Goal: Task Accomplishment & Management: Use online tool/utility

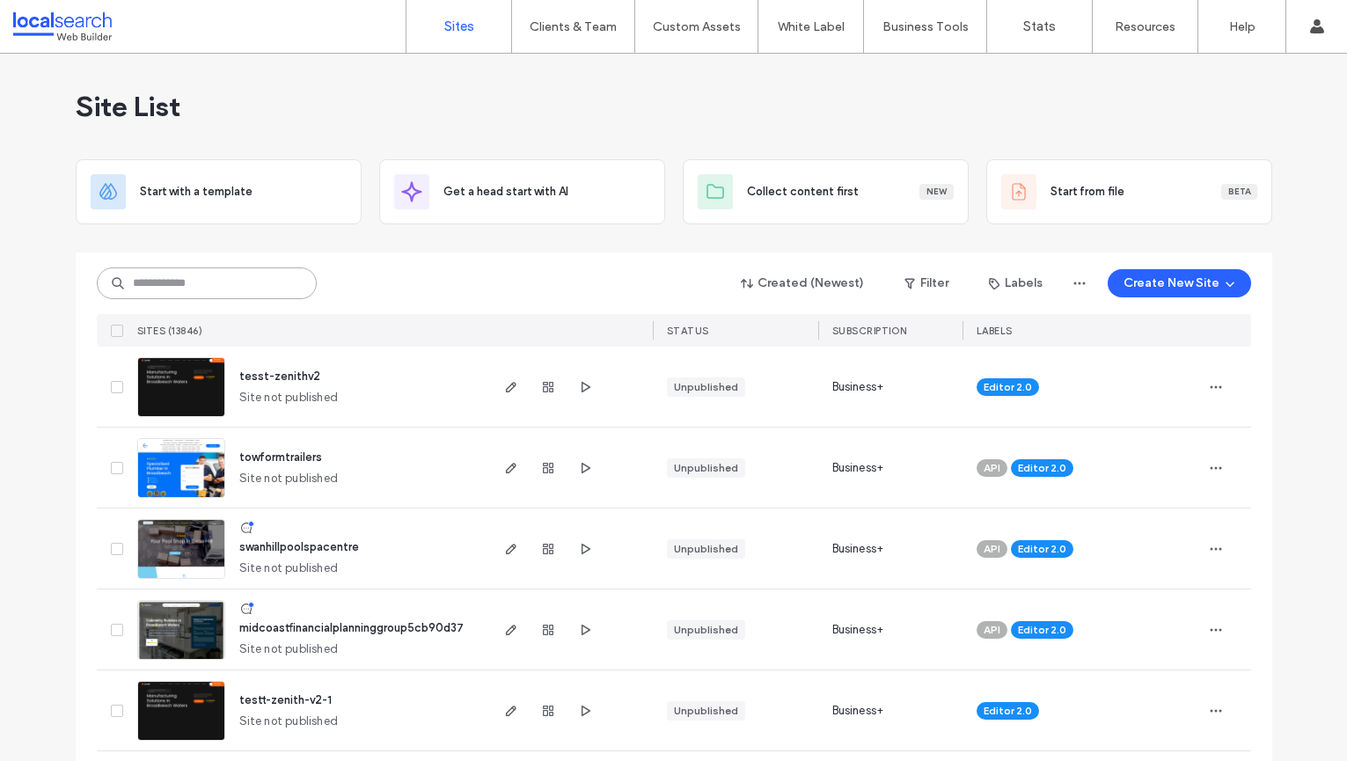
click at [242, 281] on input at bounding box center [207, 283] width 220 height 32
type input "*"
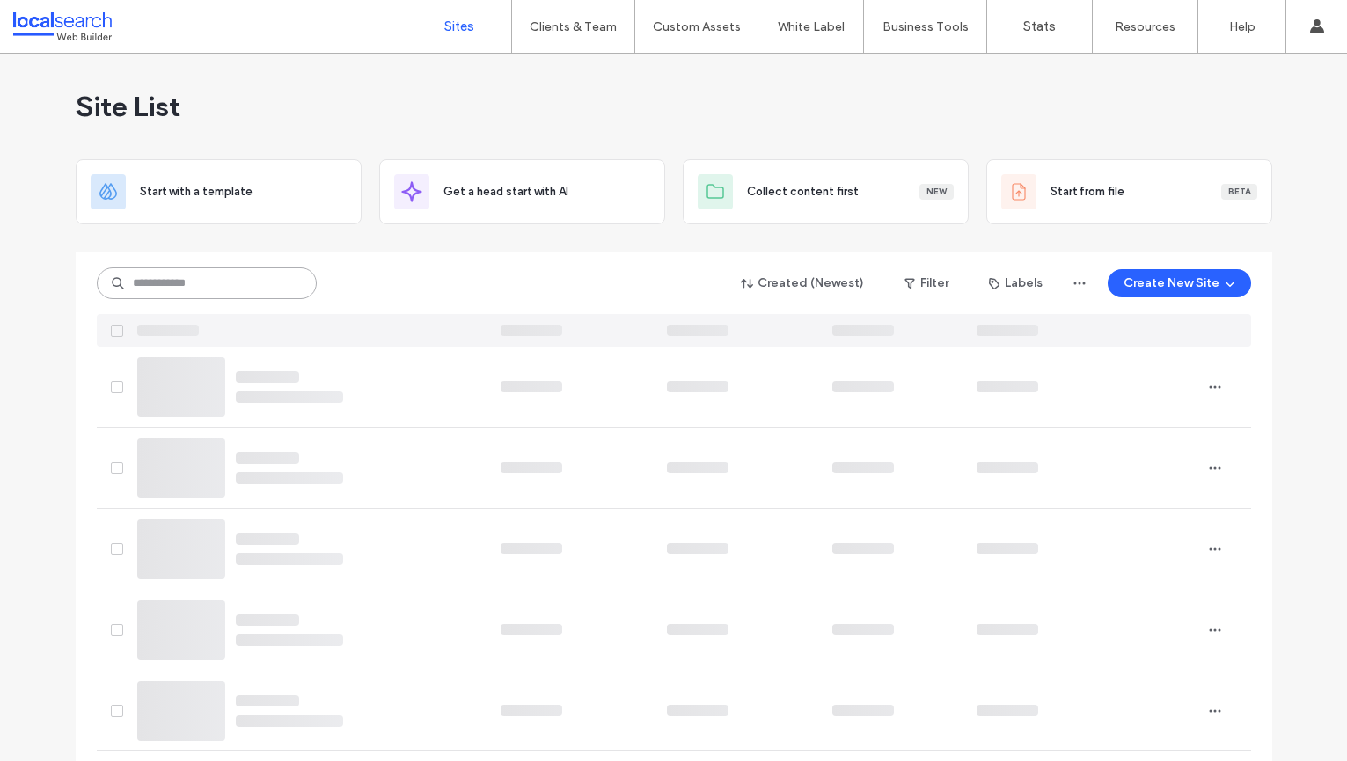
paste input "********"
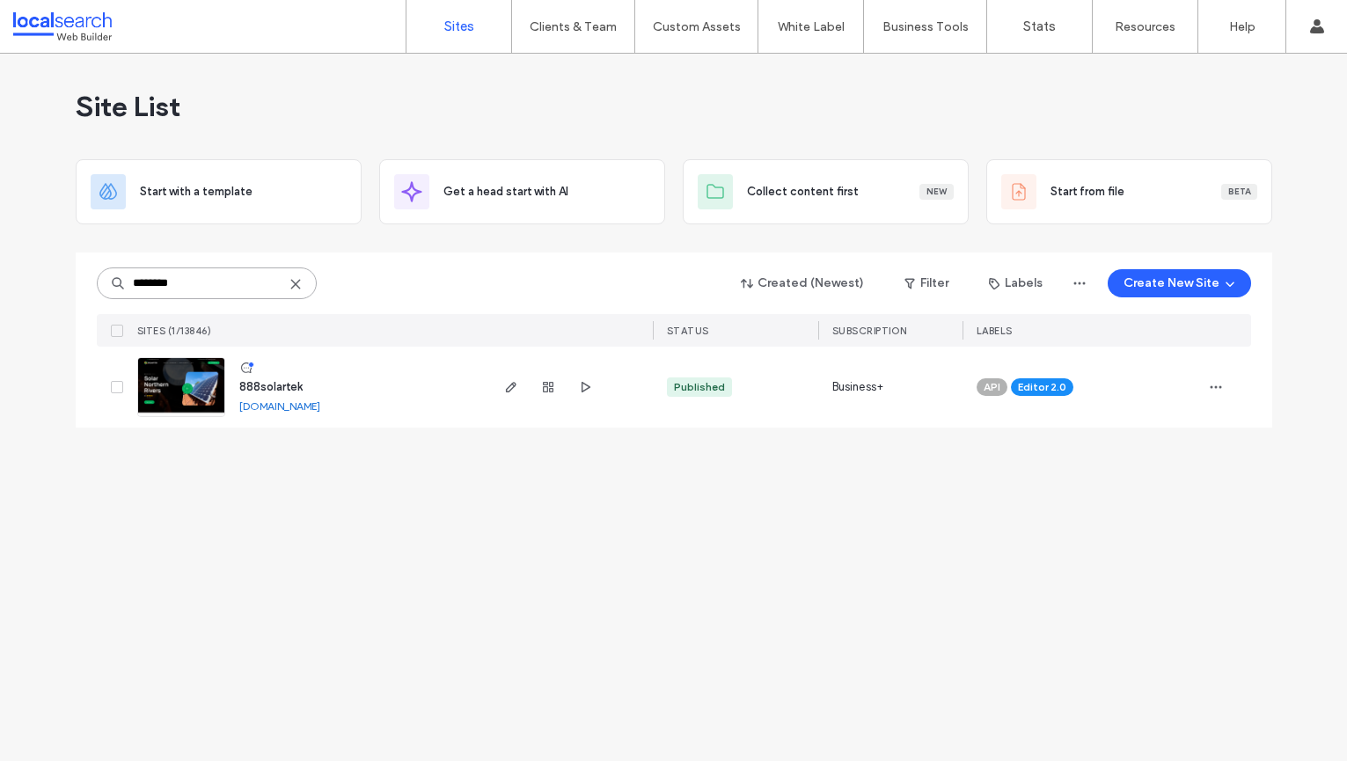
type input "********"
click at [295, 383] on span "888solartek" at bounding box center [270, 386] width 63 height 13
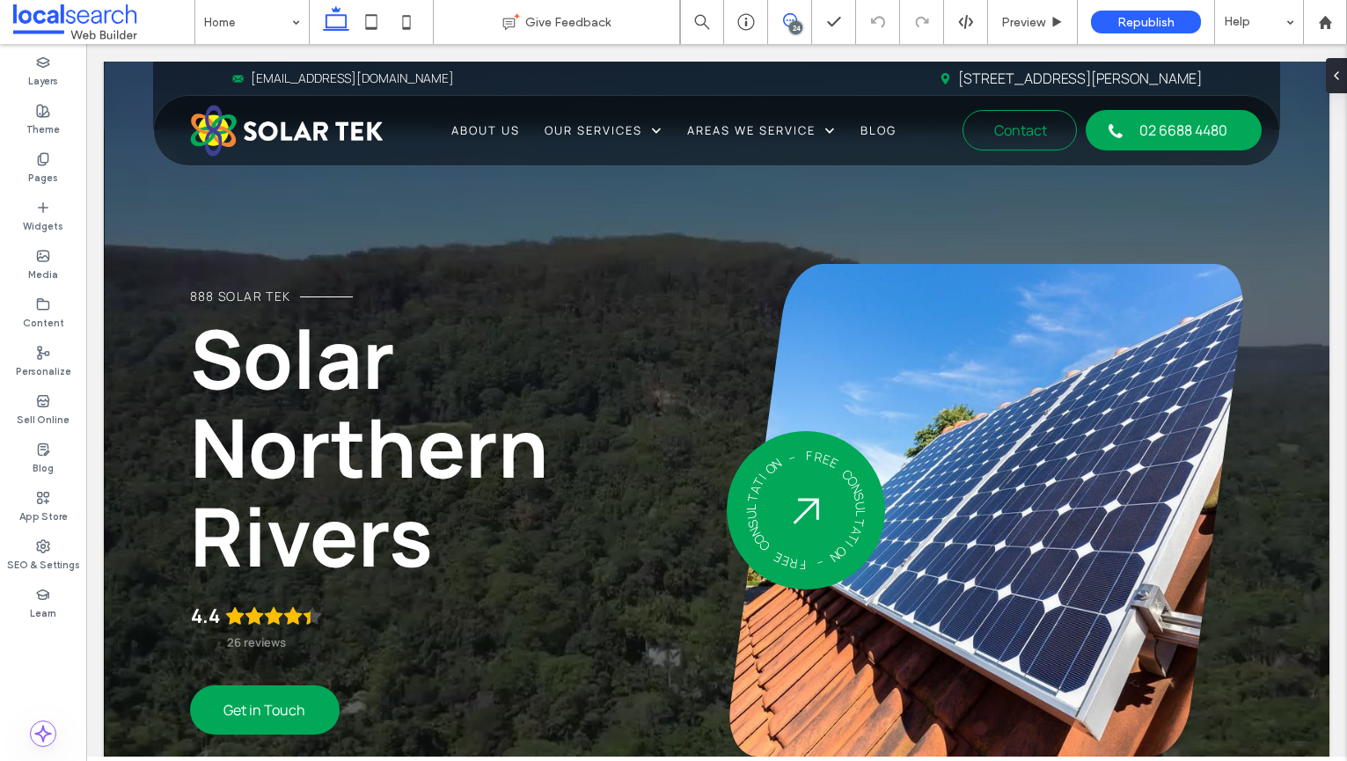
click at [786, 18] on icon at bounding box center [790, 20] width 14 height 14
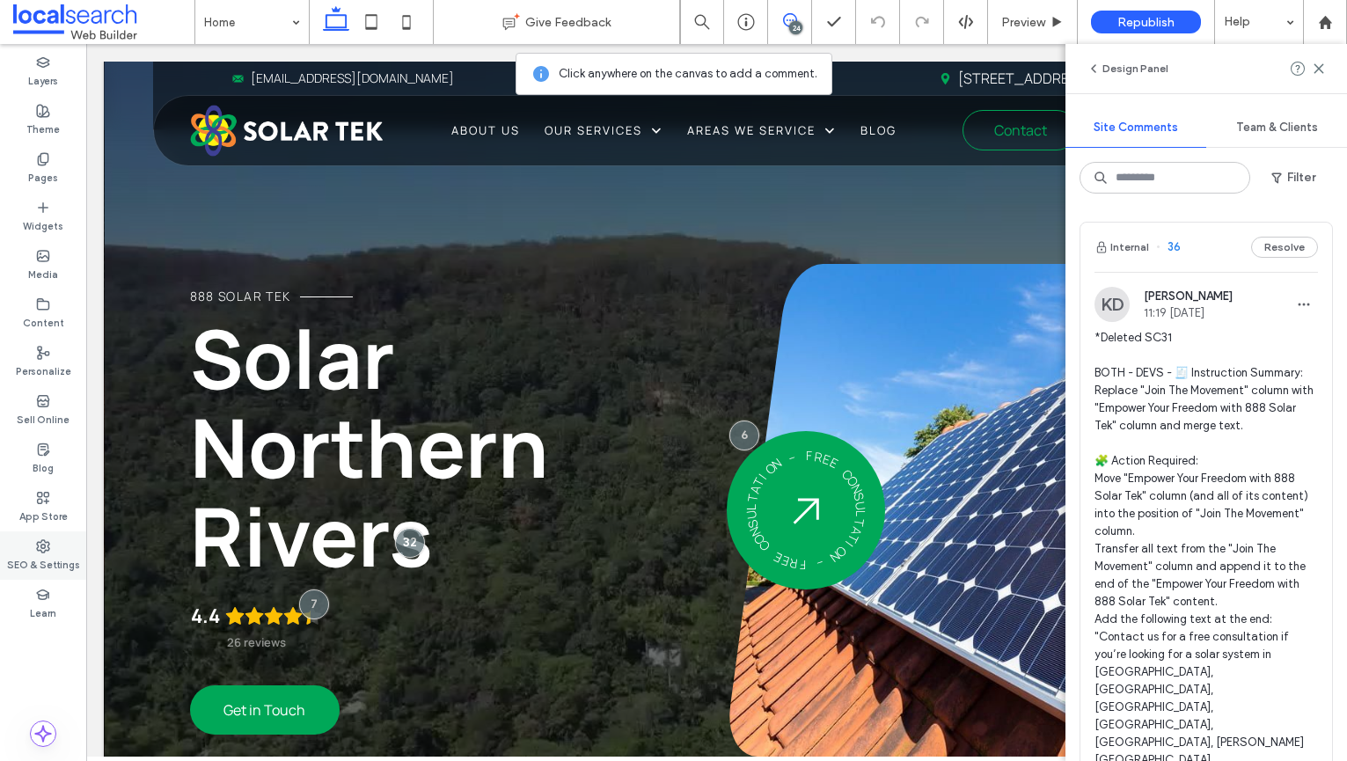
click at [39, 557] on label "SEO & Settings" at bounding box center [43, 562] width 73 height 19
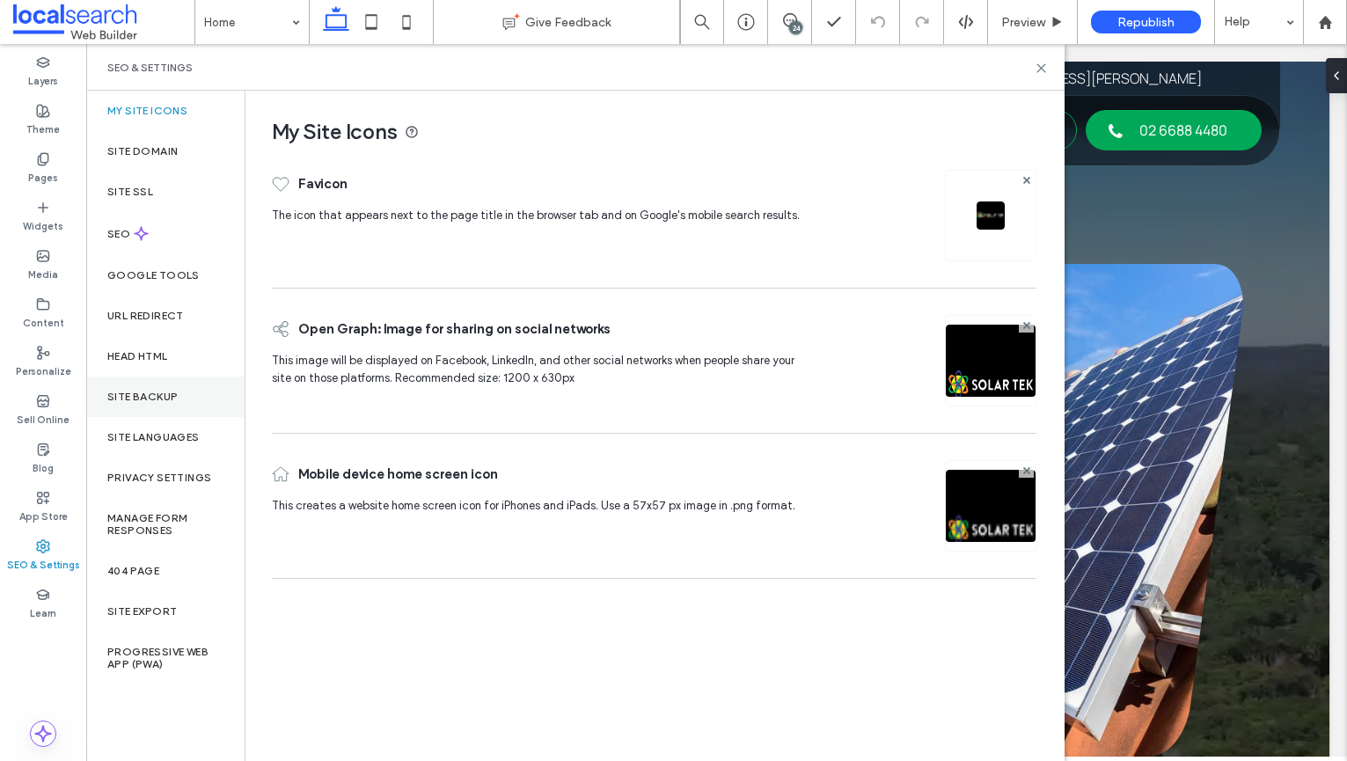
click at [141, 384] on div "Site Backup" at bounding box center [165, 396] width 158 height 40
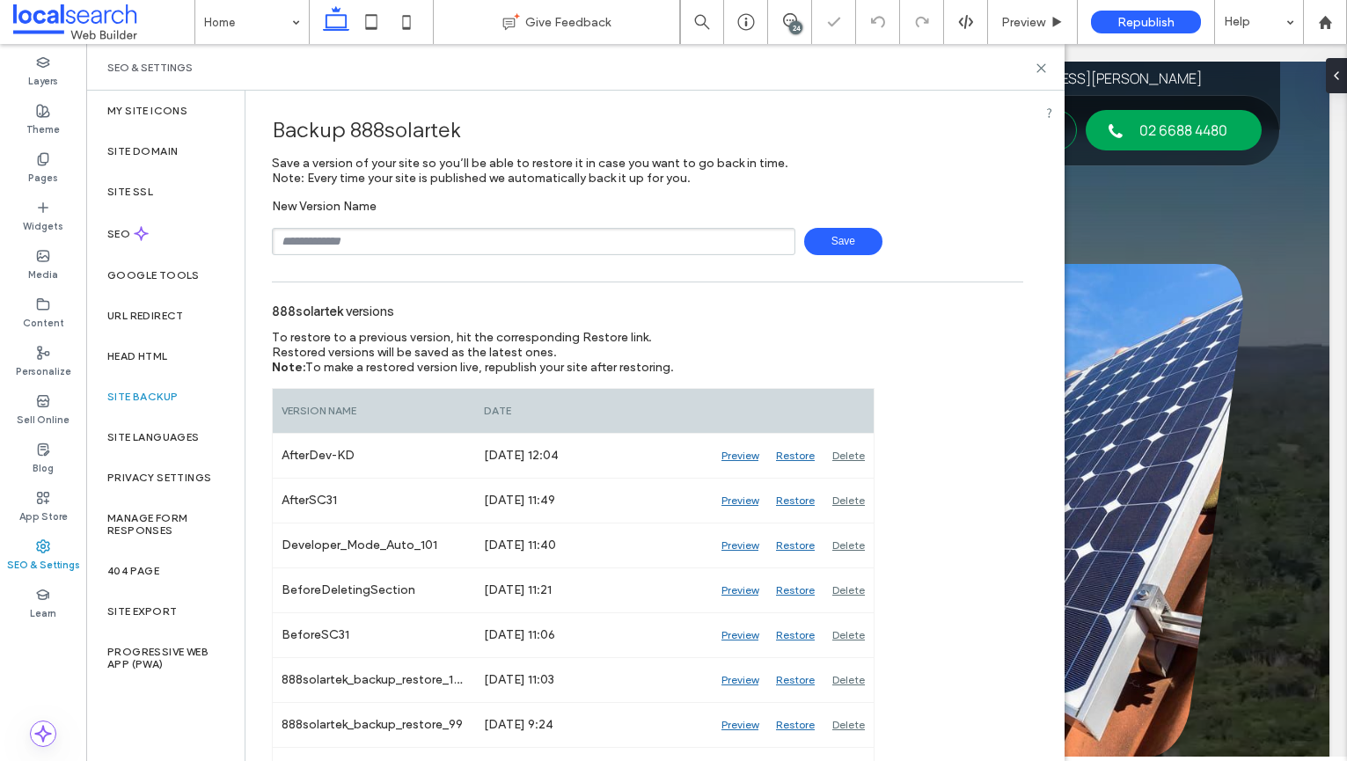
click at [474, 245] on input "text" at bounding box center [533, 241] width 523 height 27
type input "**********"
click at [851, 236] on span "Save" at bounding box center [843, 241] width 78 height 27
click at [1040, 64] on icon at bounding box center [1040, 68] width 13 height 13
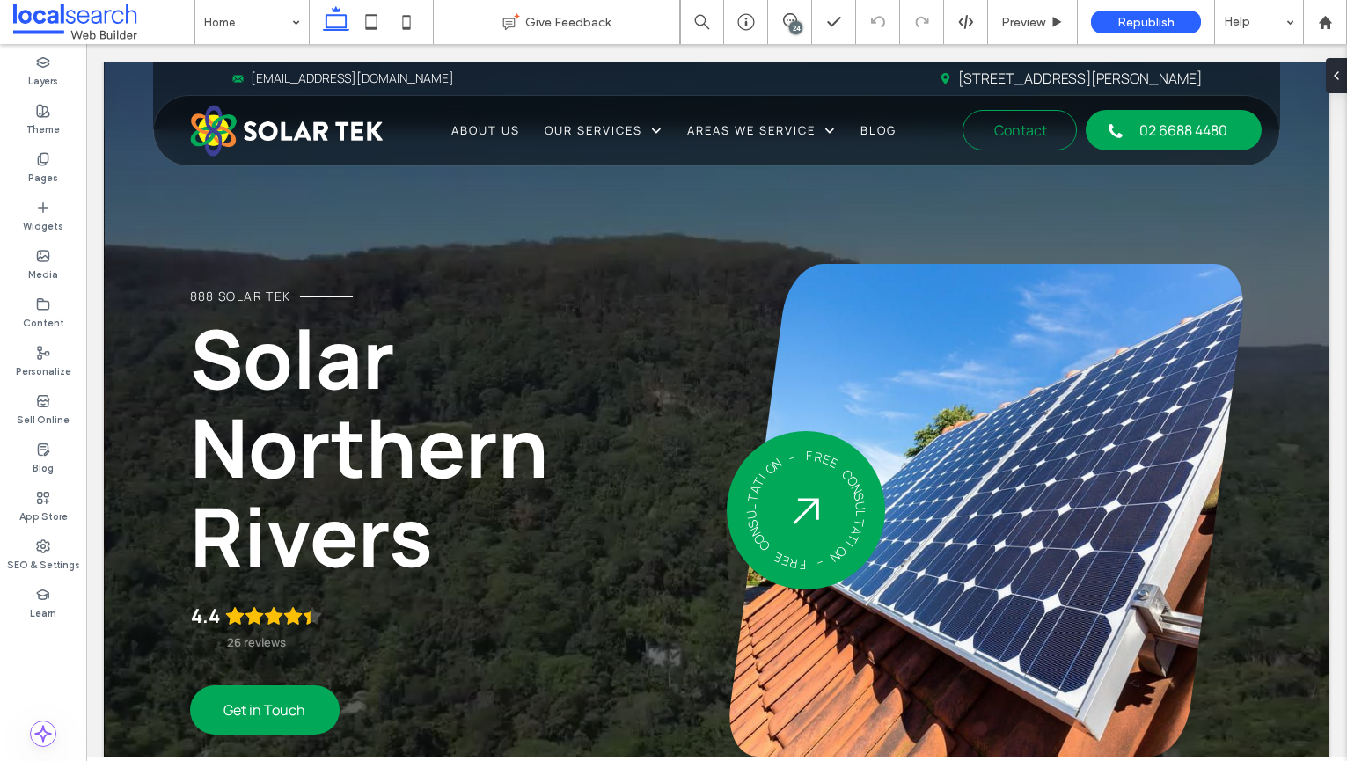
click at [789, 25] on div "24" at bounding box center [795, 27] width 13 height 13
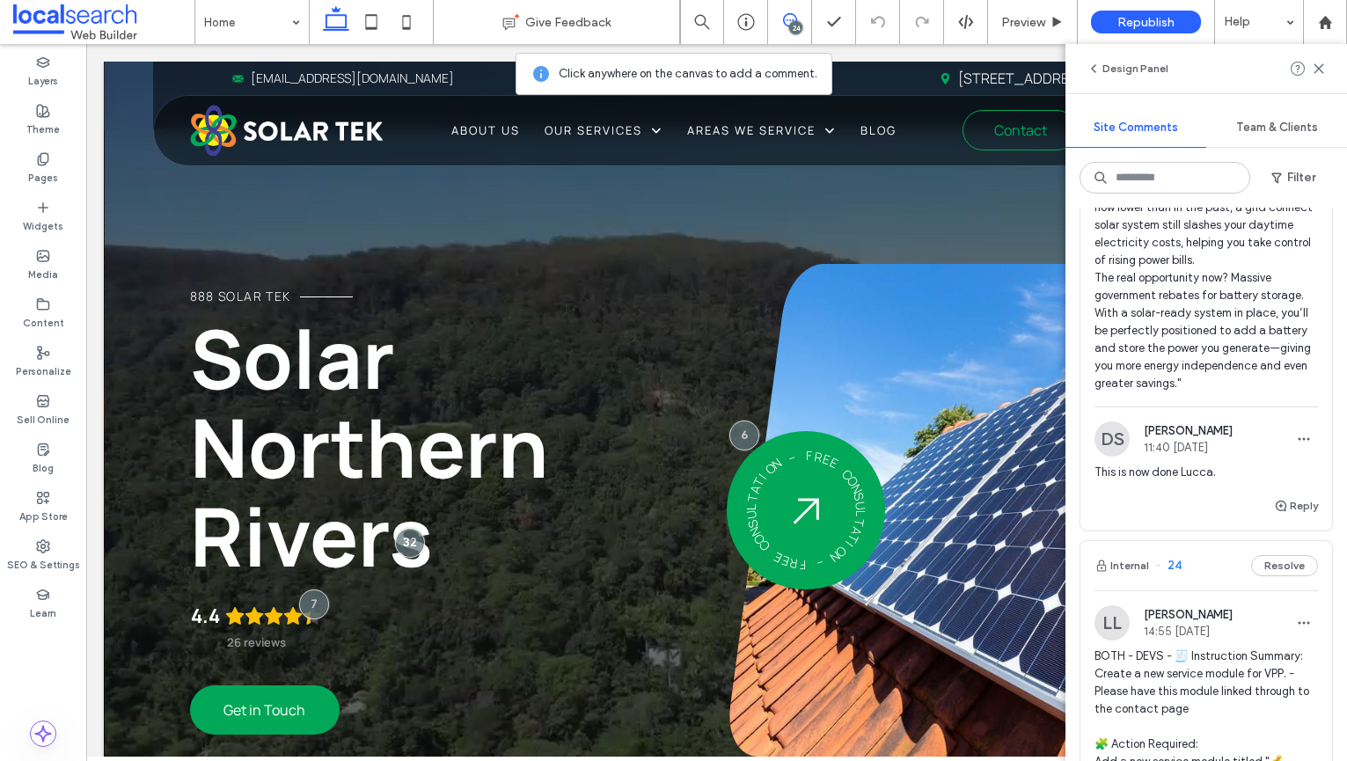
scroll to position [4895, 0]
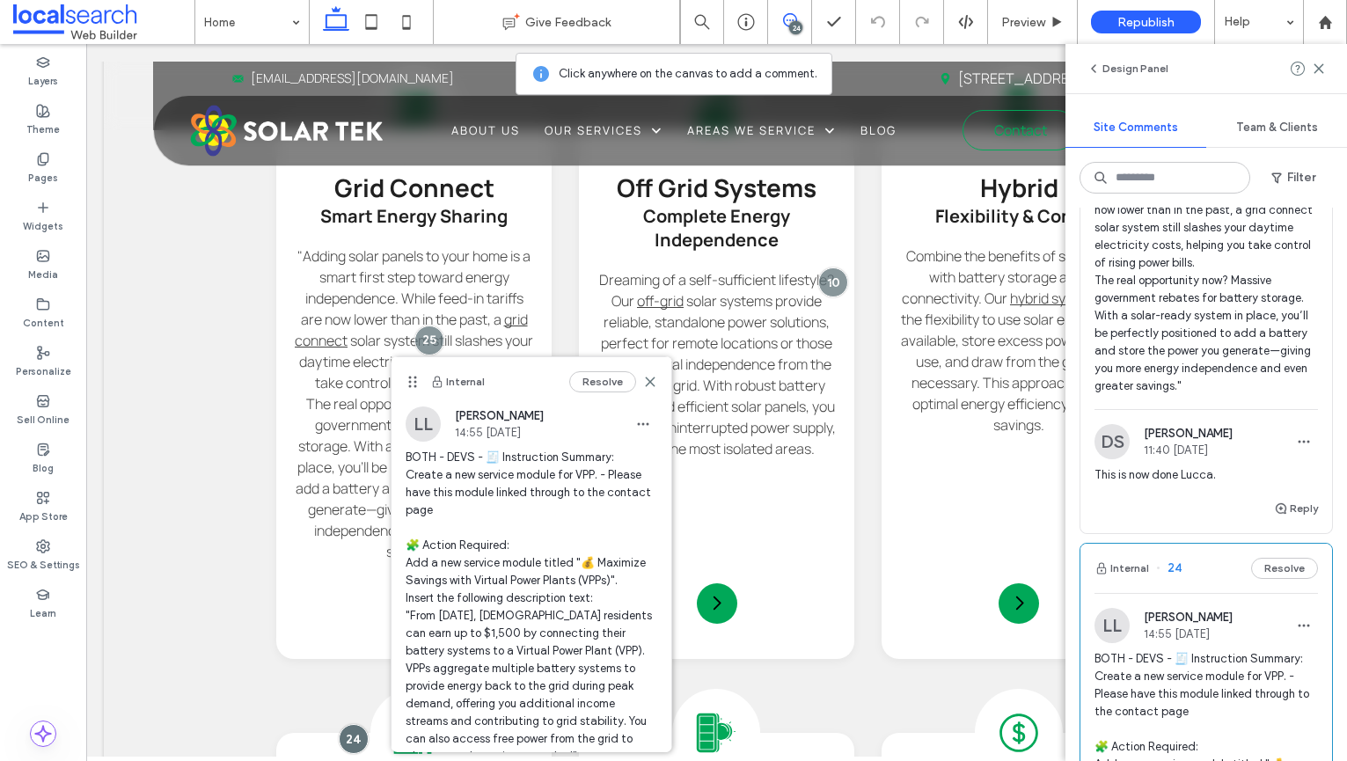
scroll to position [4, 0]
click at [651, 379] on use at bounding box center [650, 380] width 8 height 8
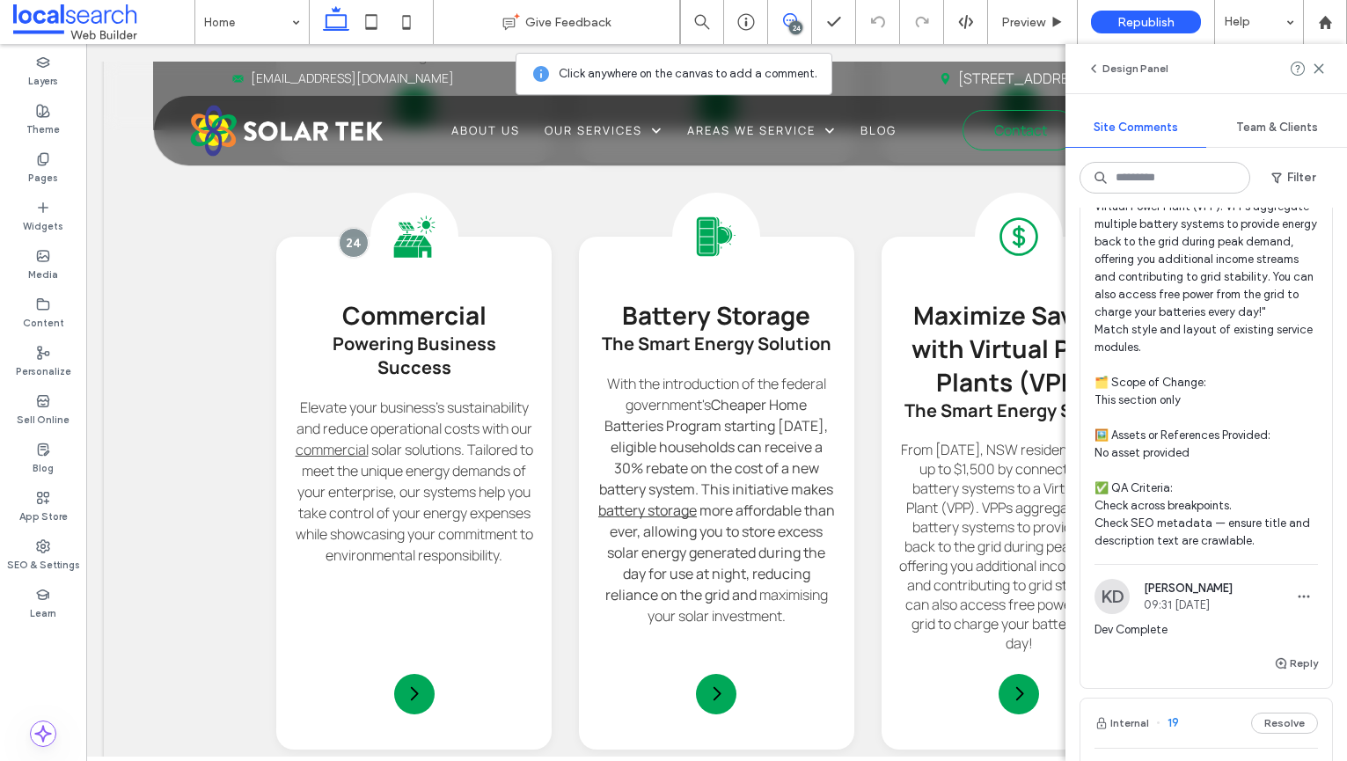
scroll to position [5590, 0]
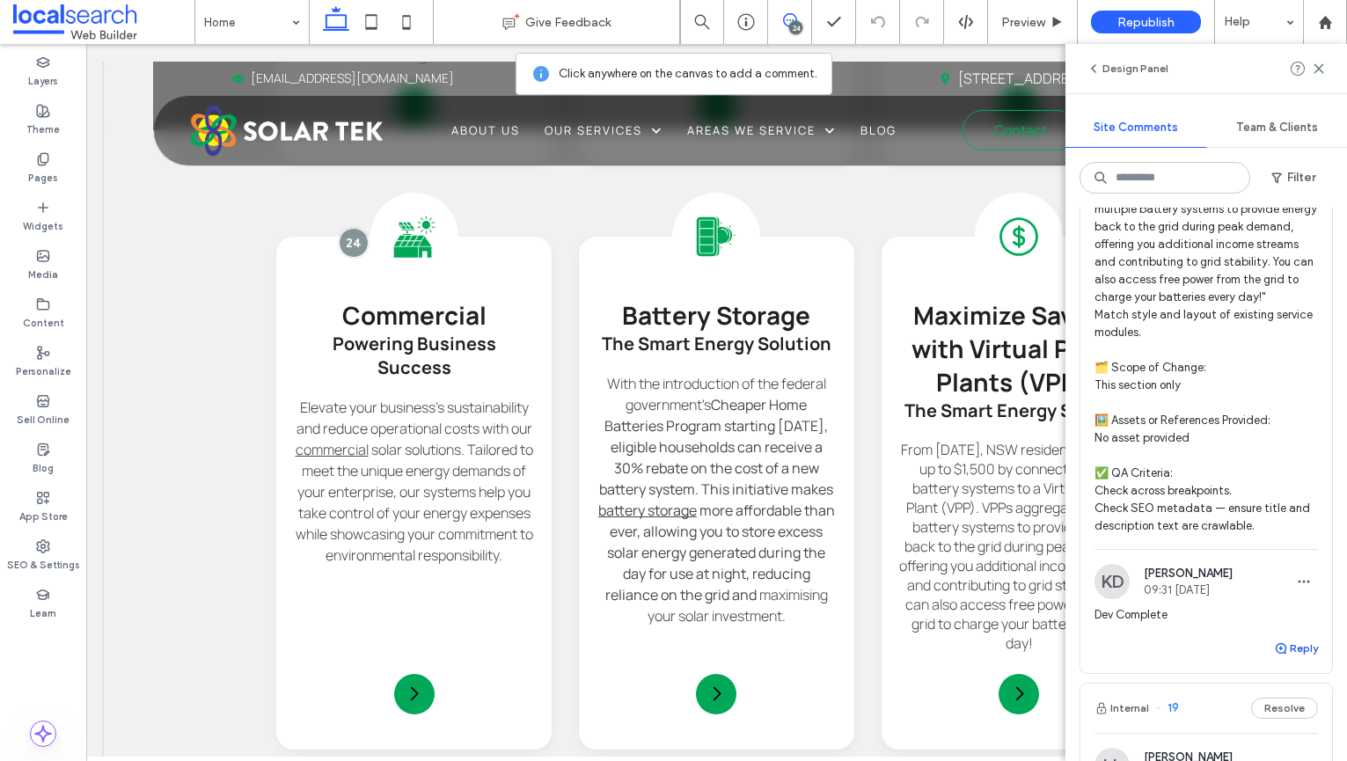
click at [1289, 638] on button "Reply" at bounding box center [1296, 648] width 44 height 21
type textarea "**********"
click at [1297, 747] on button "Submit" at bounding box center [1285, 757] width 63 height 21
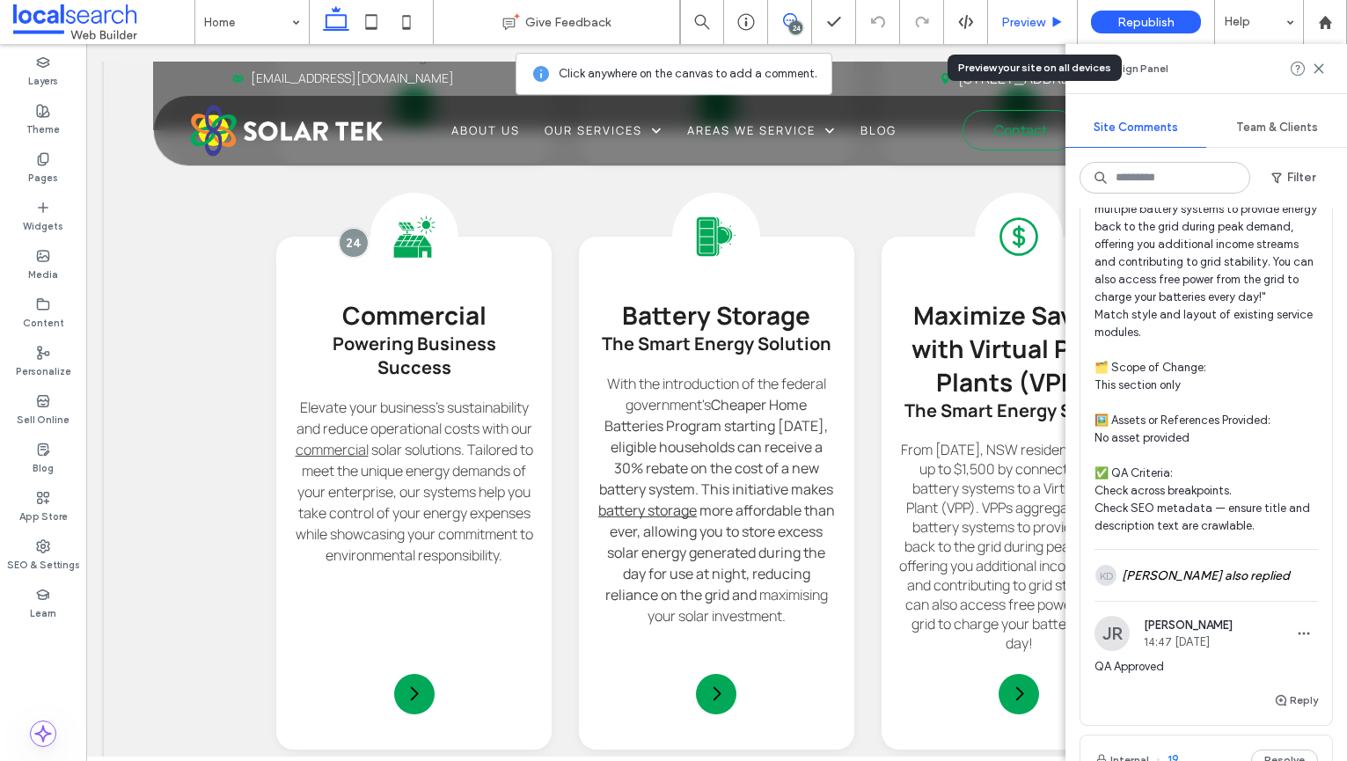
click at [1022, 20] on span "Preview" at bounding box center [1023, 22] width 44 height 15
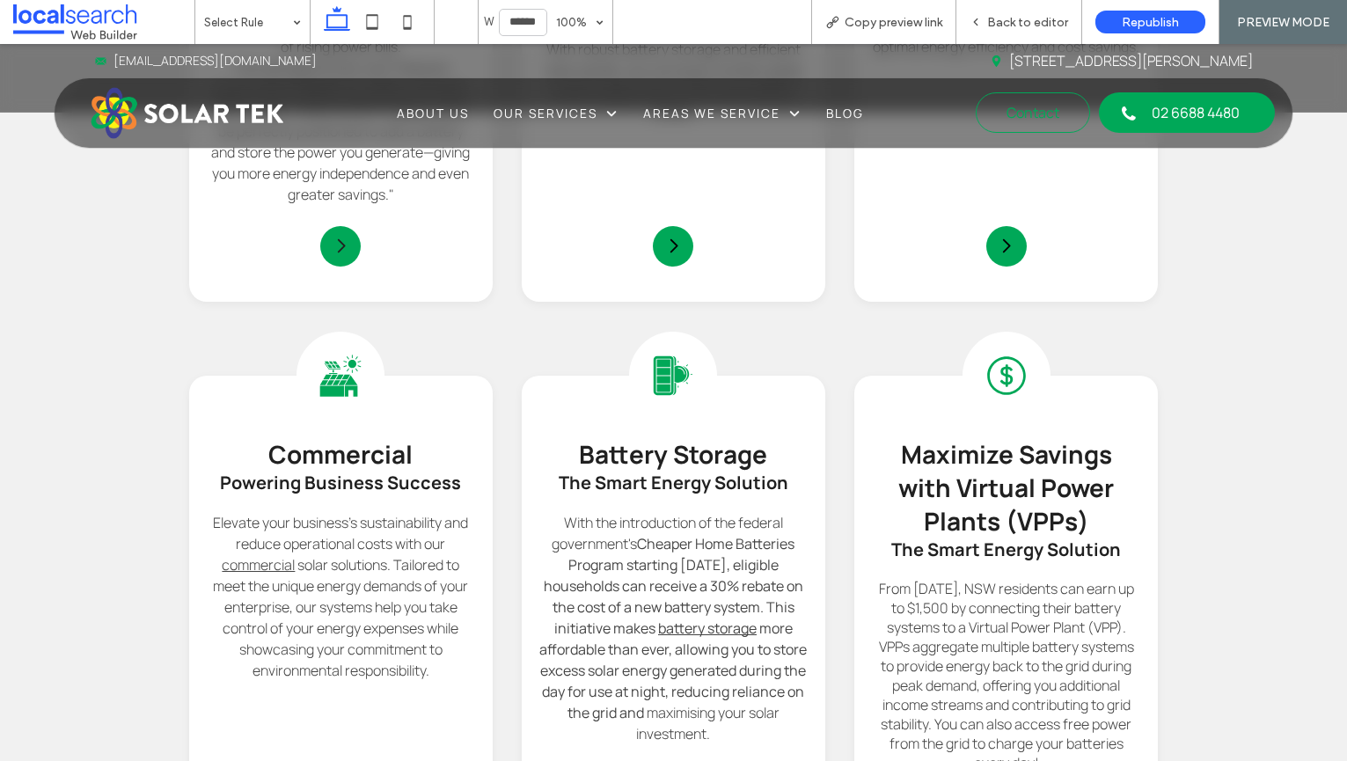
scroll to position [4417, 0]
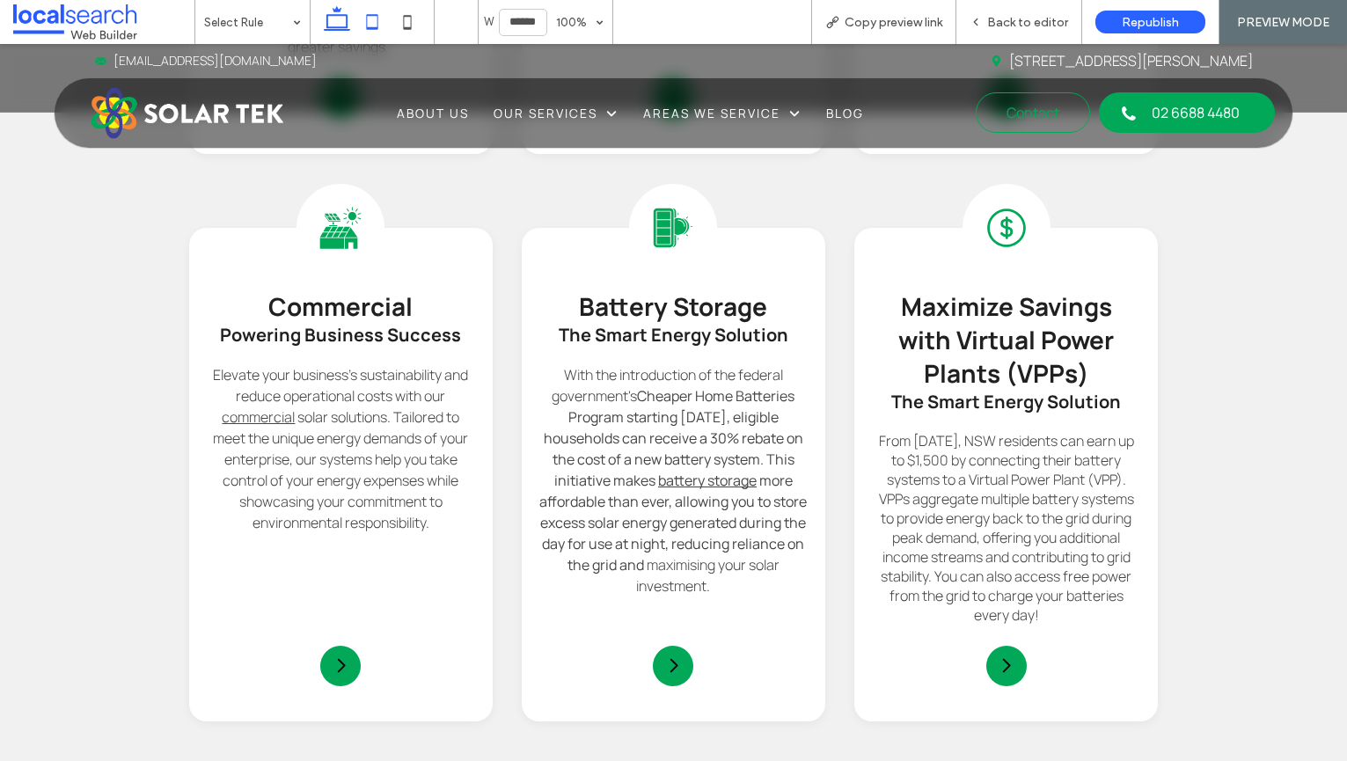
click at [390, 34] on icon at bounding box center [407, 21] width 35 height 35
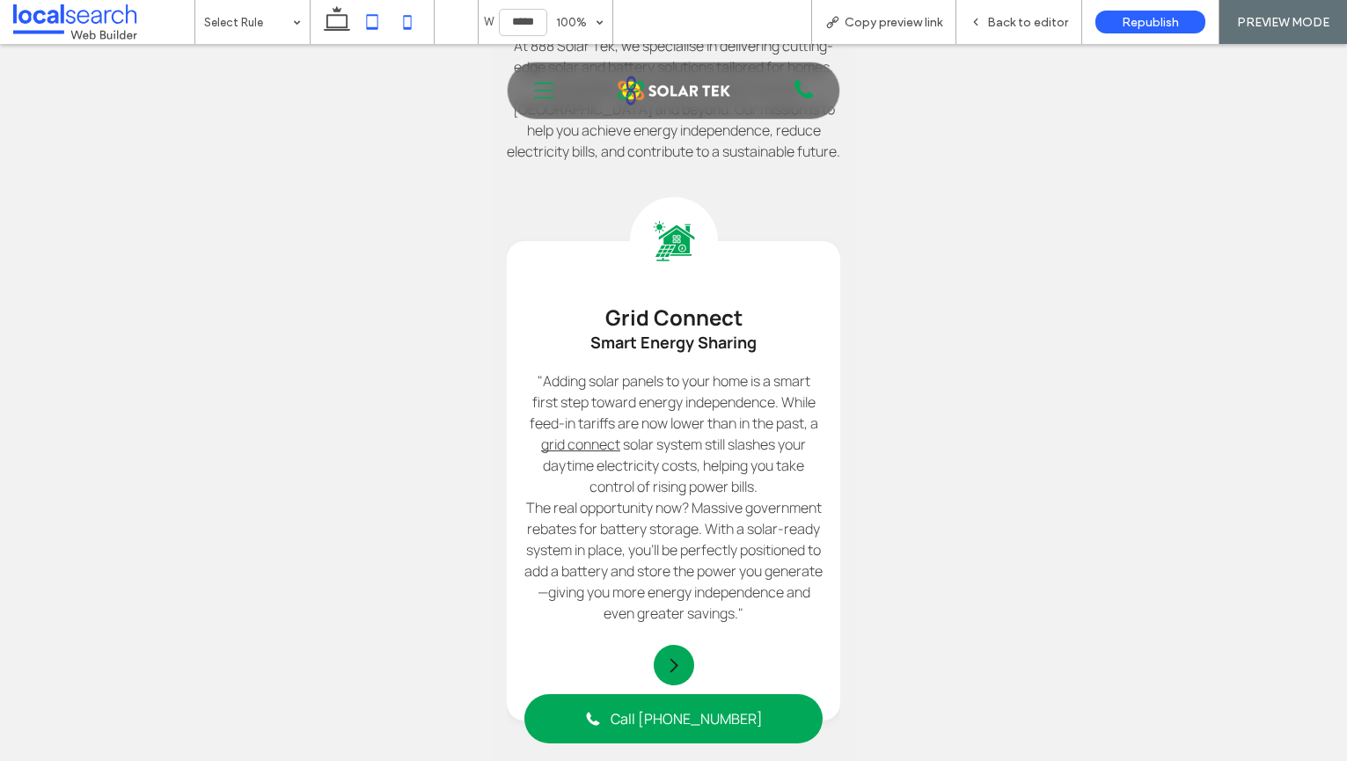
click at [377, 31] on icon at bounding box center [371, 21] width 35 height 35
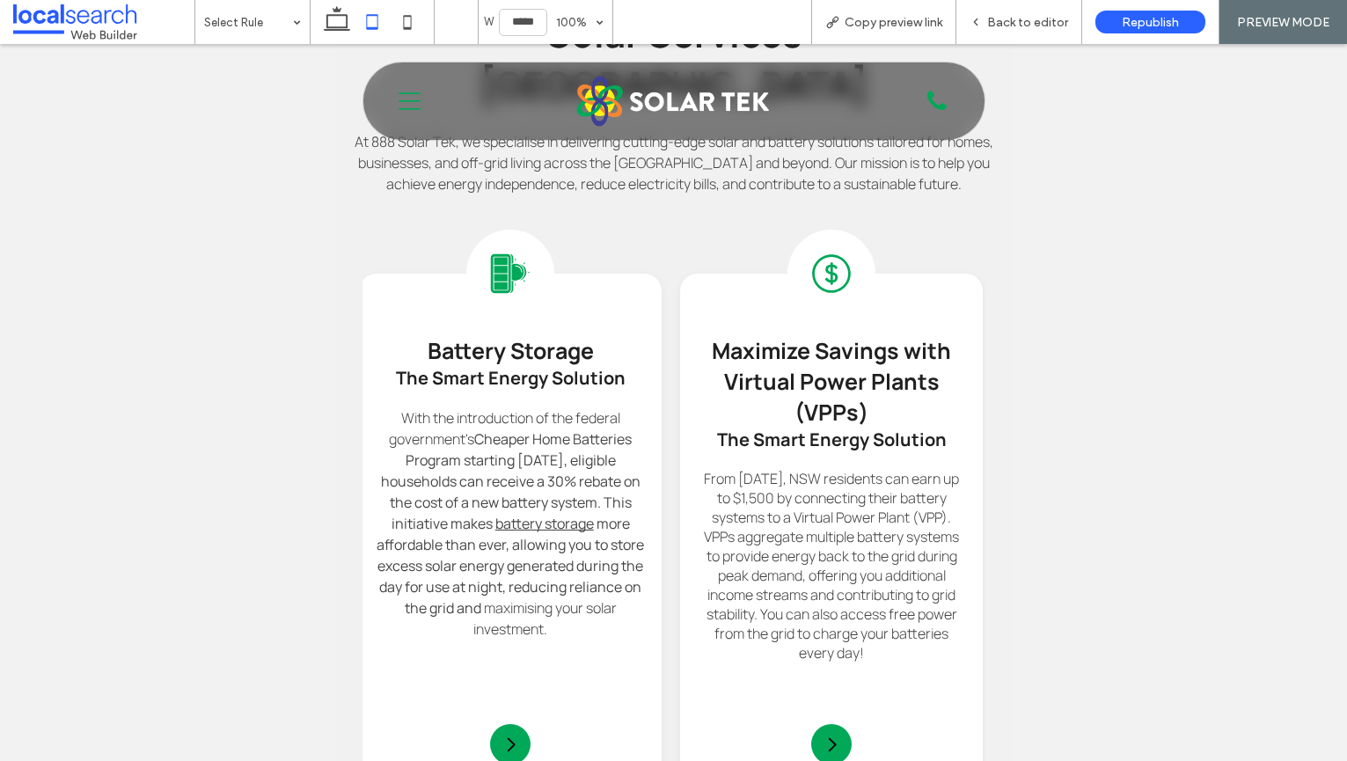
scroll to position [0, 1302]
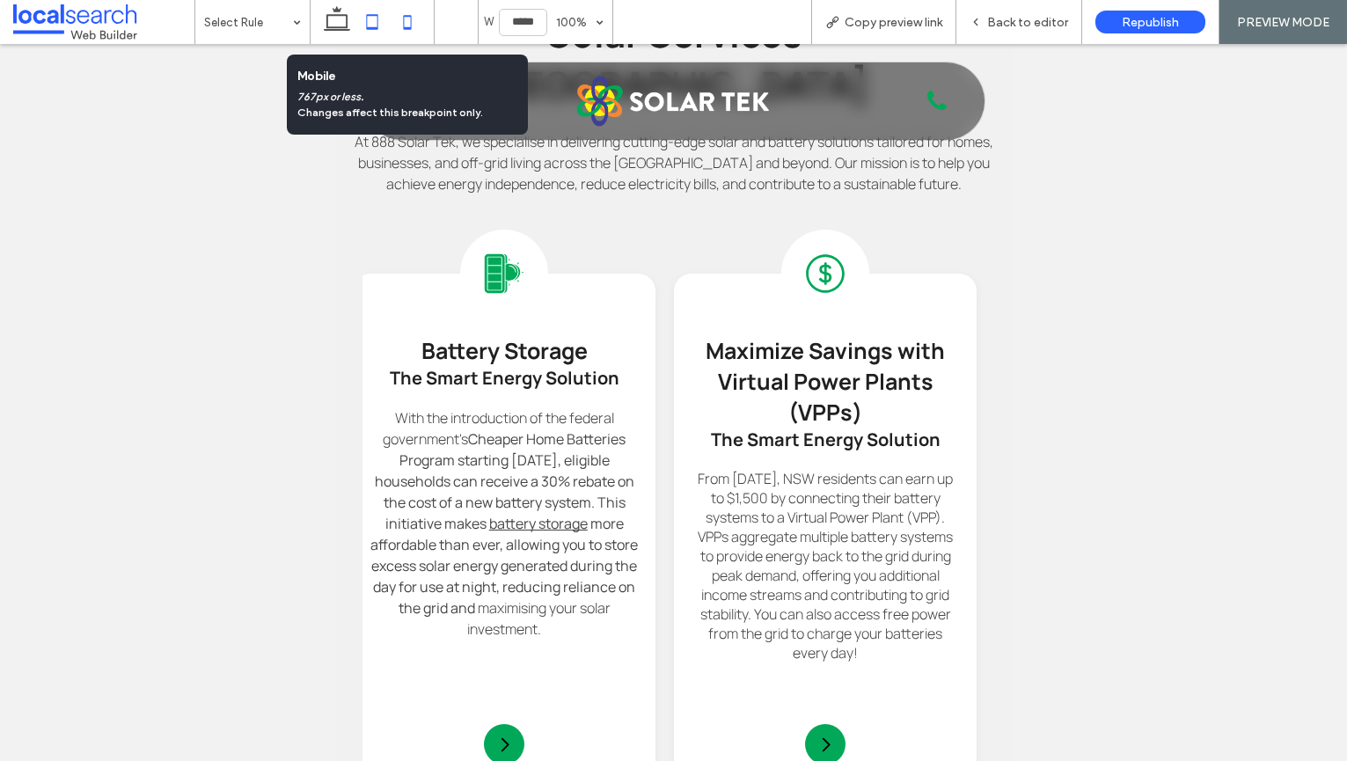
click at [409, 20] on icon at bounding box center [407, 21] width 35 height 35
type input "*****"
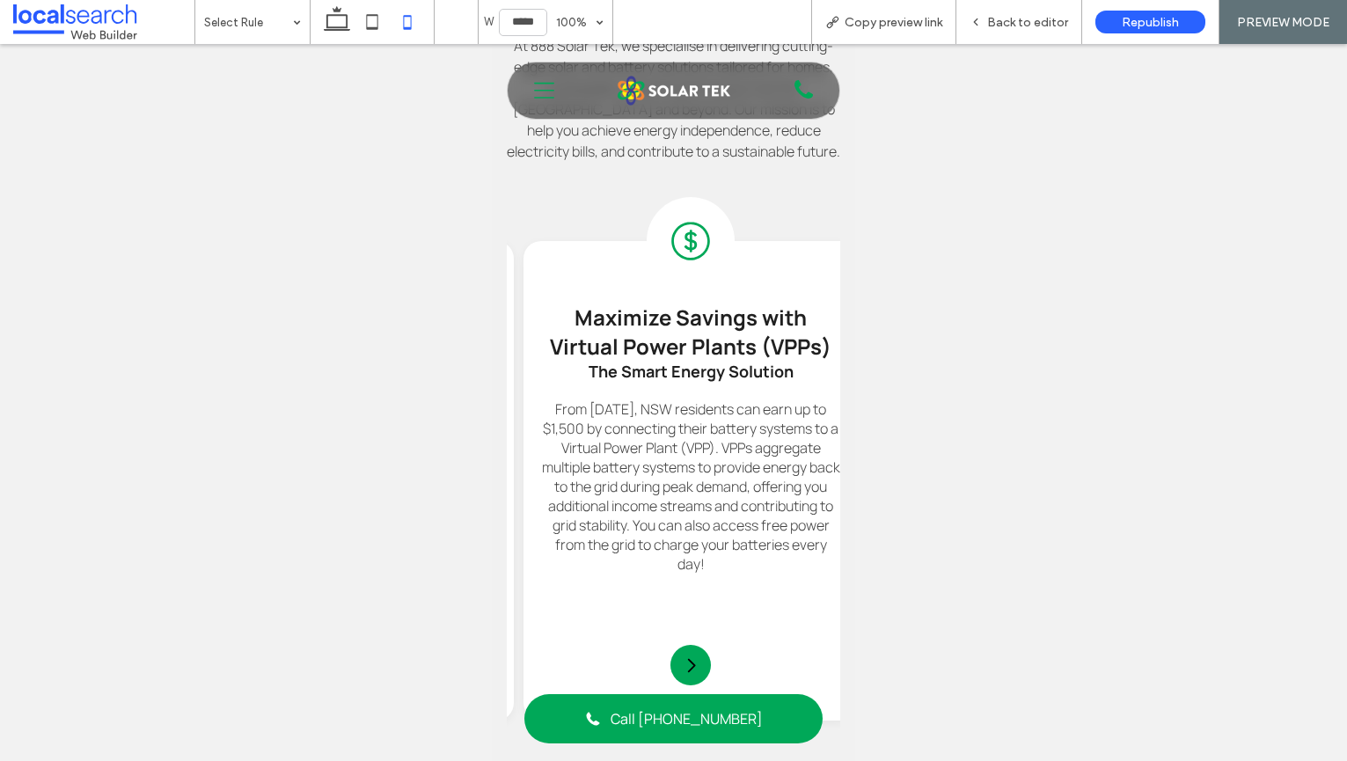
scroll to position [0, 1721]
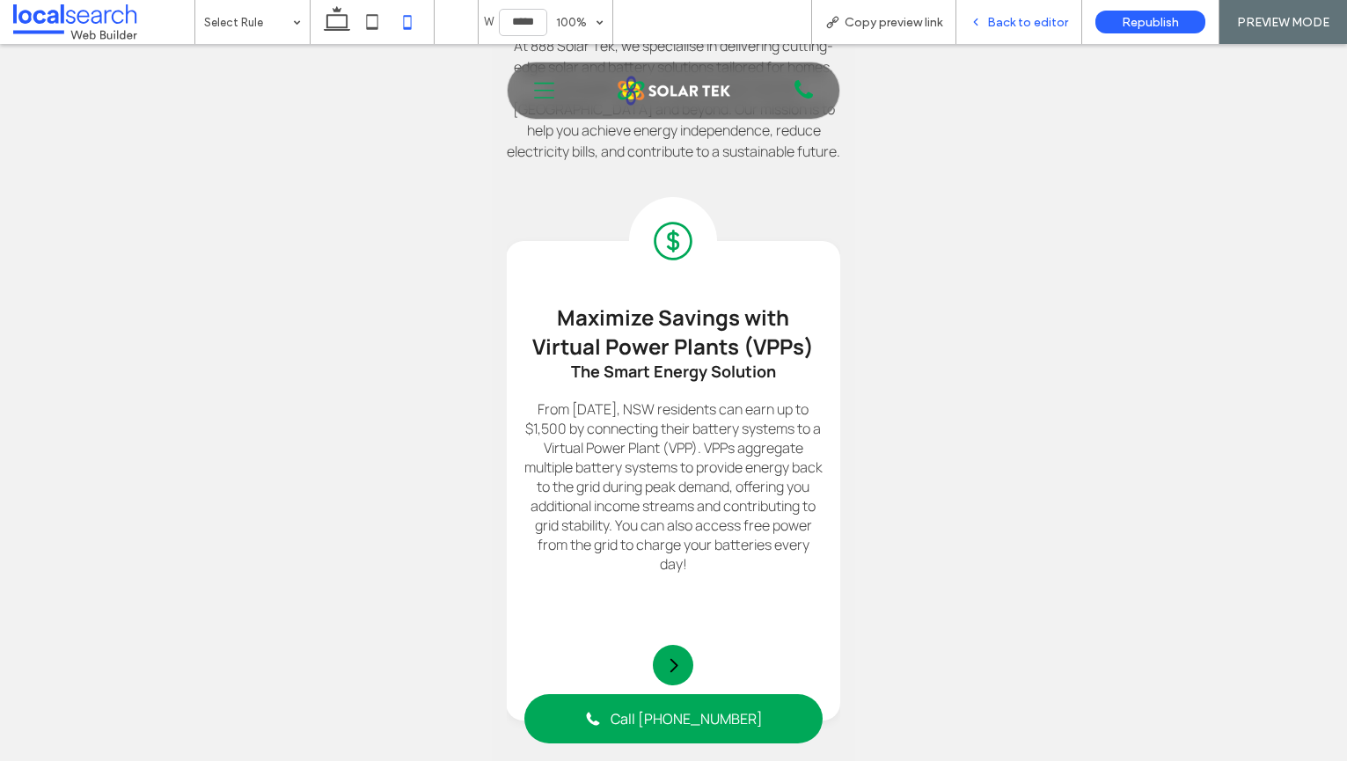
click at [1078, 29] on div "Back to editor" at bounding box center [1018, 22] width 125 height 15
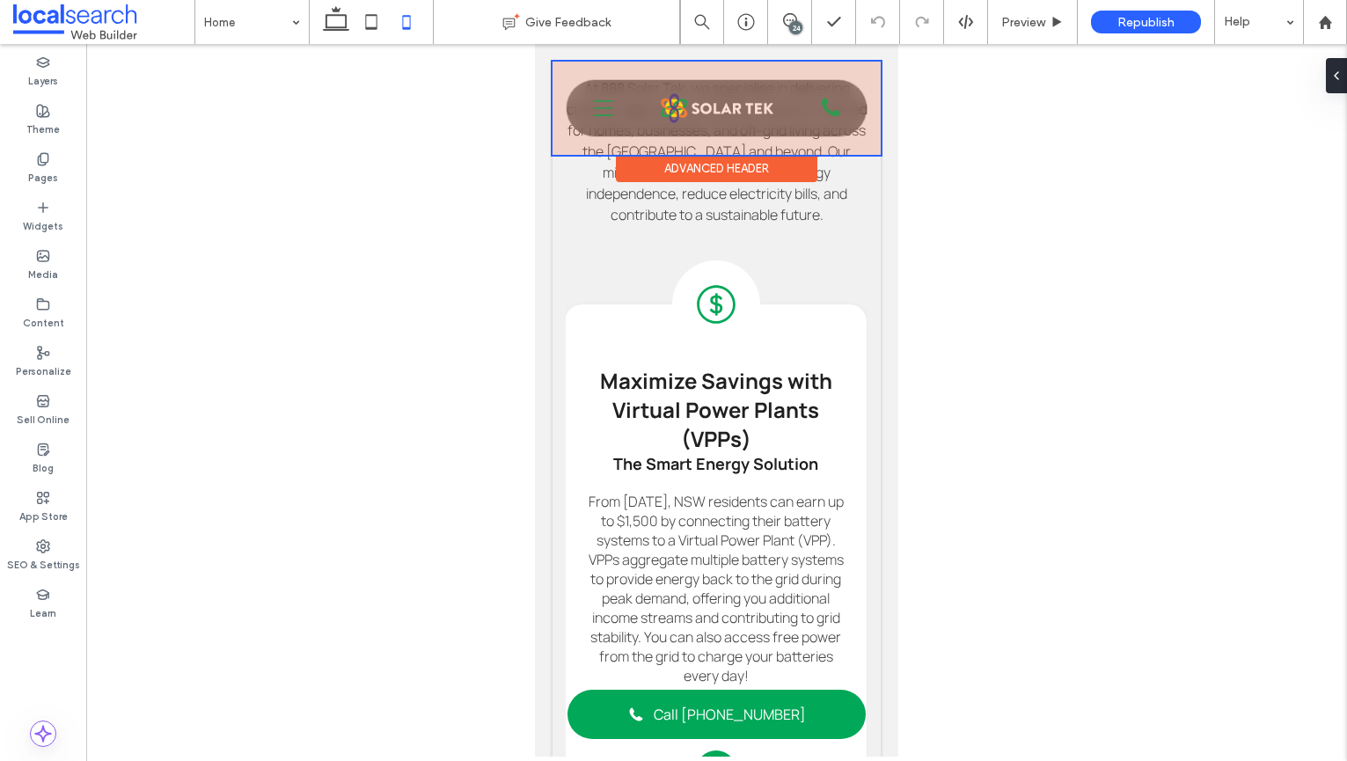
scroll to position [0, 1554]
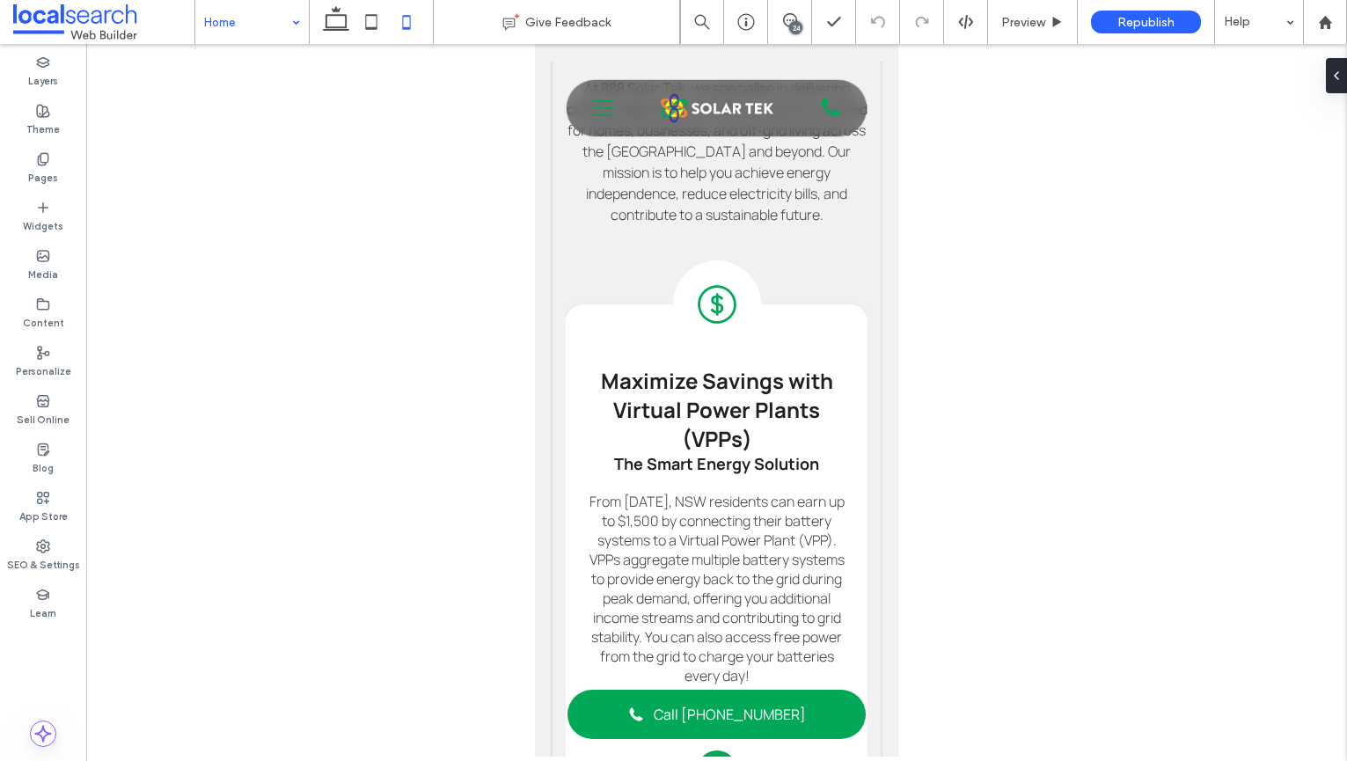
click at [330, 20] on icon at bounding box center [335, 21] width 35 height 35
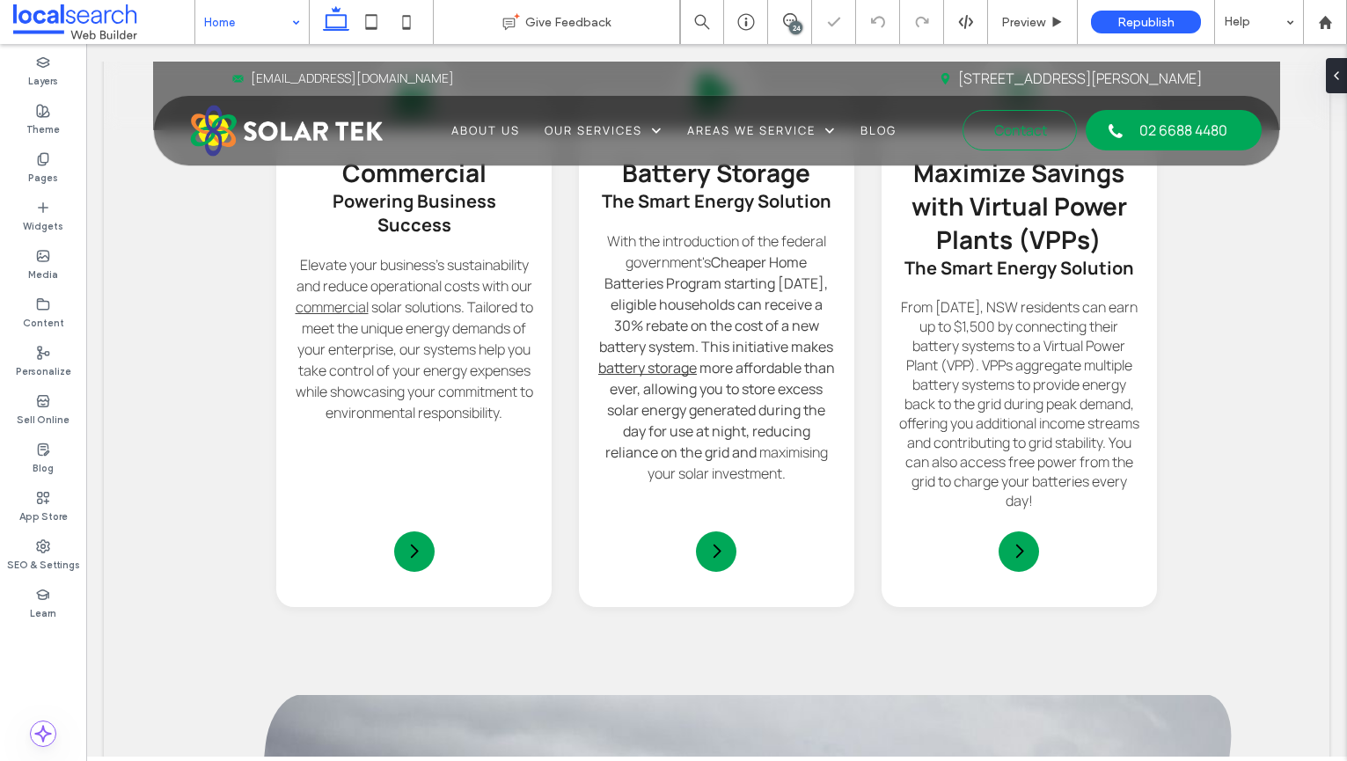
scroll to position [3811, 0]
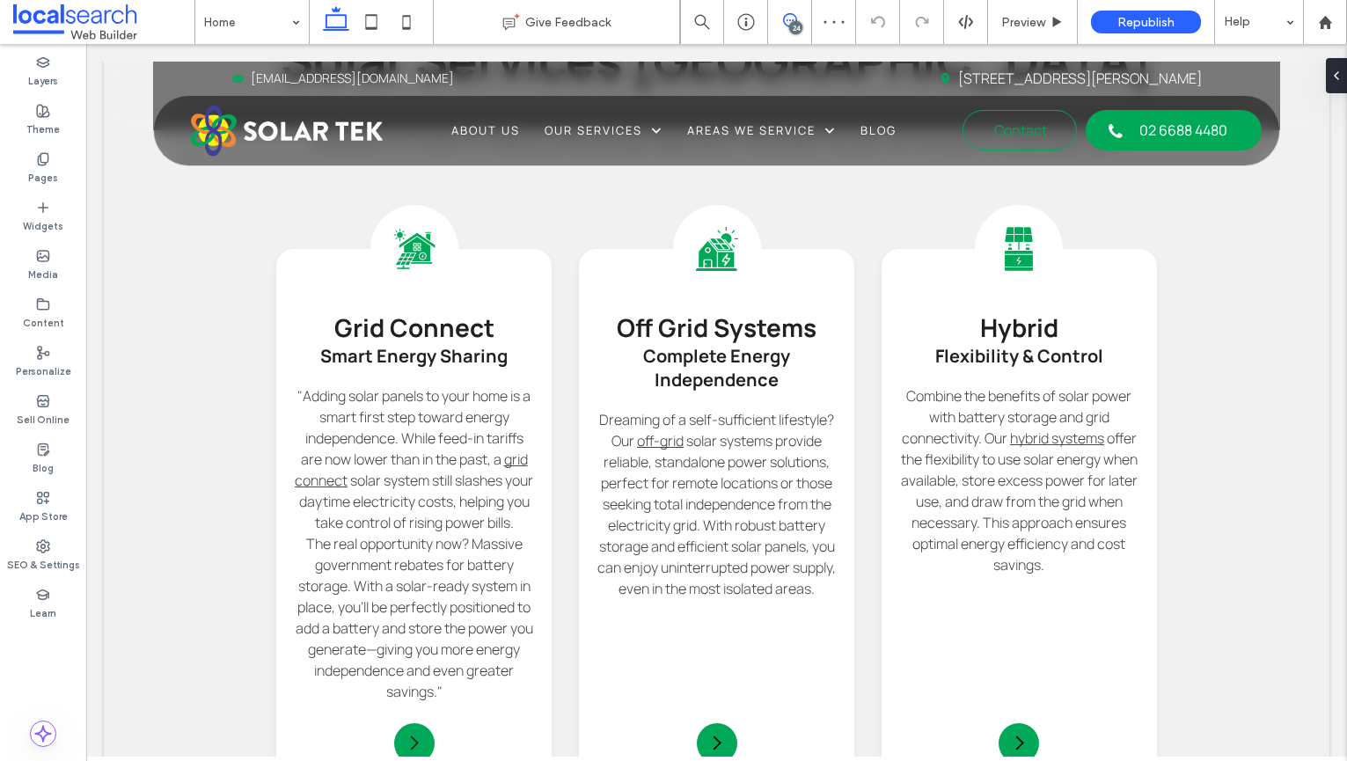
click at [783, 26] on icon at bounding box center [790, 20] width 14 height 14
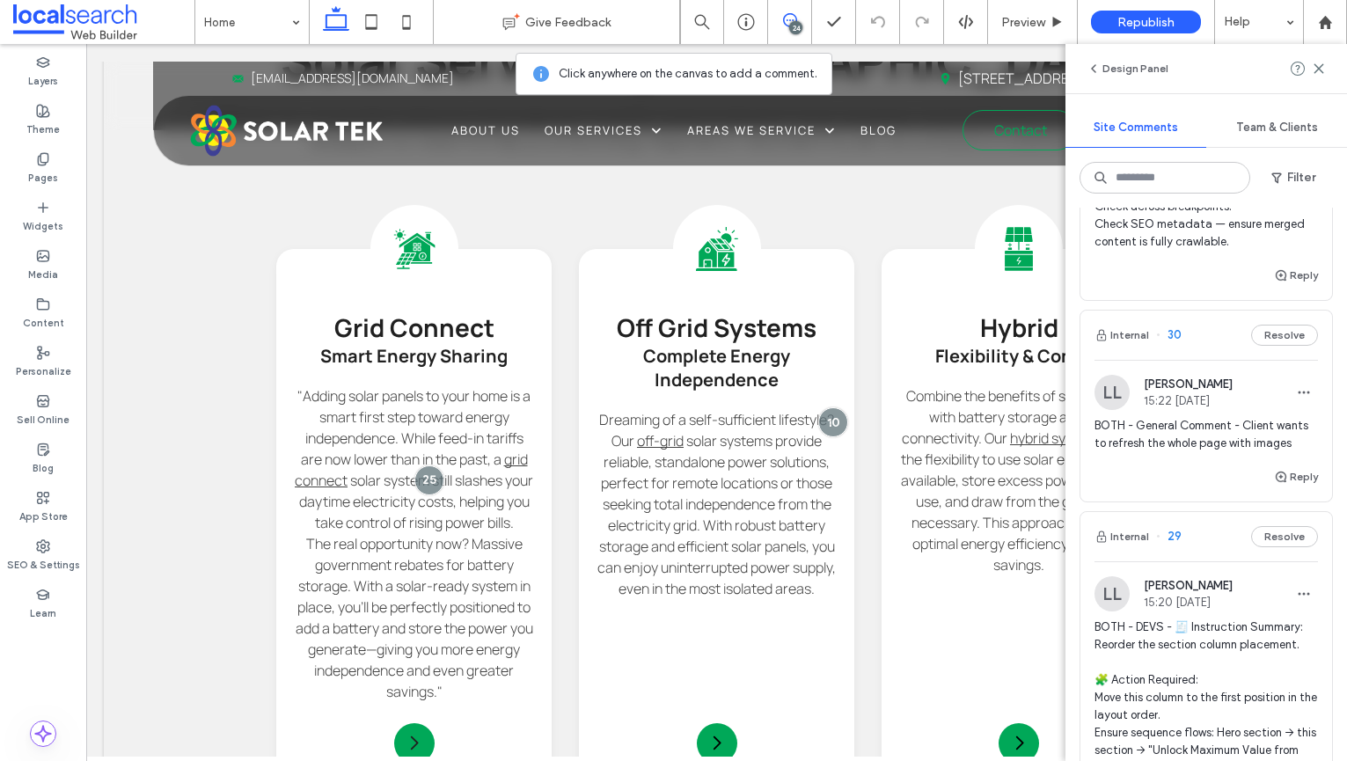
scroll to position [3777, 0]
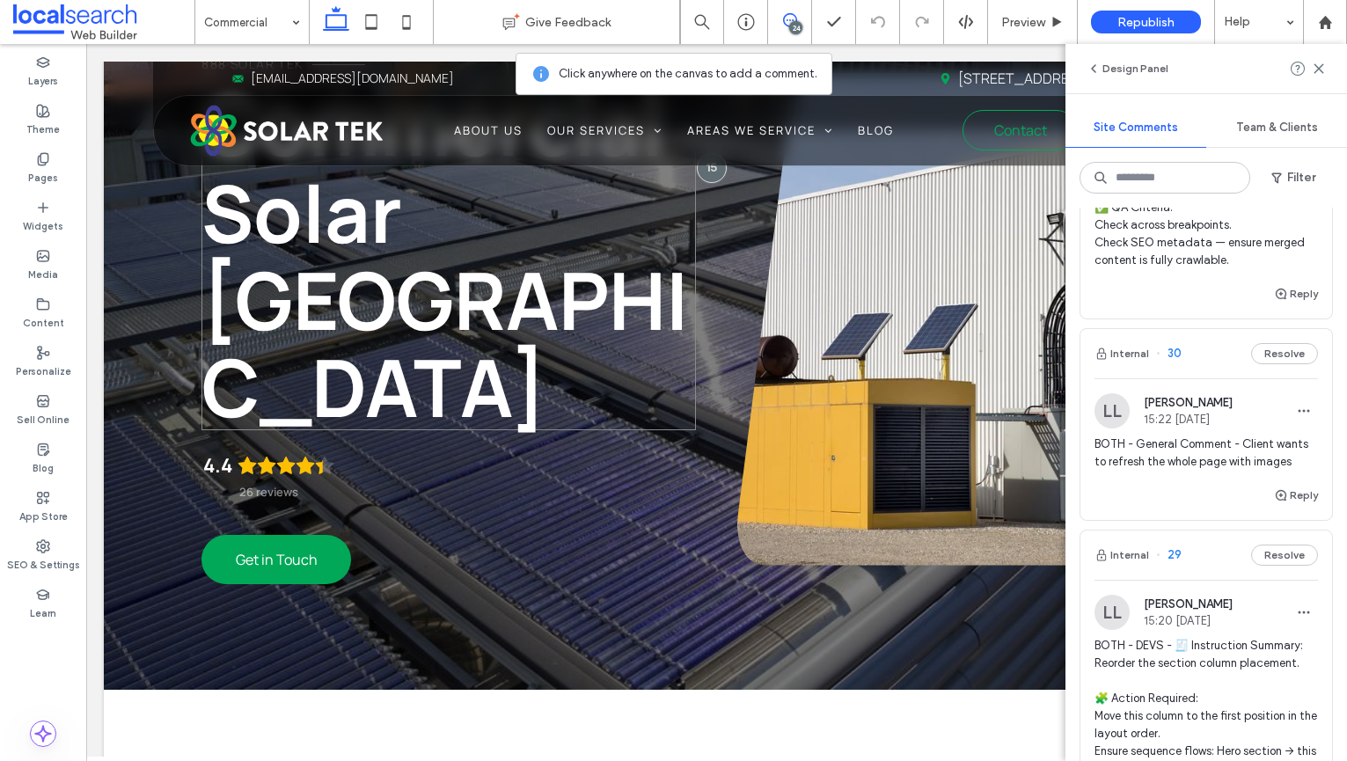
scroll to position [610, 0]
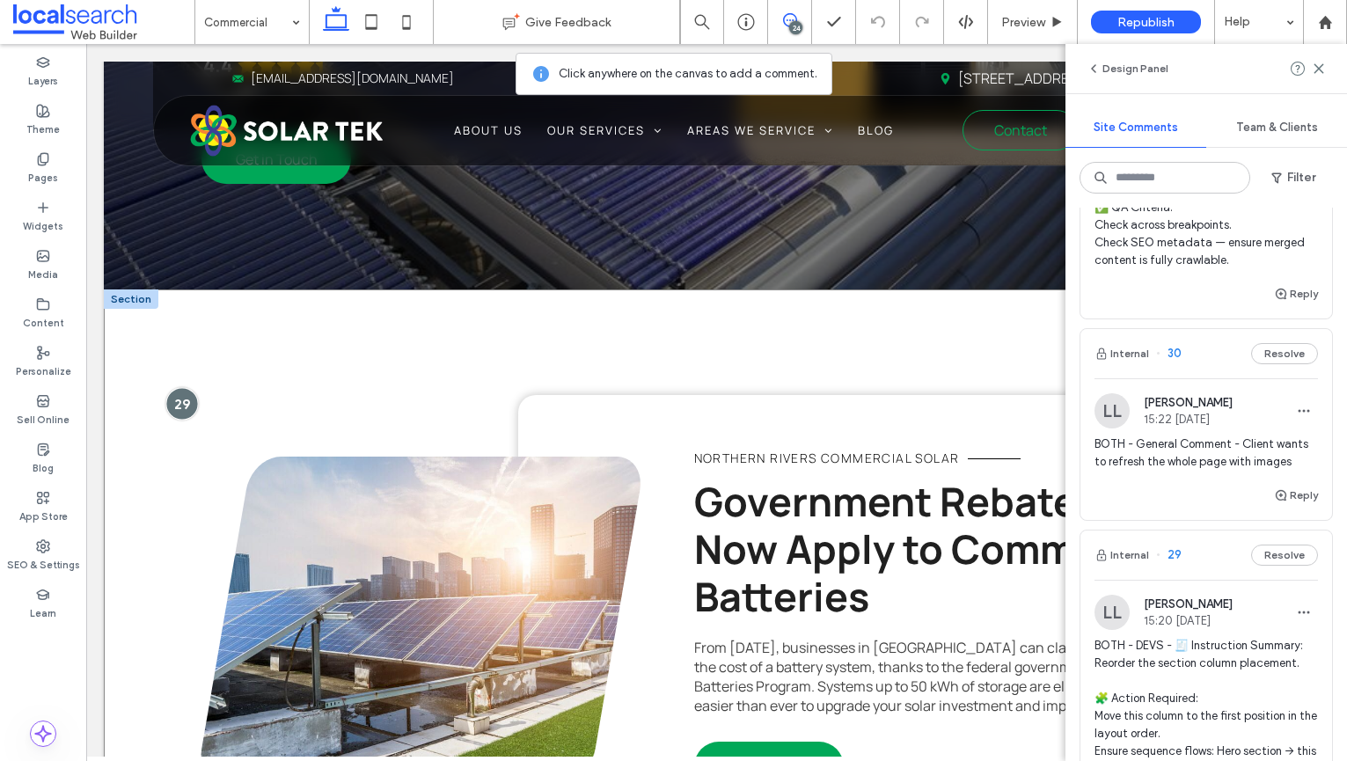
click at [183, 402] on div at bounding box center [181, 404] width 33 height 33
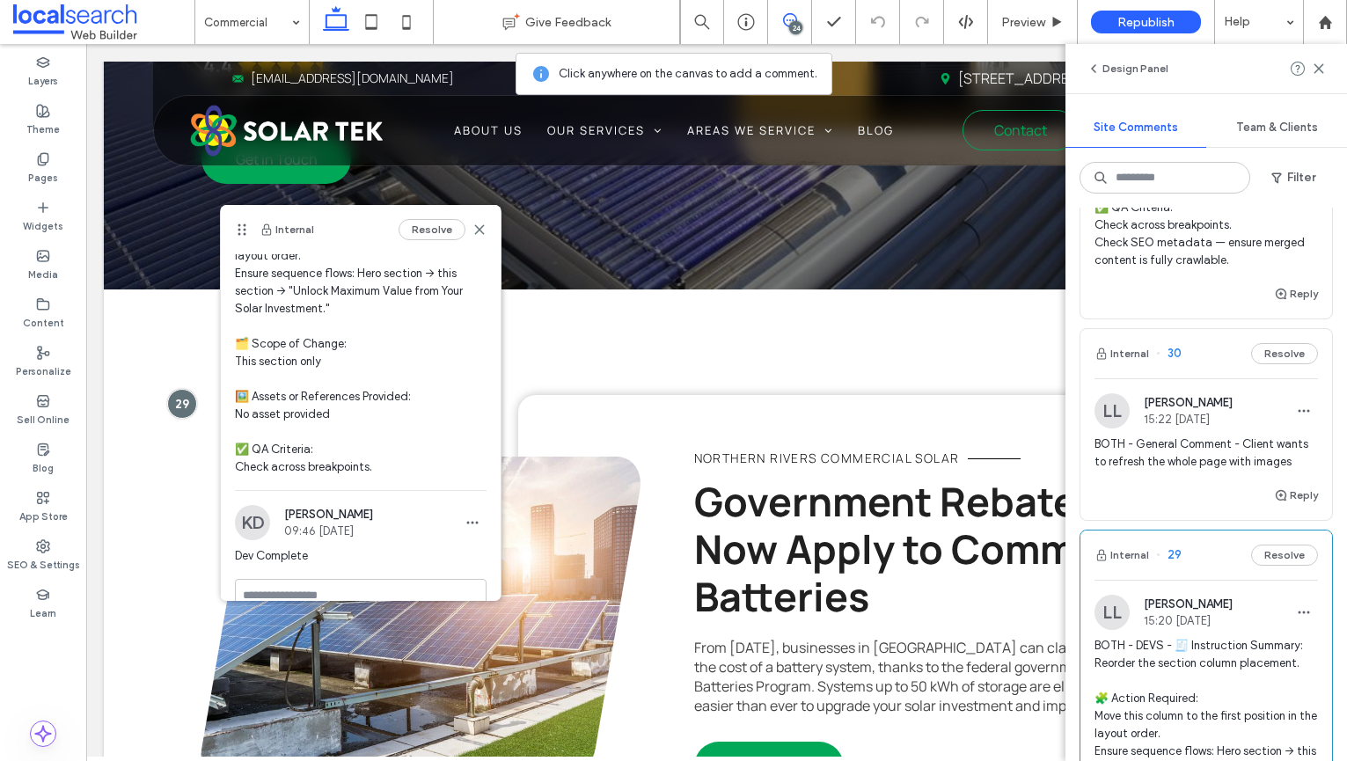
scroll to position [169, 0]
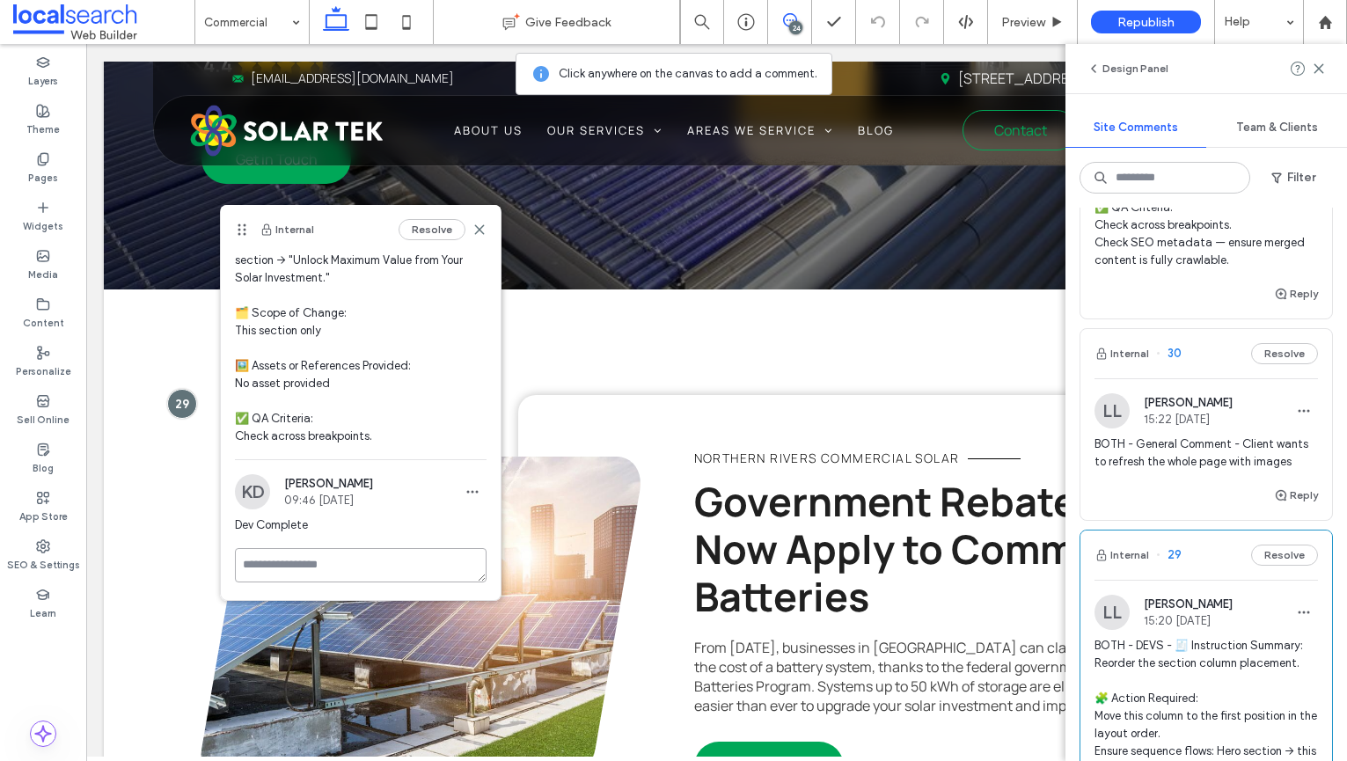
click at [316, 554] on textarea at bounding box center [361, 565] width 252 height 34
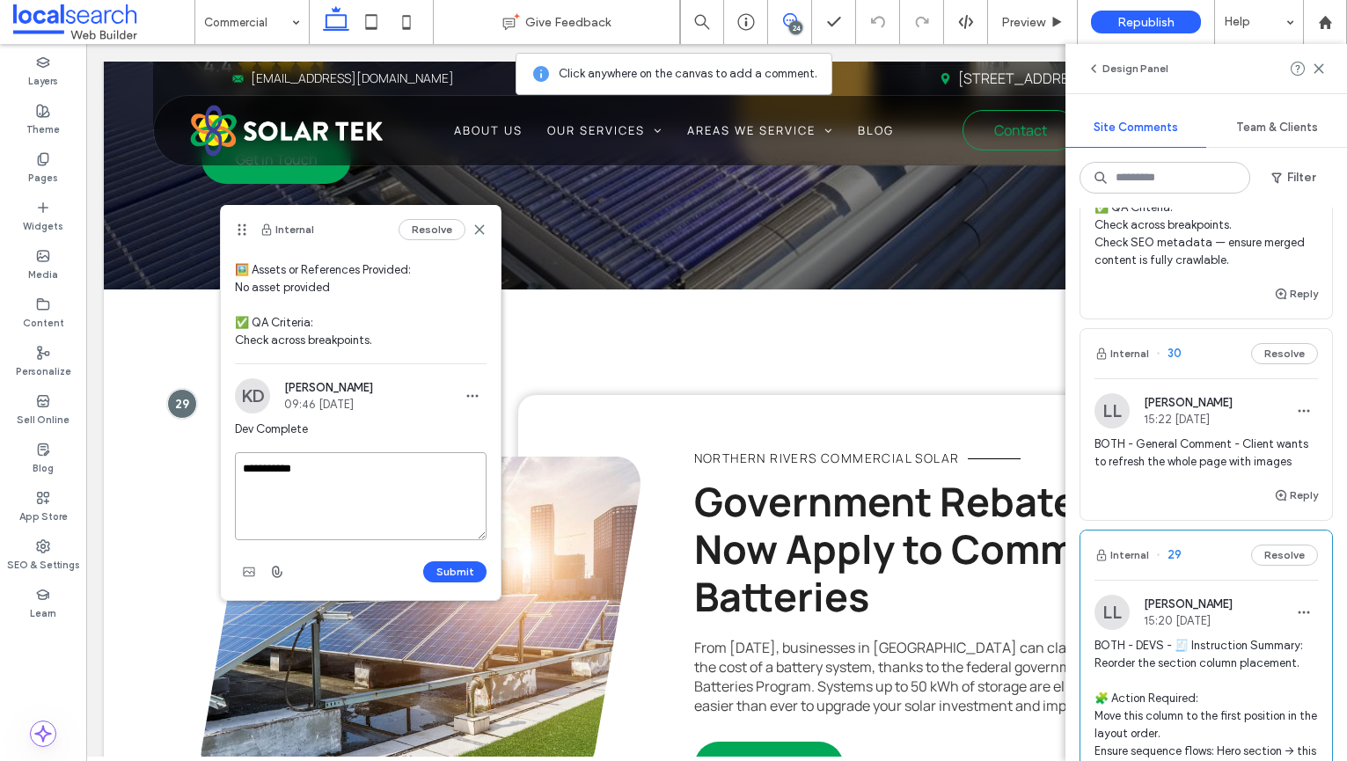
type textarea "**********"
click at [452, 558] on div "Submit" at bounding box center [361, 572] width 252 height 28
click at [450, 568] on button "Submit" at bounding box center [454, 571] width 63 height 21
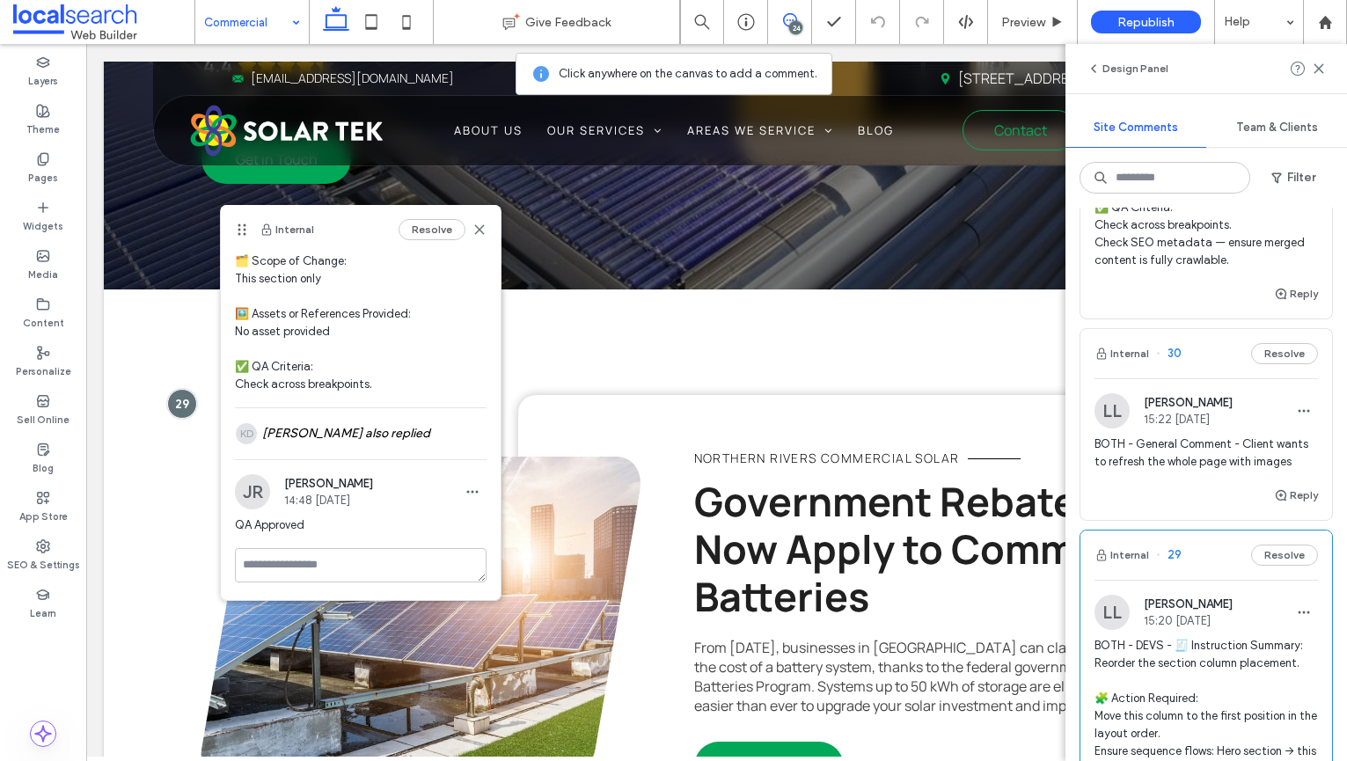
scroll to position [221, 0]
click at [372, 30] on icon at bounding box center [371, 21] width 35 height 35
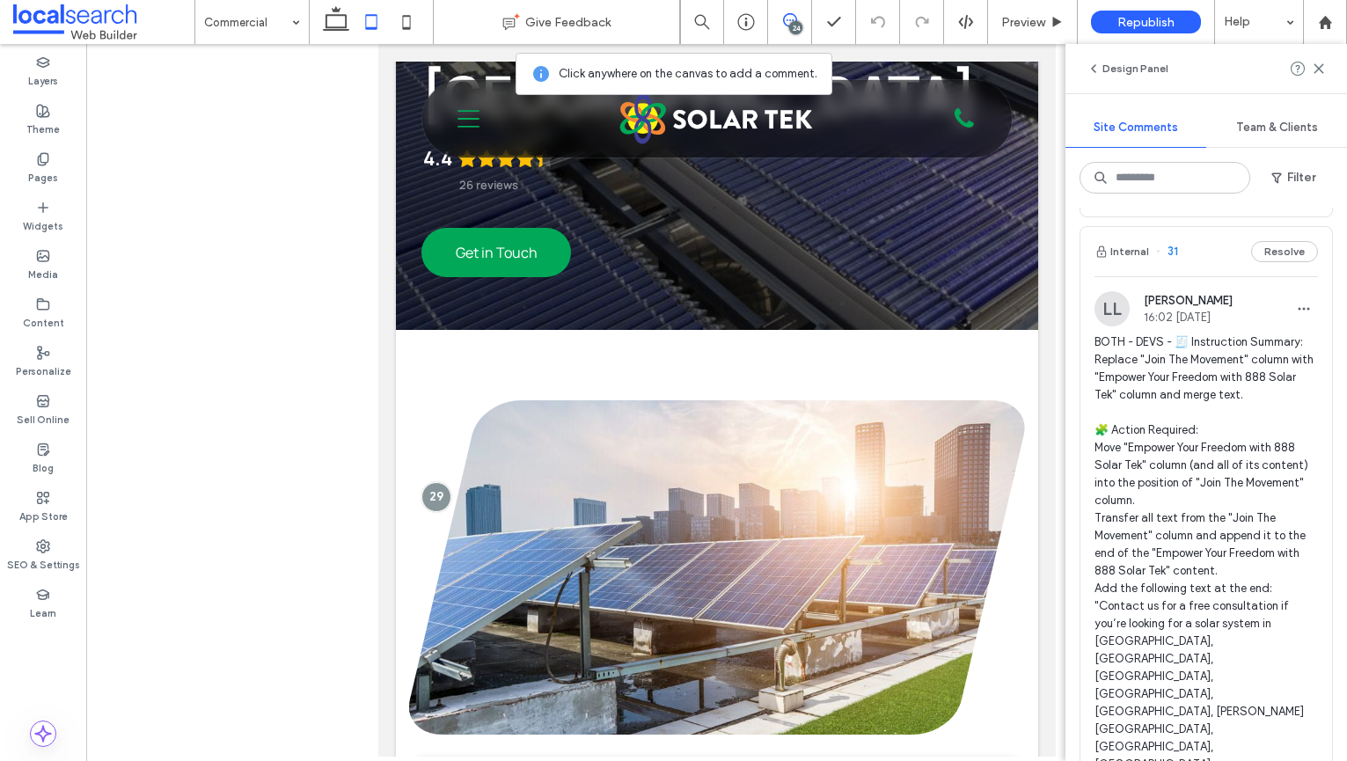
scroll to position [2859, 0]
click at [1145, 386] on span "BOTH - DEVS - 🧾 Instruction Summary: Replace "Join The Movement" column with "E…" at bounding box center [1205, 753] width 223 height 844
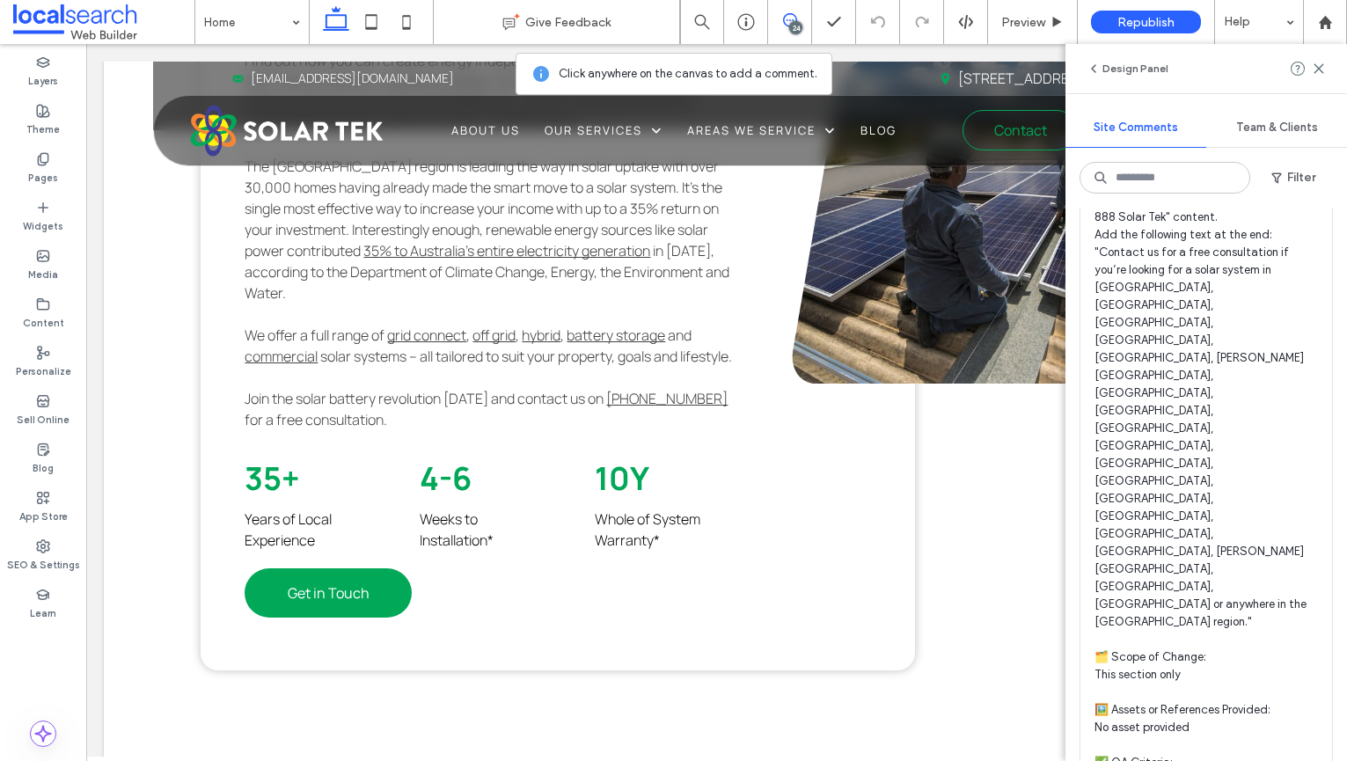
scroll to position [3255, 0]
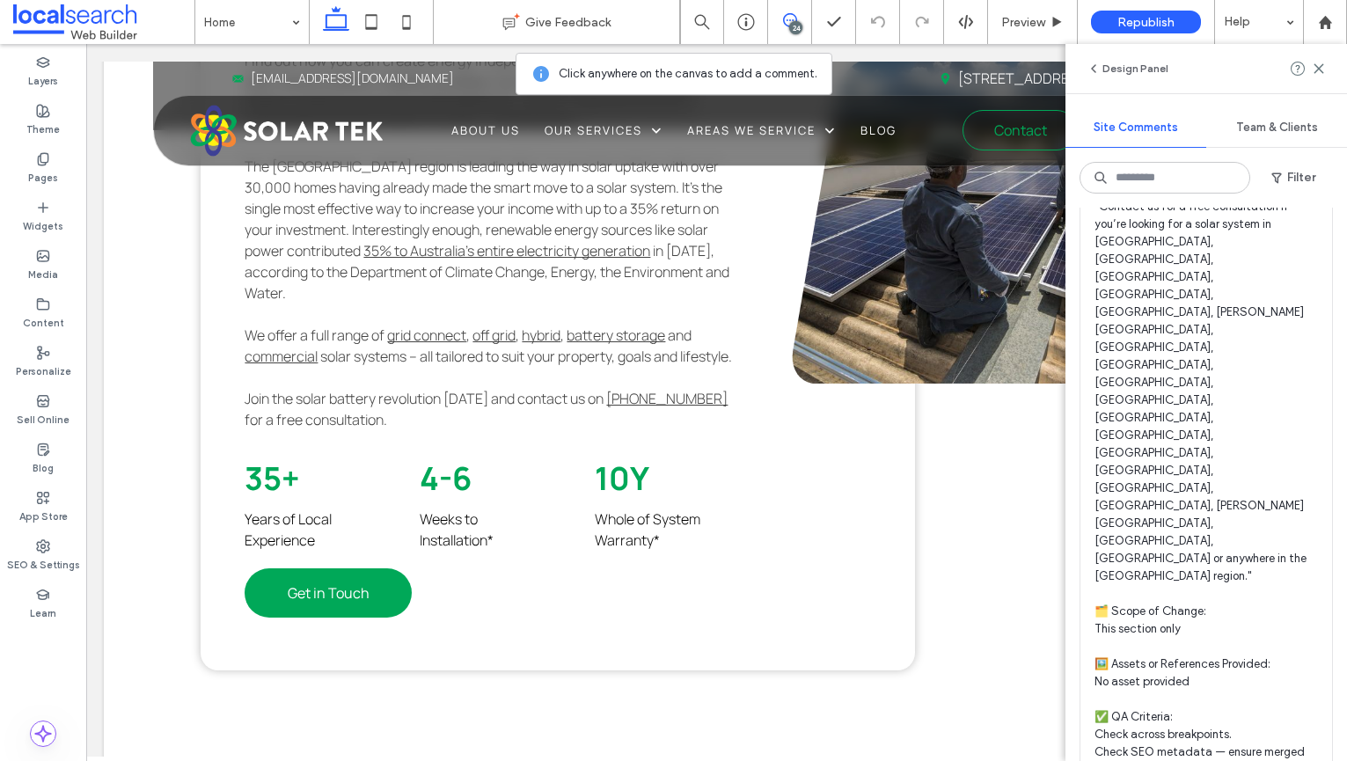
type textarea "**********"
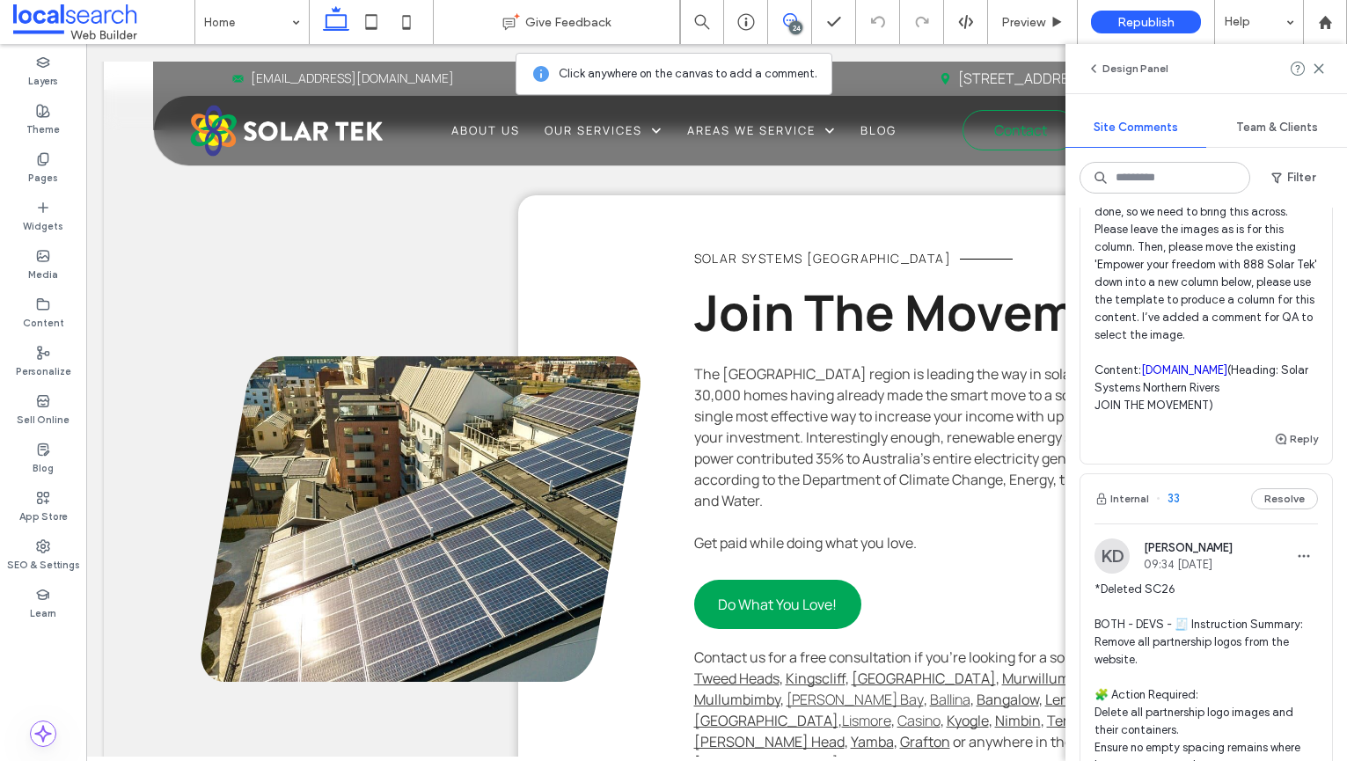
scroll to position [1743, 0]
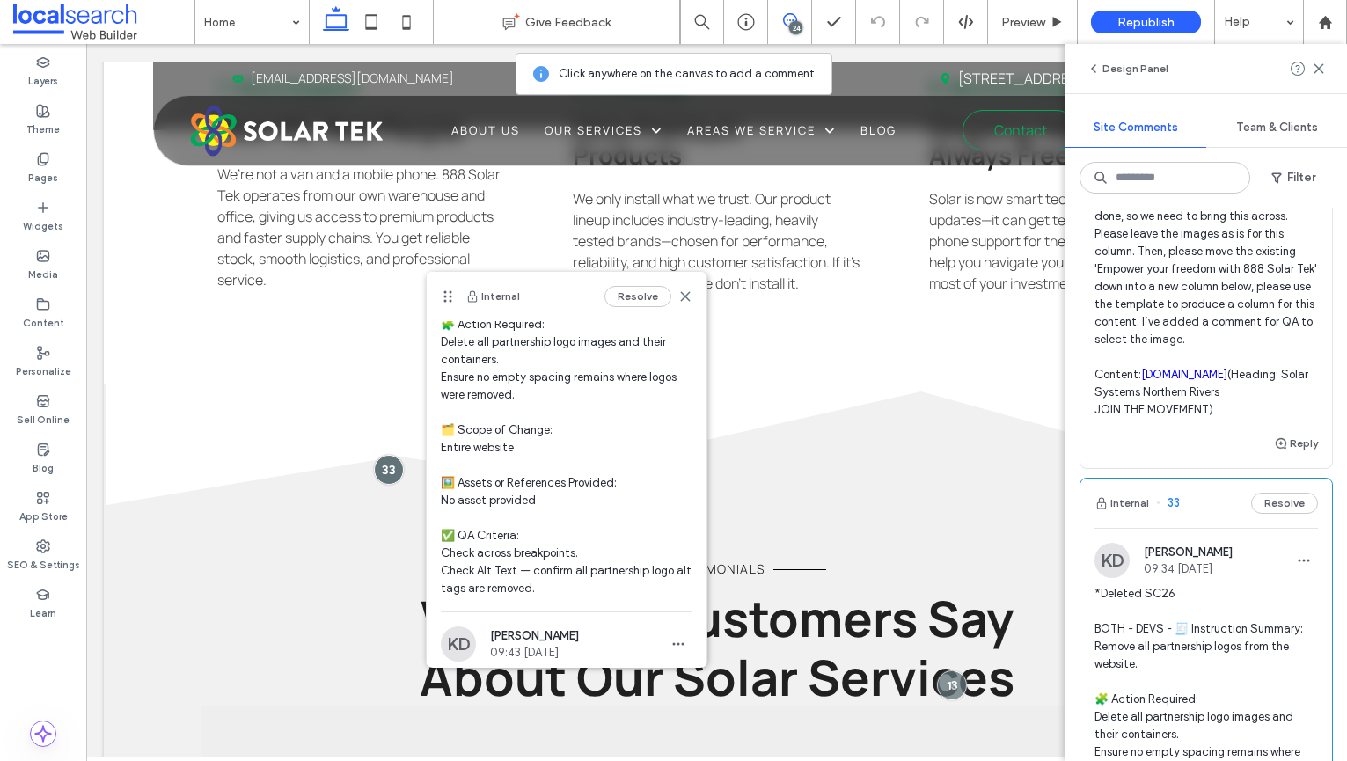
scroll to position [222, 0]
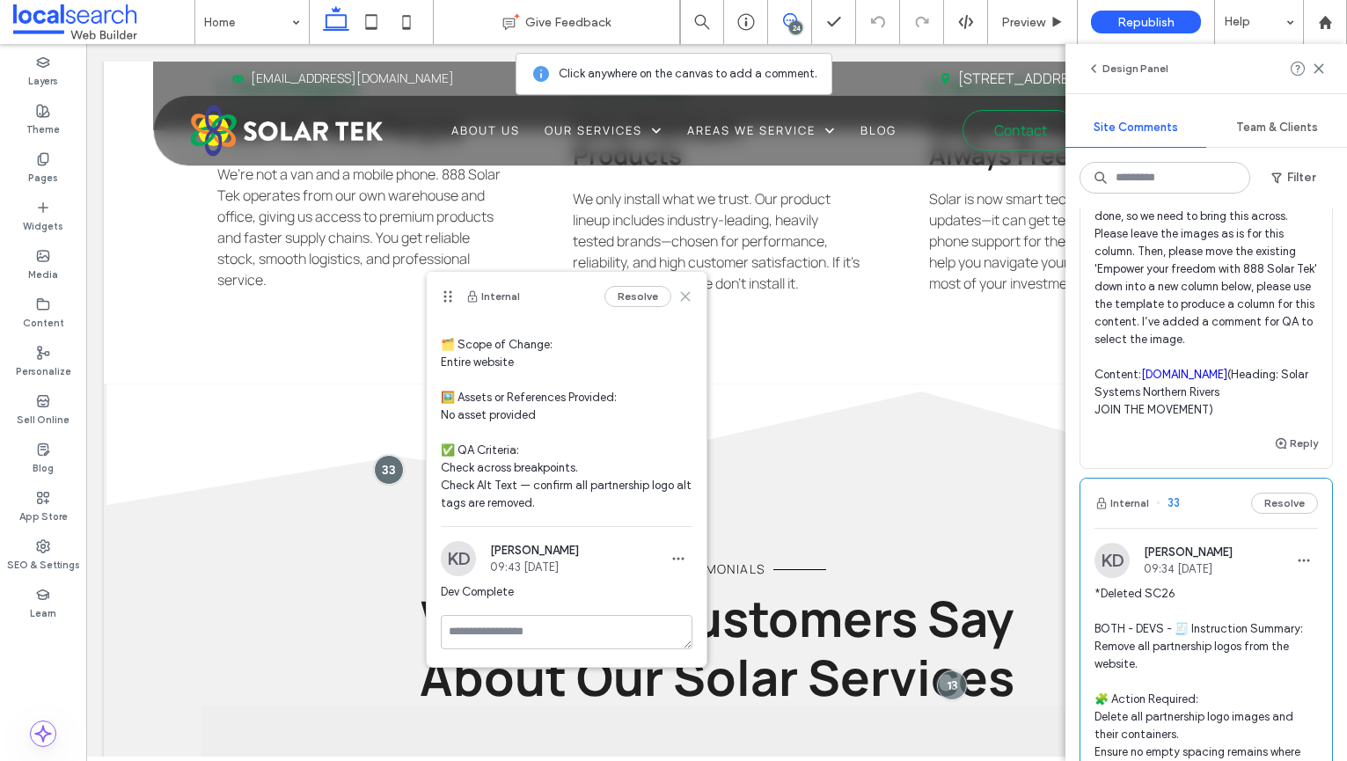
drag, startPoint x: 679, startPoint y: 298, endPoint x: 315, endPoint y: 3, distance: 469.0
click at [679, 298] on icon at bounding box center [685, 296] width 14 height 14
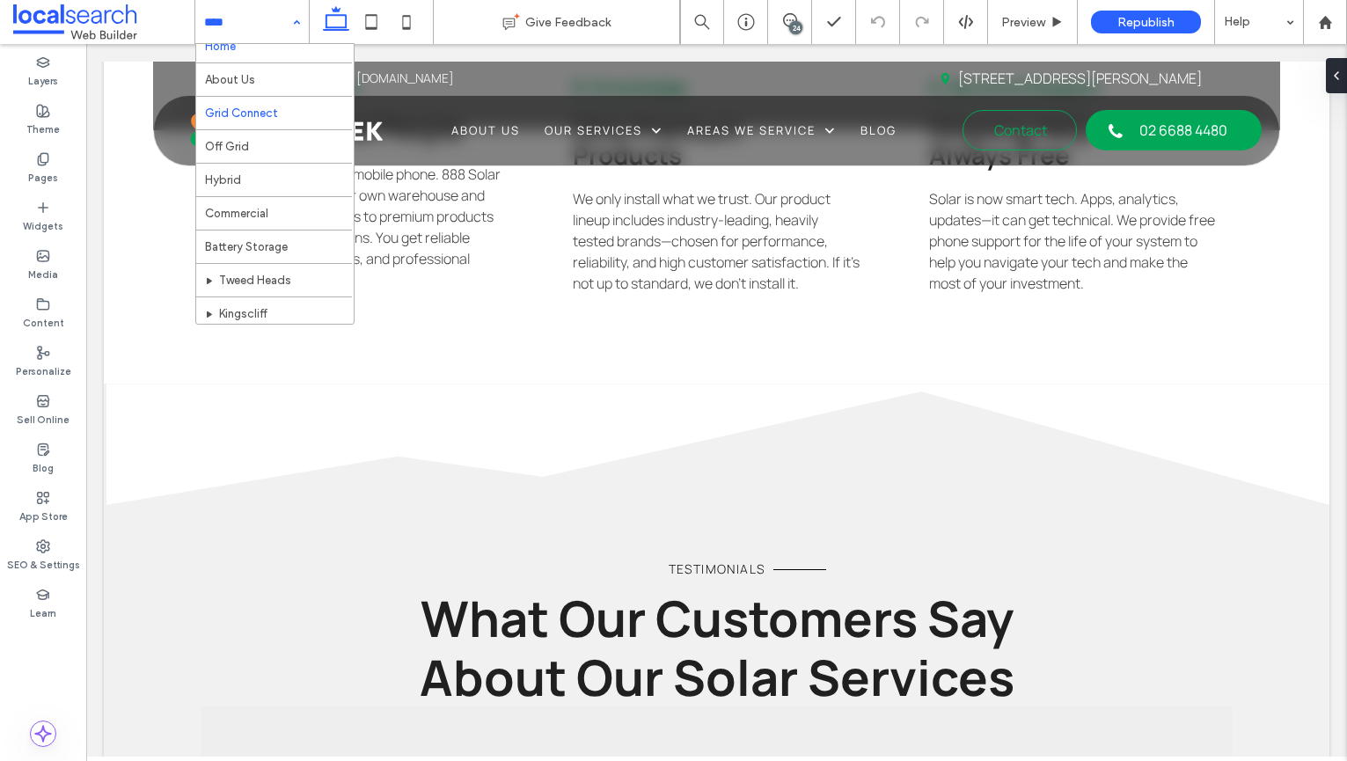
scroll to position [0, 0]
click at [795, 18] on use at bounding box center [790, 20] width 14 height 14
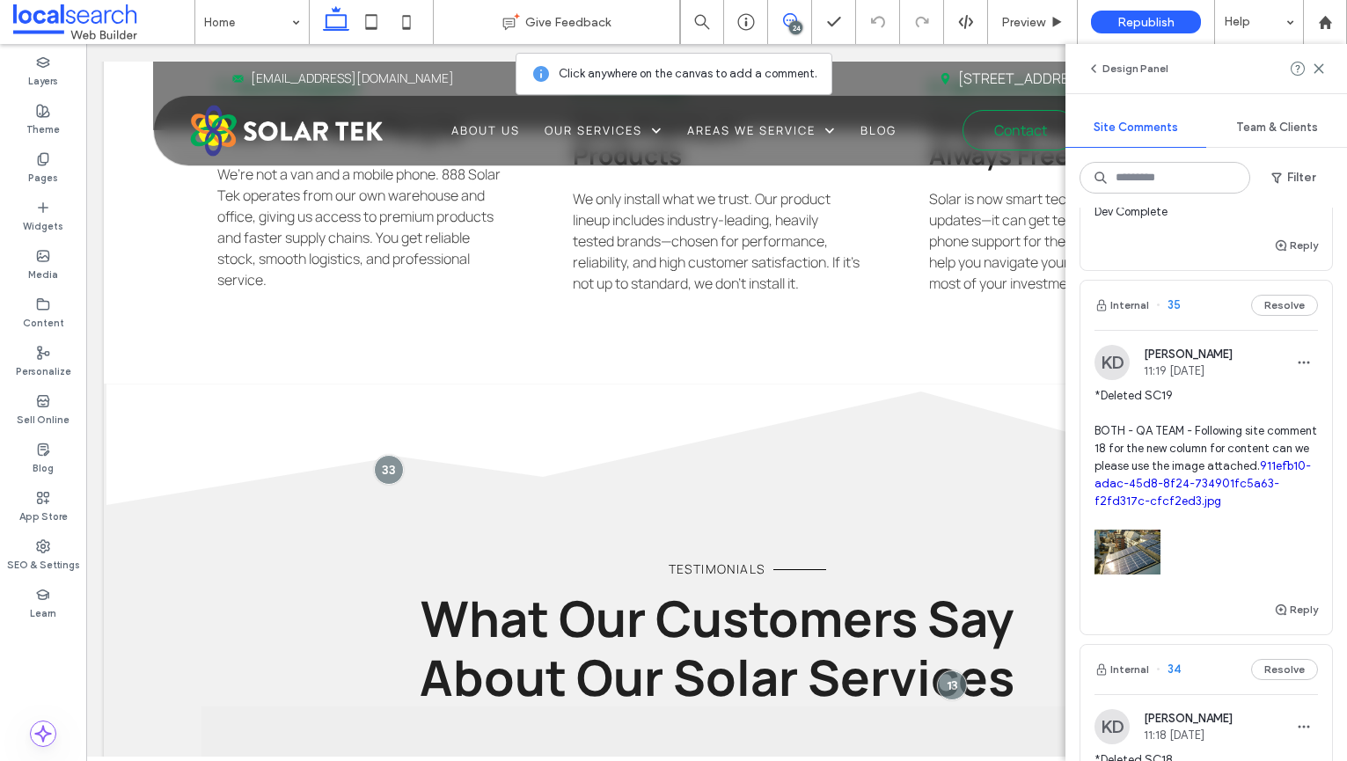
scroll to position [867, 0]
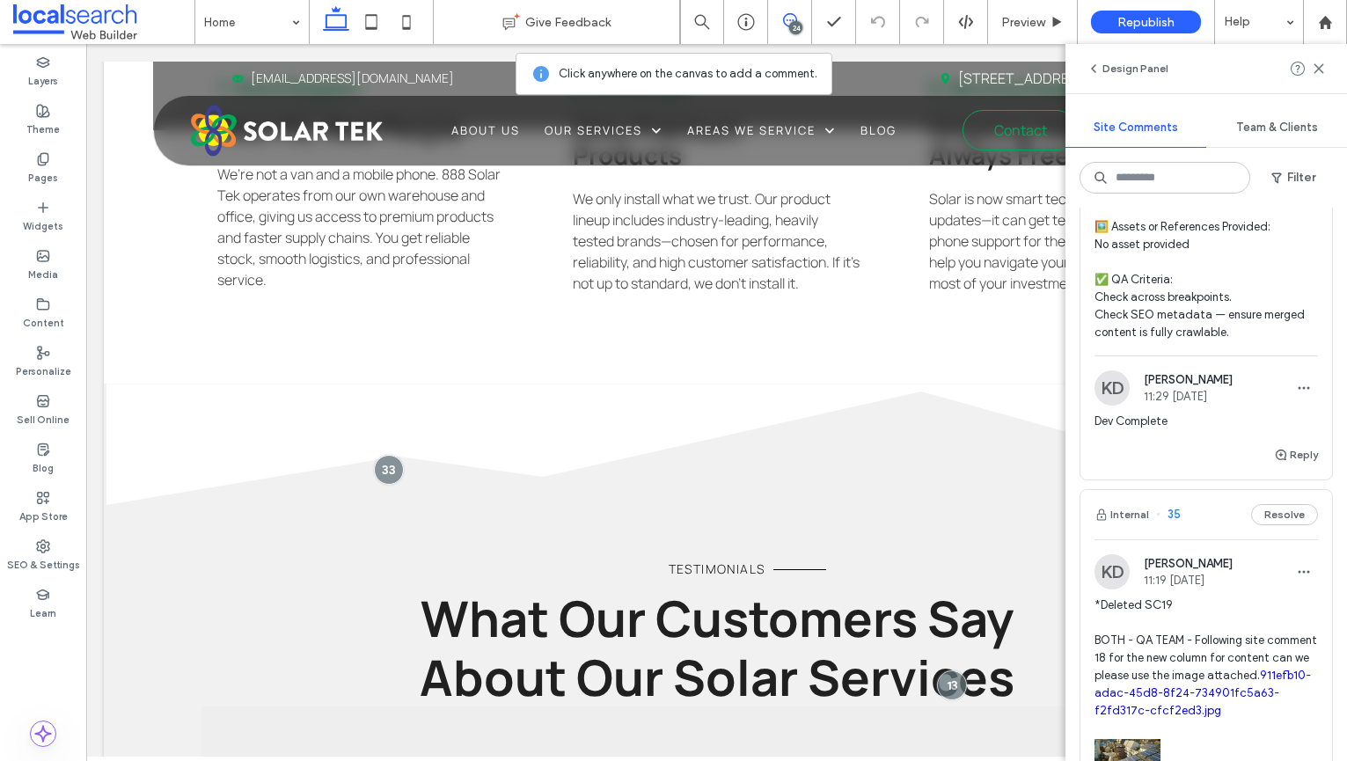
click at [1201, 668] on link "911efb10-adac-45d8-8f24-734901fc5a63-f2fd317c-cfcf2ed3.jpg" at bounding box center [1202, 692] width 216 height 48
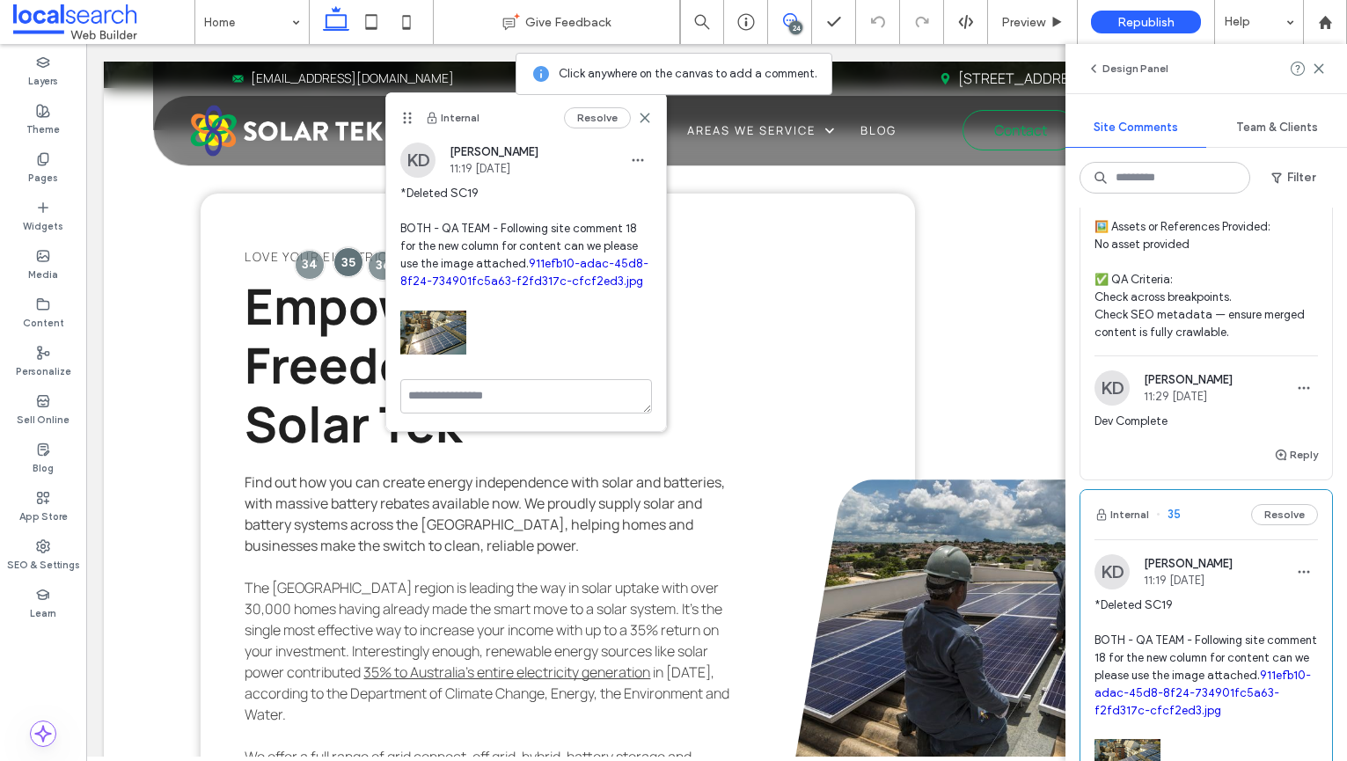
click at [1172, 596] on span "*Deleted SC19 BOTH - QA TEAM - Following site comment 18 for the new column for…" at bounding box center [1205, 657] width 223 height 123
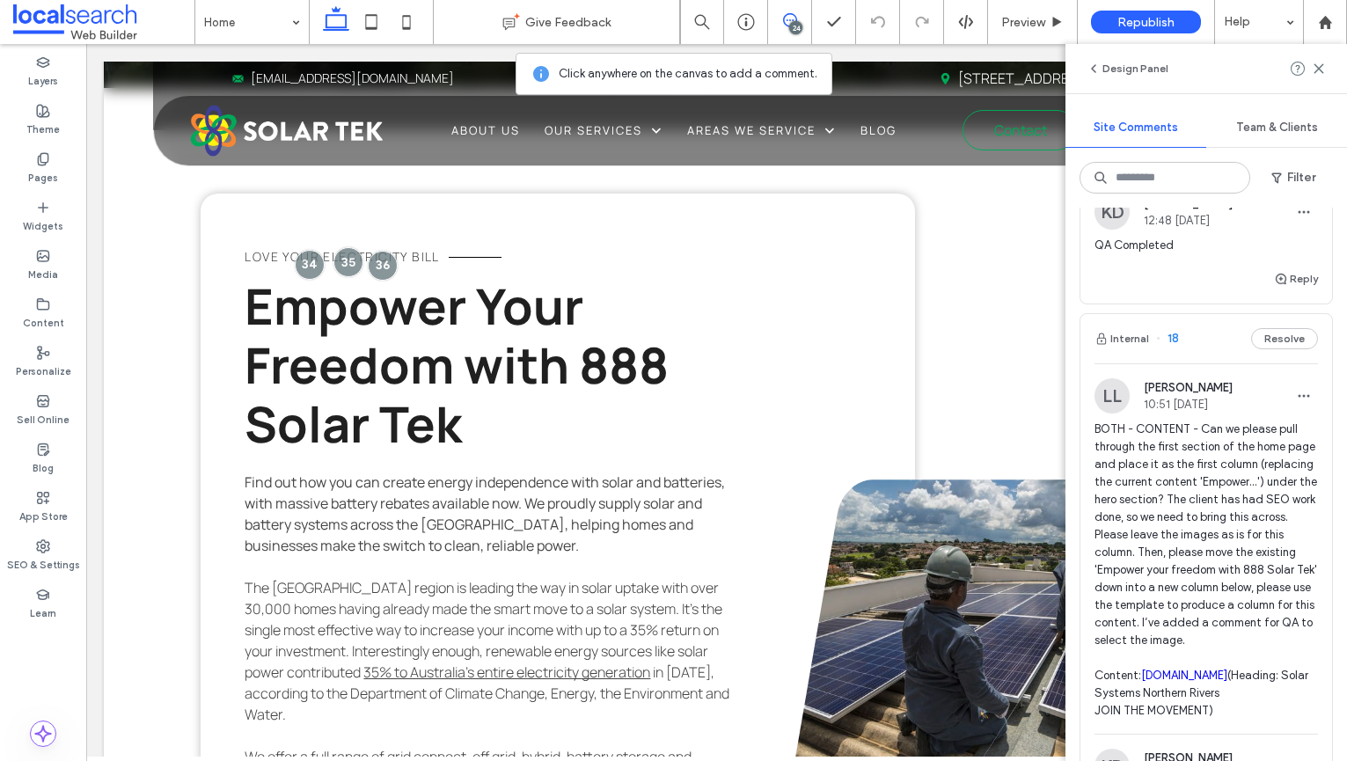
scroll to position [6568, 0]
click at [1181, 422] on span "BOTH - CONTENT - Can we please pull through the first section of the home page …" at bounding box center [1205, 571] width 223 height 299
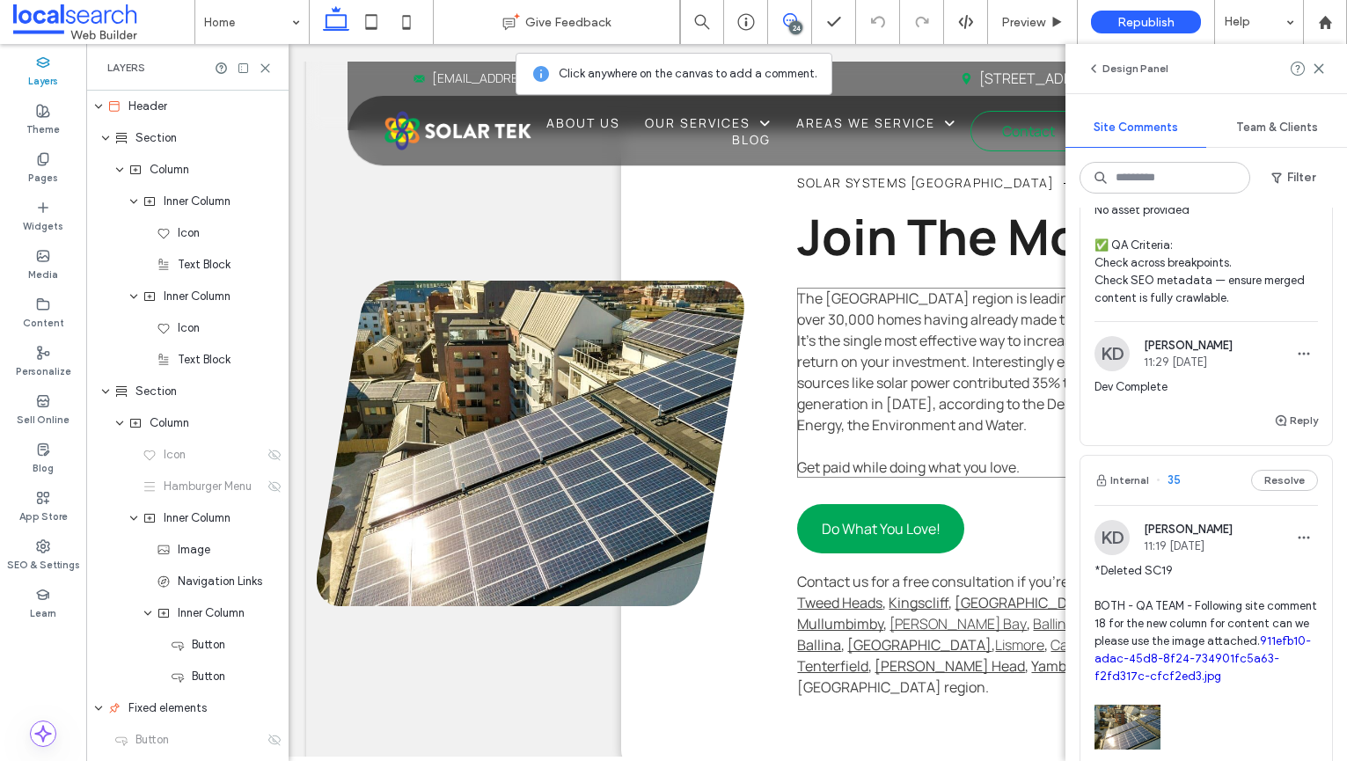
scroll to position [1980, 0]
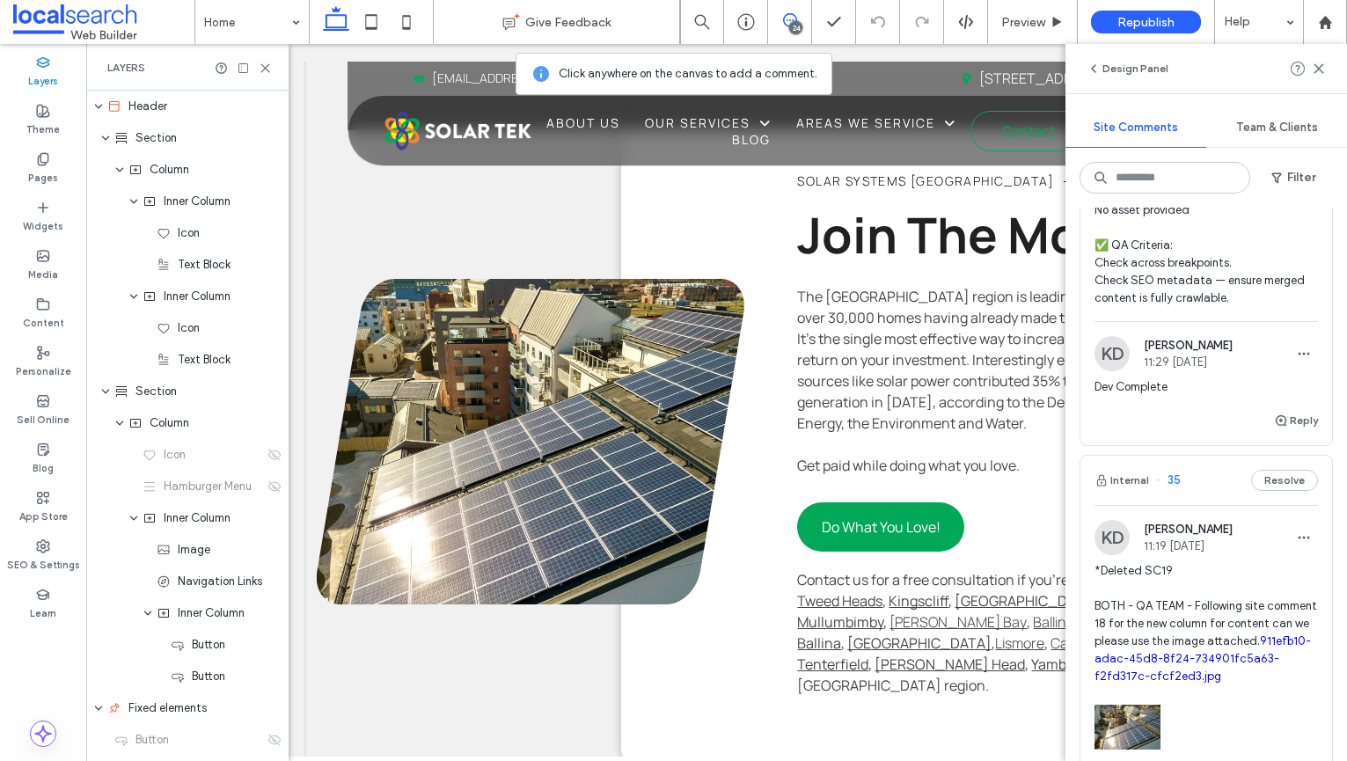
type textarea "**********"
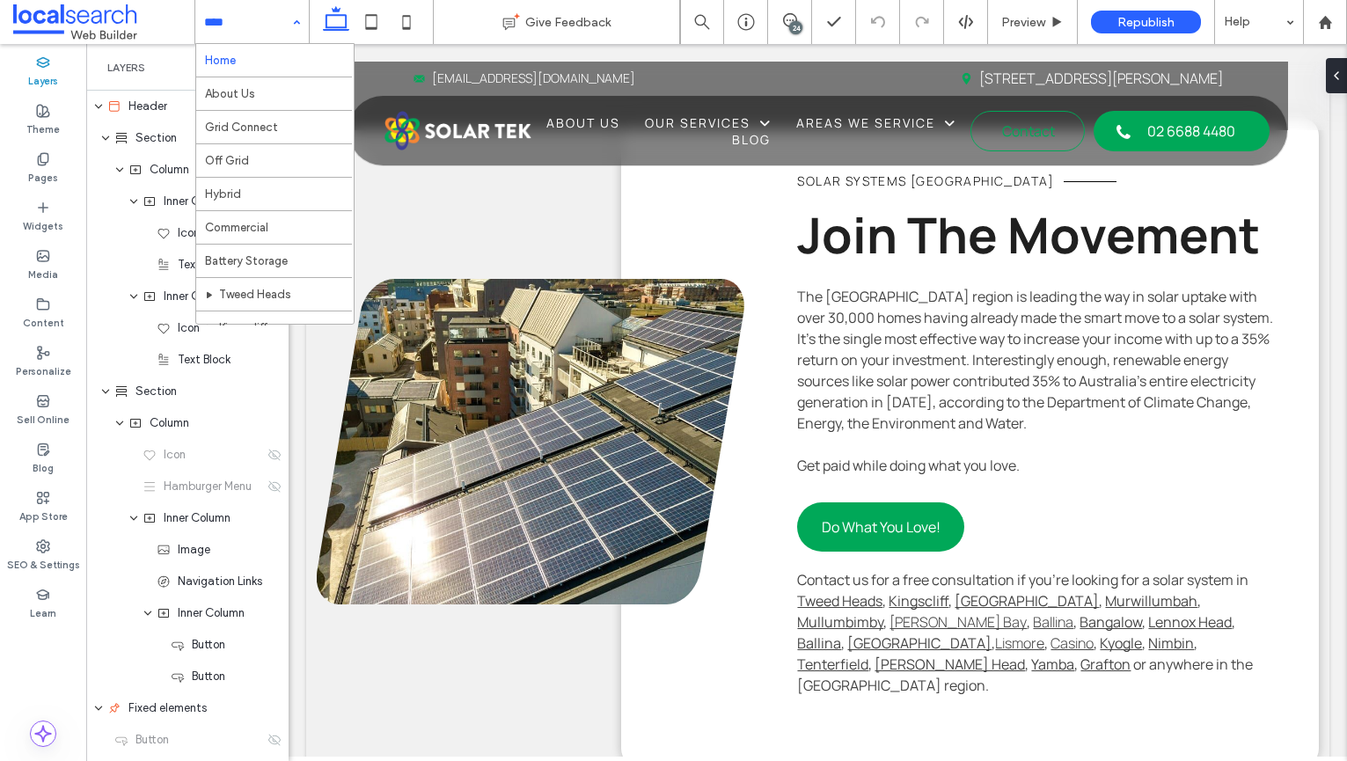
scroll to position [0, 0]
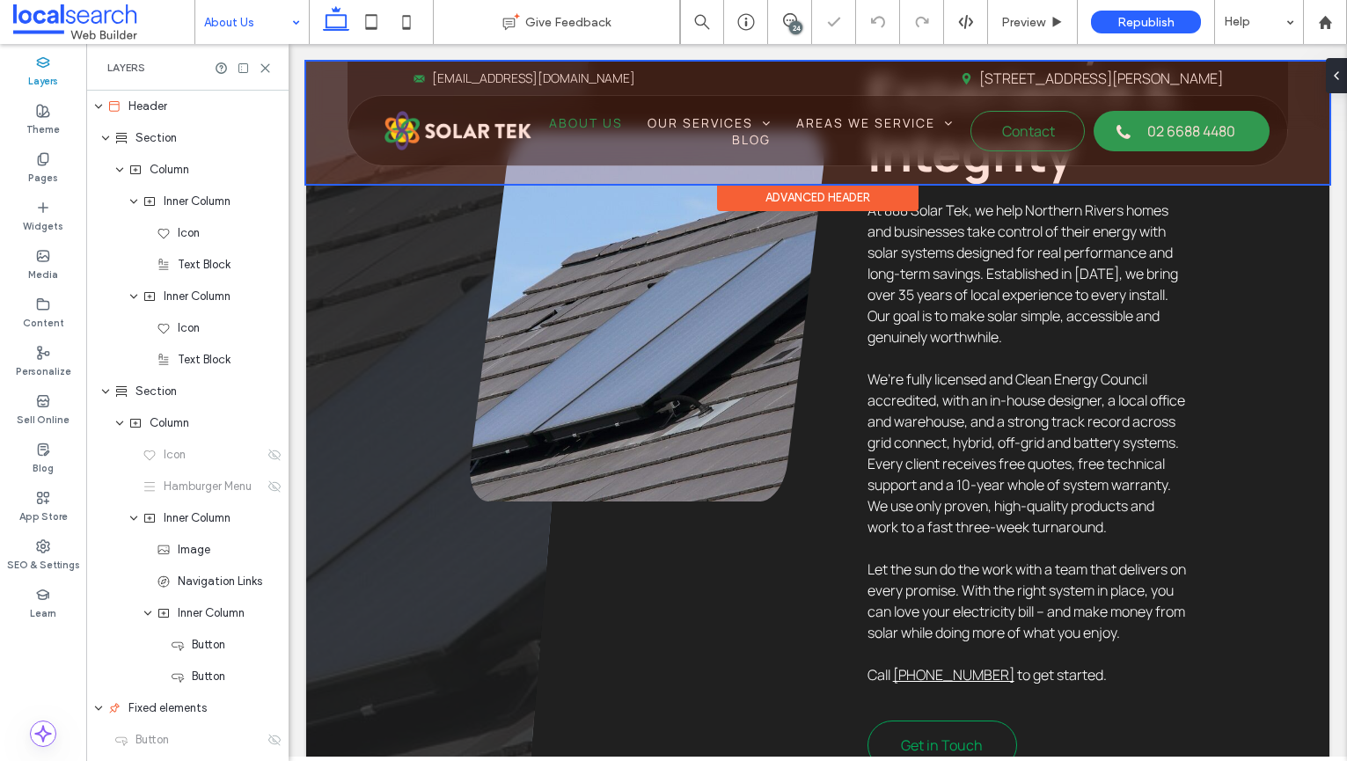
scroll to position [873, 0]
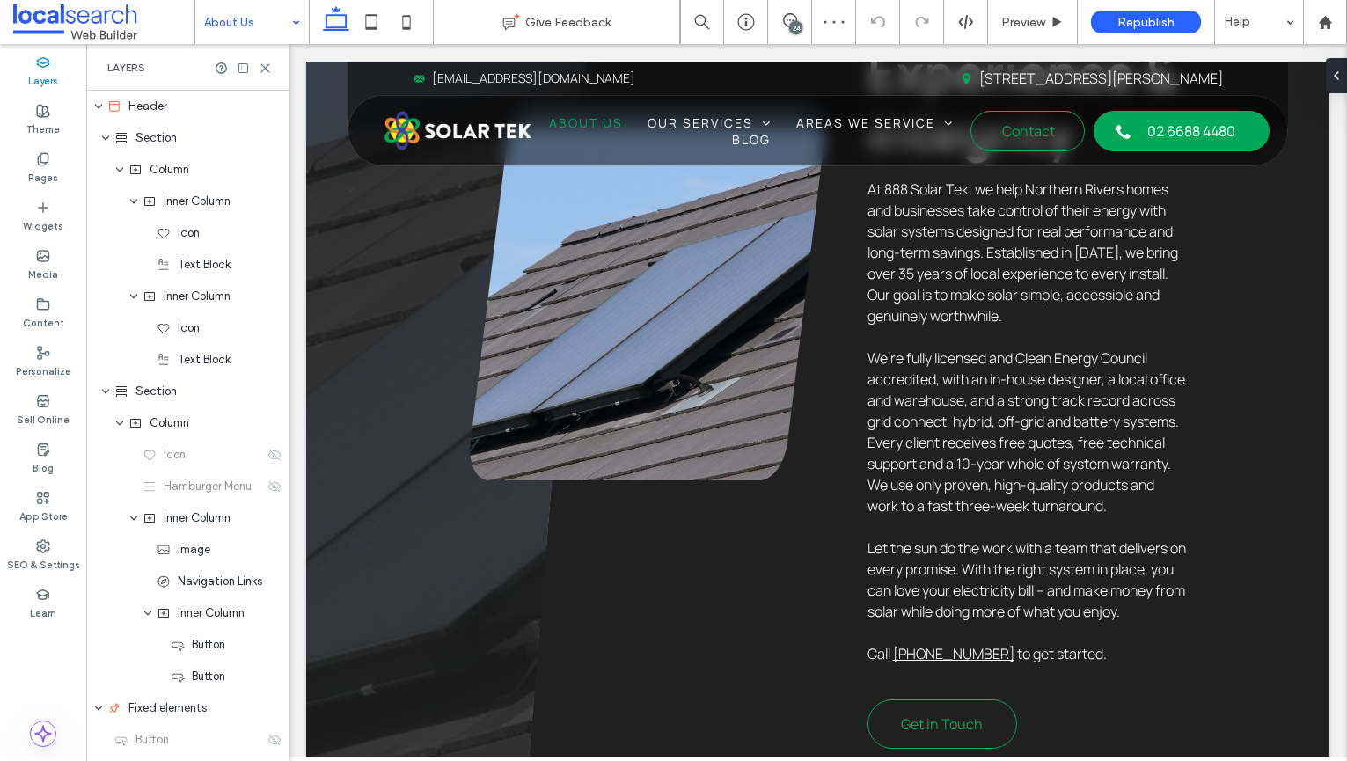
click at [267, 69] on icon at bounding box center [265, 68] width 13 height 13
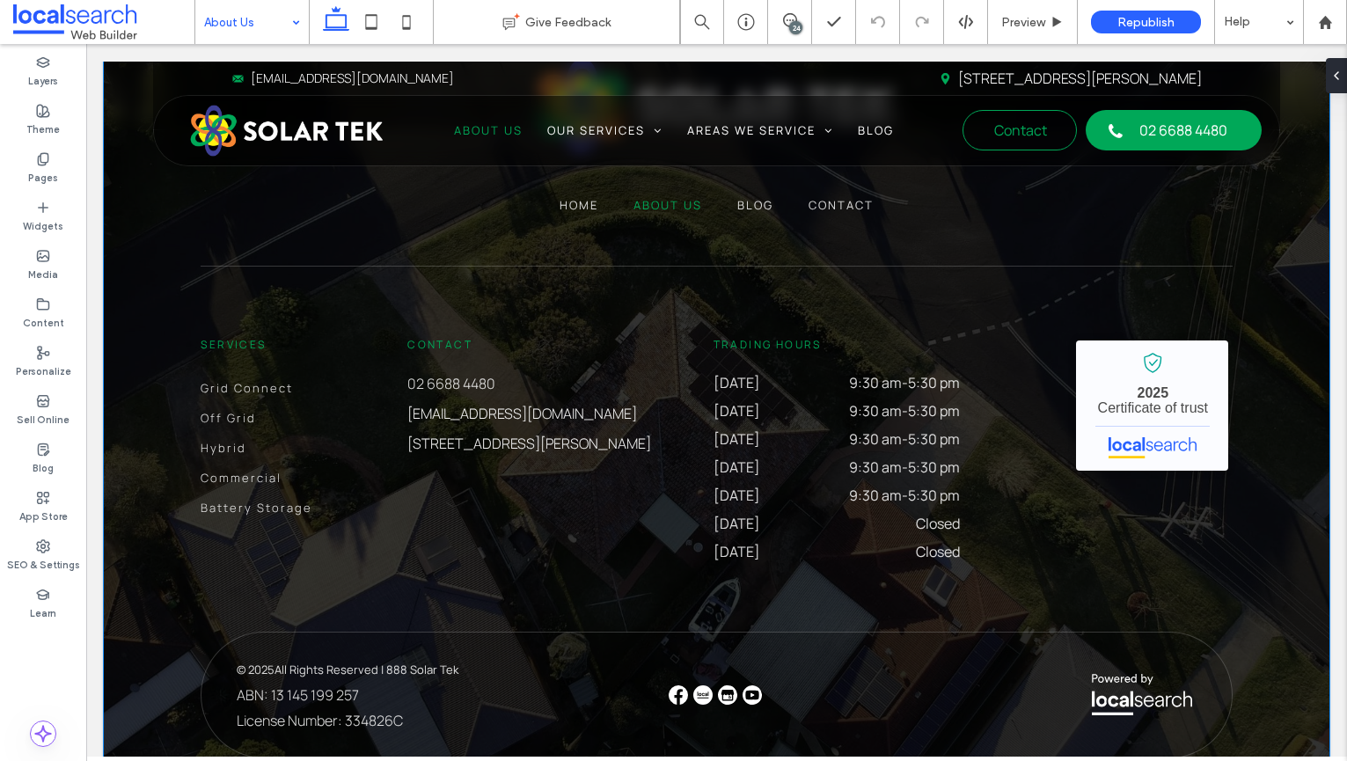
scroll to position [1834, 0]
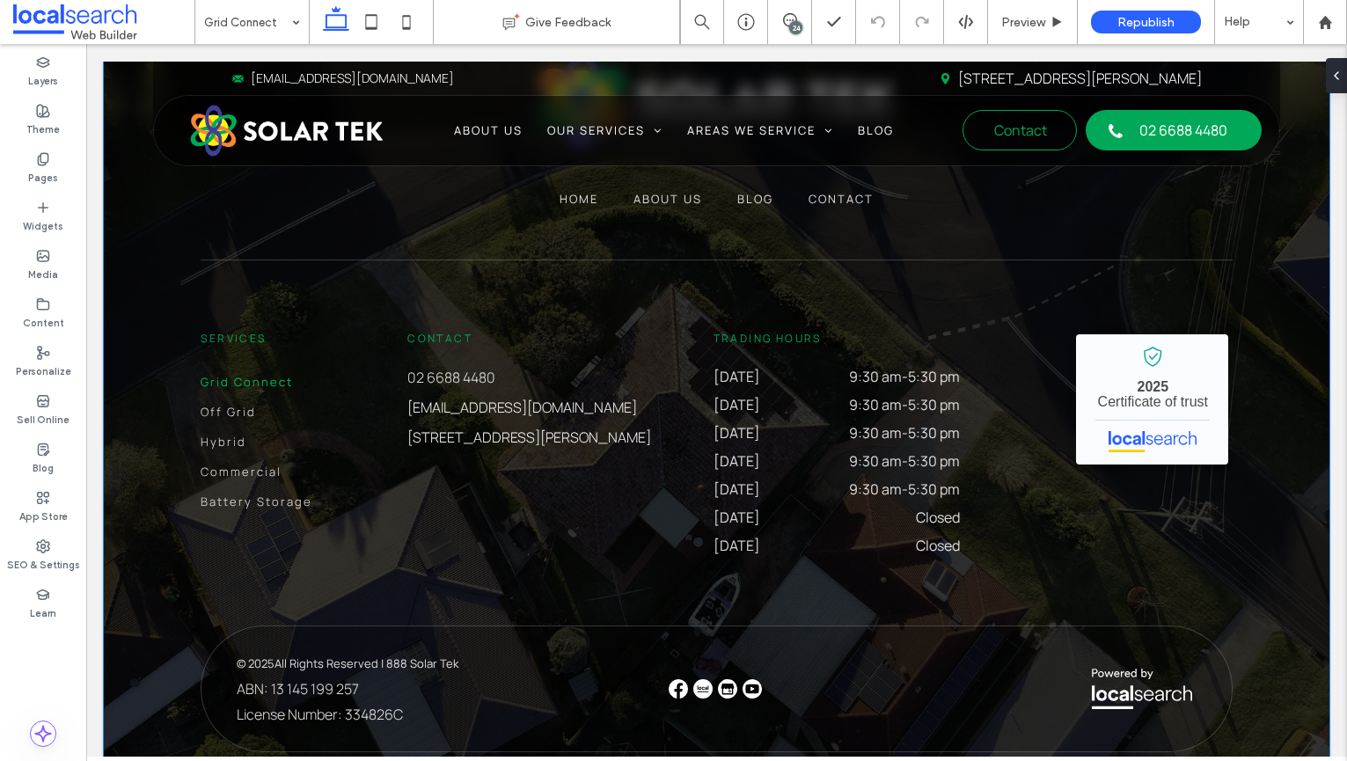
scroll to position [4702, 0]
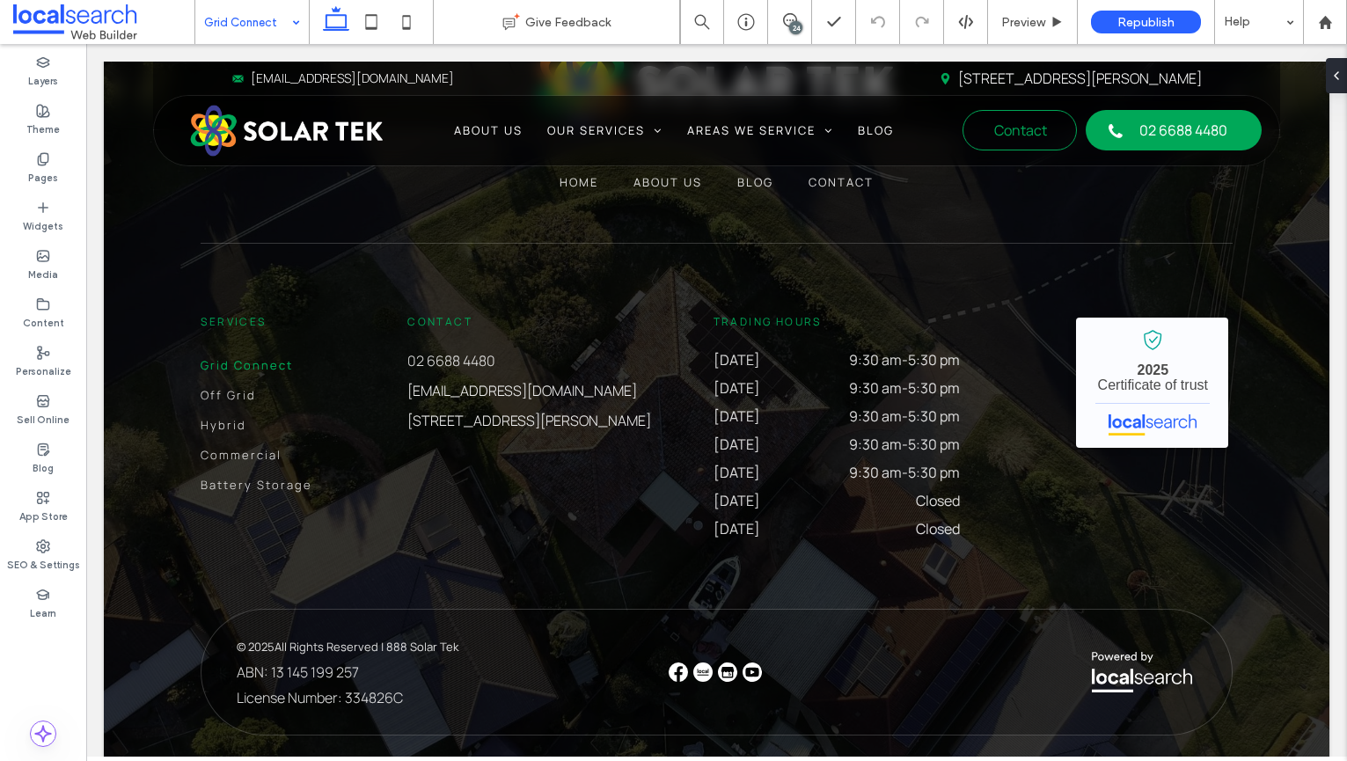
click at [255, 8] on input at bounding box center [247, 22] width 87 height 44
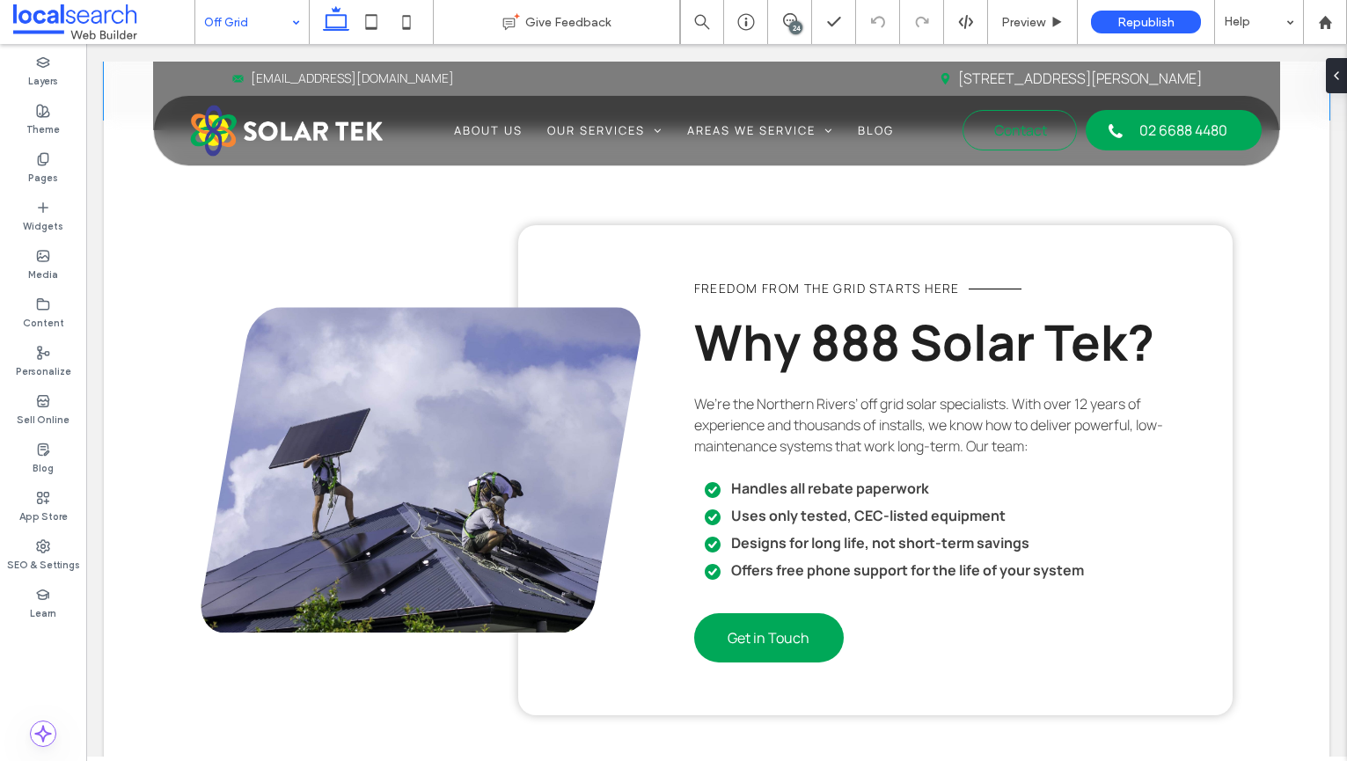
scroll to position [5129, 0]
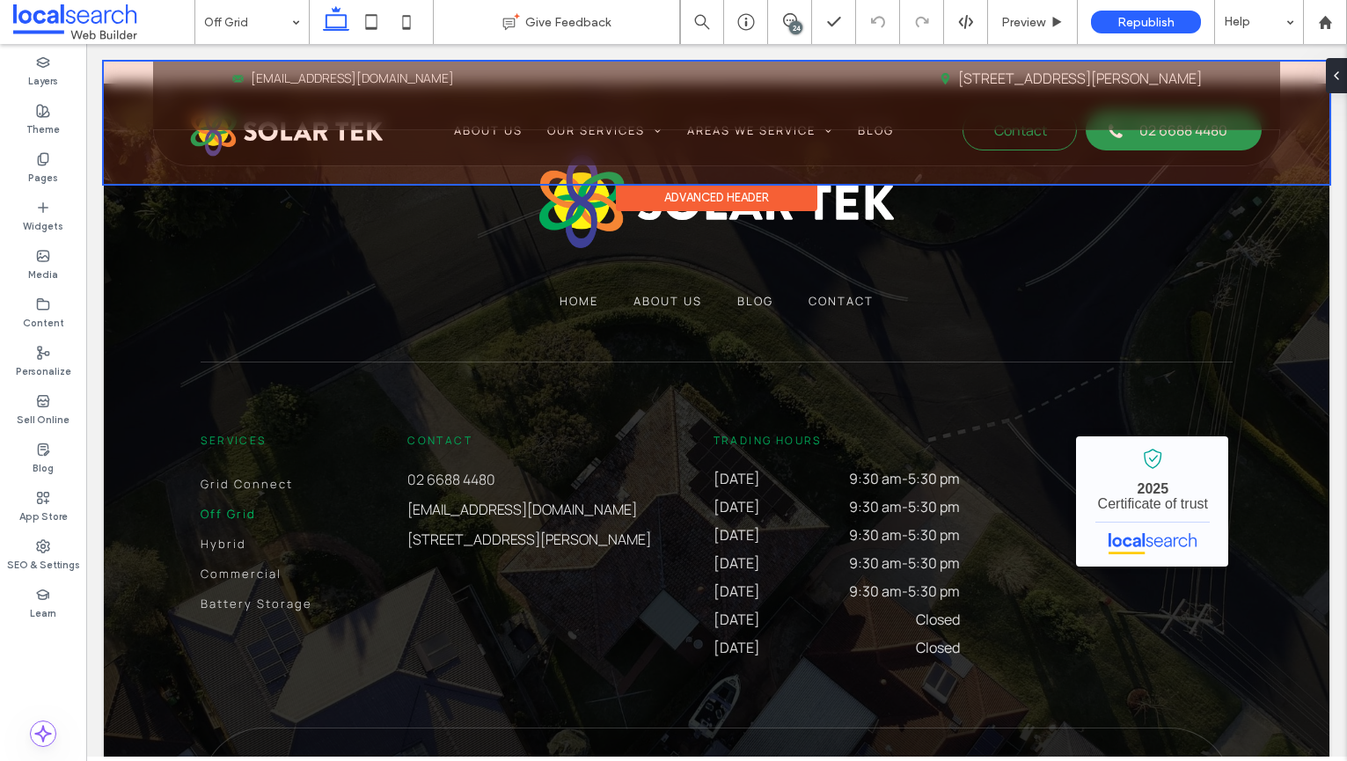
scroll to position [7064, 0]
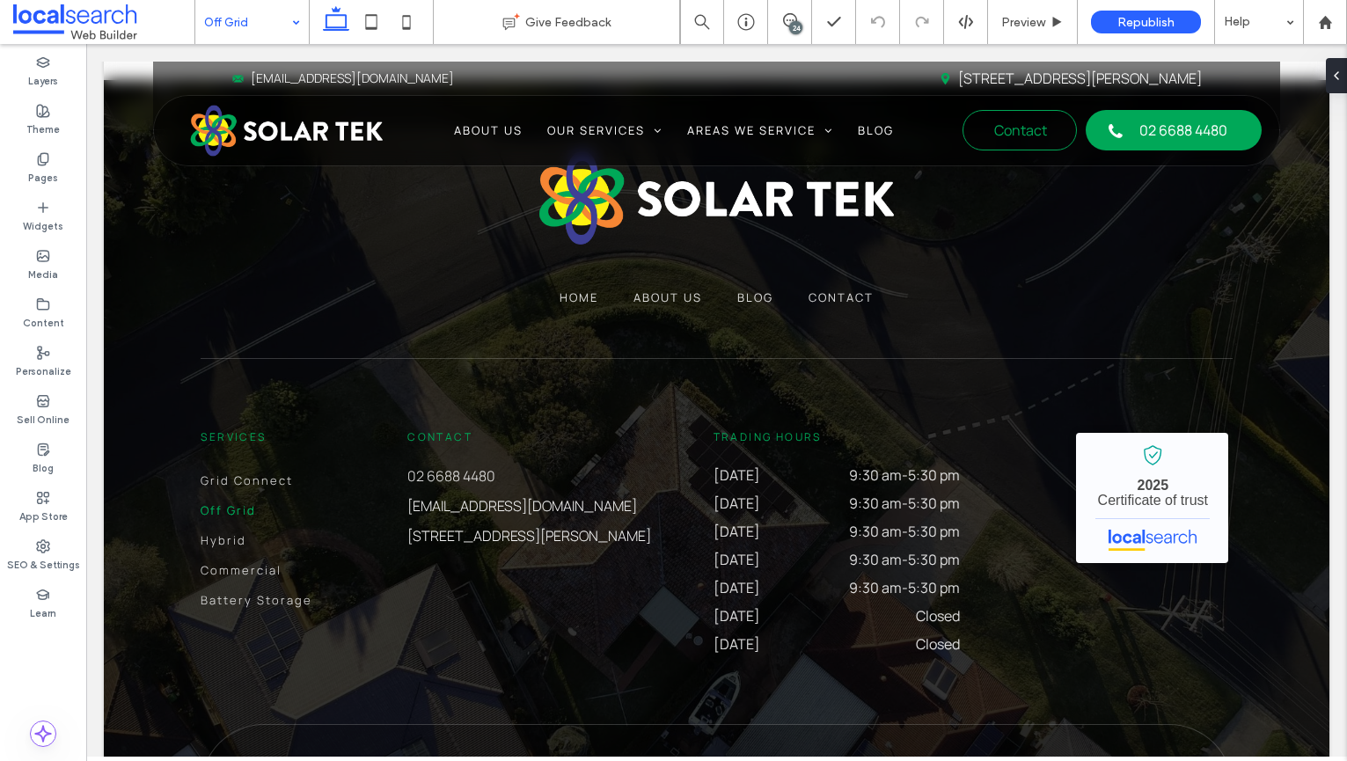
click at [213, 21] on input at bounding box center [247, 22] width 87 height 44
click at [217, 26] on input at bounding box center [247, 22] width 87 height 44
drag, startPoint x: 238, startPoint y: 36, endPoint x: 248, endPoint y: 40, distance: 10.6
click at [238, 36] on input at bounding box center [247, 22] width 87 height 44
click at [274, 30] on input at bounding box center [247, 22] width 87 height 44
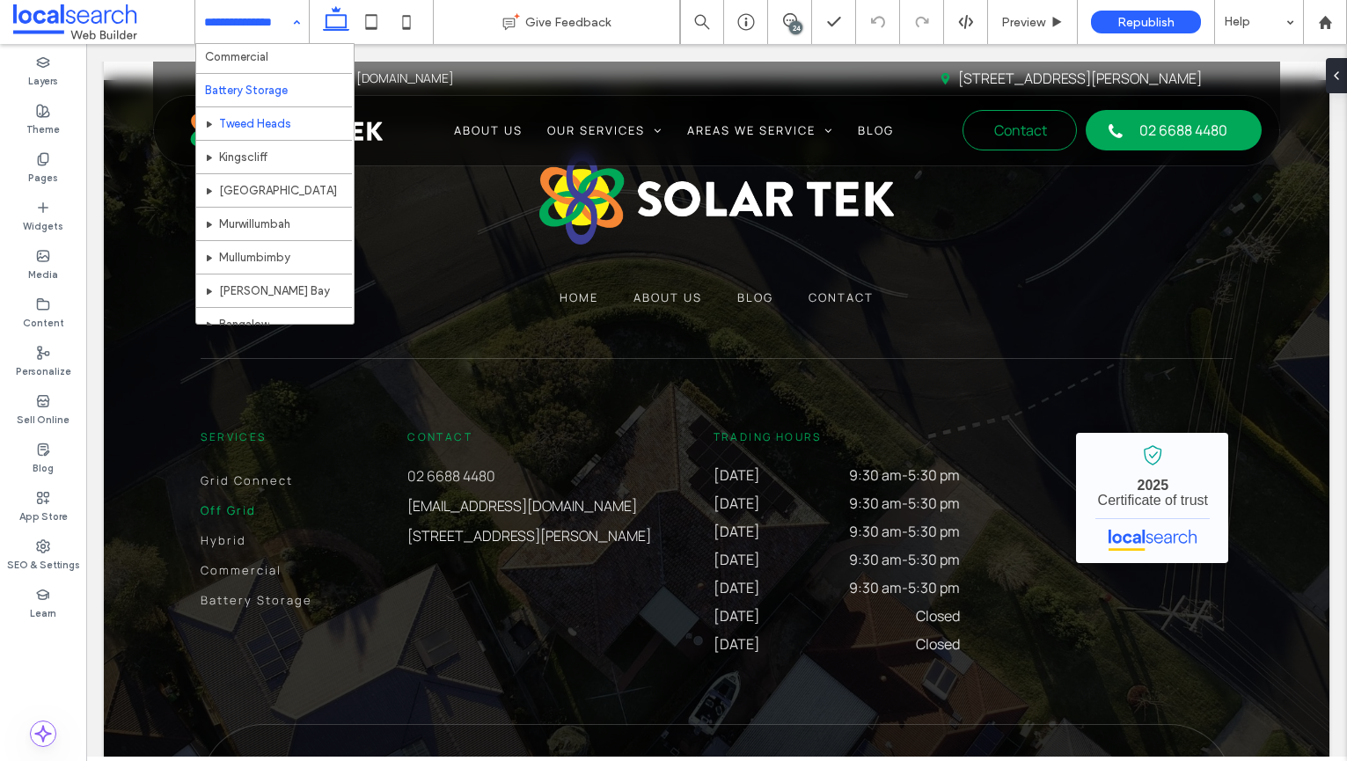
scroll to position [190, 0]
click at [239, 15] on input at bounding box center [247, 22] width 87 height 44
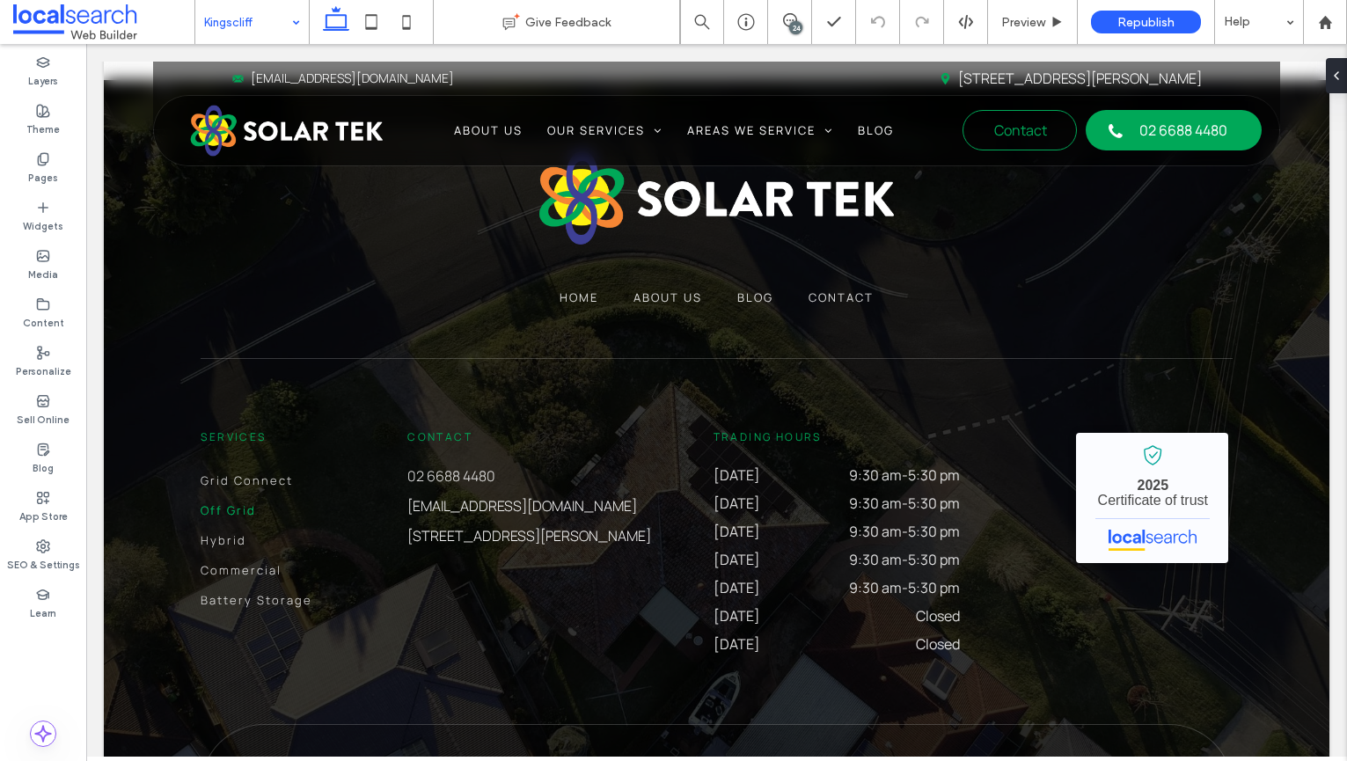
click at [259, 26] on input at bounding box center [247, 22] width 87 height 44
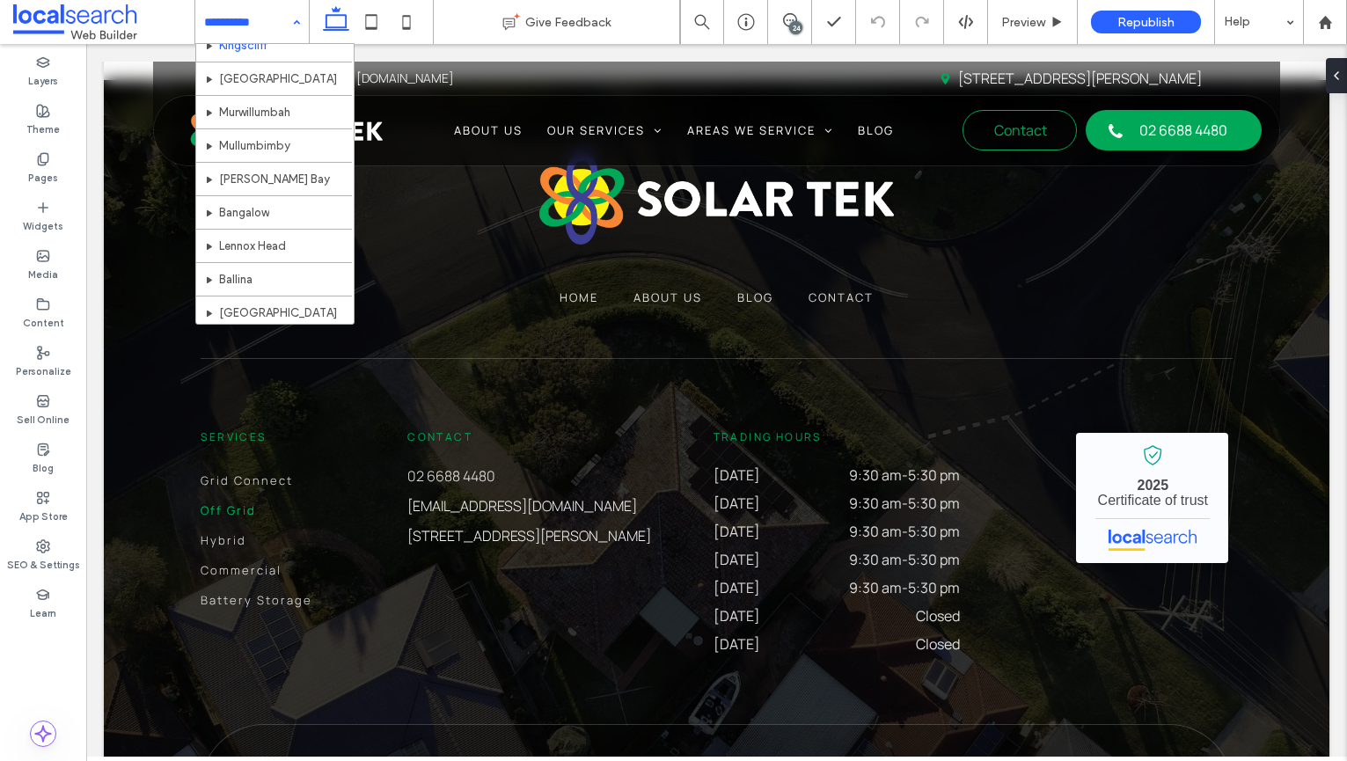
scroll to position [620, 0]
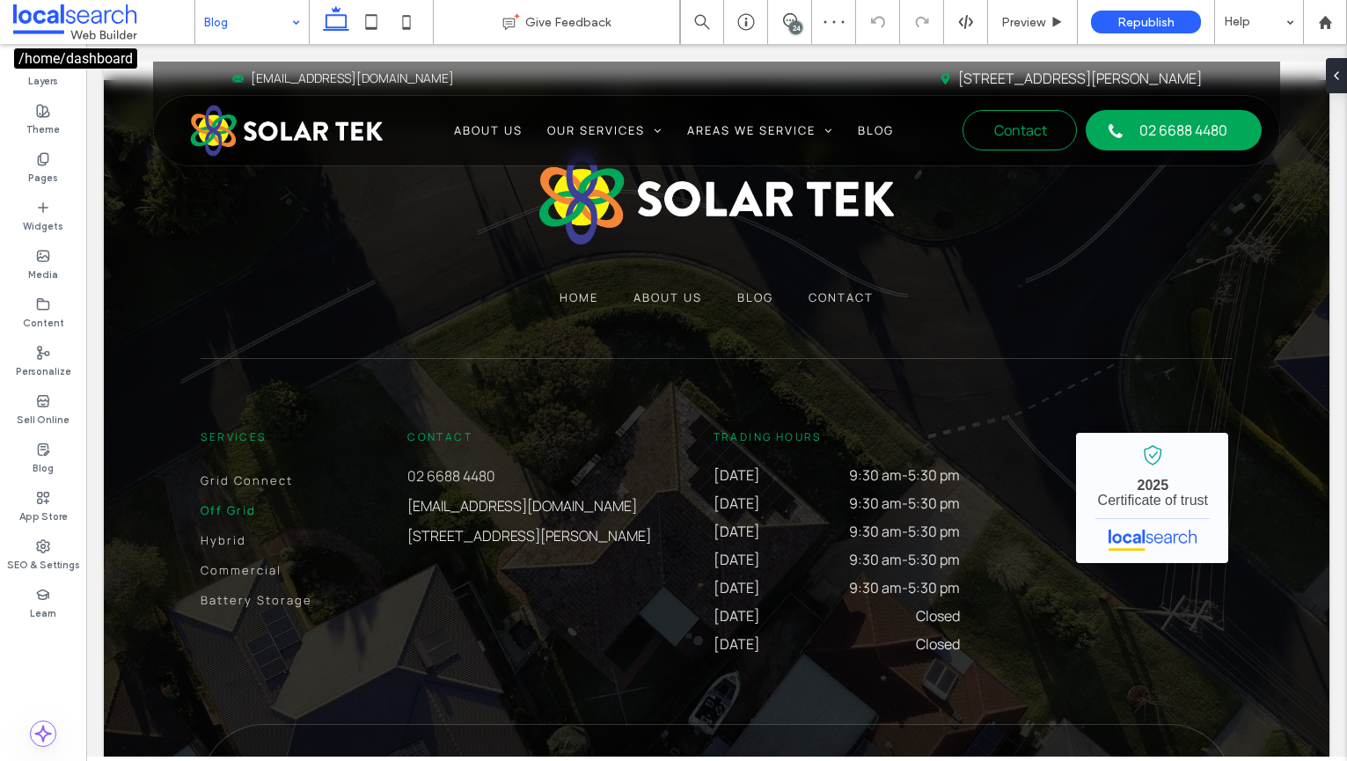
click at [190, 14] on span at bounding box center [103, 21] width 181 height 35
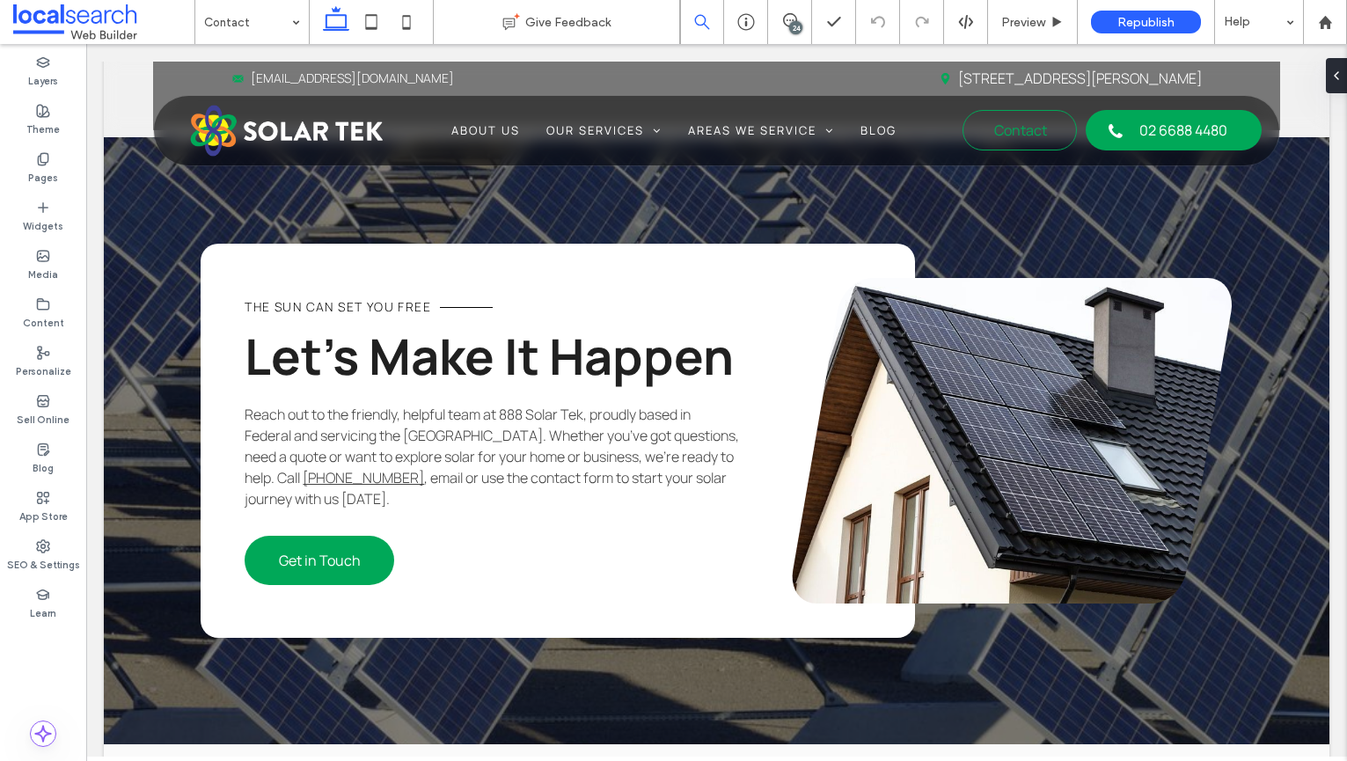
scroll to position [2106, 0]
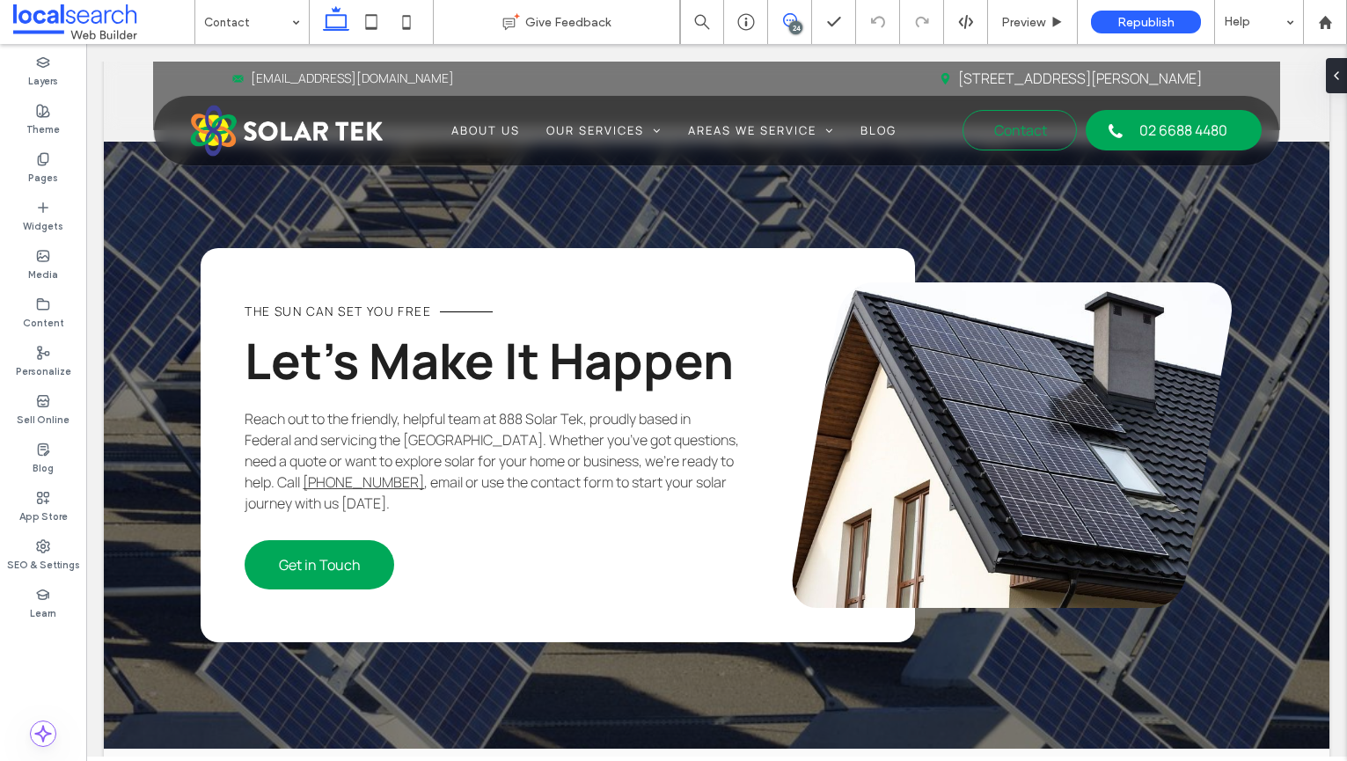
click at [785, 21] on icon at bounding box center [790, 20] width 14 height 14
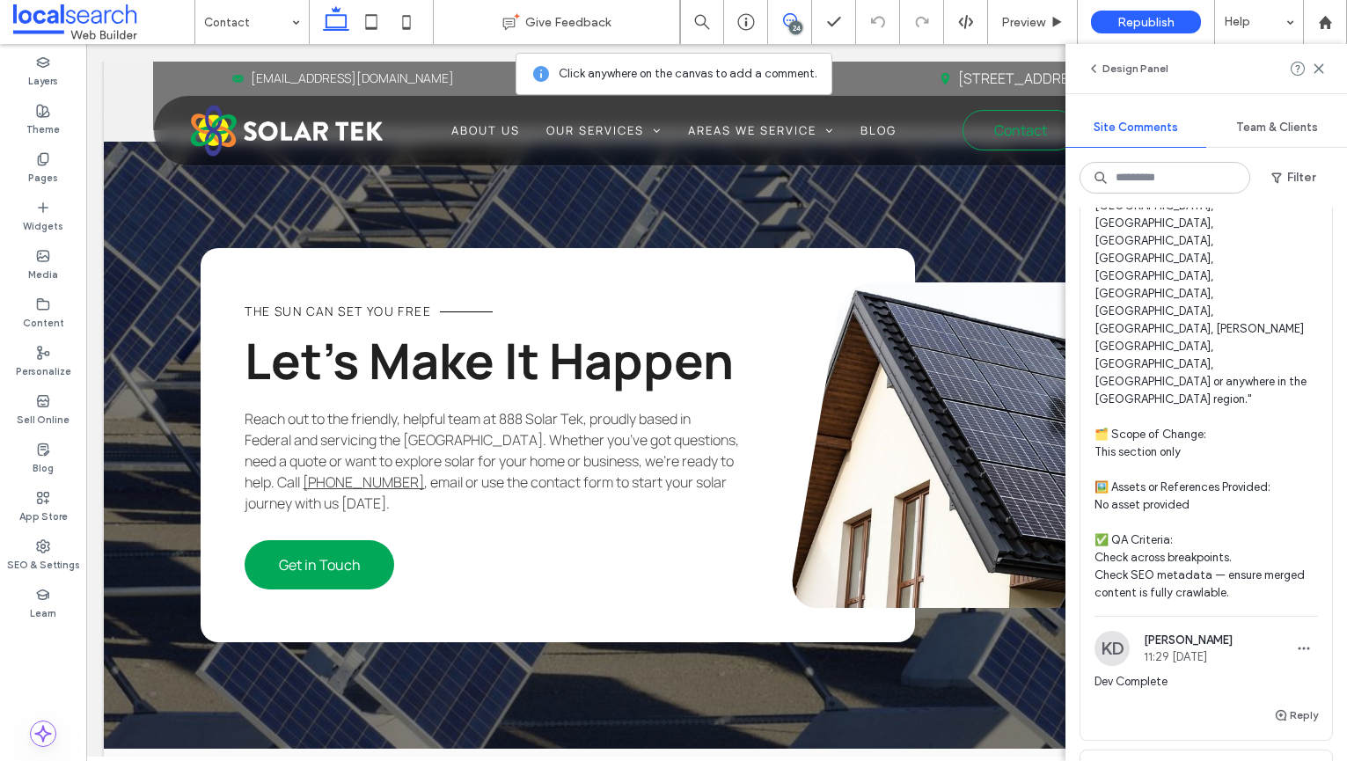
scroll to position [620, 0]
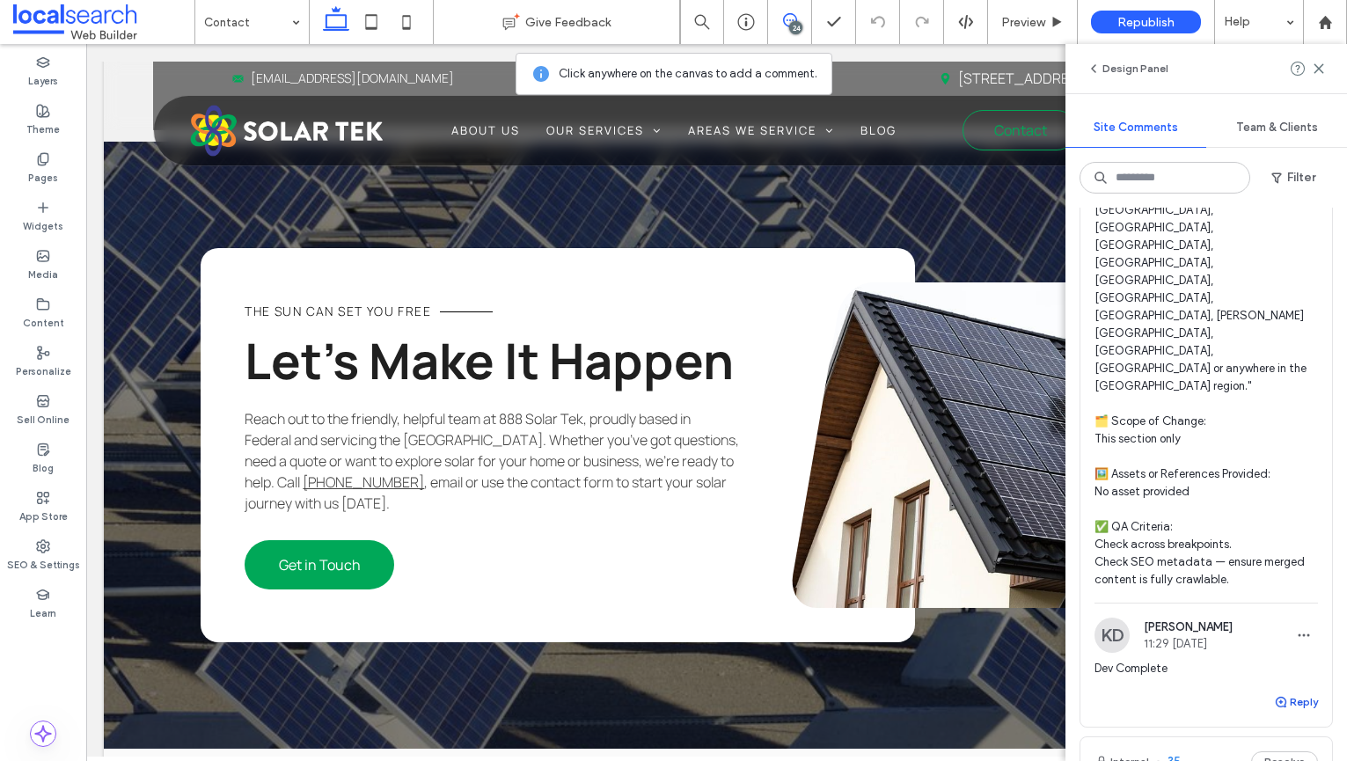
click at [1287, 695] on icon "button" at bounding box center [1281, 702] width 14 height 14
type textarea "**********"
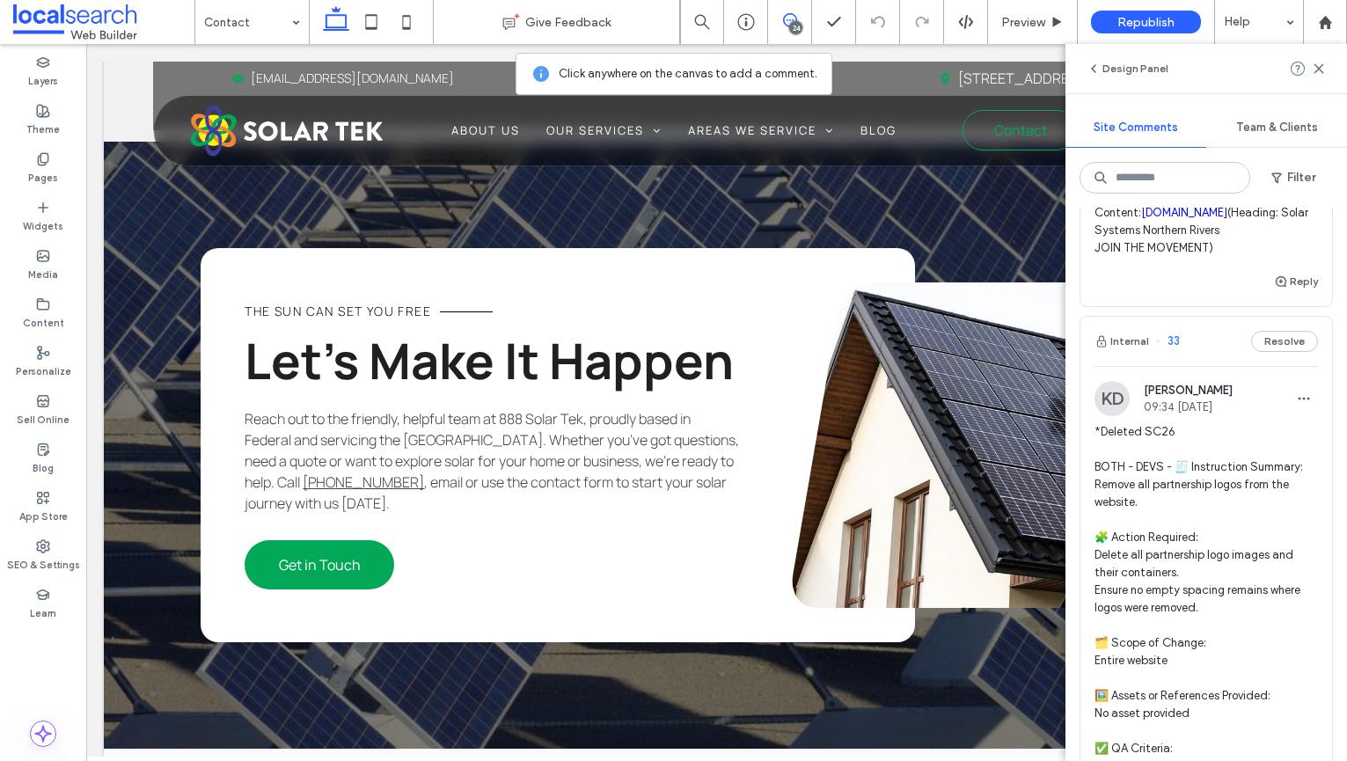
scroll to position [2063, 0]
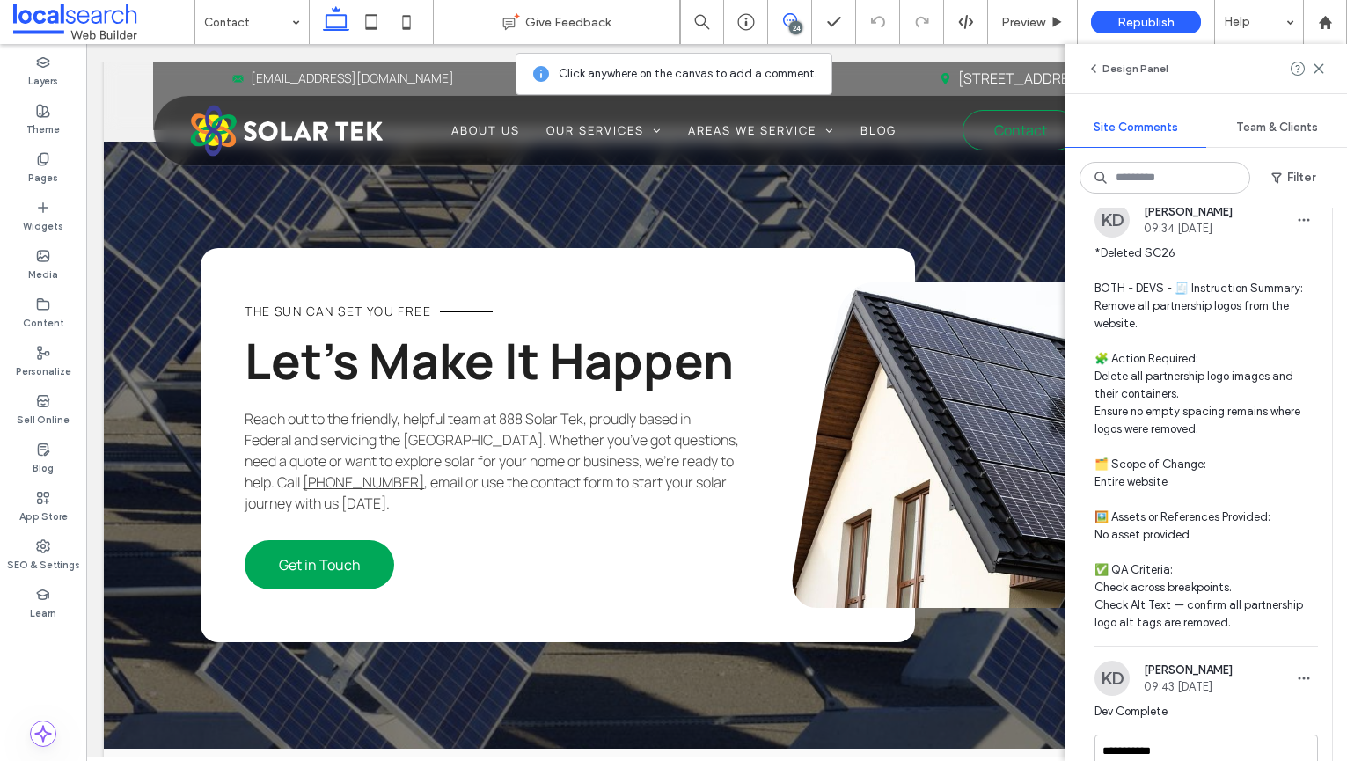
scroll to position [2246, 0]
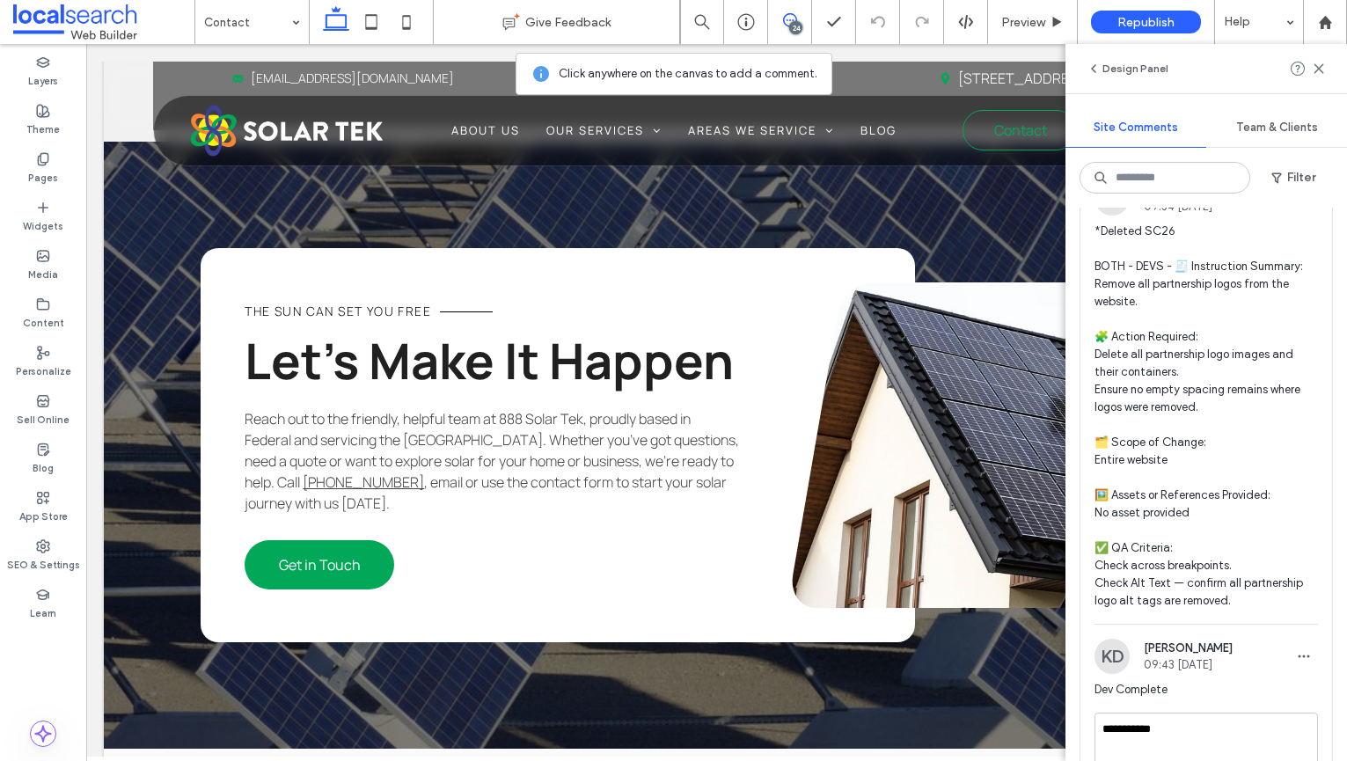
type textarea "**********"
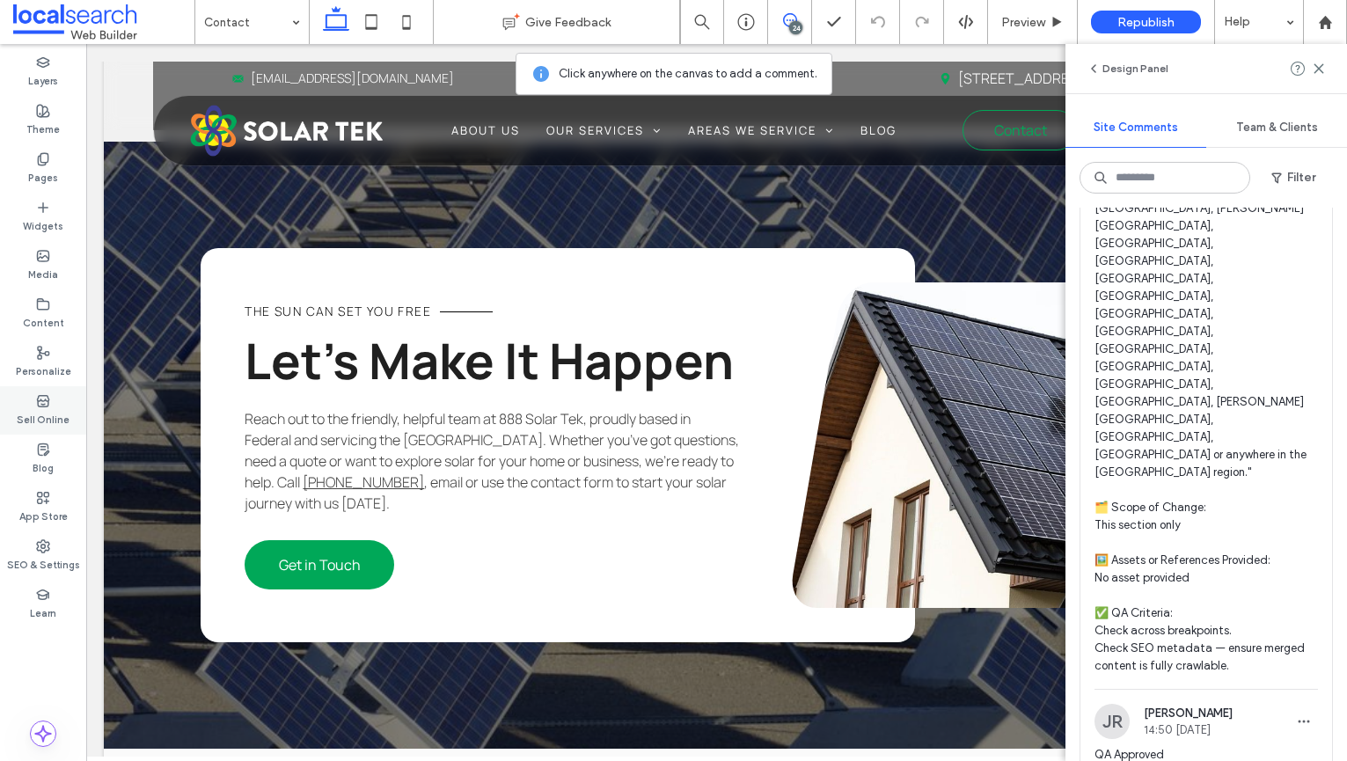
scroll to position [3552, 0]
click at [1036, 21] on span "Preview" at bounding box center [1023, 22] width 44 height 15
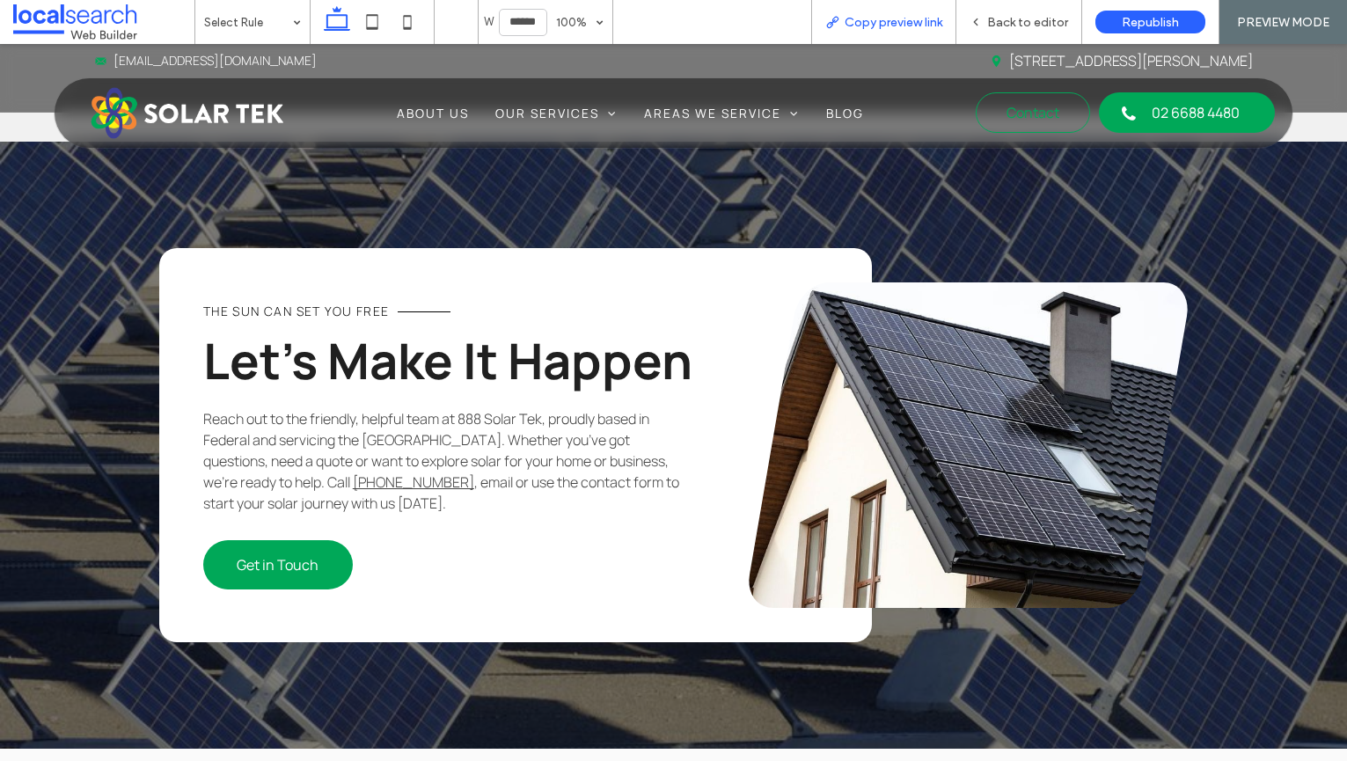
click at [909, 25] on span "Copy preview link" at bounding box center [893, 22] width 98 height 15
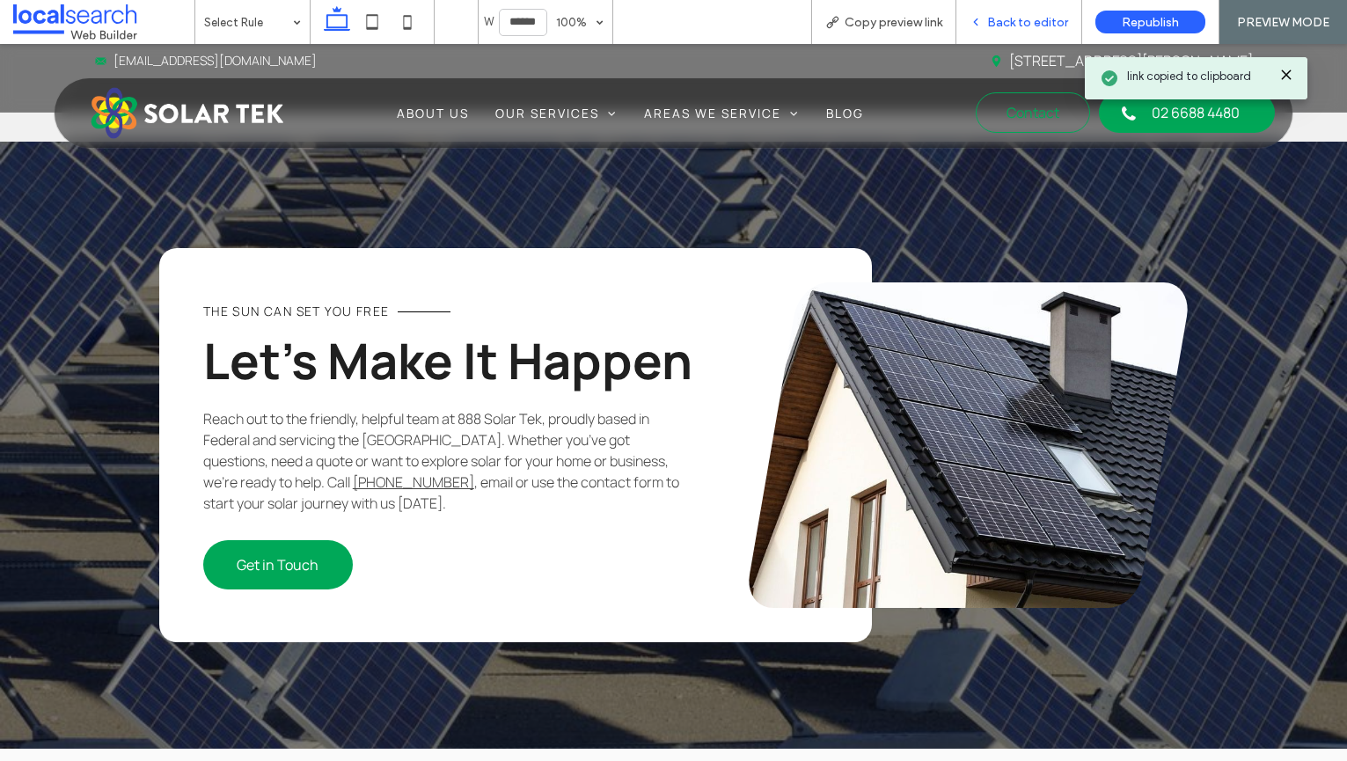
click at [990, 20] on span "Back to editor" at bounding box center [1027, 22] width 81 height 15
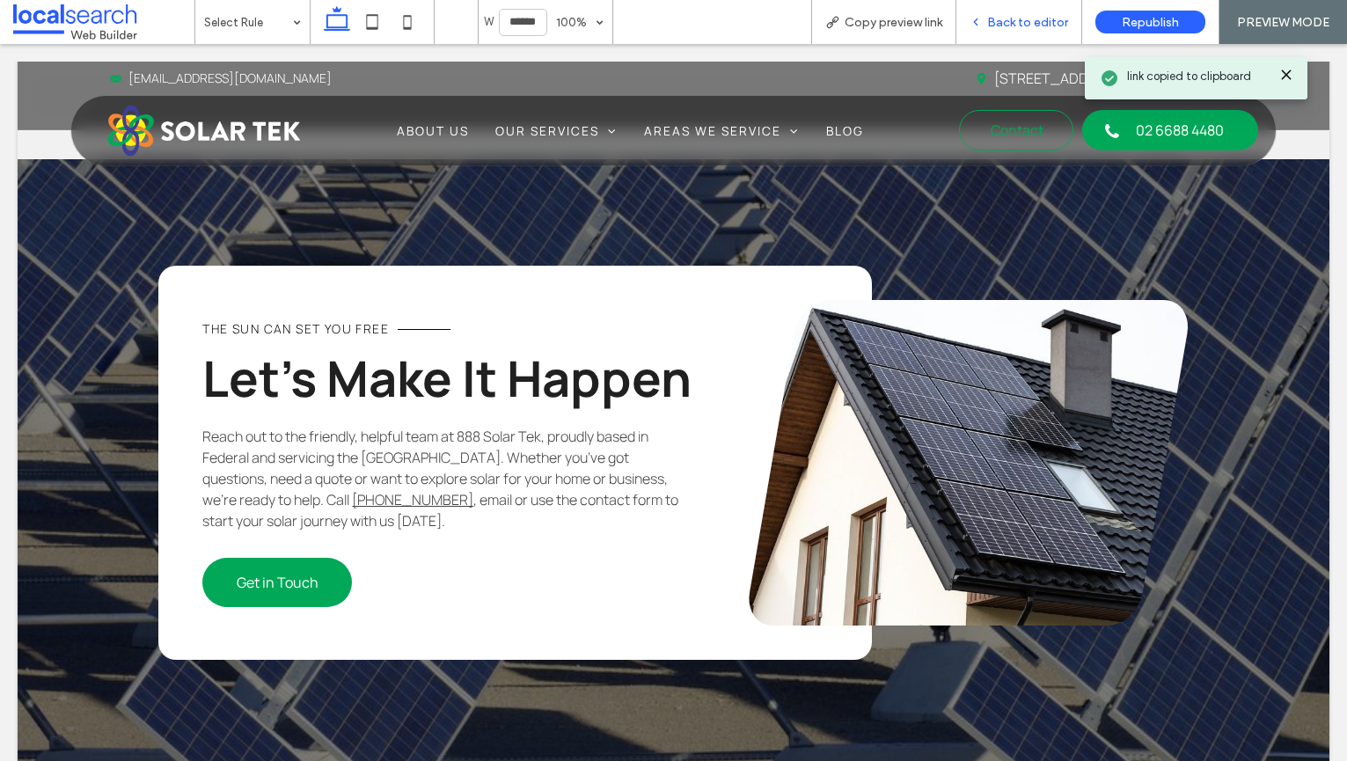
scroll to position [2106, 0]
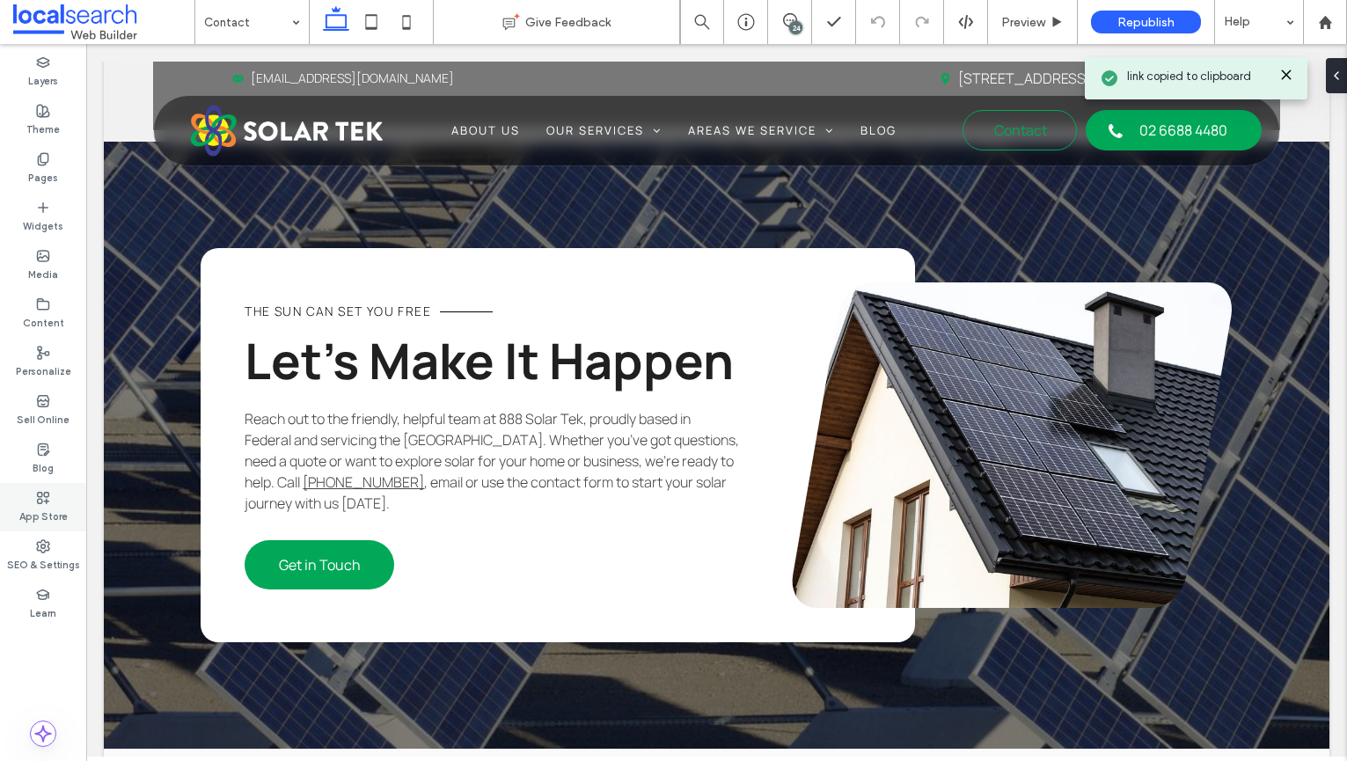
drag, startPoint x: 69, startPoint y: 539, endPoint x: 75, endPoint y: 523, distance: 16.7
click at [69, 539] on div "SEO & Settings" at bounding box center [43, 555] width 86 height 48
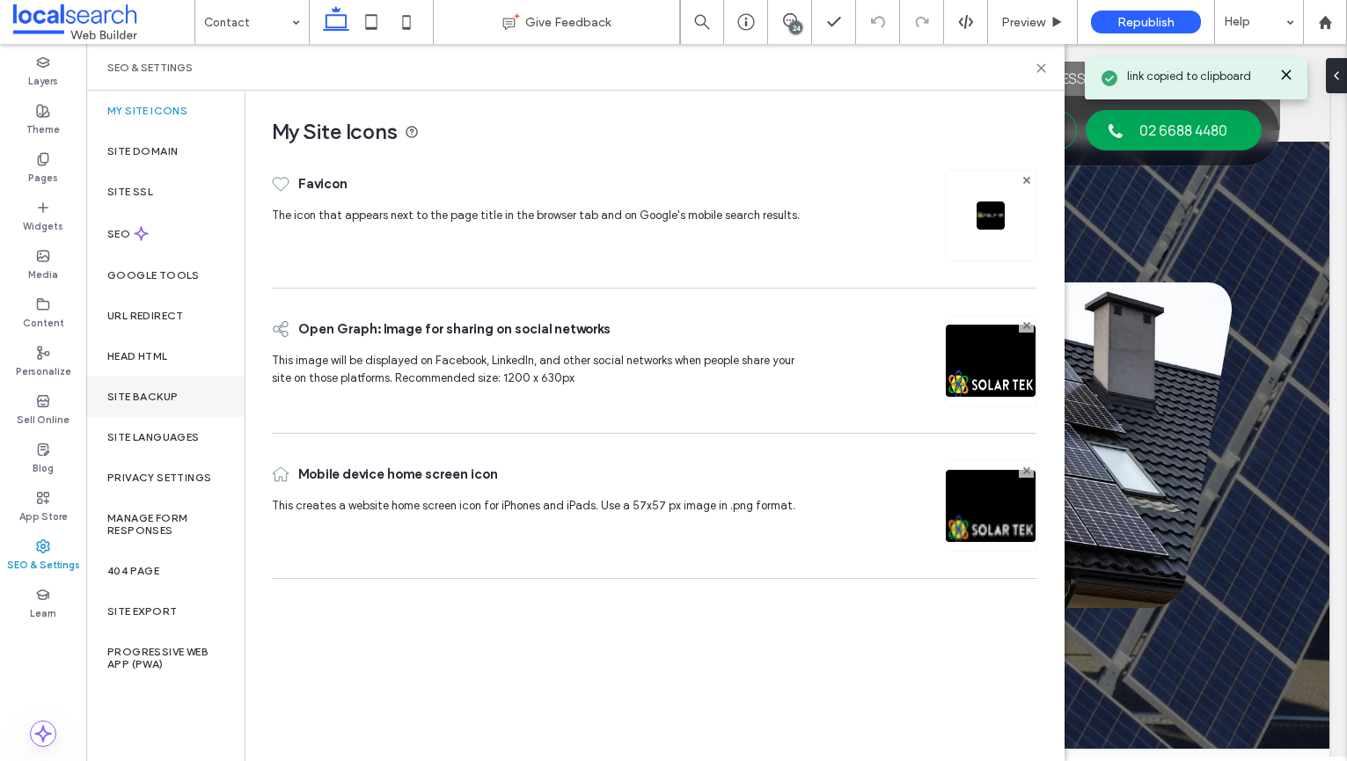
click at [138, 385] on div "Site Backup" at bounding box center [165, 396] width 158 height 40
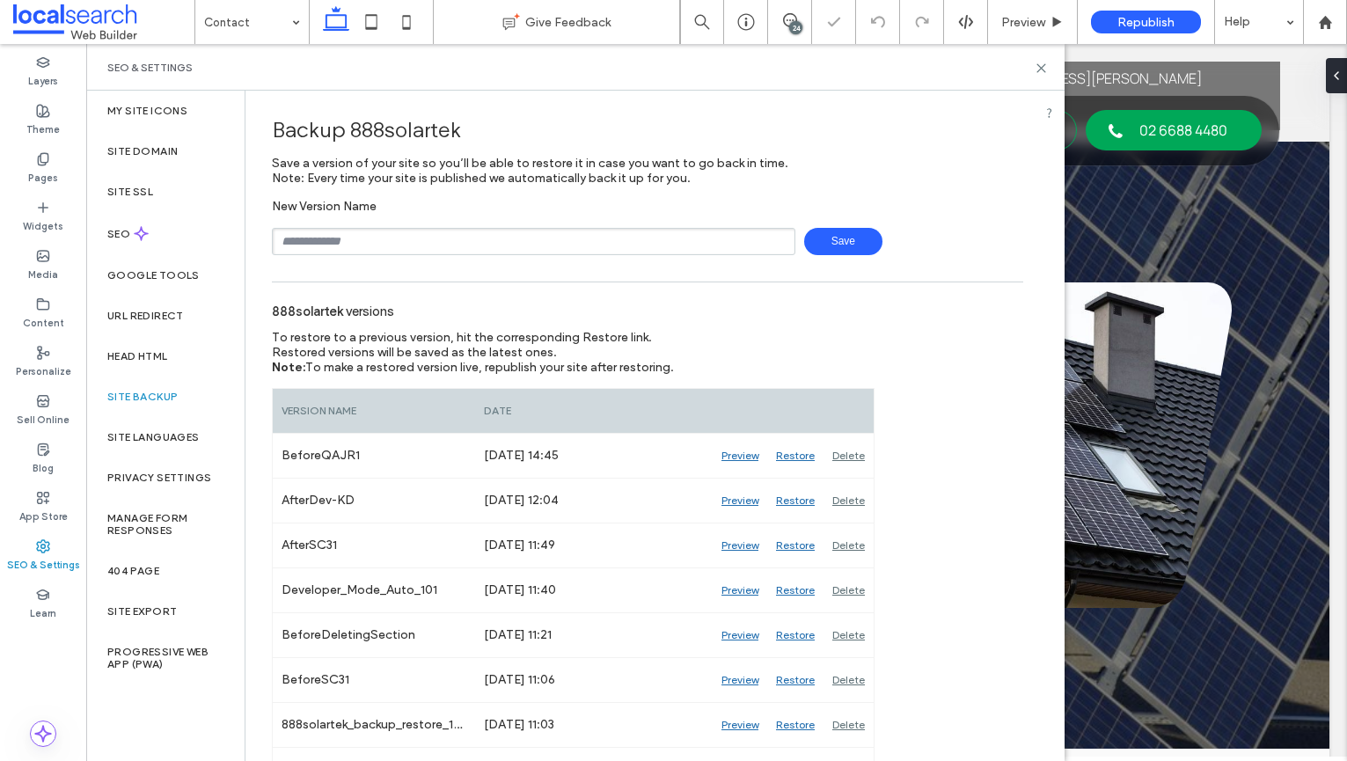
click at [401, 239] on input "text" at bounding box center [533, 241] width 523 height 27
type input "**********"
click at [833, 243] on span "Save" at bounding box center [843, 241] width 78 height 27
click at [795, 24] on div "24" at bounding box center [795, 27] width 13 height 13
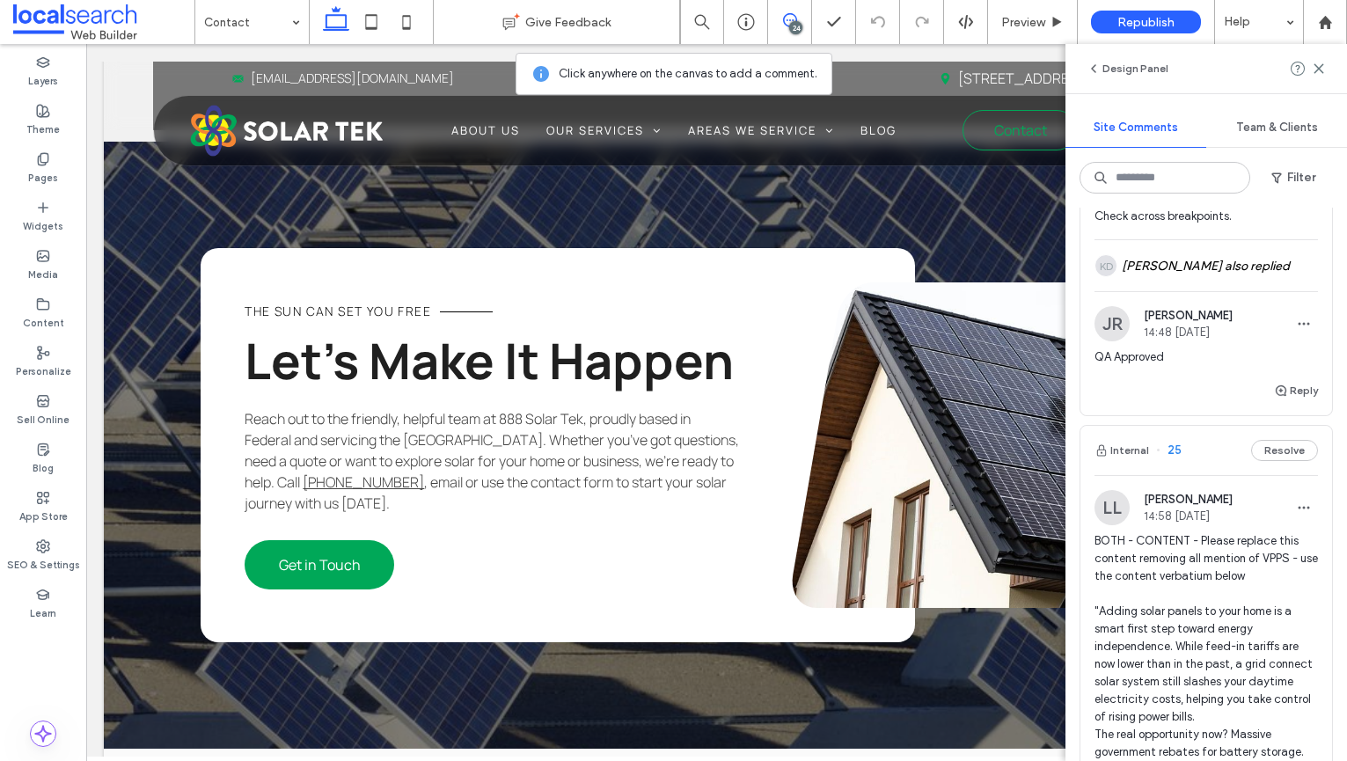
scroll to position [4776, 0]
click at [1203, 530] on span "BOTH - CONTENT - Please replace this content removing all mention of VPPS - use…" at bounding box center [1205, 688] width 223 height 317
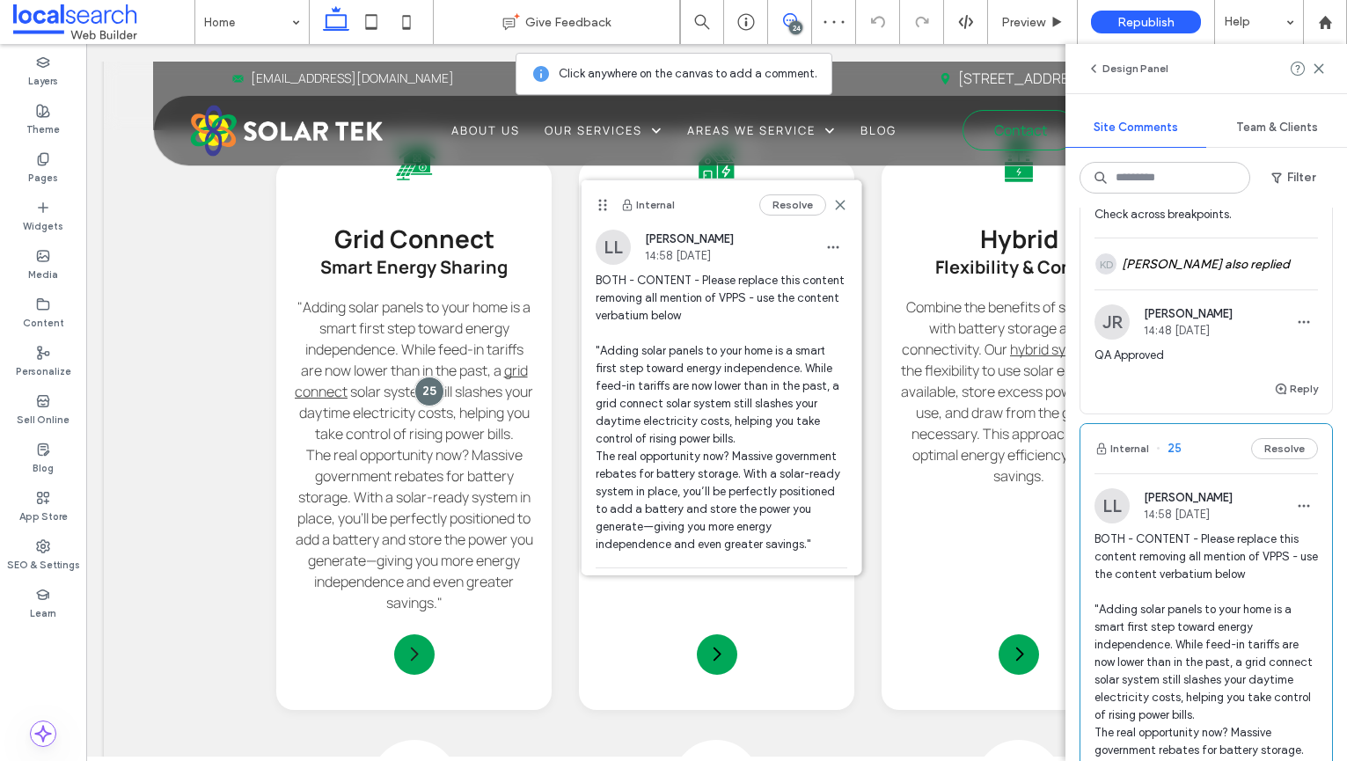
drag, startPoint x: 487, startPoint y: 202, endPoint x: 603, endPoint y: 203, distance: 116.1
click at [603, 203] on icon at bounding box center [602, 205] width 14 height 14
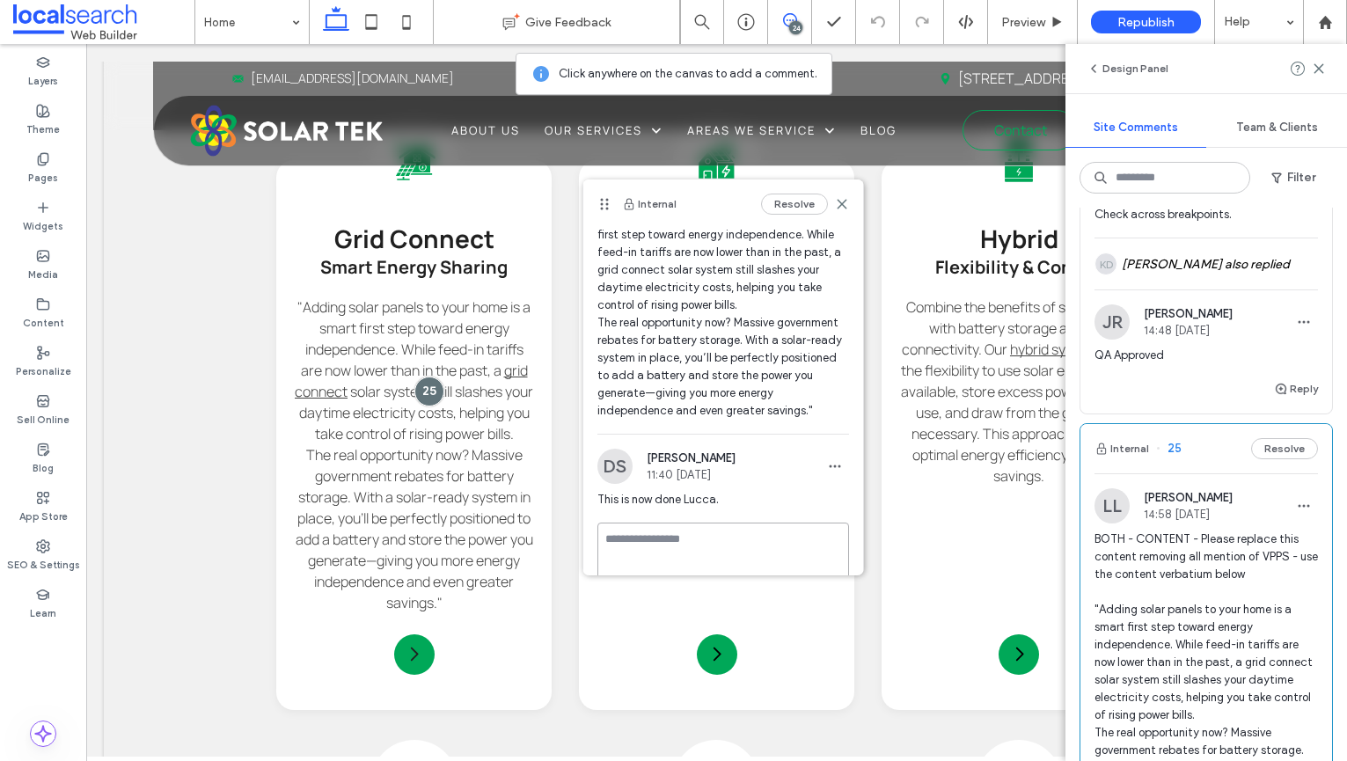
click at [743, 522] on textarea at bounding box center [723, 566] width 252 height 88
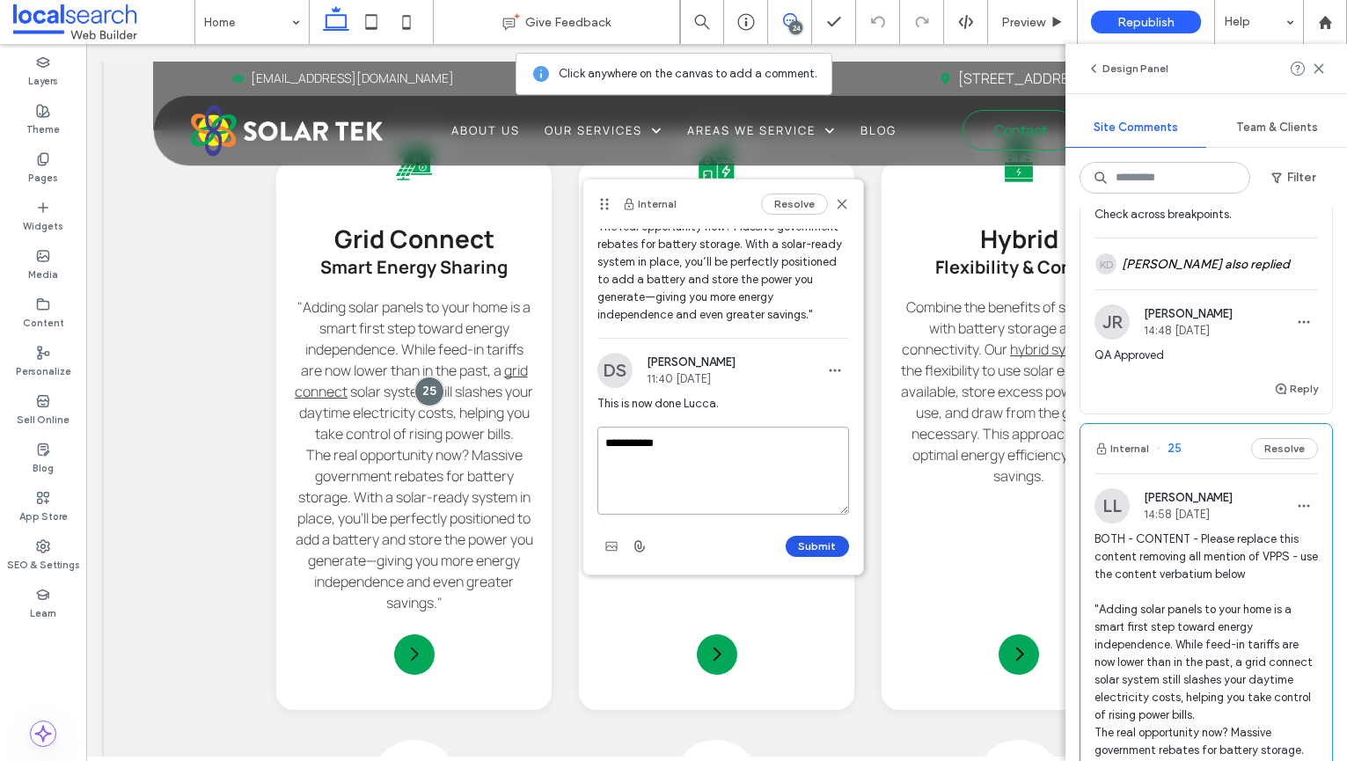
type textarea "**********"
click at [798, 537] on button "Submit" at bounding box center [816, 546] width 63 height 21
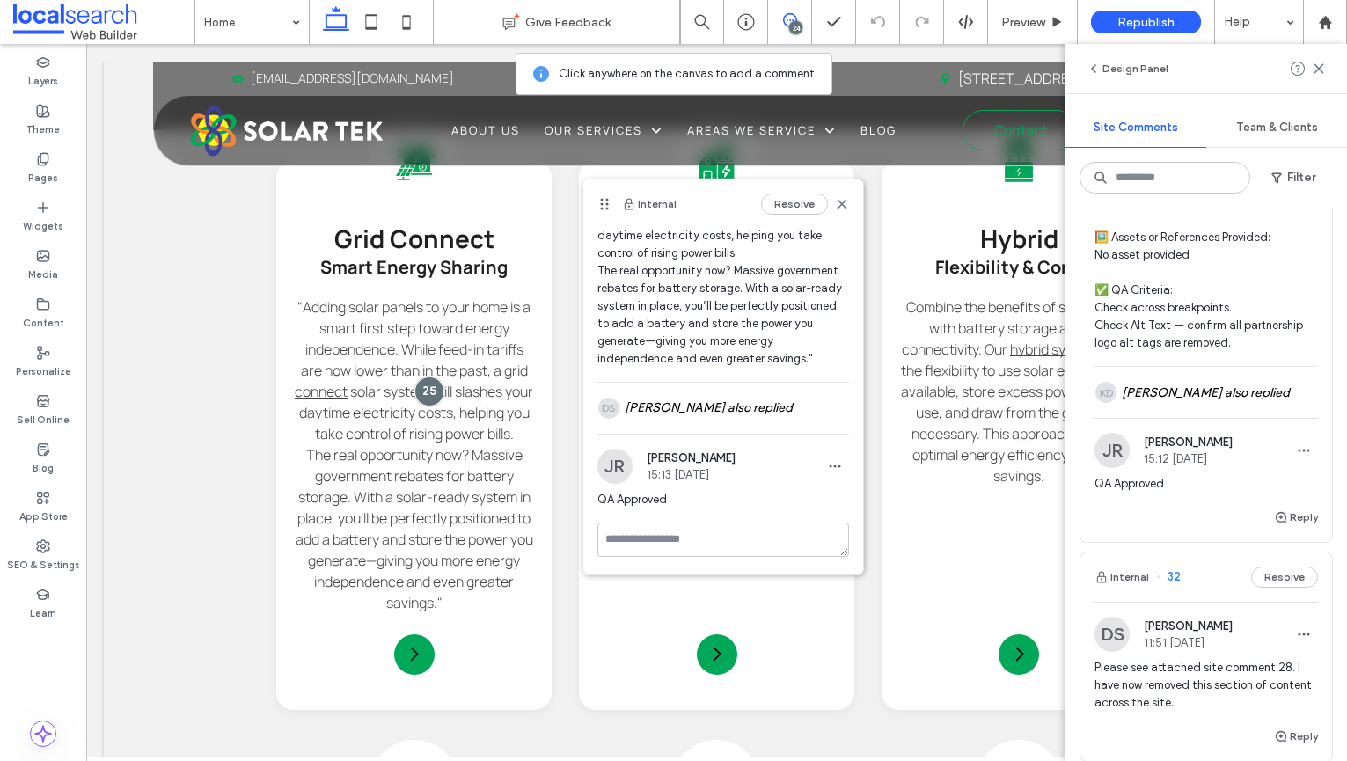
scroll to position [2507, 0]
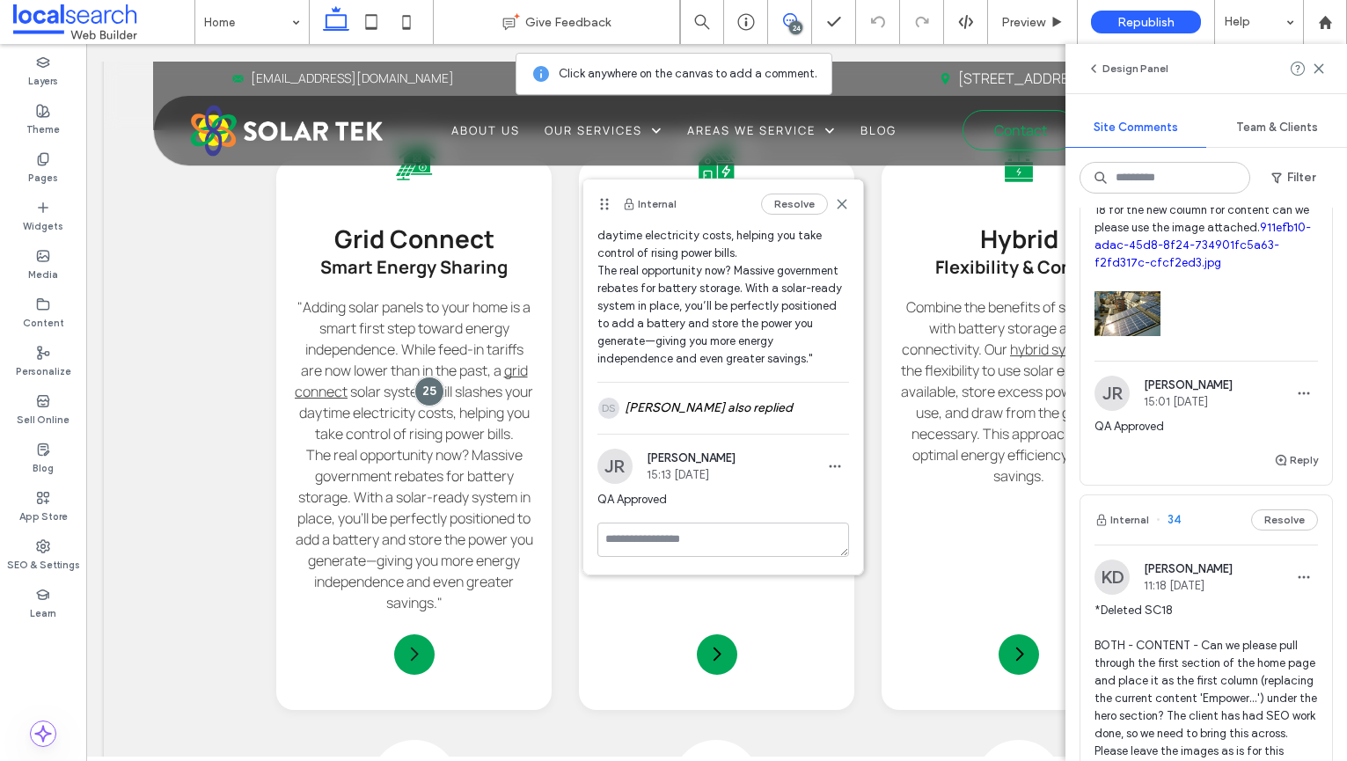
click at [1219, 602] on span "*Deleted SC18 BOTH - CONTENT - Can we please pull through the first section of …" at bounding box center [1205, 769] width 223 height 334
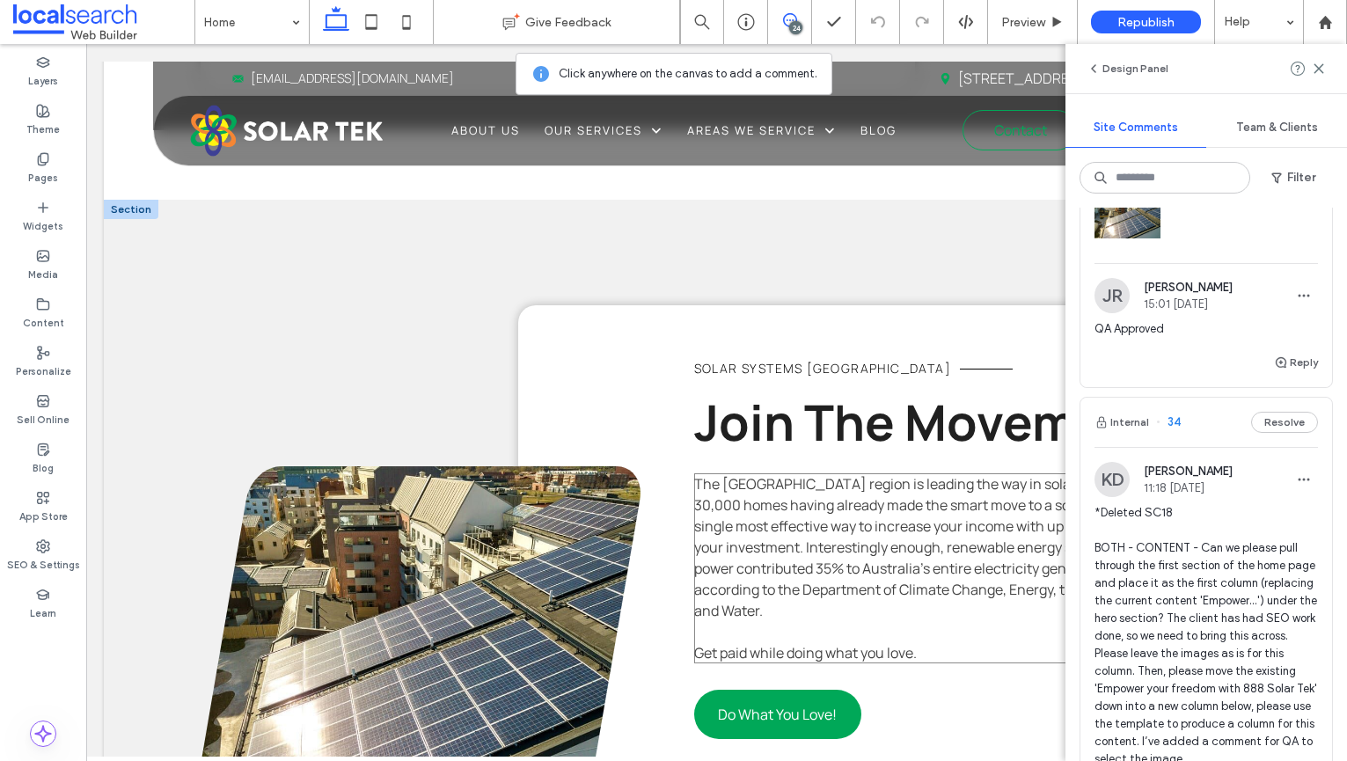
scroll to position [1772, 0]
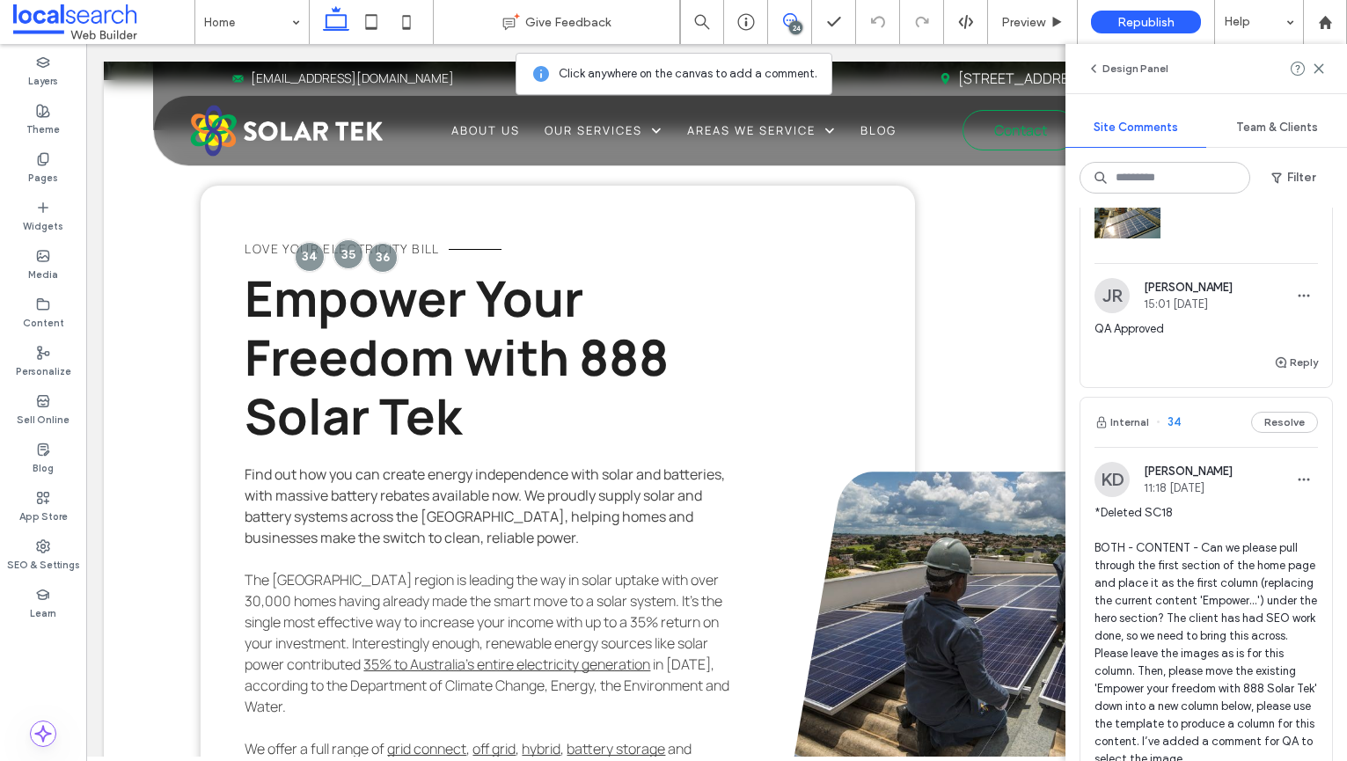
scroll to position [774, 0]
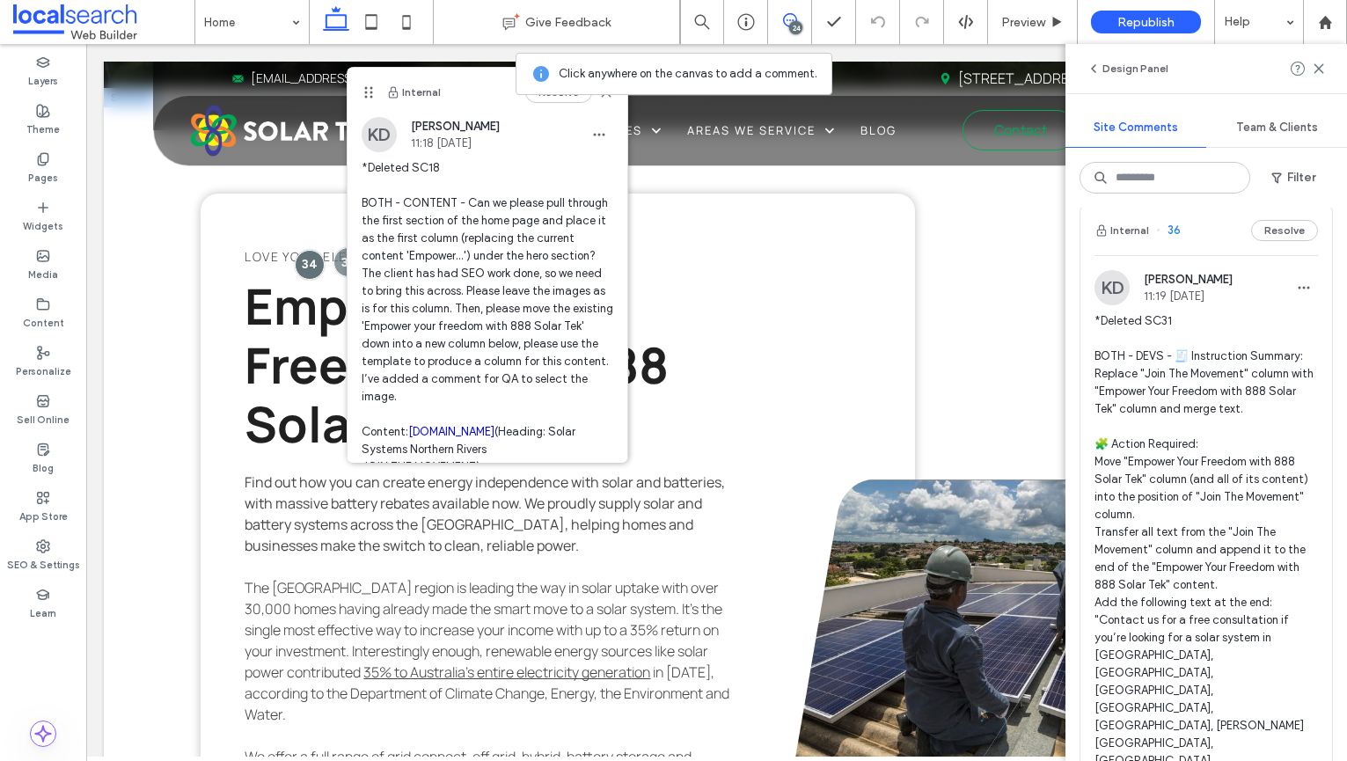
scroll to position [0, 0]
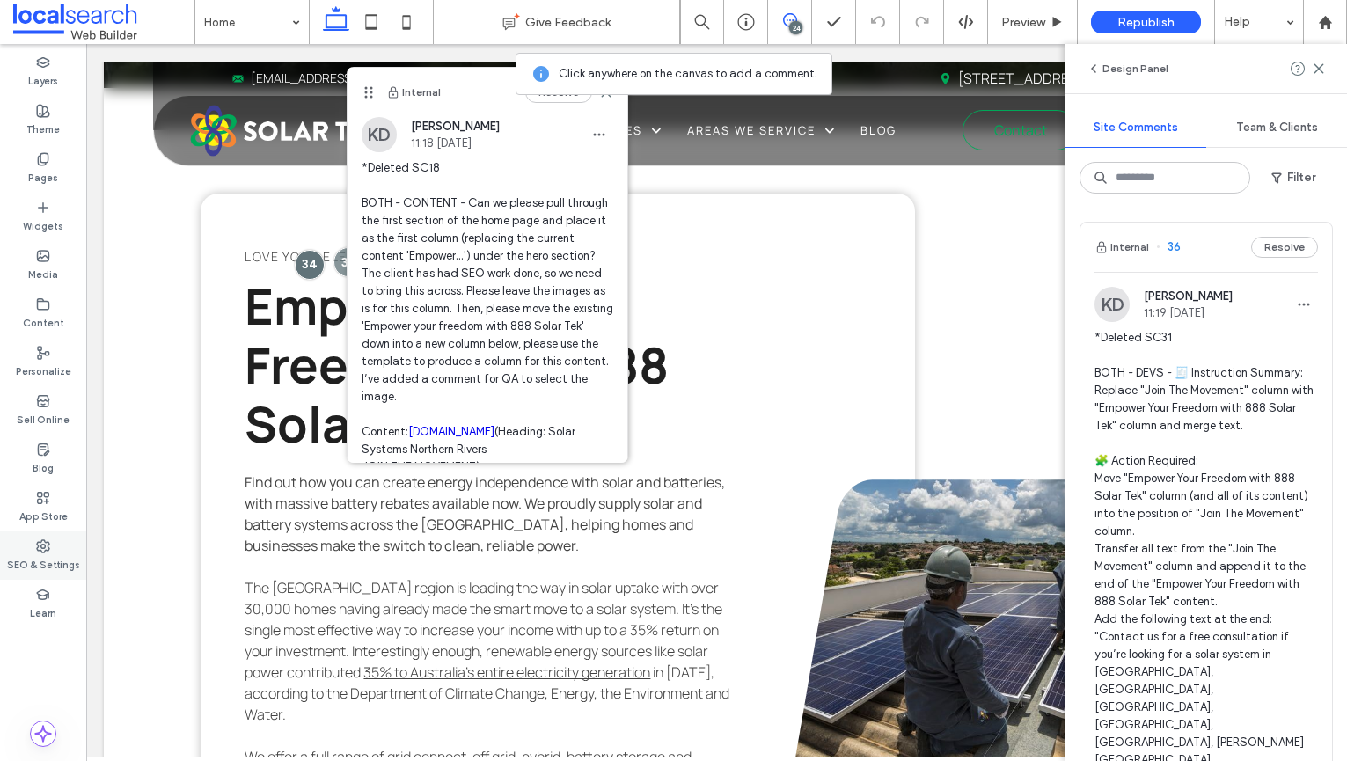
click at [61, 546] on div "SEO & Settings" at bounding box center [43, 555] width 86 height 48
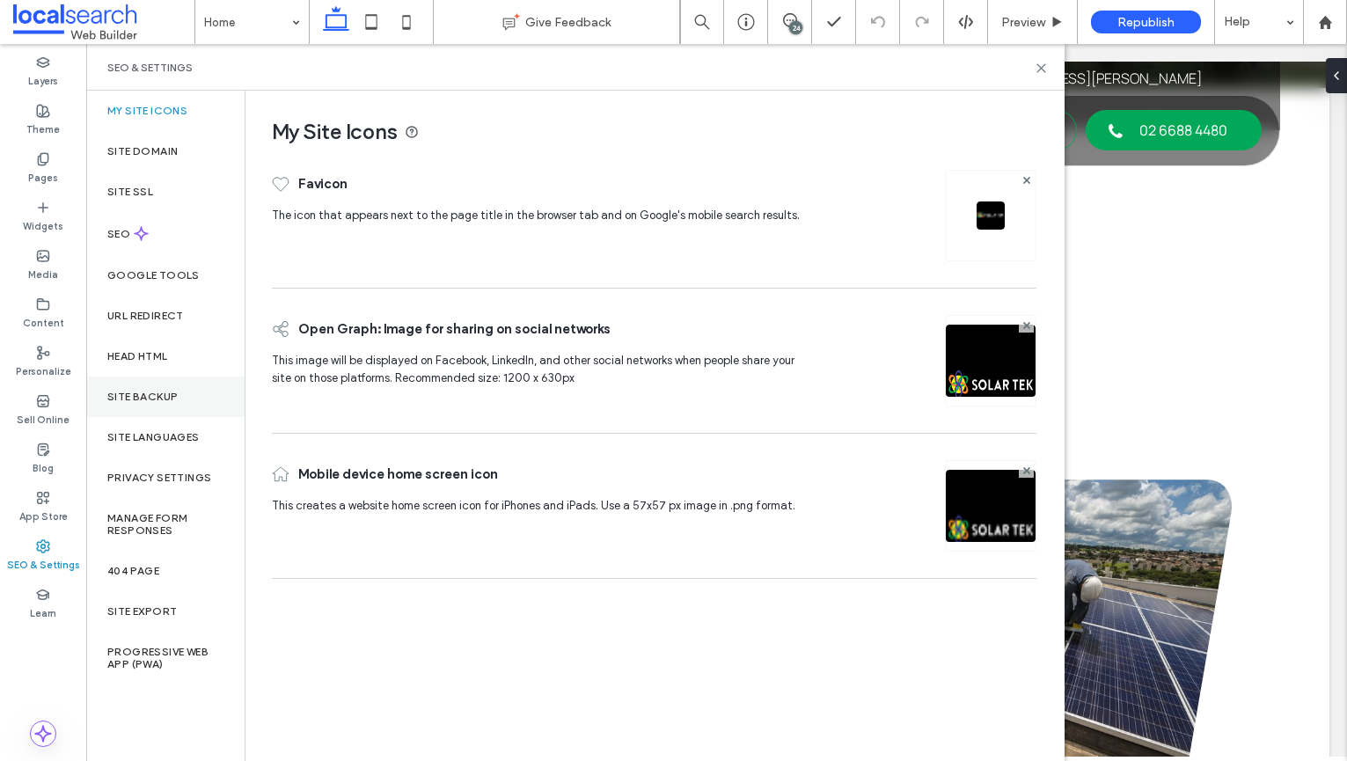
click at [145, 401] on label "Site Backup" at bounding box center [142, 397] width 70 height 12
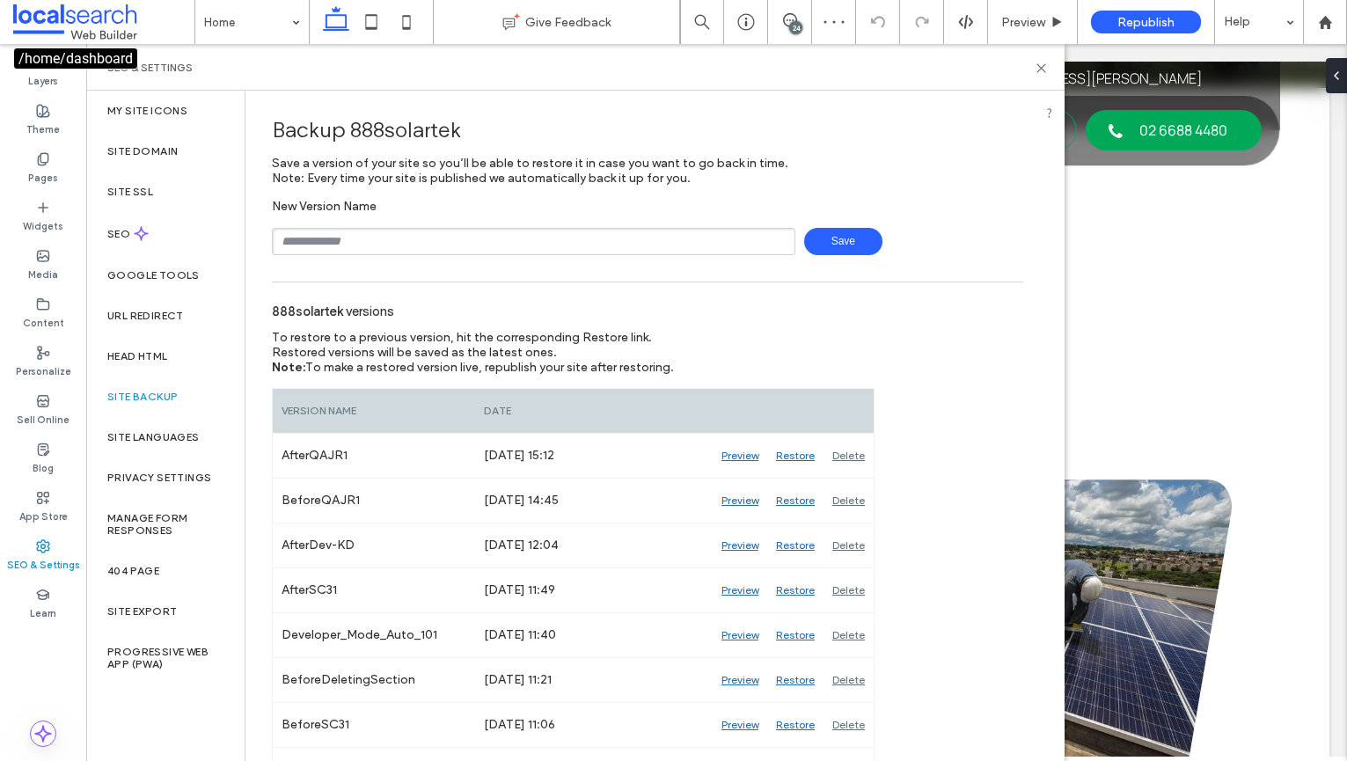
click at [59, 19] on span at bounding box center [103, 21] width 181 height 35
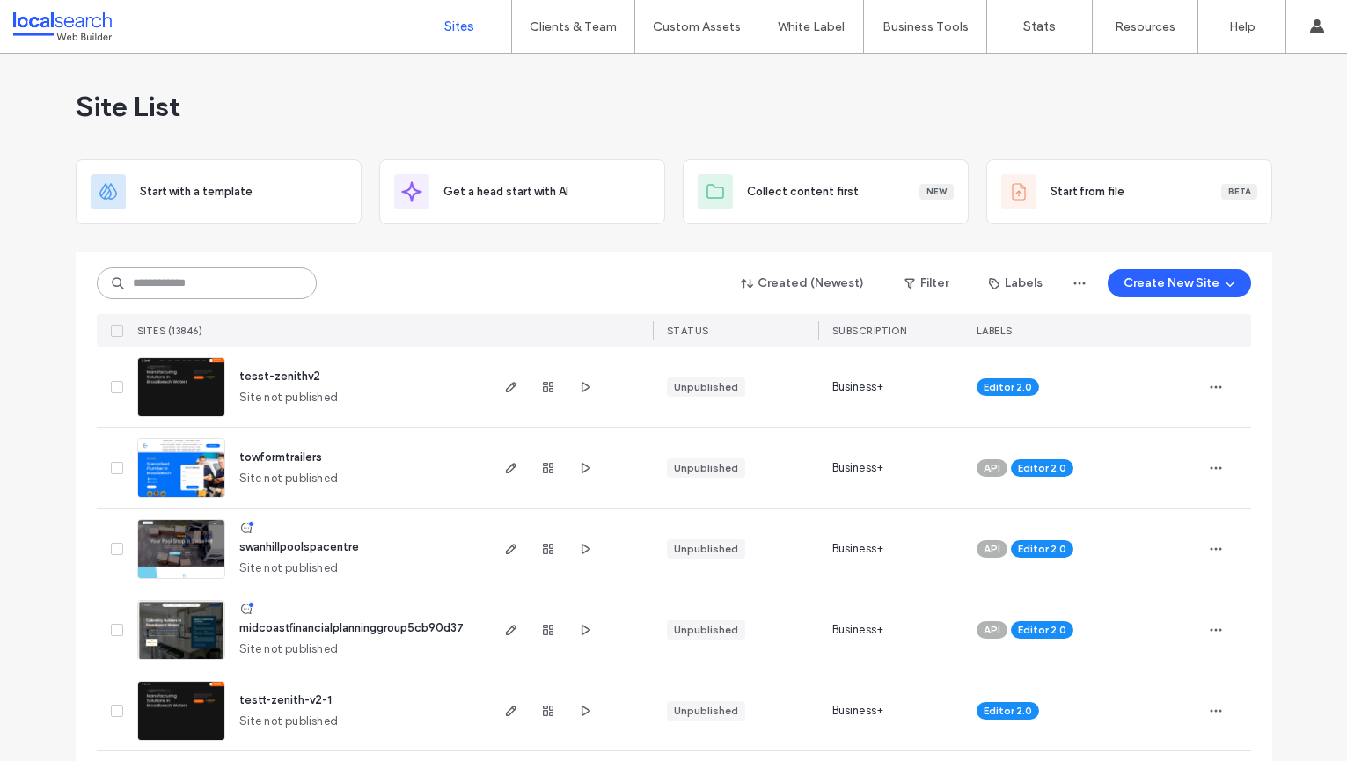
click at [212, 289] on input at bounding box center [207, 283] width 220 height 32
paste input "********"
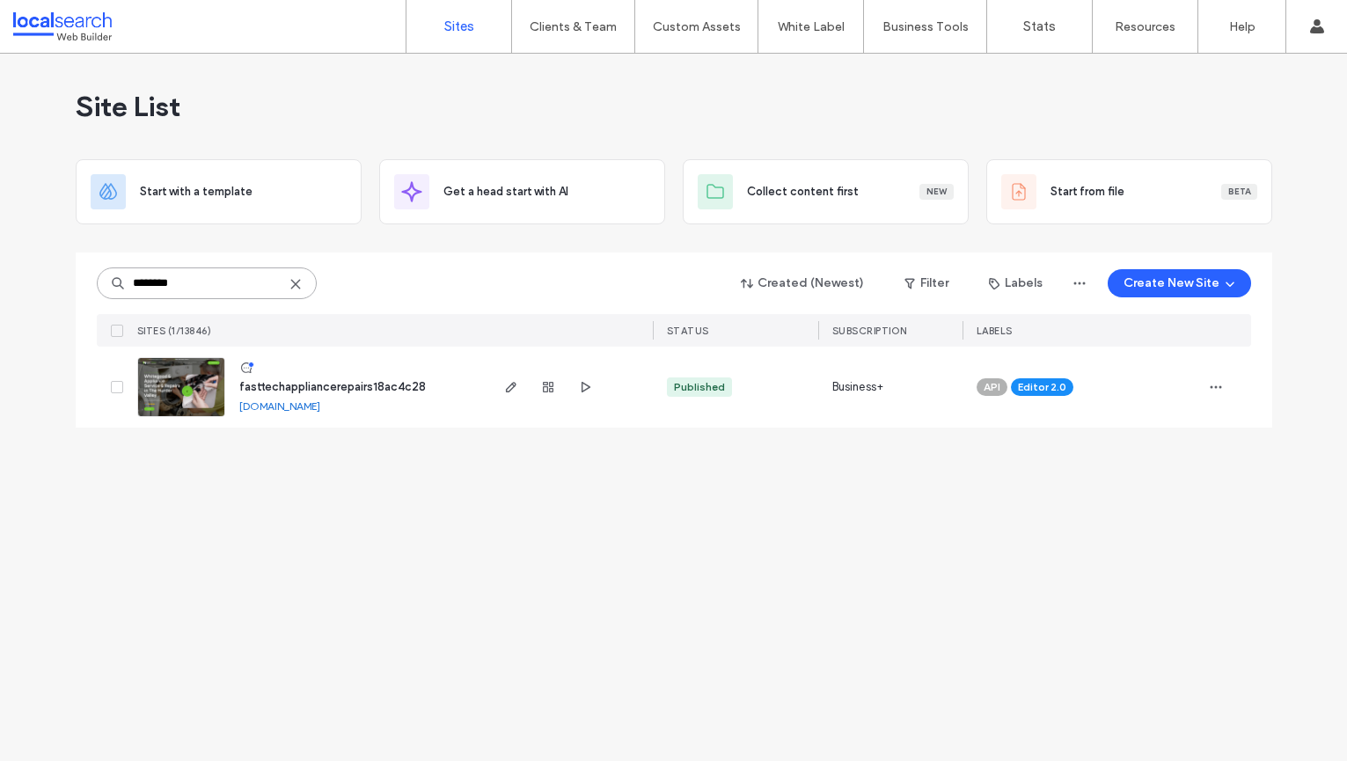
type input "********"
click at [318, 387] on span "fasttechappliancerepairs18ac4c28" at bounding box center [332, 386] width 186 height 13
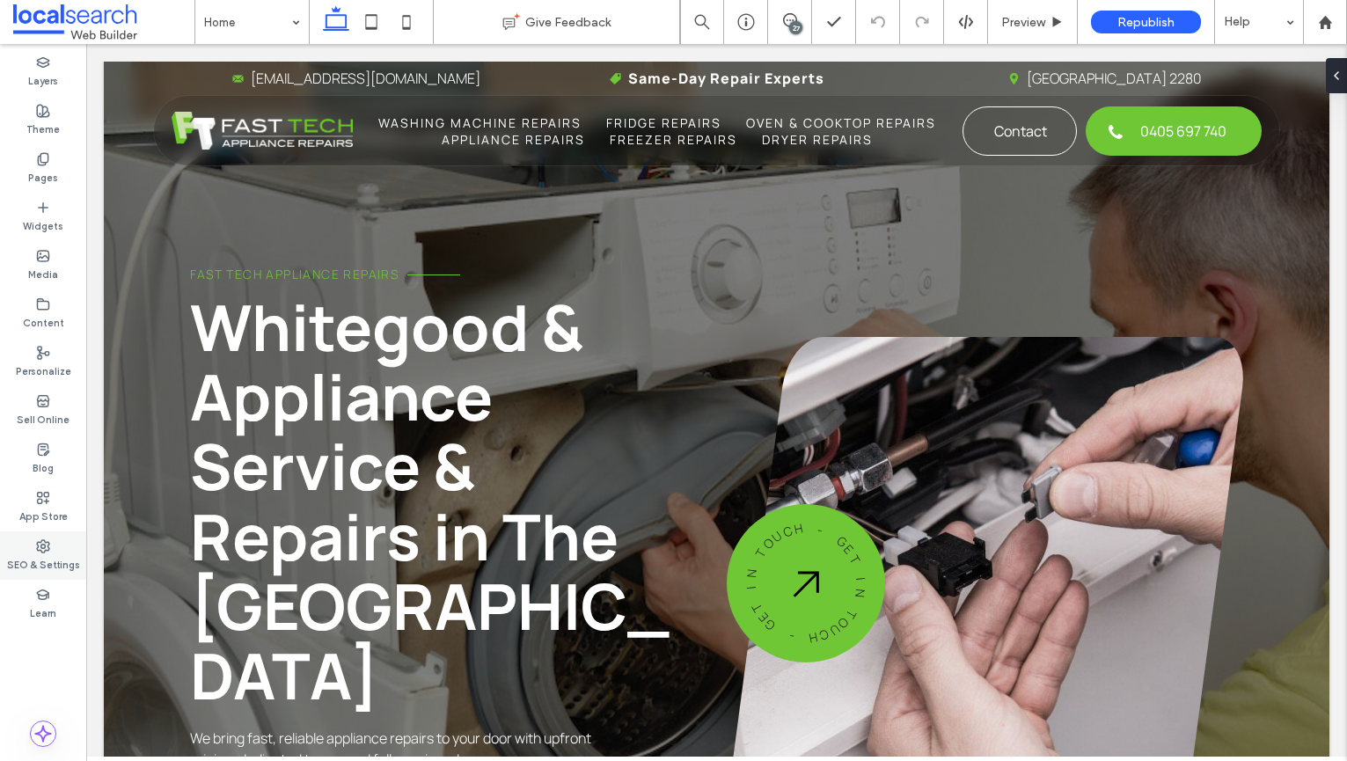
click at [60, 562] on label "SEO & Settings" at bounding box center [43, 562] width 73 height 19
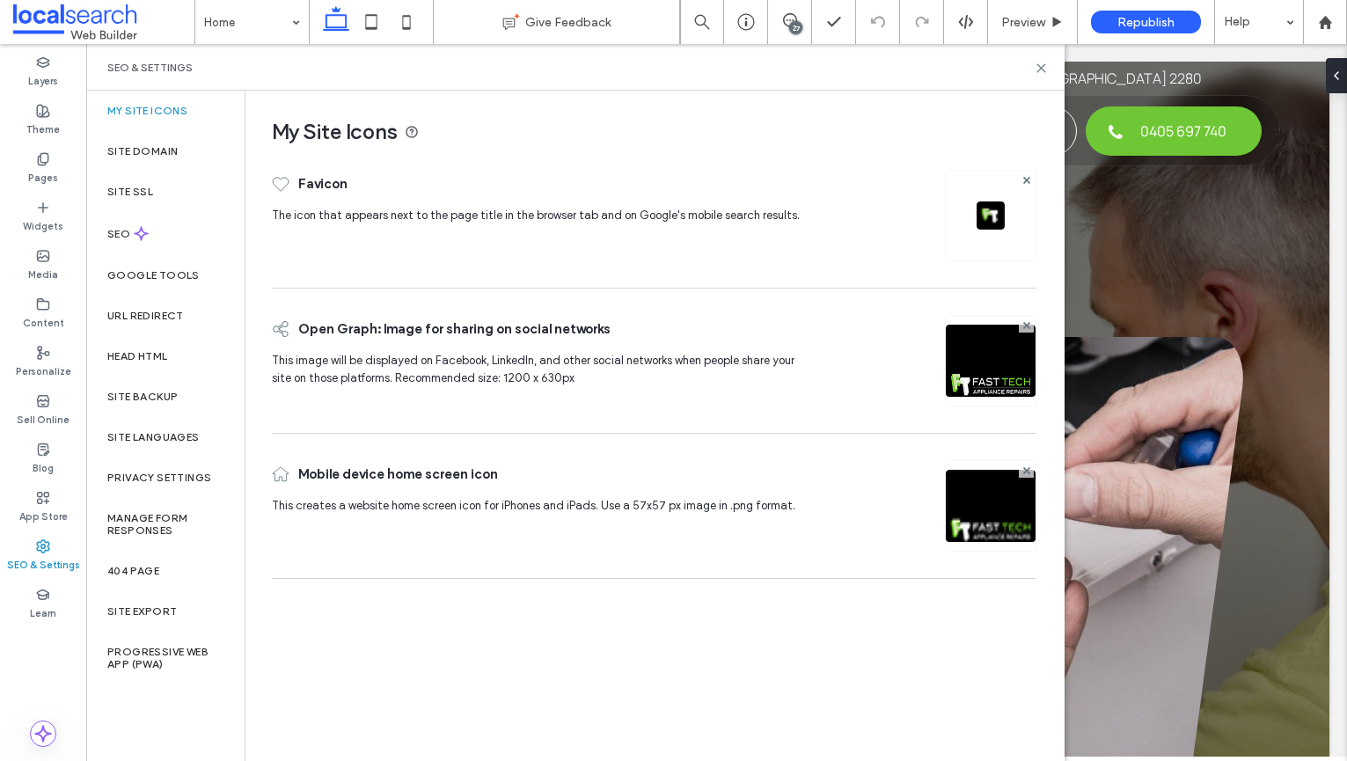
click at [1052, 66] on div "SEO & Settings" at bounding box center [575, 67] width 978 height 47
click at [1040, 69] on icon at bounding box center [1040, 68] width 13 height 13
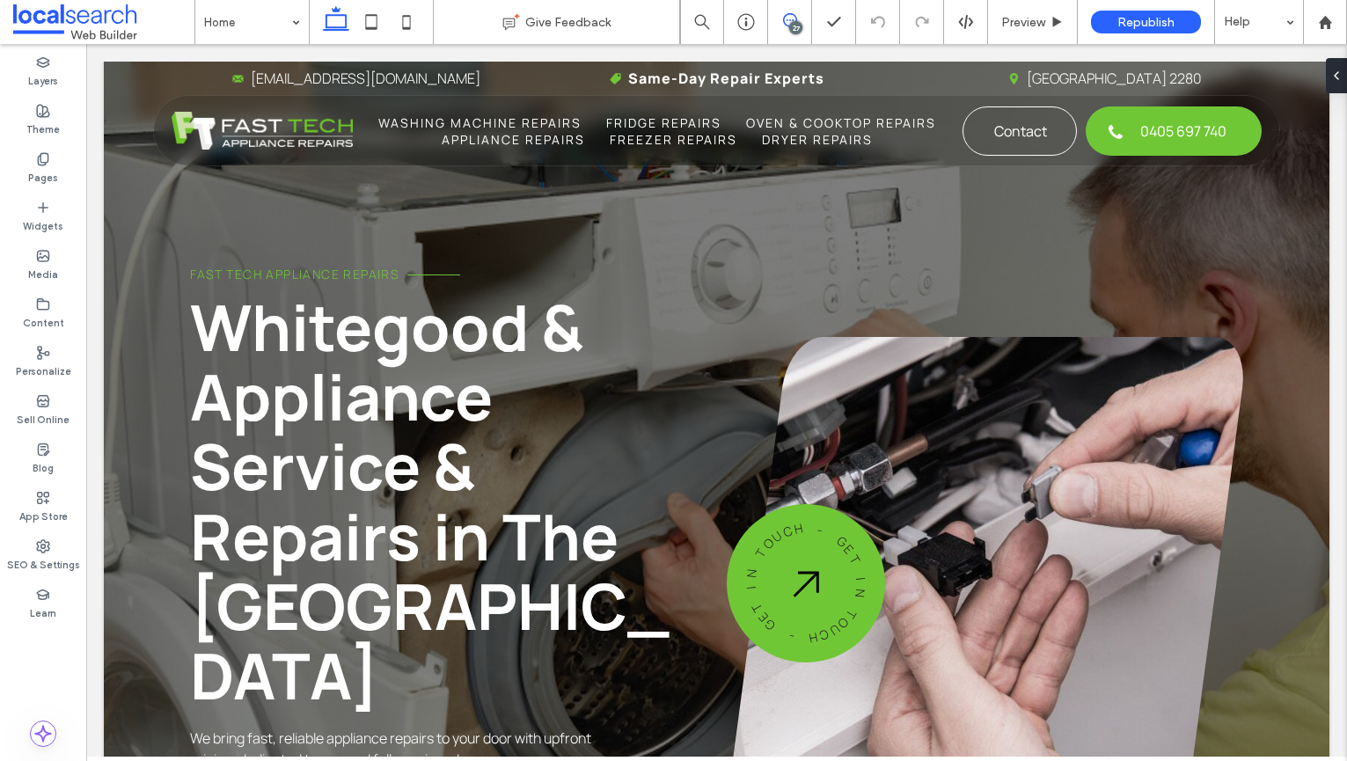
click at [790, 19] on use at bounding box center [790, 20] width 14 height 14
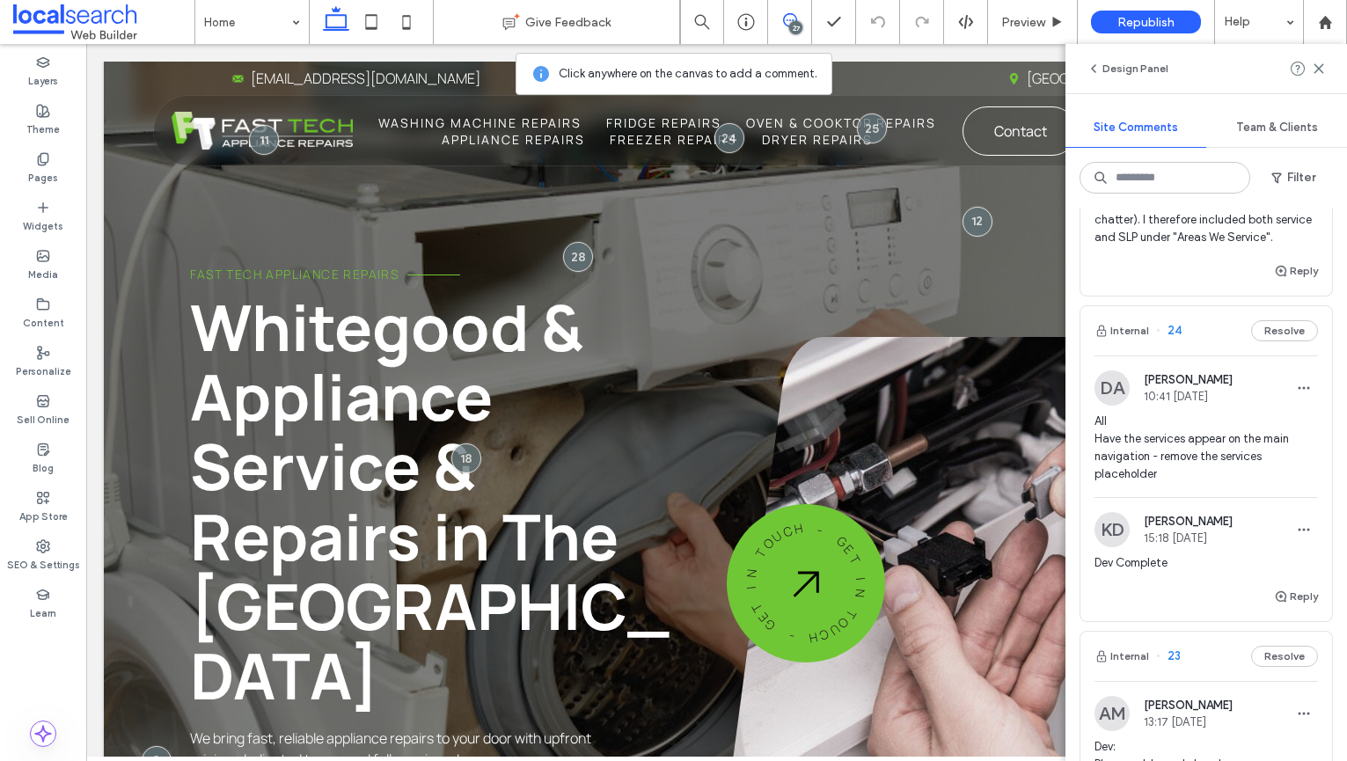
scroll to position [2065, 0]
click at [1190, 413] on span "All Have the services appear on the main navigation - remove the services place…" at bounding box center [1205, 448] width 223 height 70
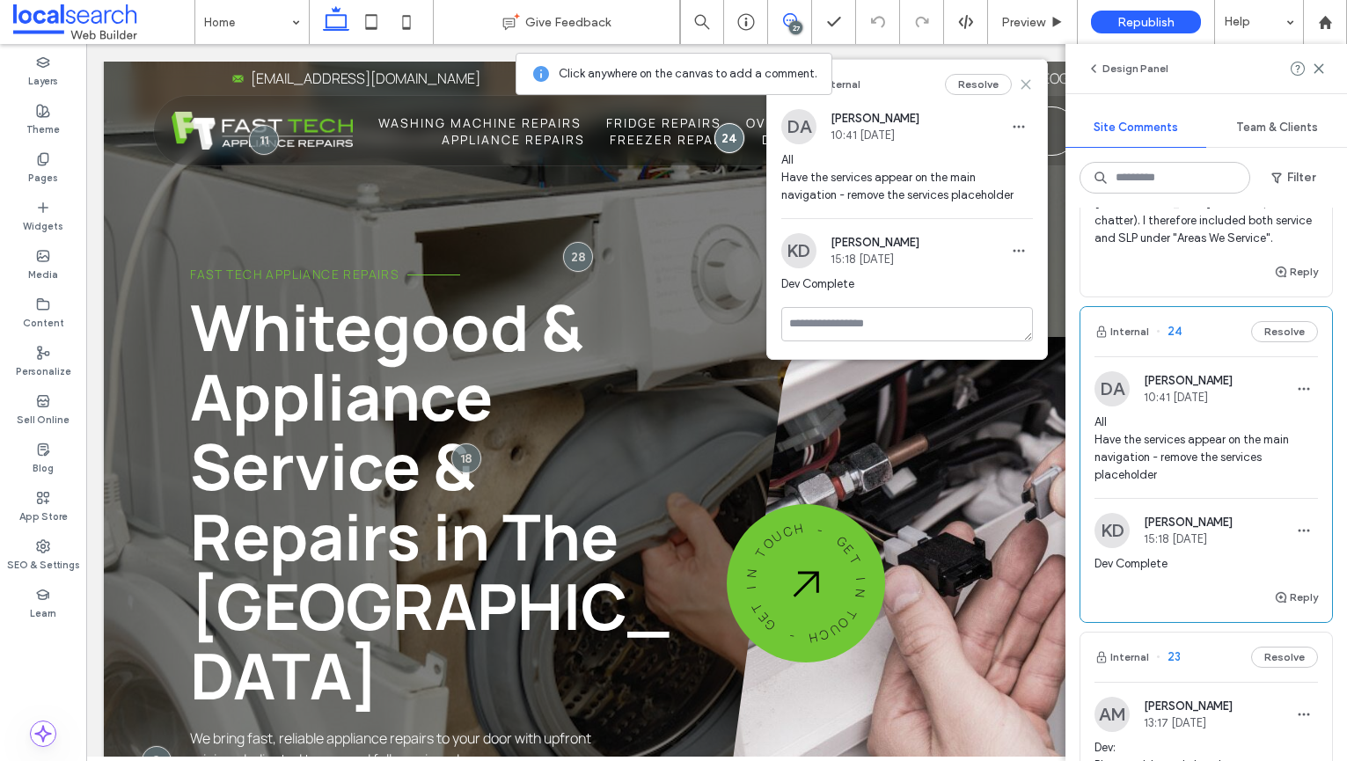
click at [1026, 84] on icon at bounding box center [1026, 84] width 14 height 14
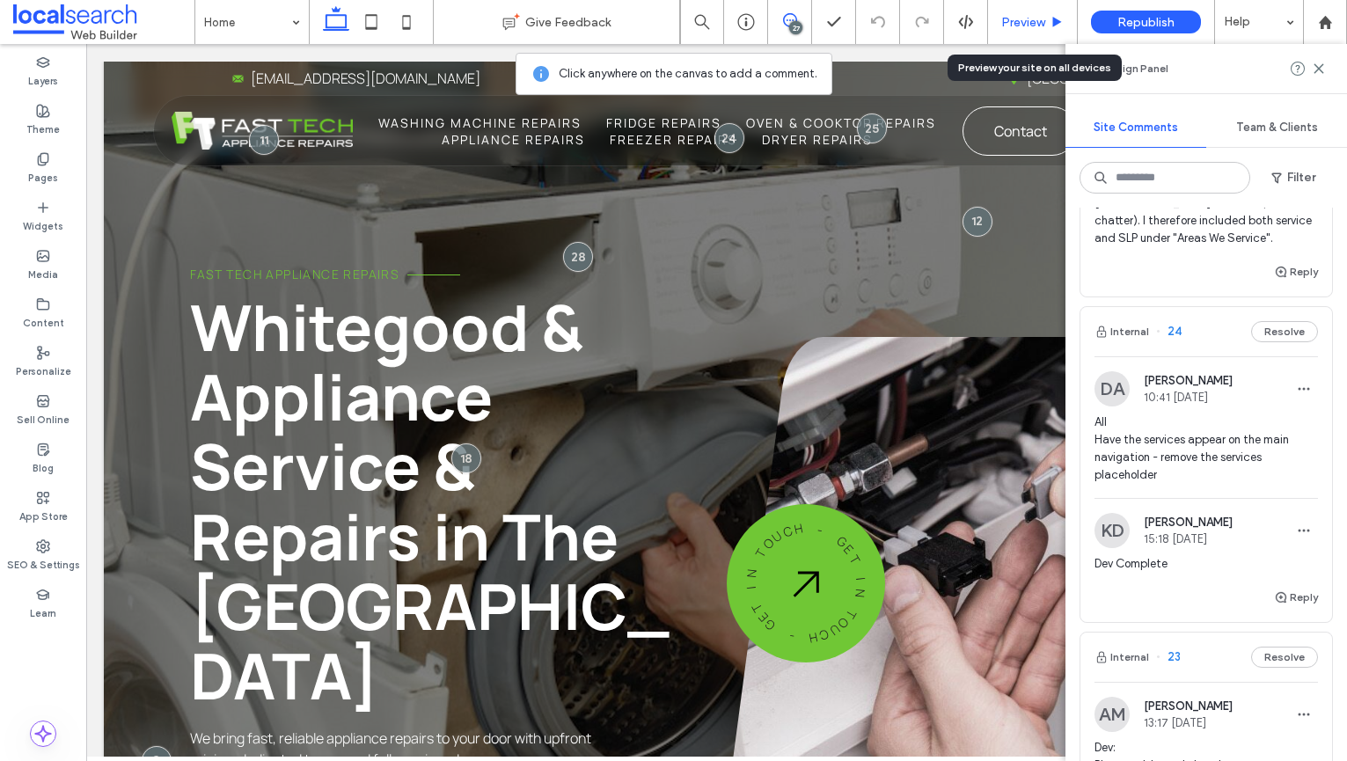
click at [1049, 24] on div "Preview" at bounding box center [1032, 22] width 89 height 15
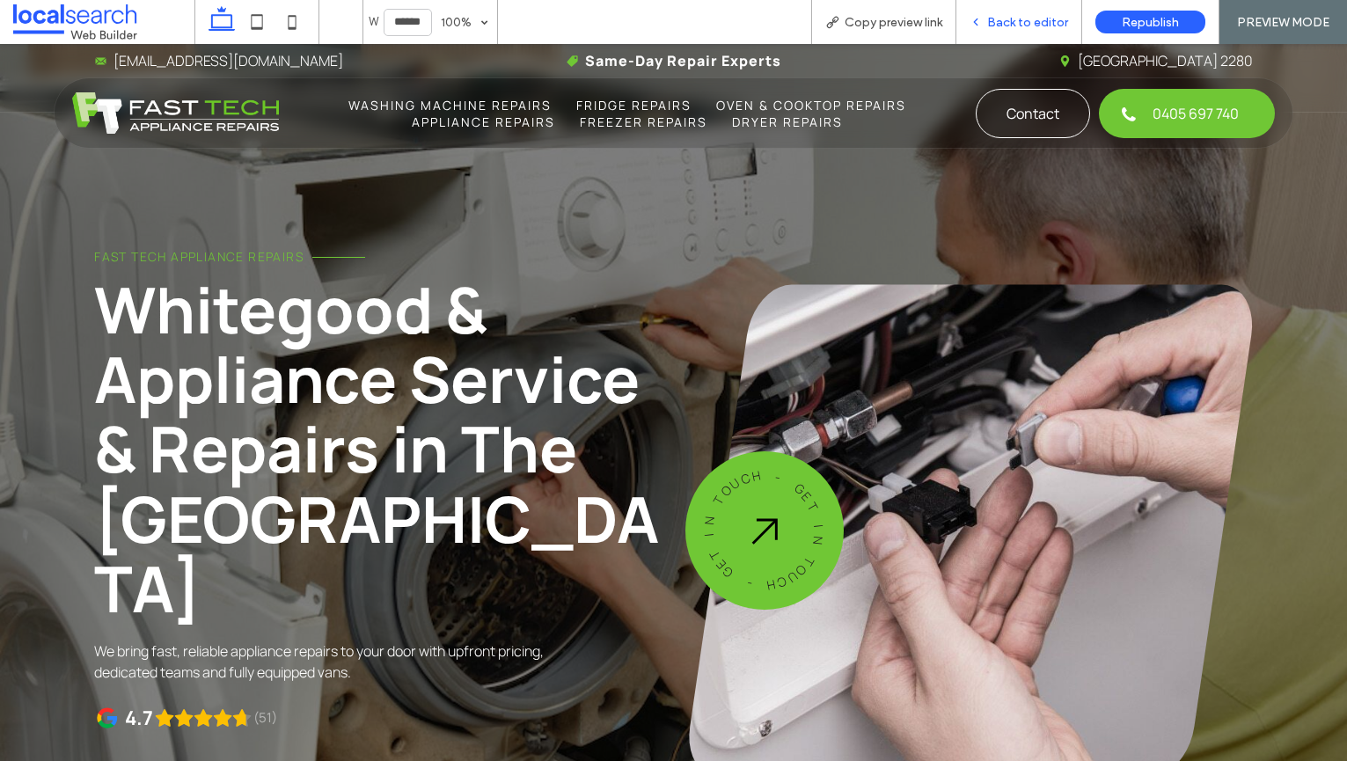
click at [1019, 21] on span "Back to editor" at bounding box center [1027, 22] width 81 height 15
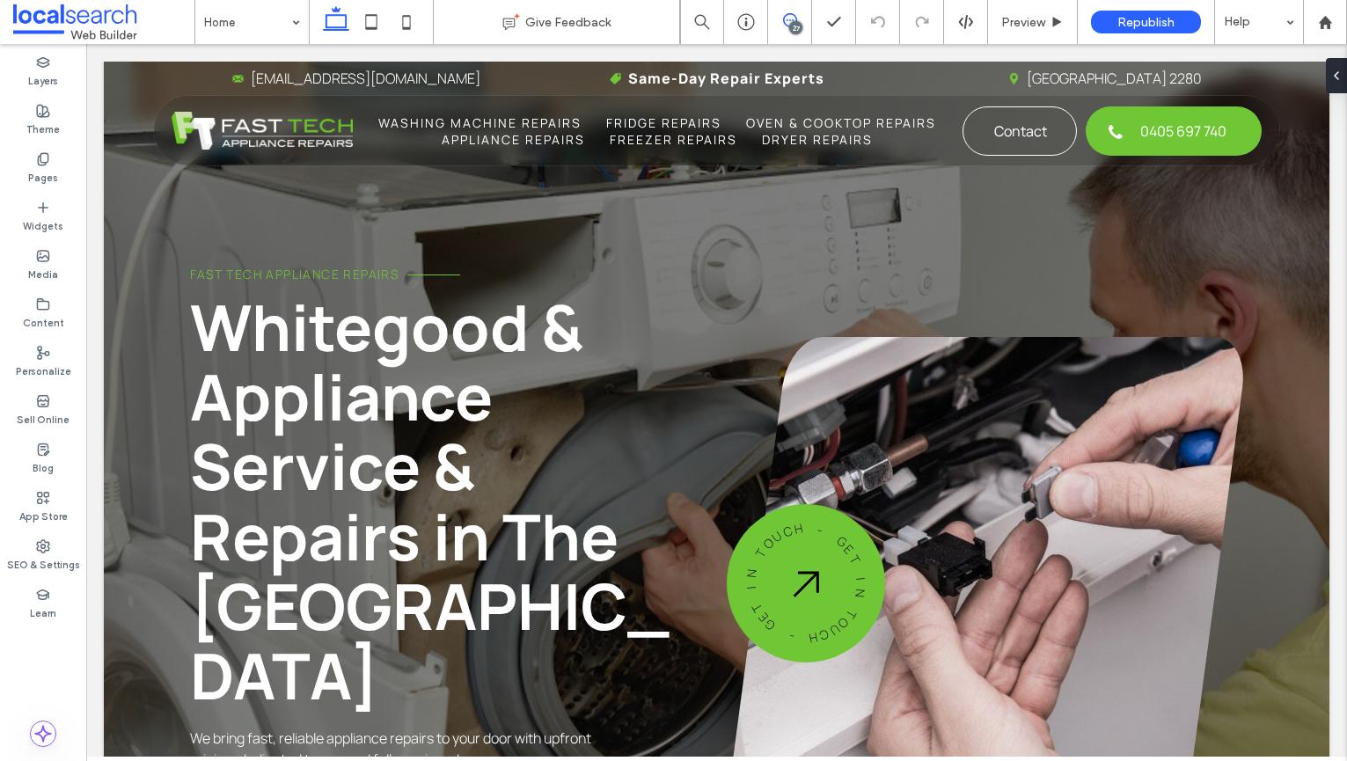
drag, startPoint x: 785, startPoint y: 12, endPoint x: 784, endPoint y: 22, distance: 9.7
click at [785, 13] on icon at bounding box center [790, 20] width 14 height 14
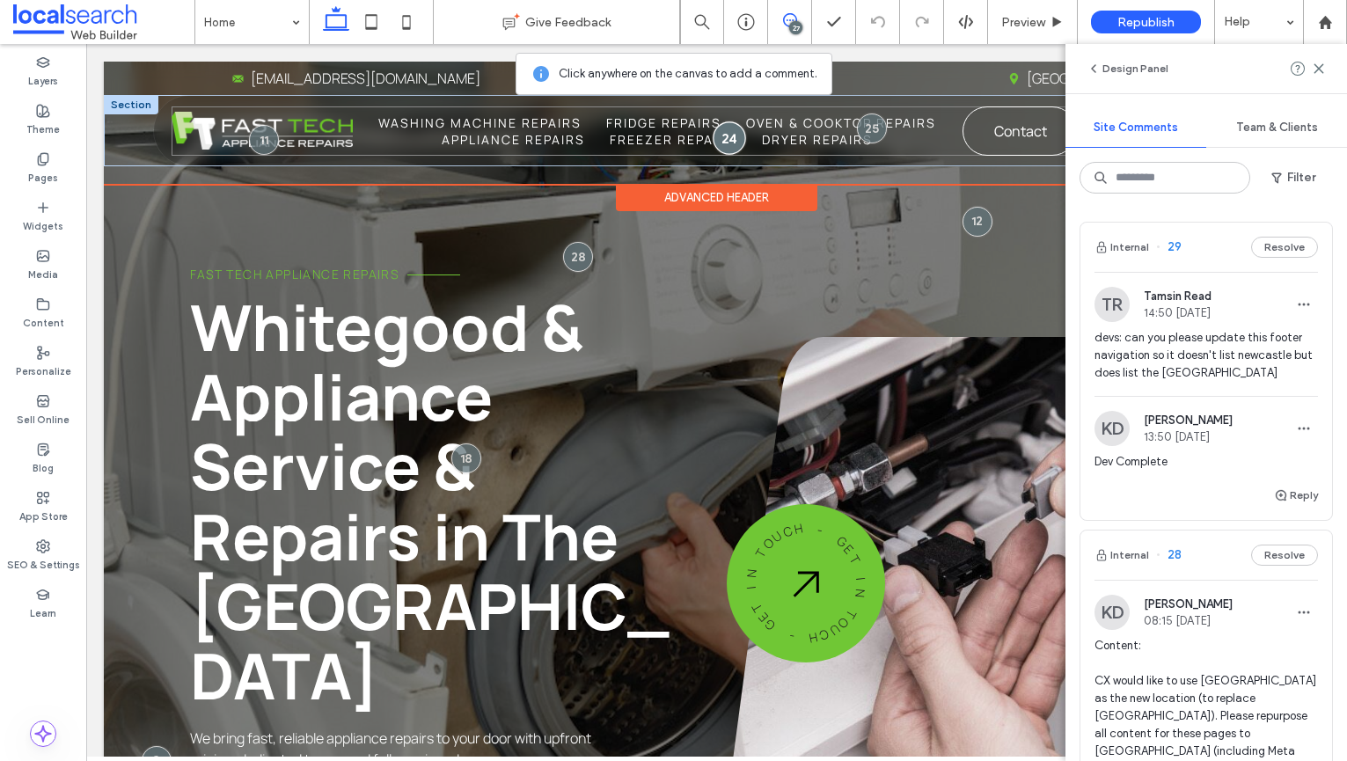
click at [738, 135] on div at bounding box center [728, 137] width 33 height 33
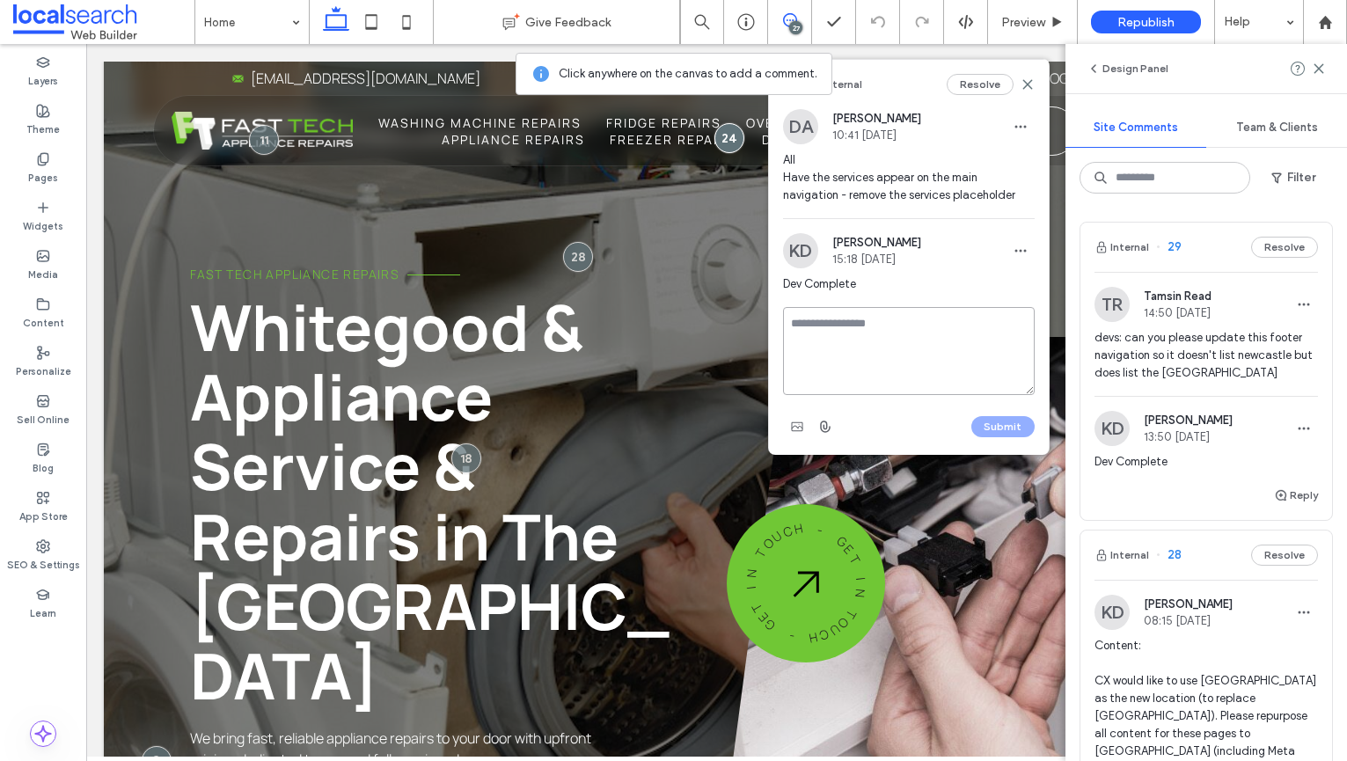
click at [895, 318] on textarea at bounding box center [909, 351] width 252 height 88
type textarea "**********"
click at [1012, 426] on button "Submit" at bounding box center [1002, 426] width 63 height 21
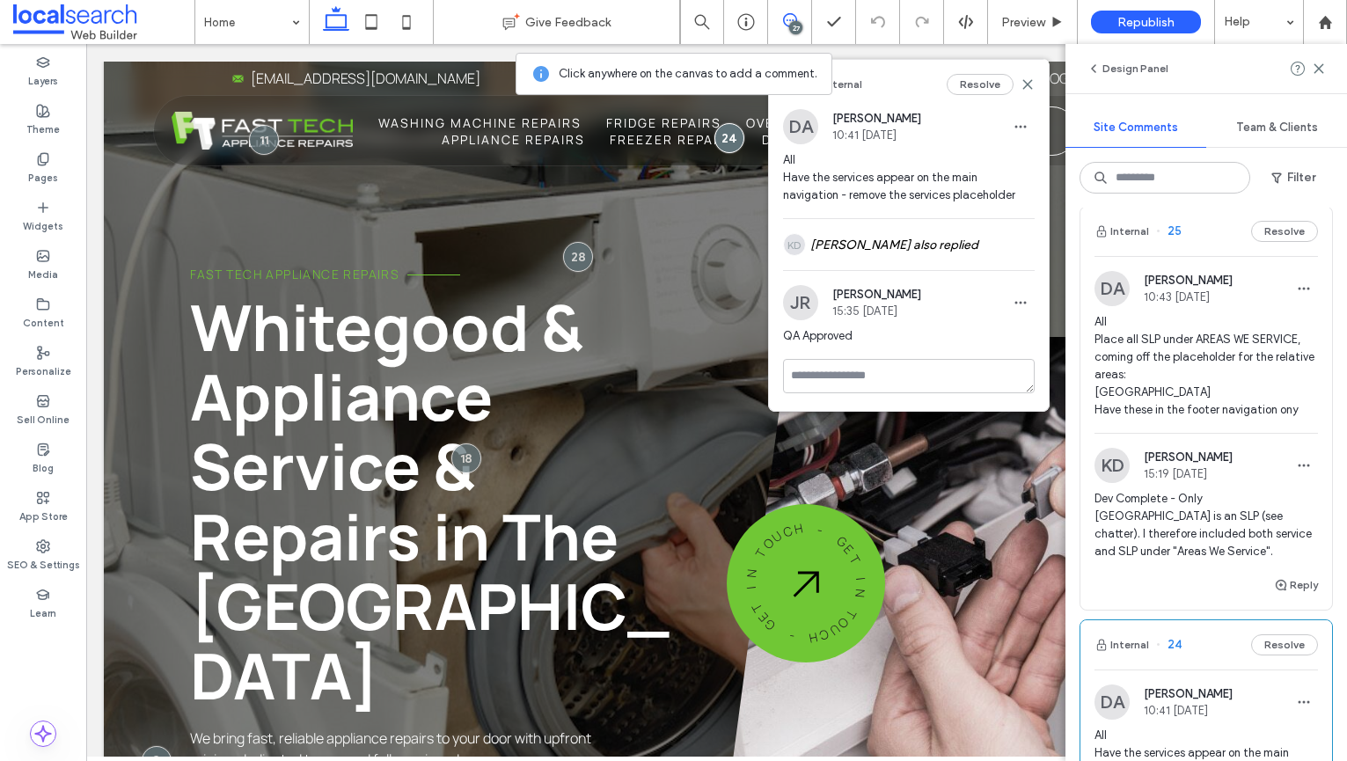
scroll to position [1753, 0]
click at [1292, 573] on button "Reply" at bounding box center [1296, 583] width 44 height 21
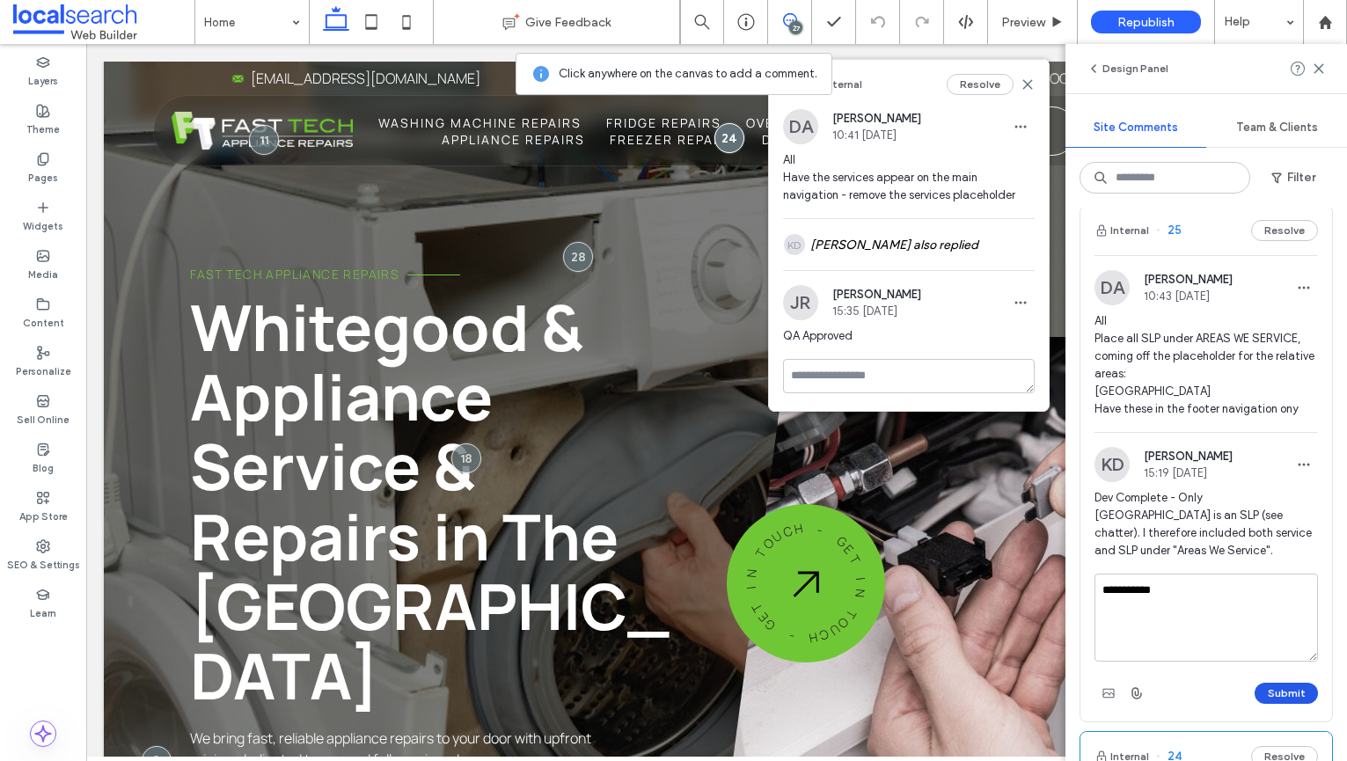
type textarea "**********"
click at [1294, 683] on button "Submit" at bounding box center [1285, 693] width 63 height 21
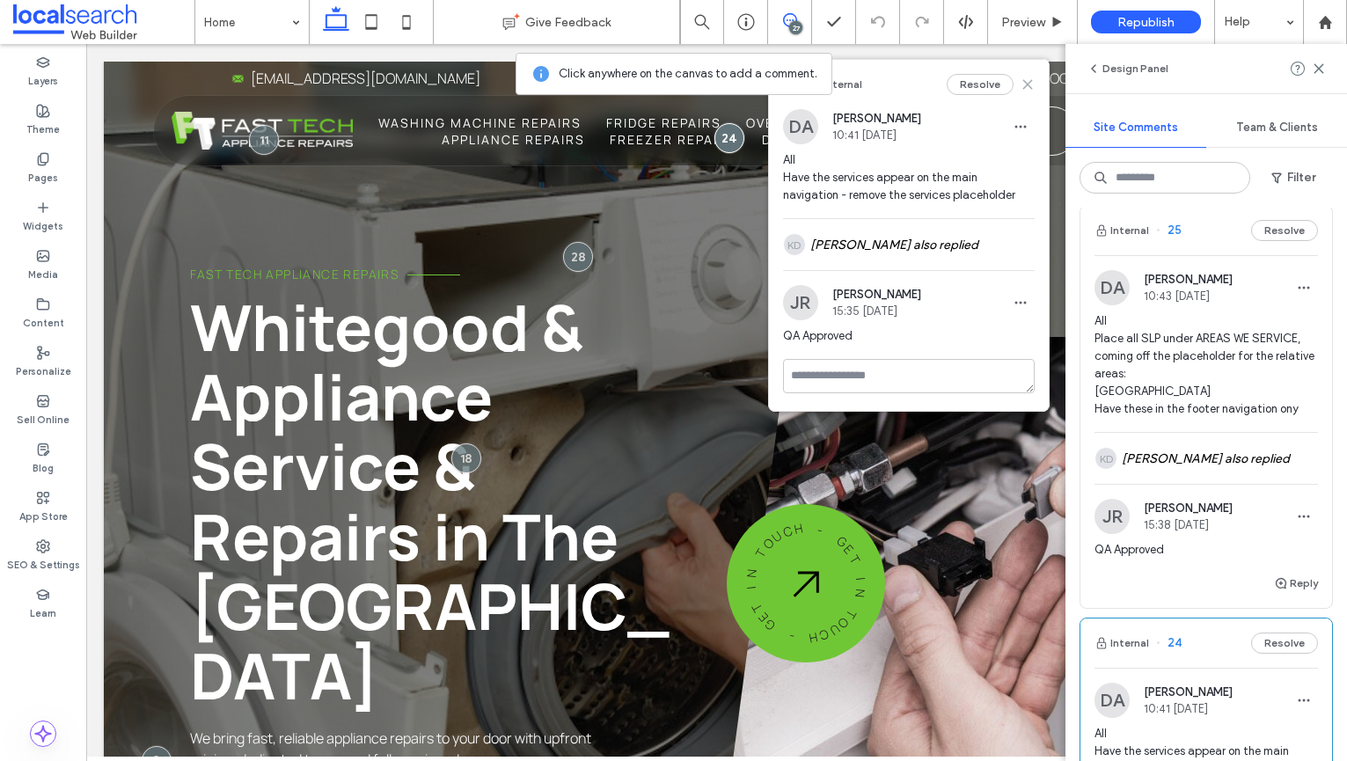
click at [1028, 83] on use at bounding box center [1027, 84] width 8 height 8
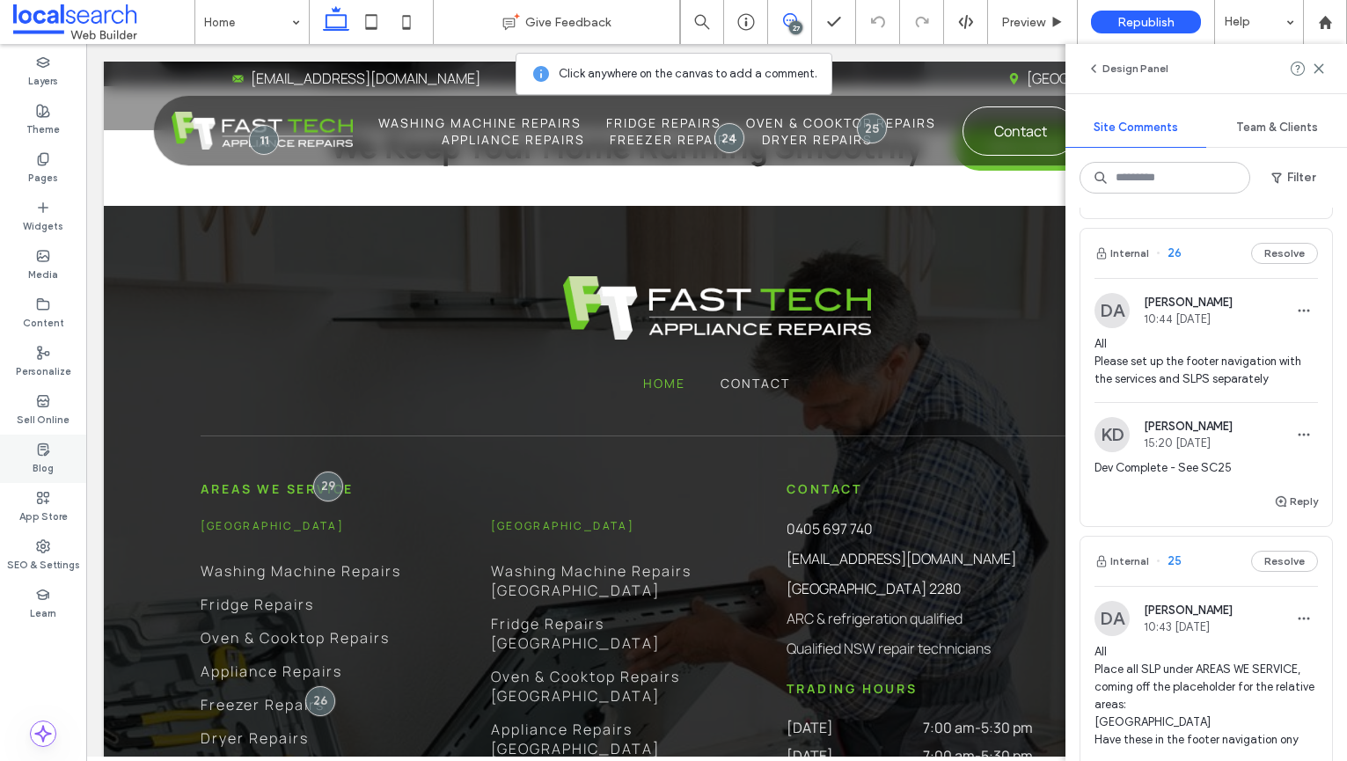
scroll to position [1413, 0]
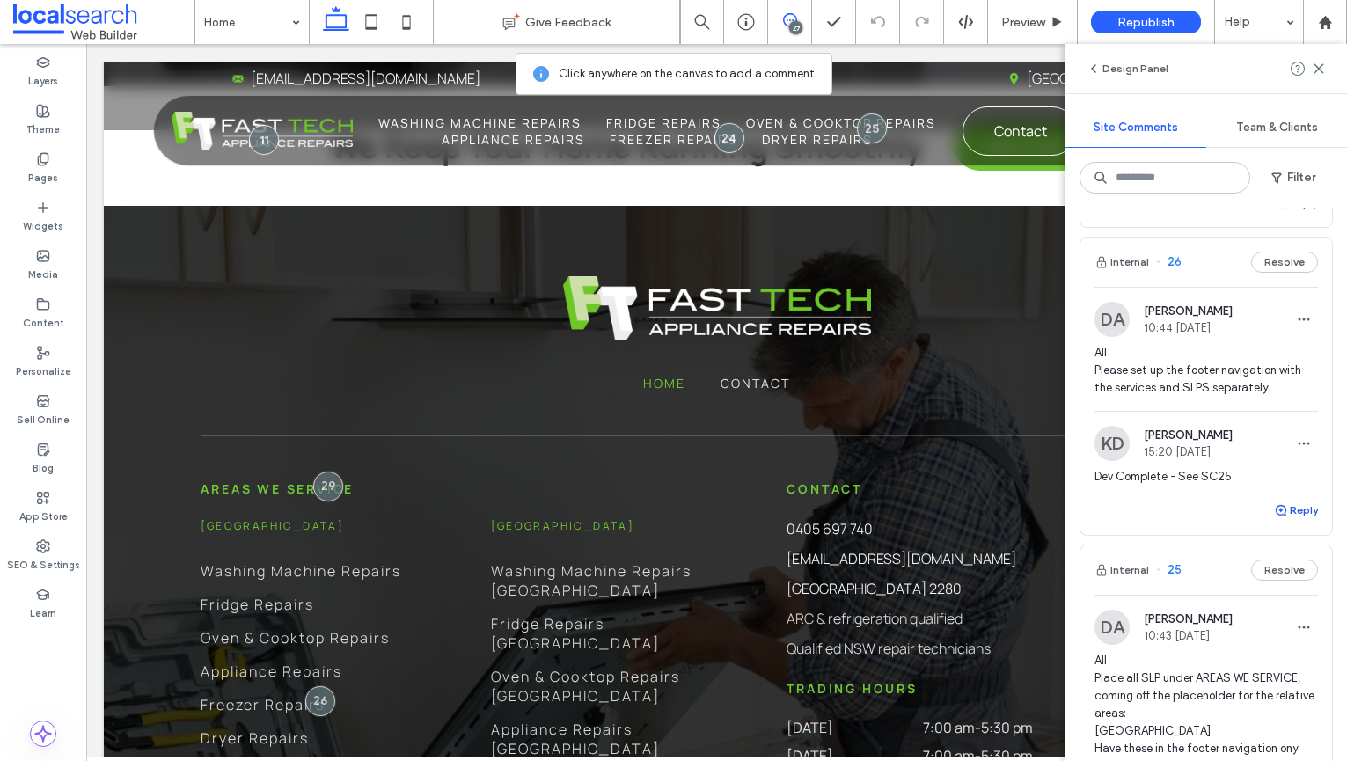
click at [1296, 500] on button "Reply" at bounding box center [1296, 510] width 44 height 21
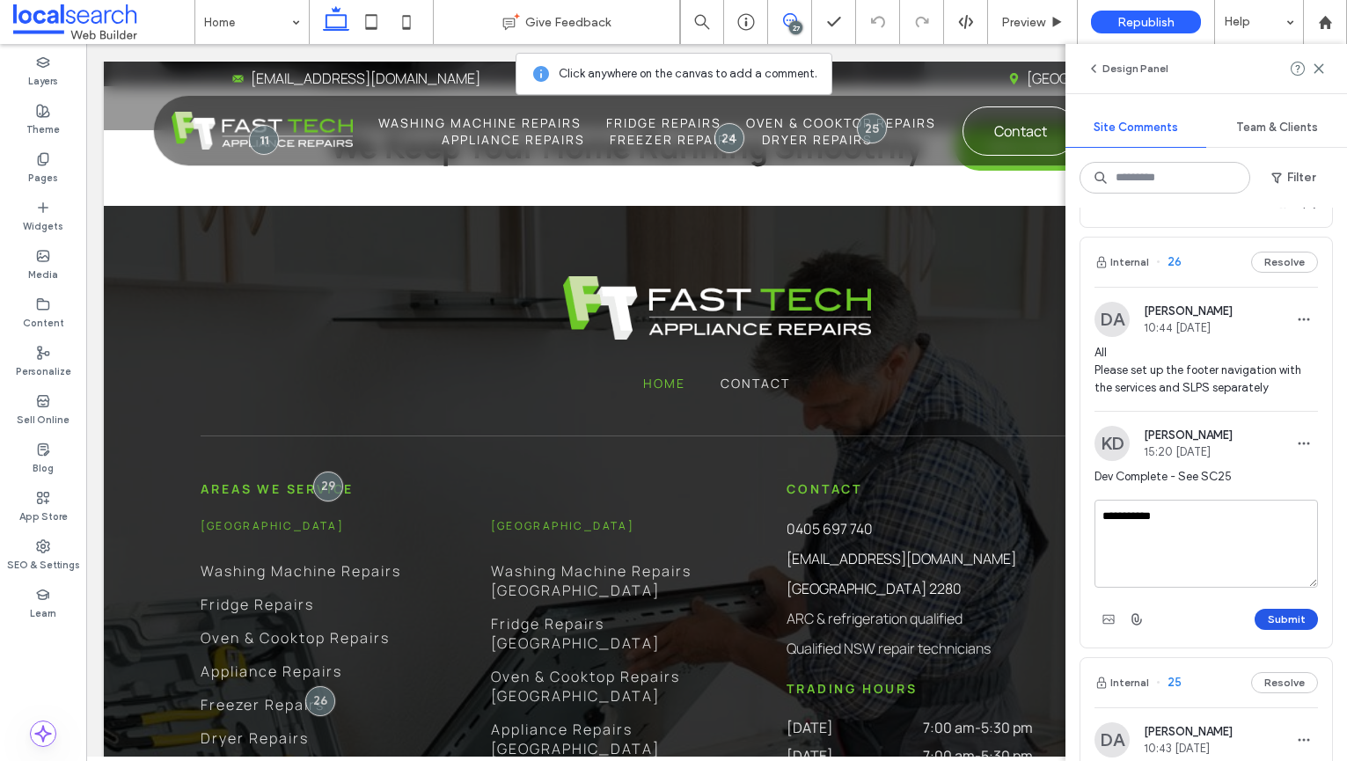
type textarea "**********"
click at [1296, 609] on button "Submit" at bounding box center [1285, 619] width 63 height 21
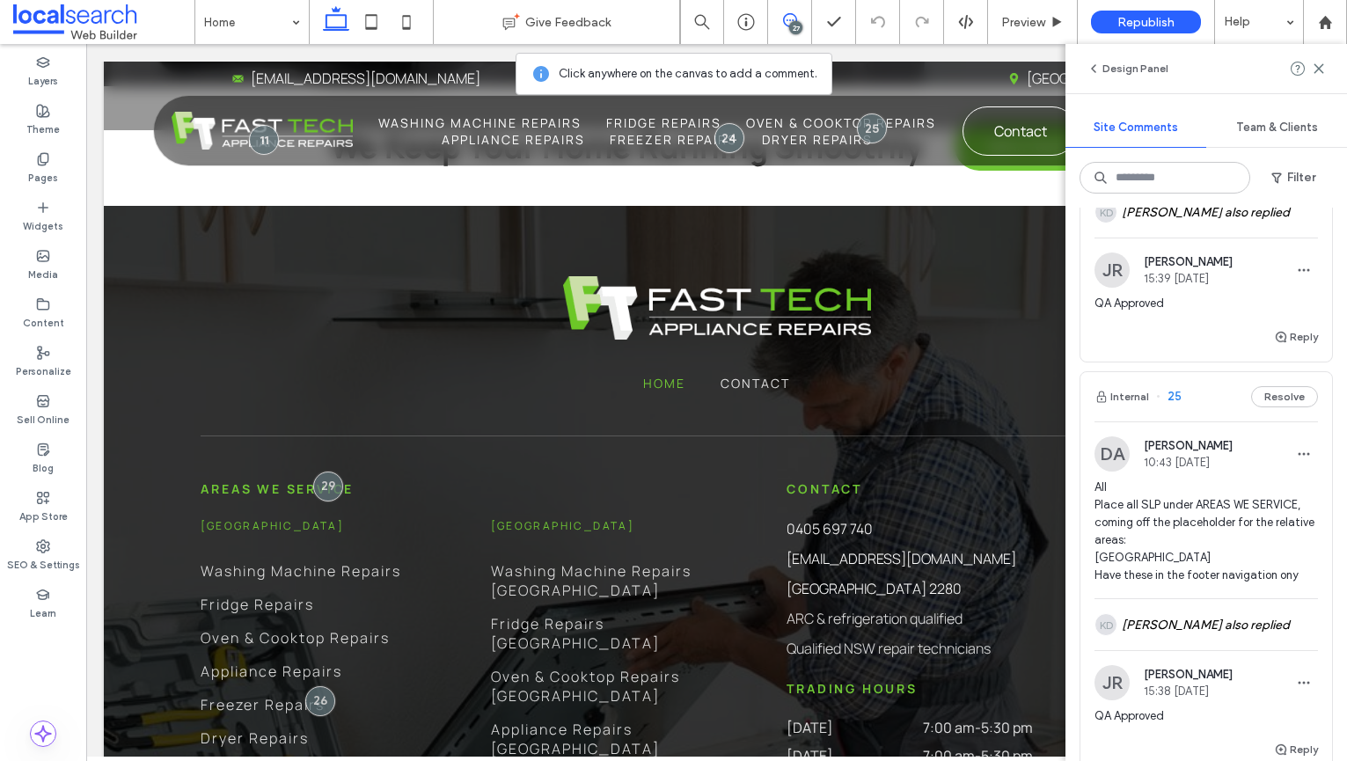
scroll to position [1647, 0]
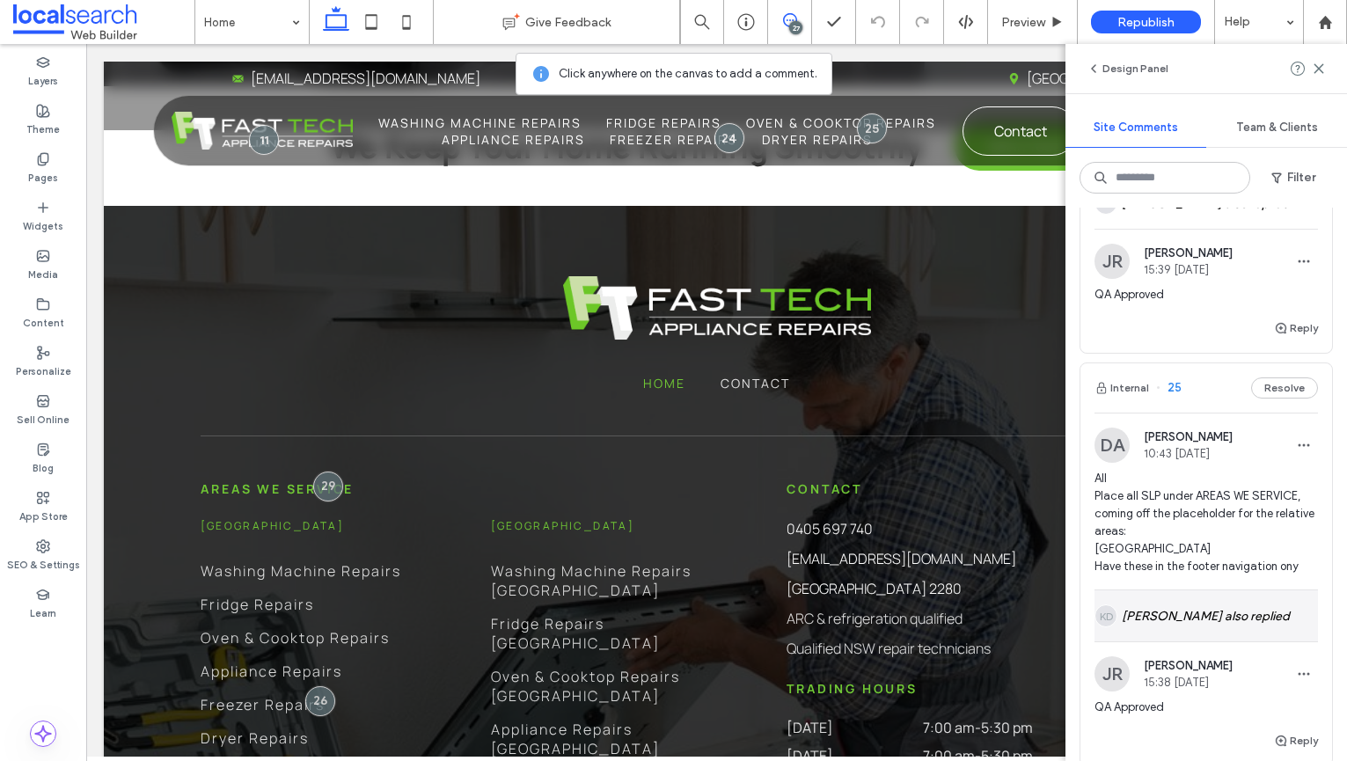
click at [1209, 596] on div "KD [PERSON_NAME] also replied" at bounding box center [1205, 615] width 223 height 51
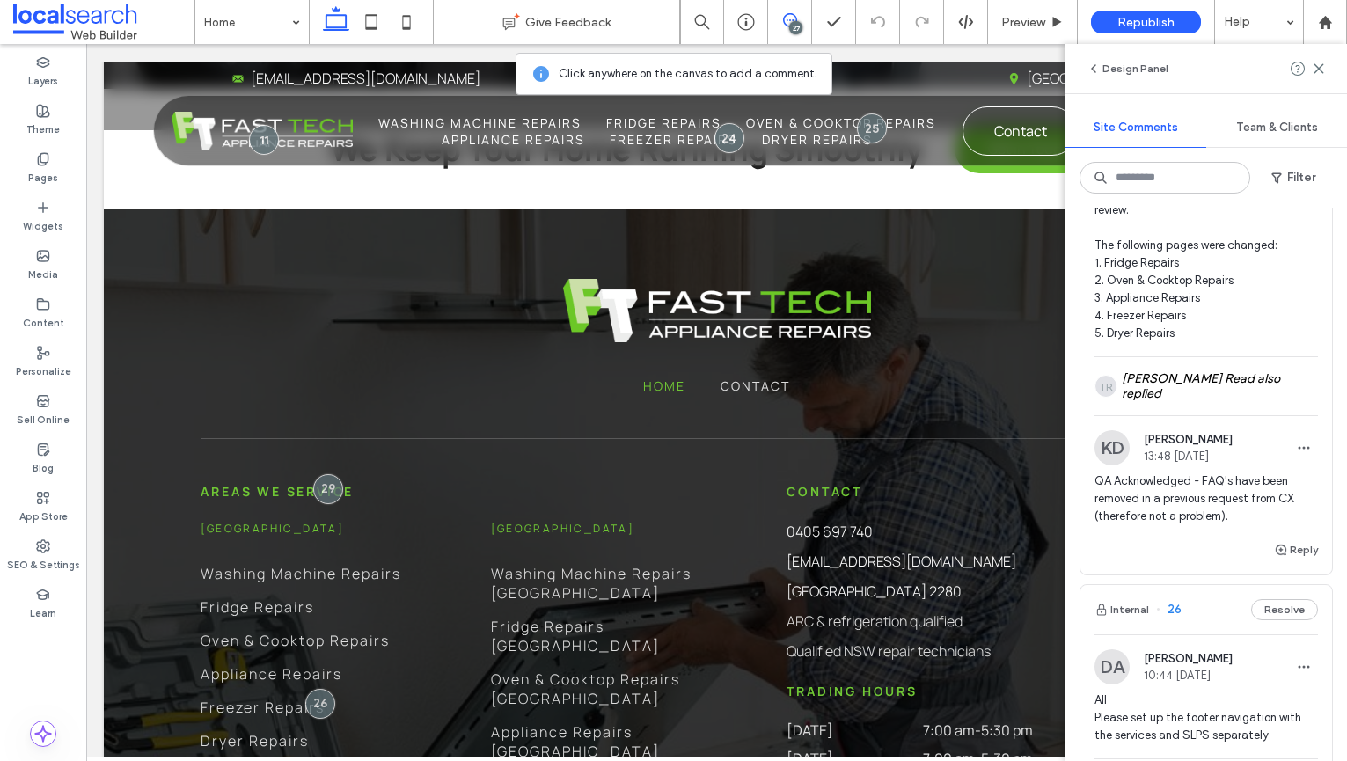
scroll to position [1065, 0]
click at [1252, 327] on div "Content Review: I have reformatted the following pages from service location pa…" at bounding box center [1205, 210] width 223 height 296
click at [1247, 349] on div "Fridge Repairs Give Feedback 27 Preview Republish Help Design Panel Site Commen…" at bounding box center [673, 380] width 1347 height 761
click at [1216, 358] on div "TR [PERSON_NAME] Read also replied" at bounding box center [1205, 387] width 223 height 58
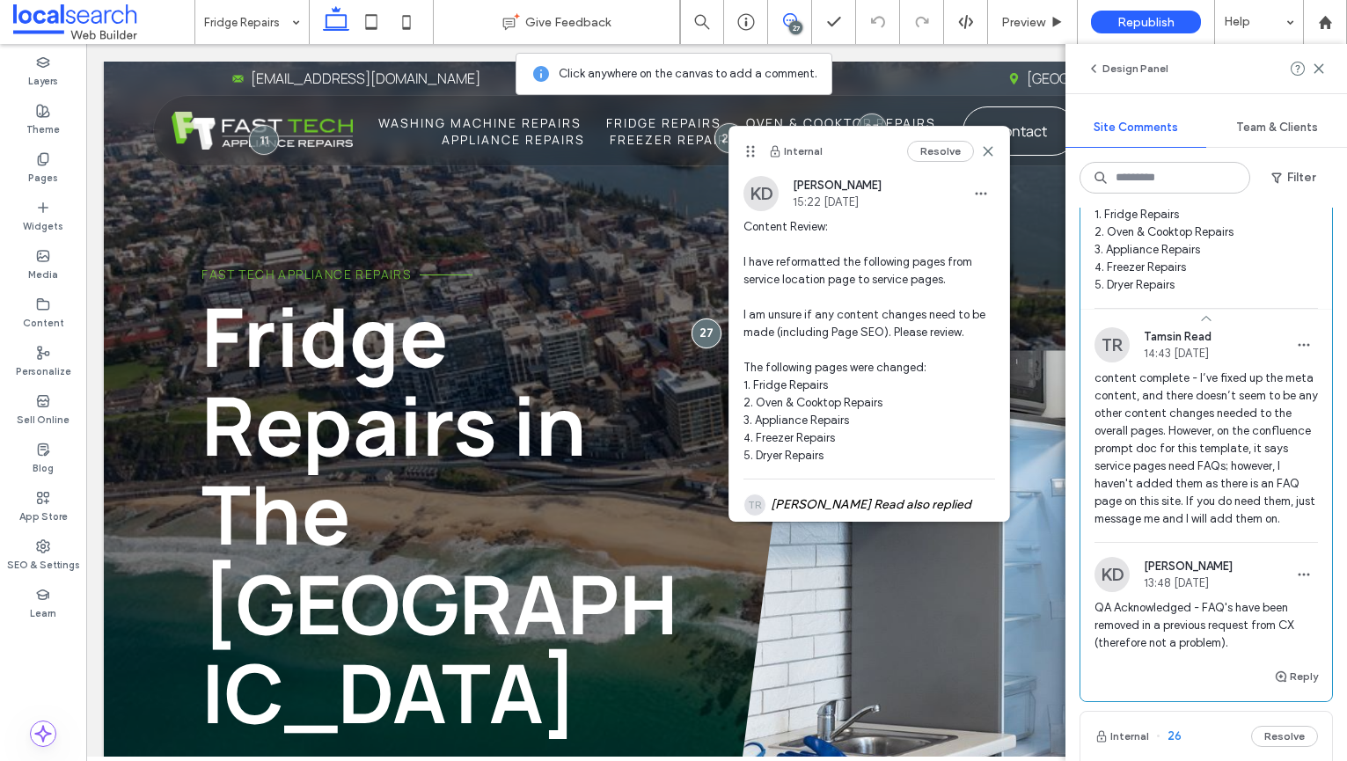
scroll to position [1116, 0]
click at [1295, 664] on button "Reply" at bounding box center [1296, 674] width 44 height 21
type textarea "**********"
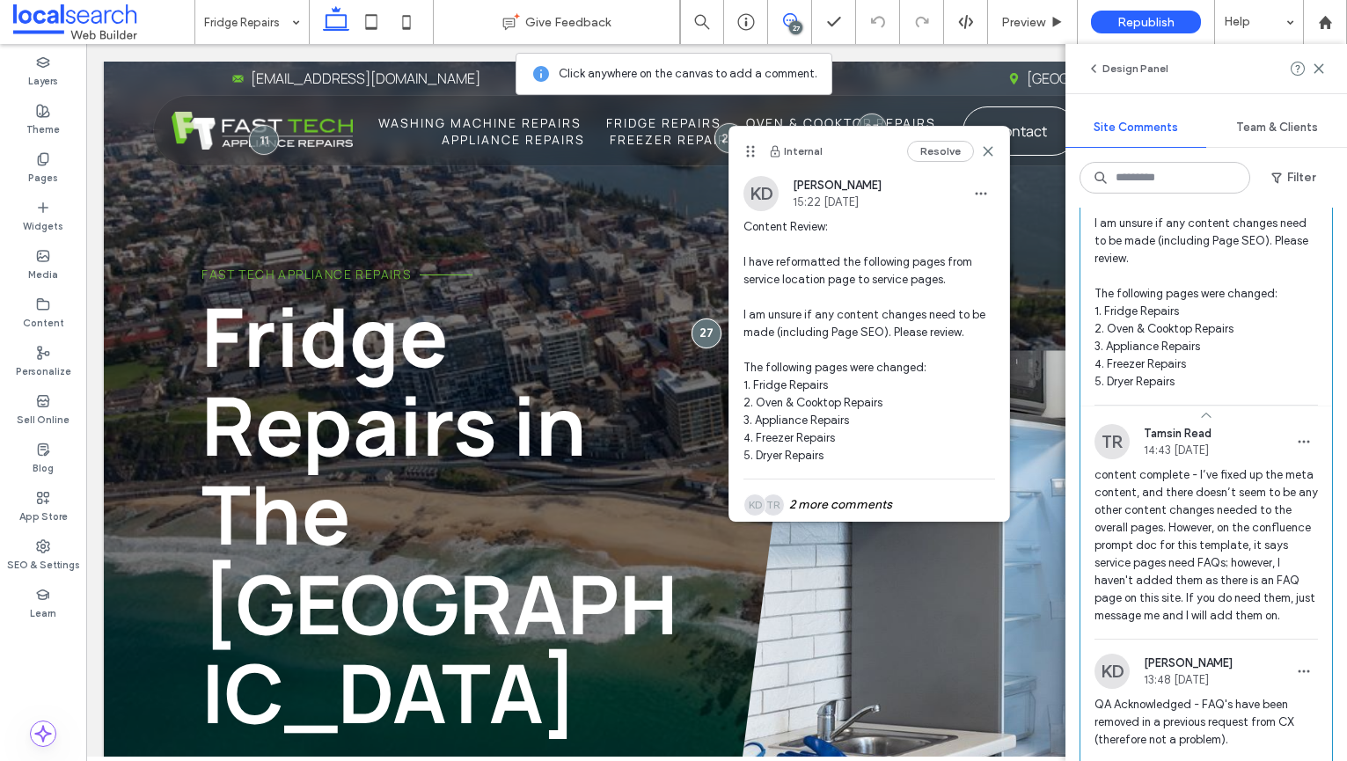
scroll to position [1016, 0]
click at [989, 156] on icon at bounding box center [988, 151] width 14 height 14
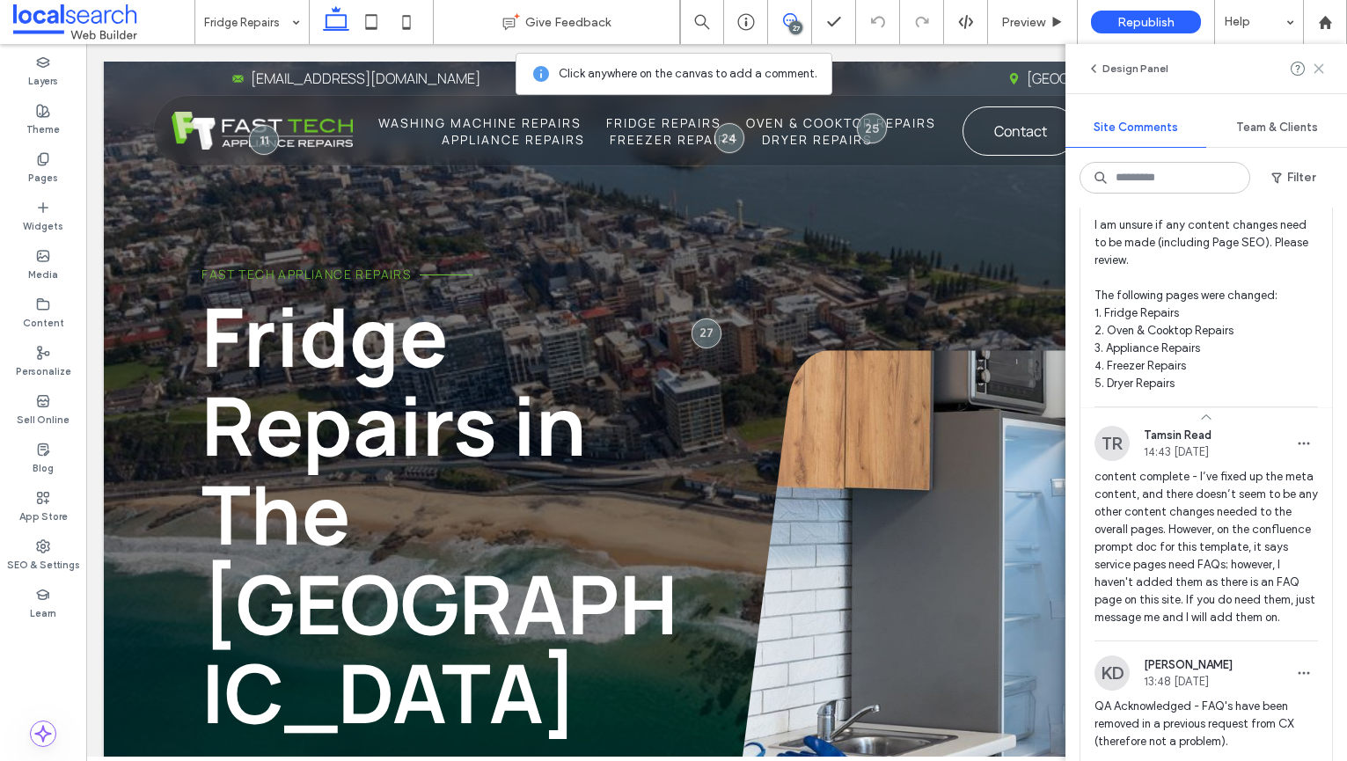
click at [1311, 66] on icon at bounding box center [1318, 69] width 14 height 14
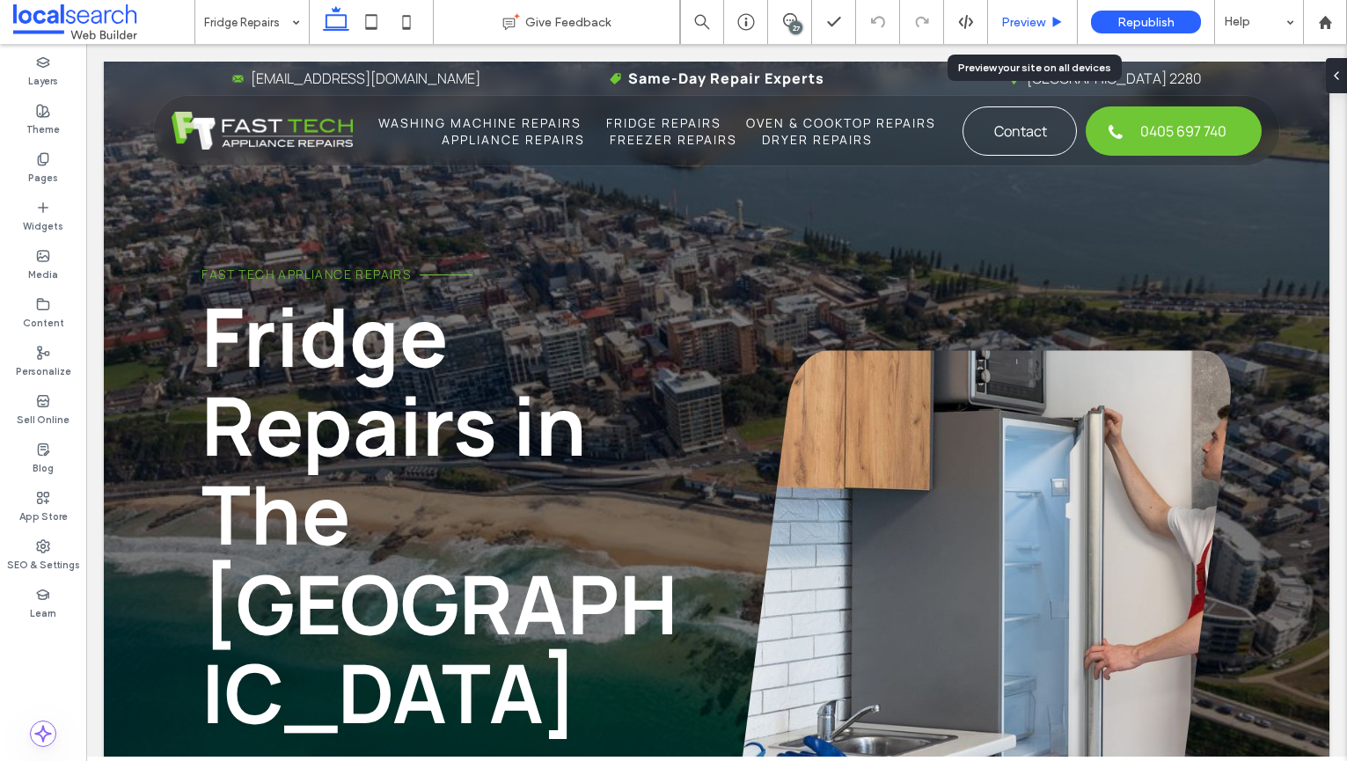
click at [1033, 24] on span "Preview" at bounding box center [1023, 22] width 44 height 15
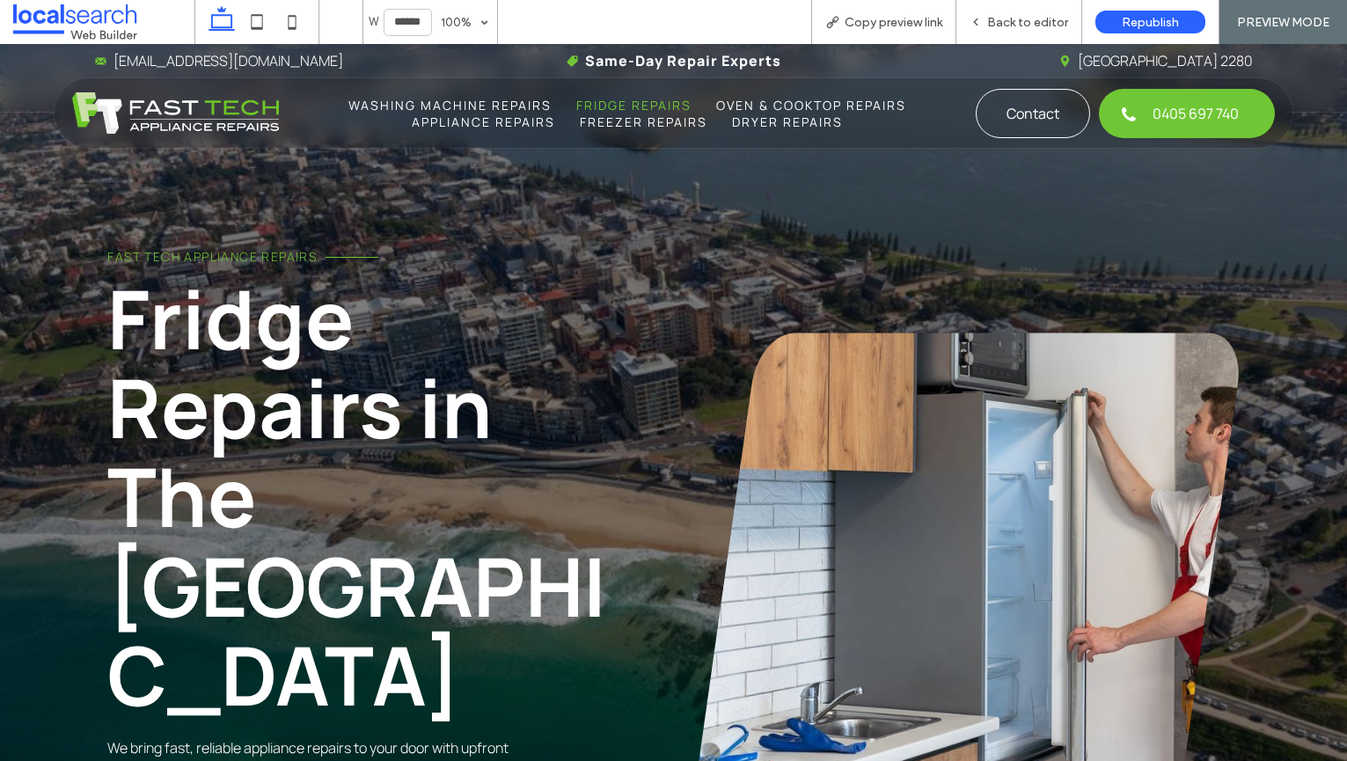
click at [647, 107] on span "Fridge Repairs" at bounding box center [633, 105] width 115 height 17
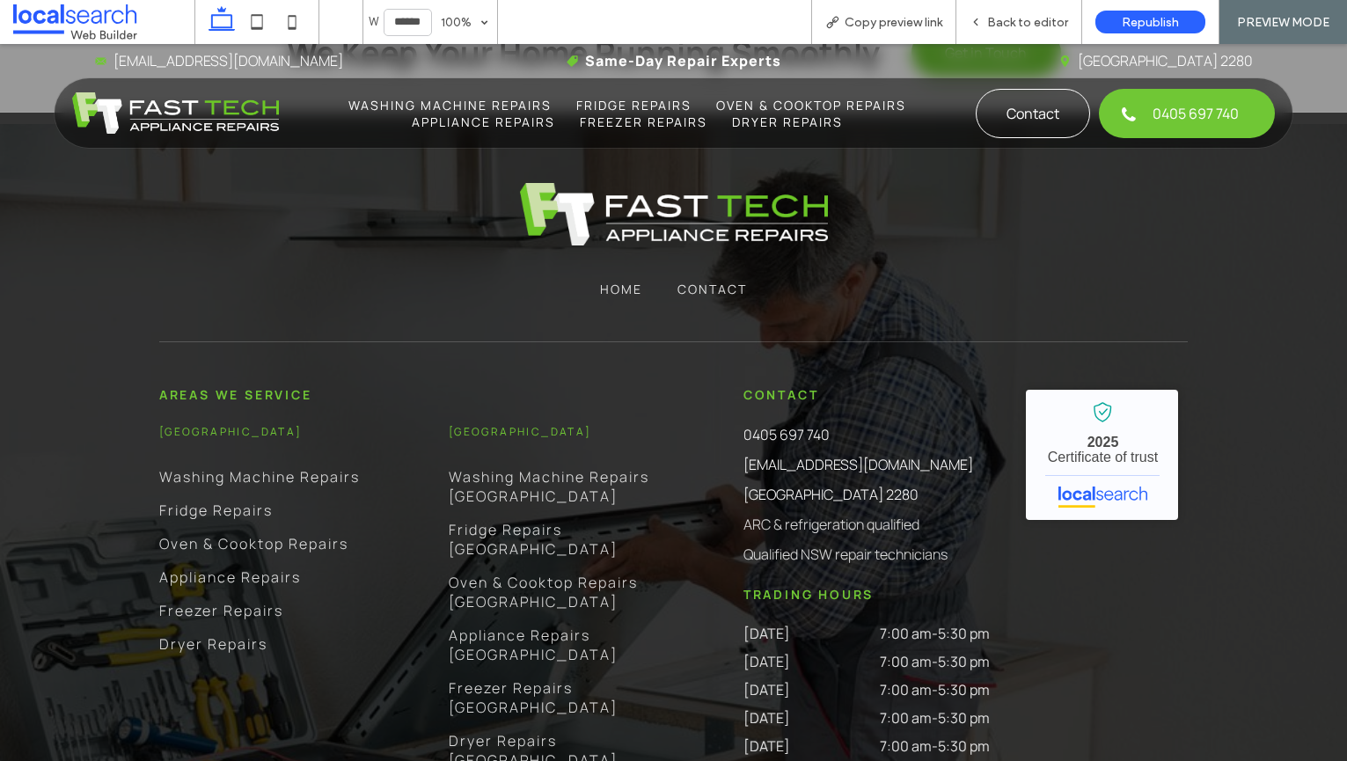
scroll to position [3216, 0]
click at [778, 99] on span "Oven & Cooktop Repairs" at bounding box center [811, 105] width 190 height 17
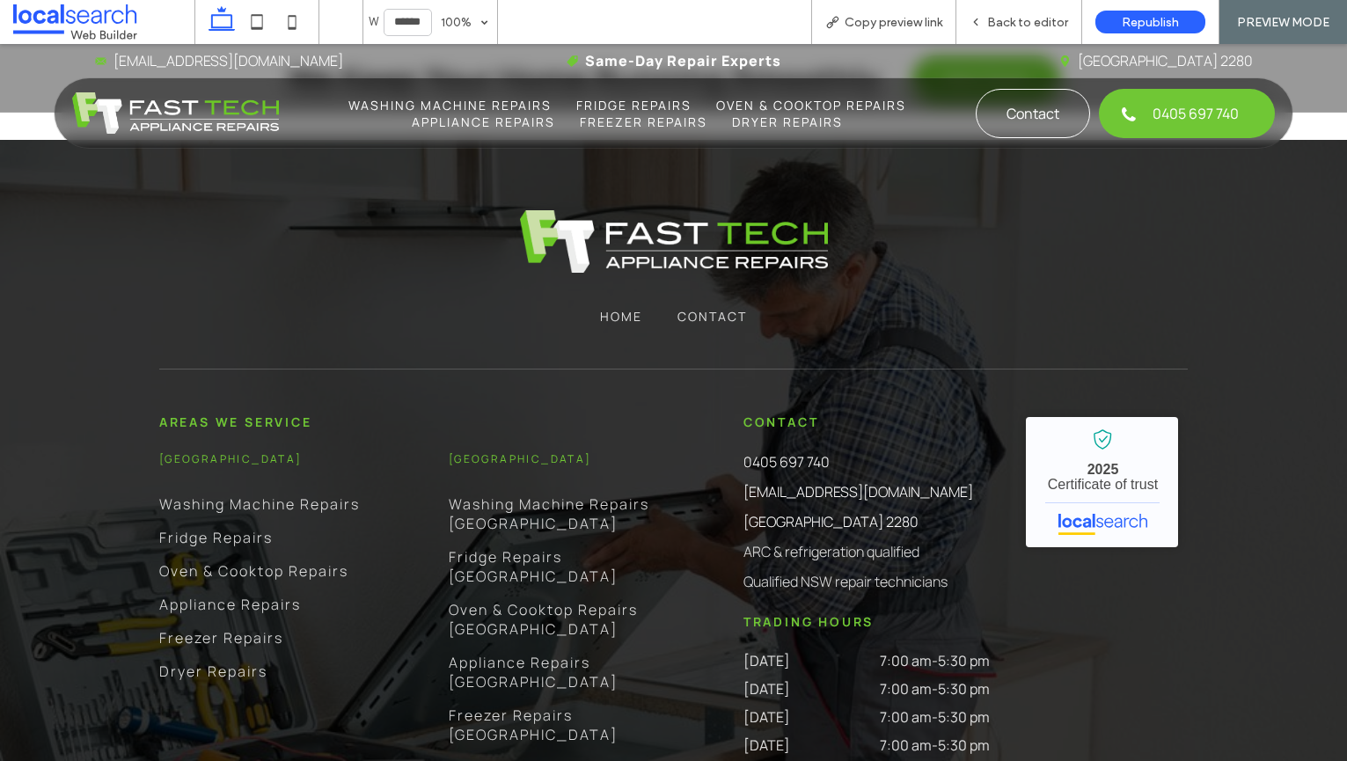
scroll to position [3312, 0]
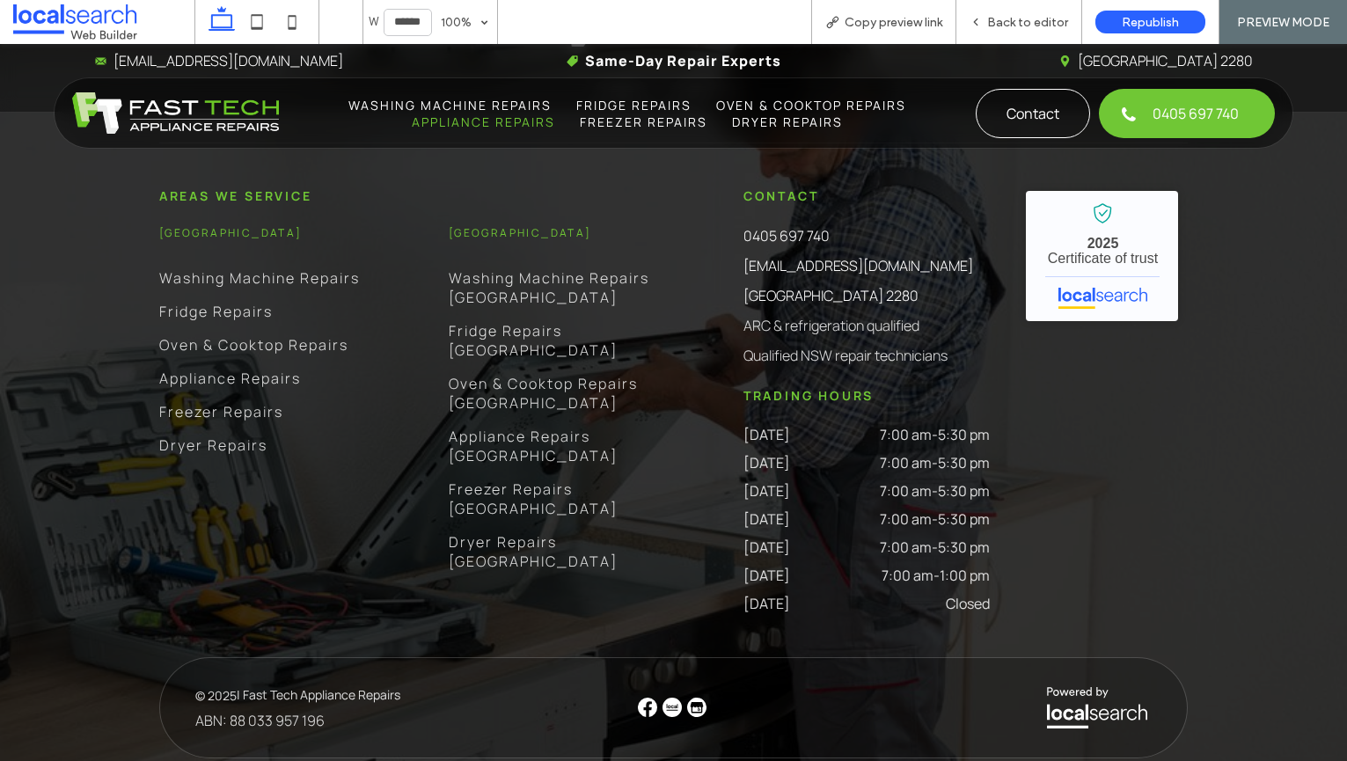
click at [515, 119] on span "Appliance Repairs" at bounding box center [483, 121] width 143 height 17
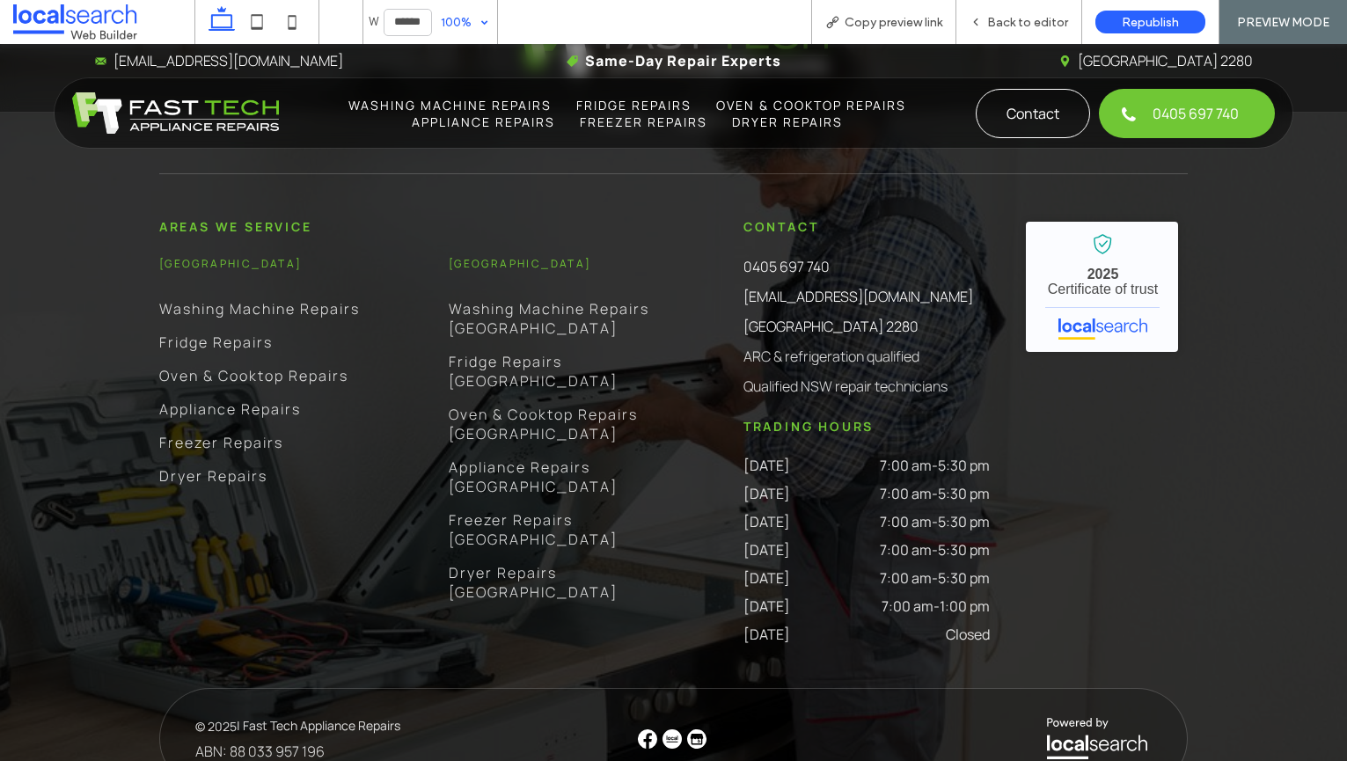
scroll to position [3430, 0]
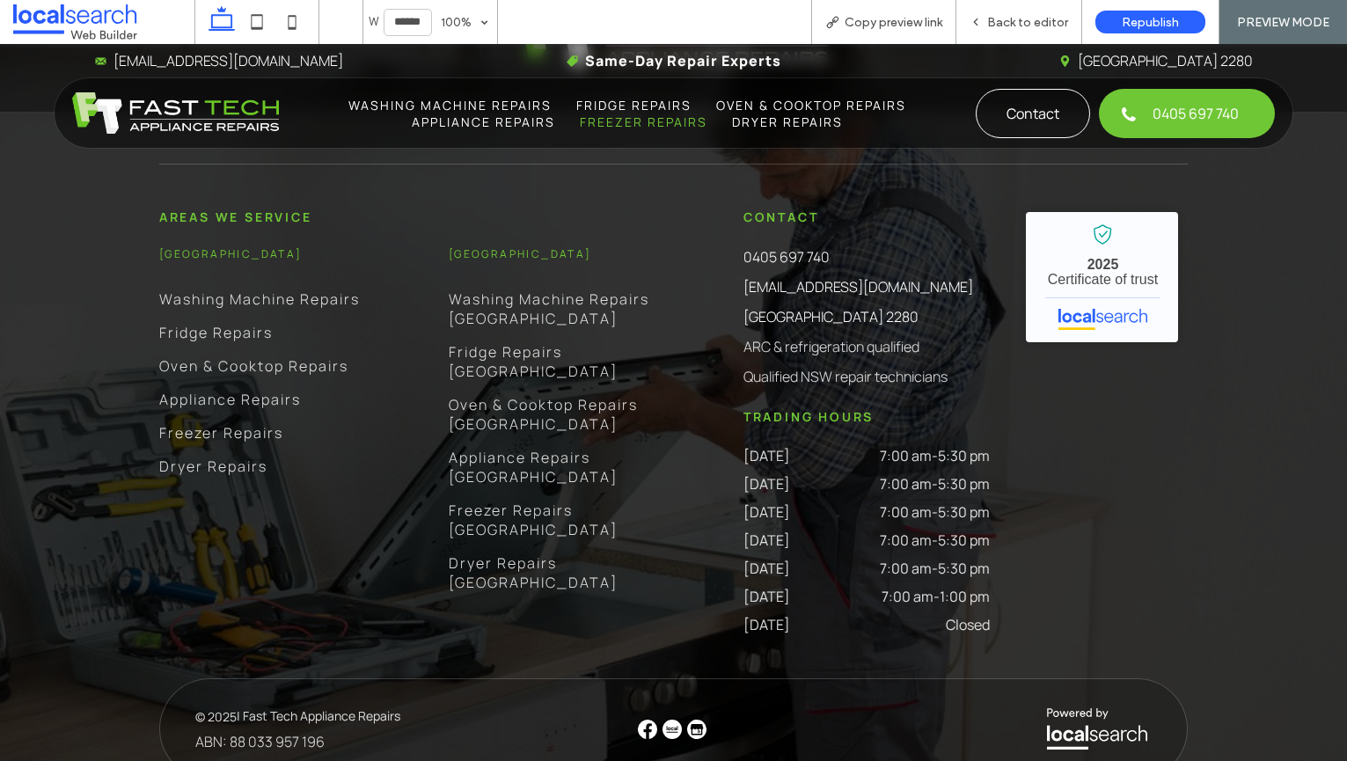
click at [679, 119] on span "Freezer Repairs" at bounding box center [644, 121] width 128 height 17
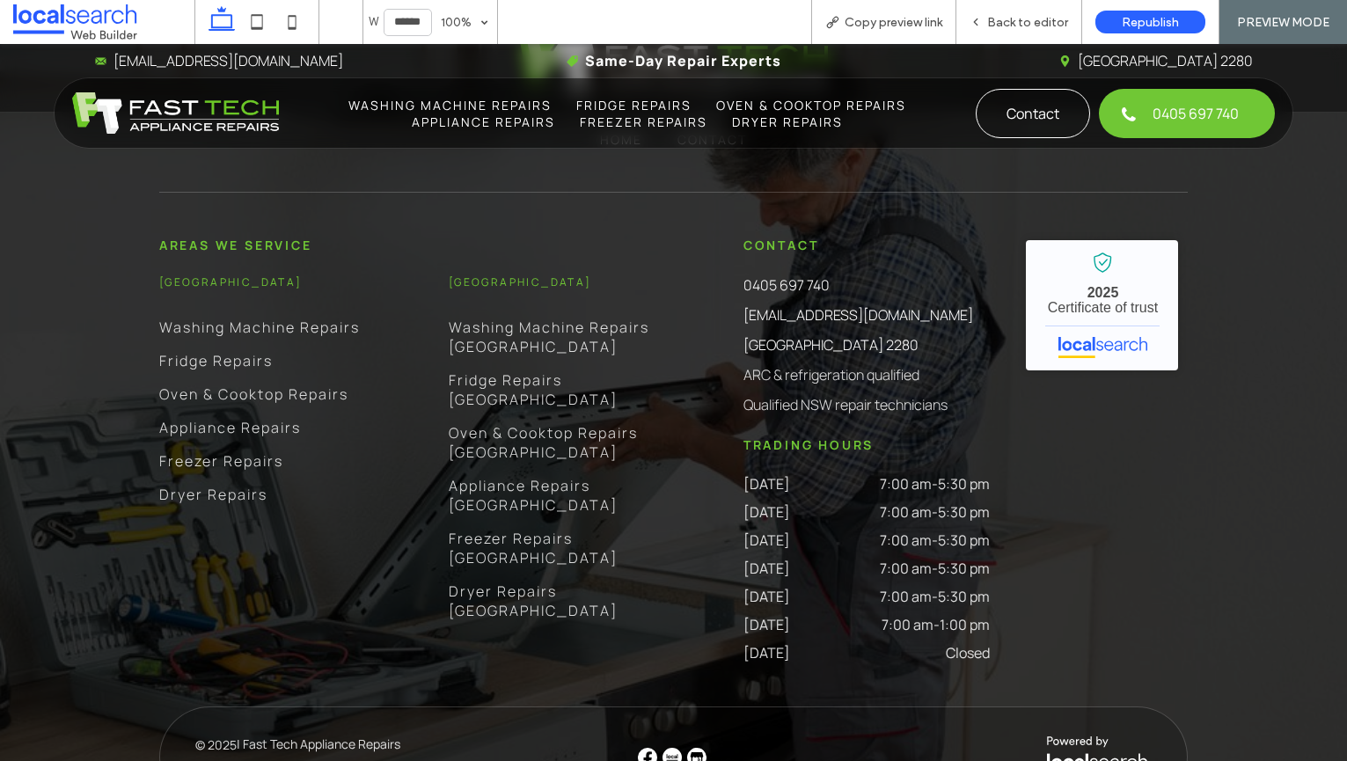
scroll to position [3350, 0]
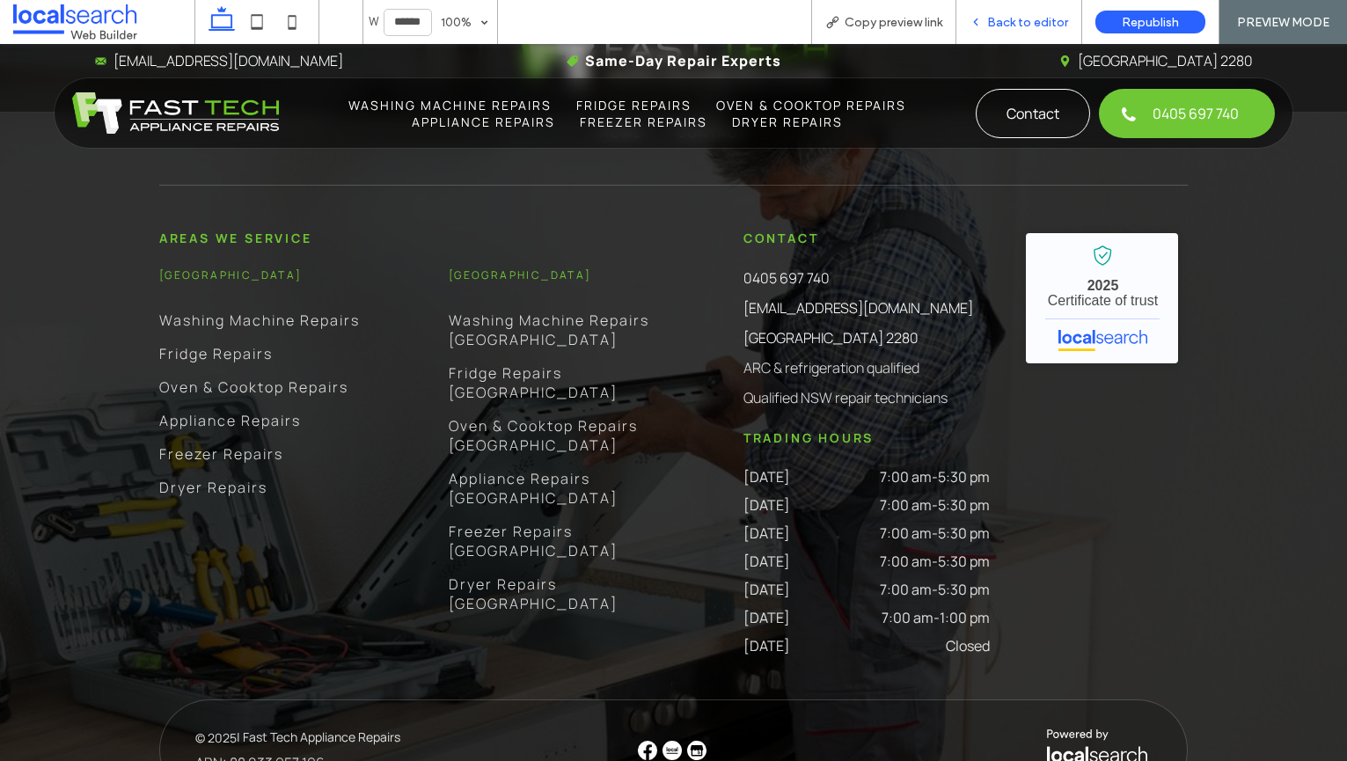
click at [1048, 23] on span "Back to editor" at bounding box center [1027, 22] width 81 height 15
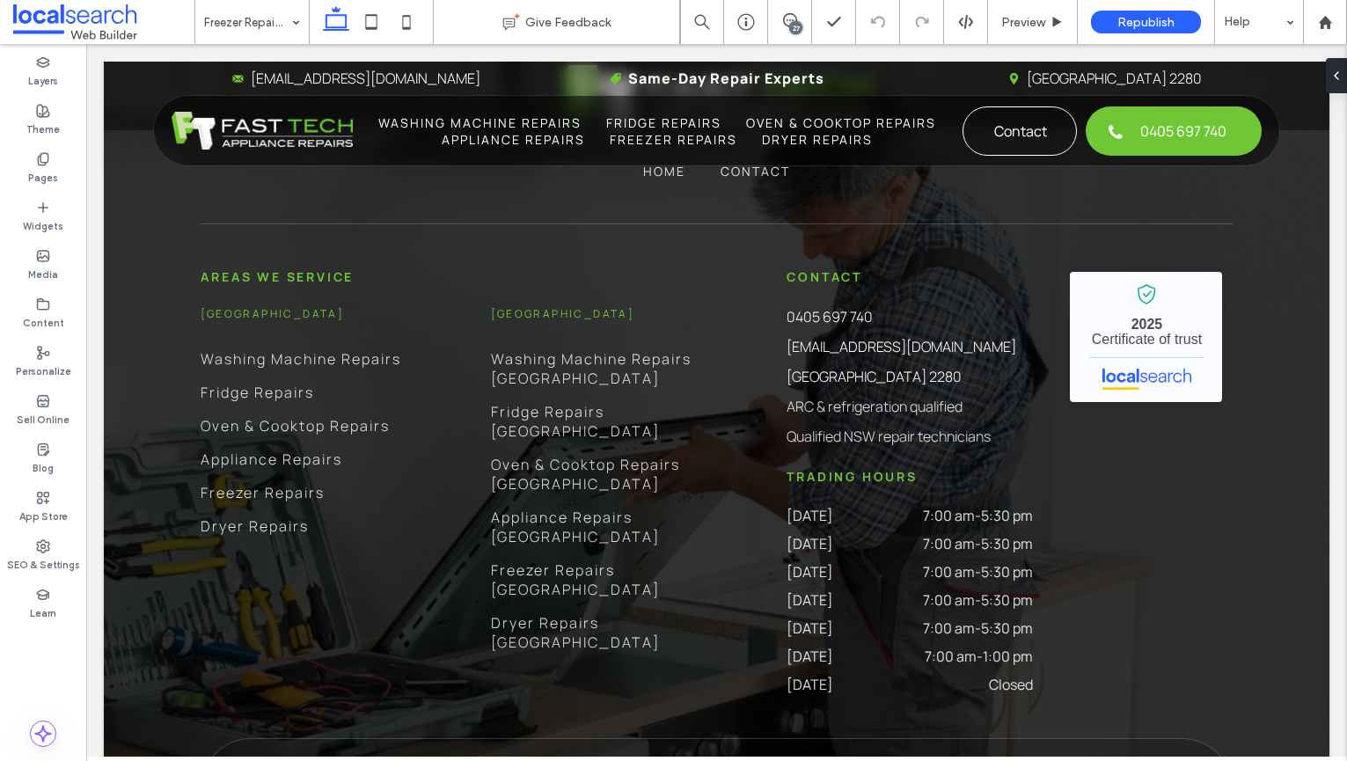
scroll to position [3410, 0]
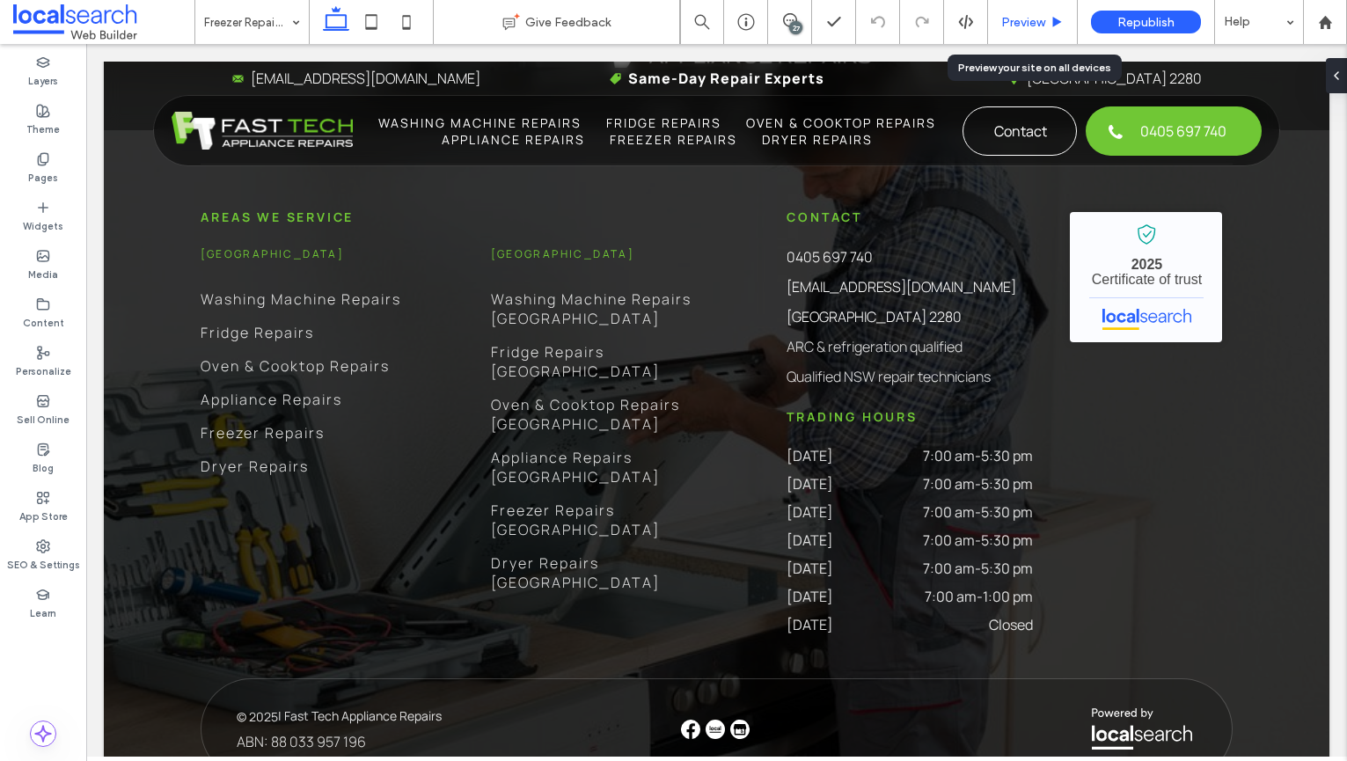
click at [1013, 17] on span "Preview" at bounding box center [1023, 22] width 44 height 15
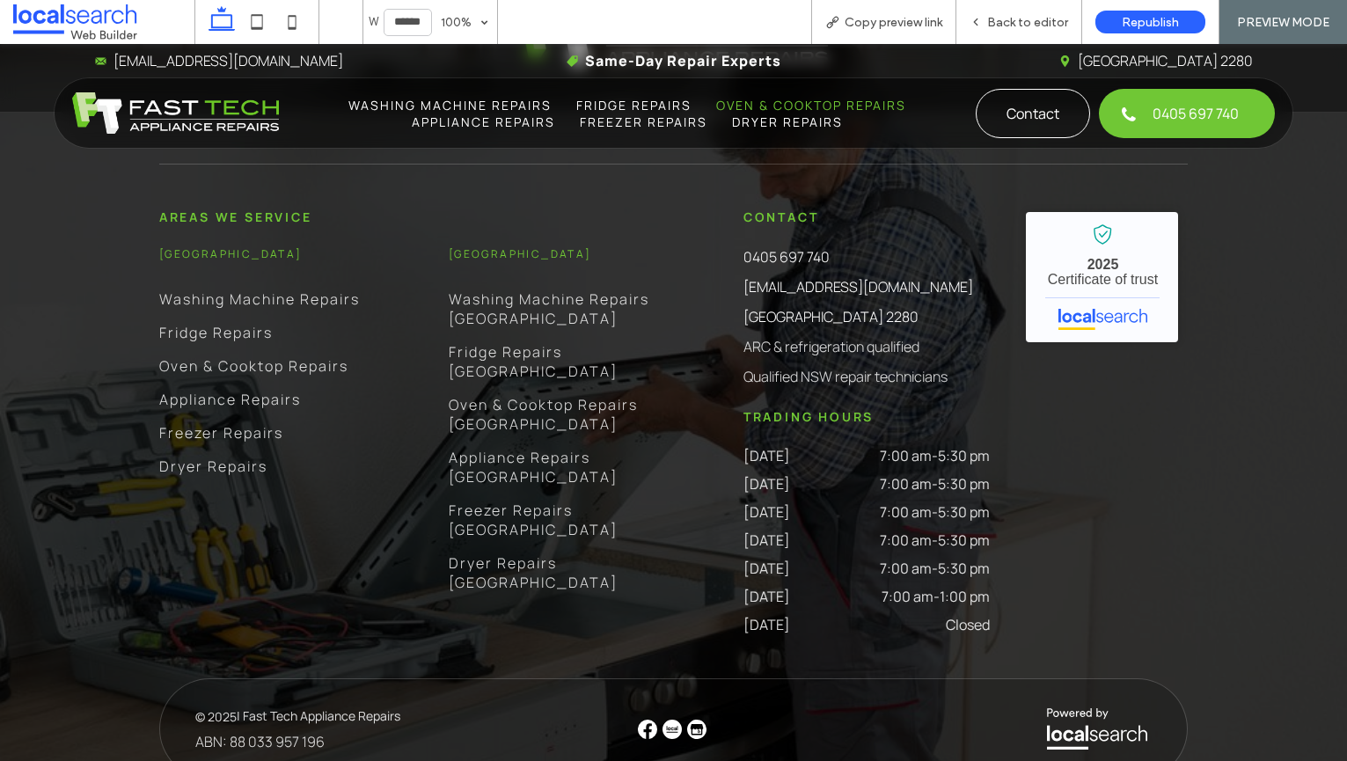
scroll to position [3350, 0]
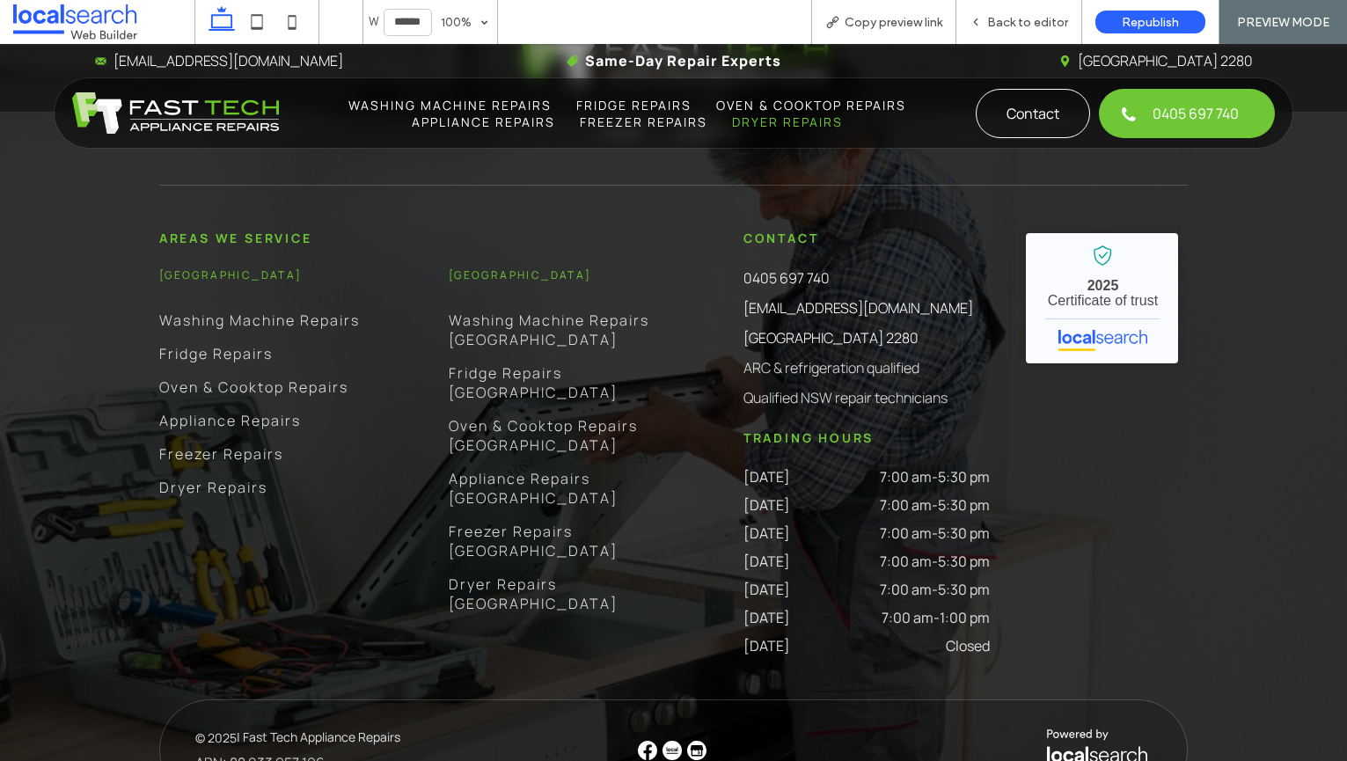
click at [758, 116] on span "Dryer Repairs" at bounding box center [787, 121] width 111 height 17
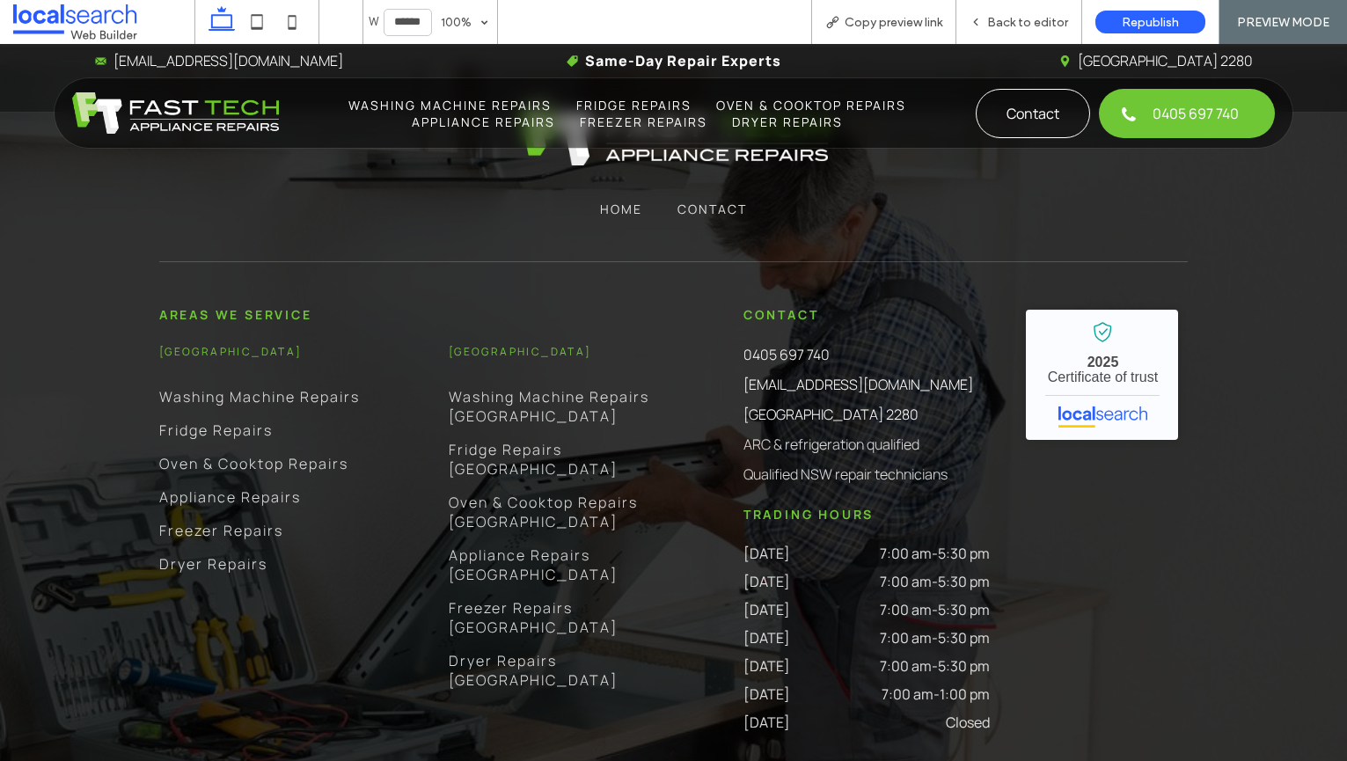
scroll to position [3266, 0]
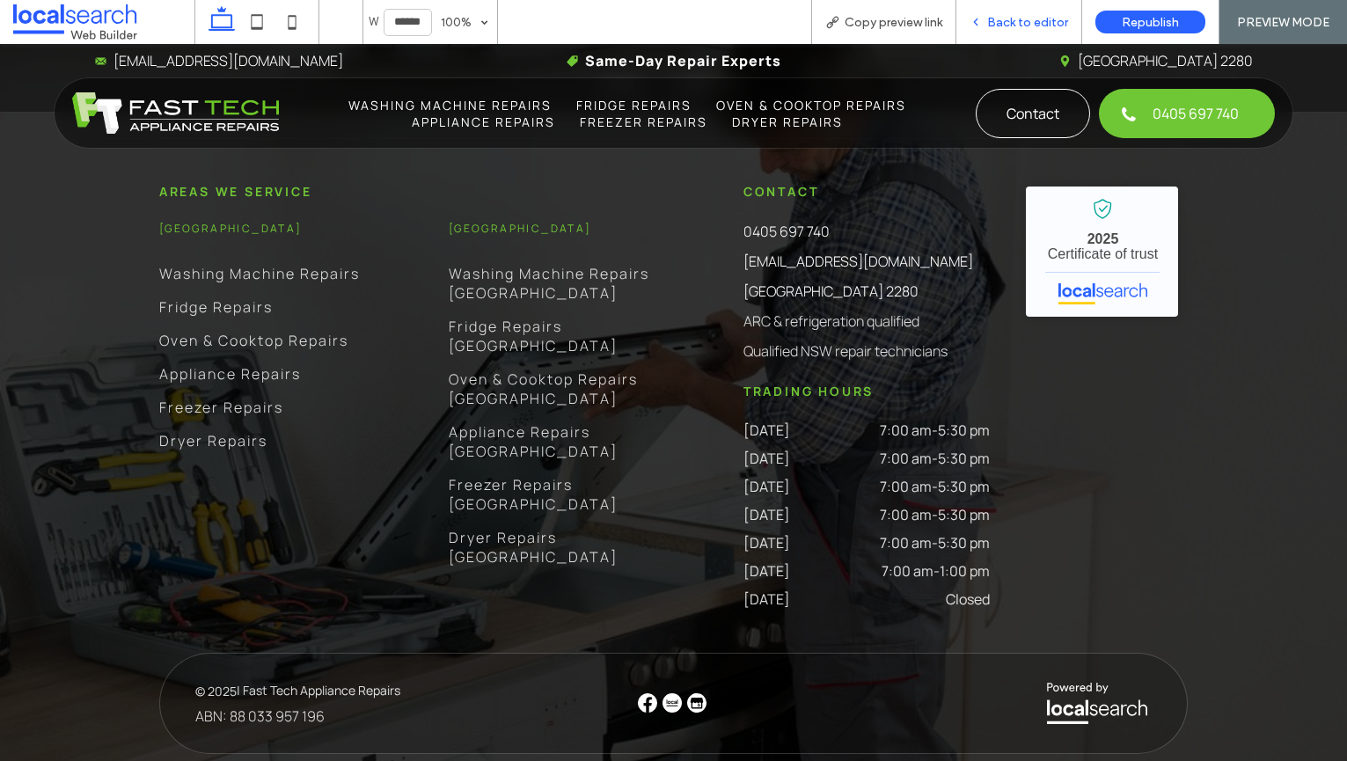
click at [1037, 24] on span "Back to editor" at bounding box center [1027, 22] width 81 height 15
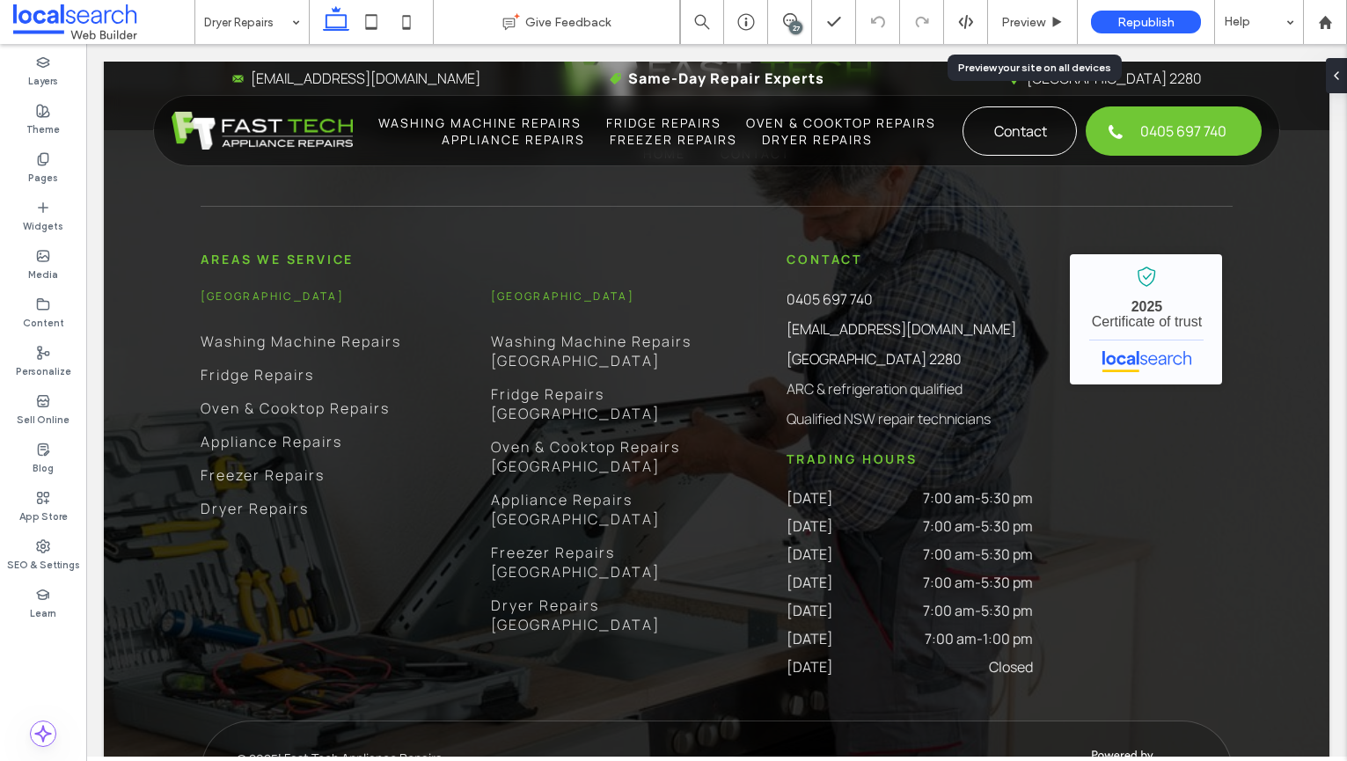
scroll to position [3389, 0]
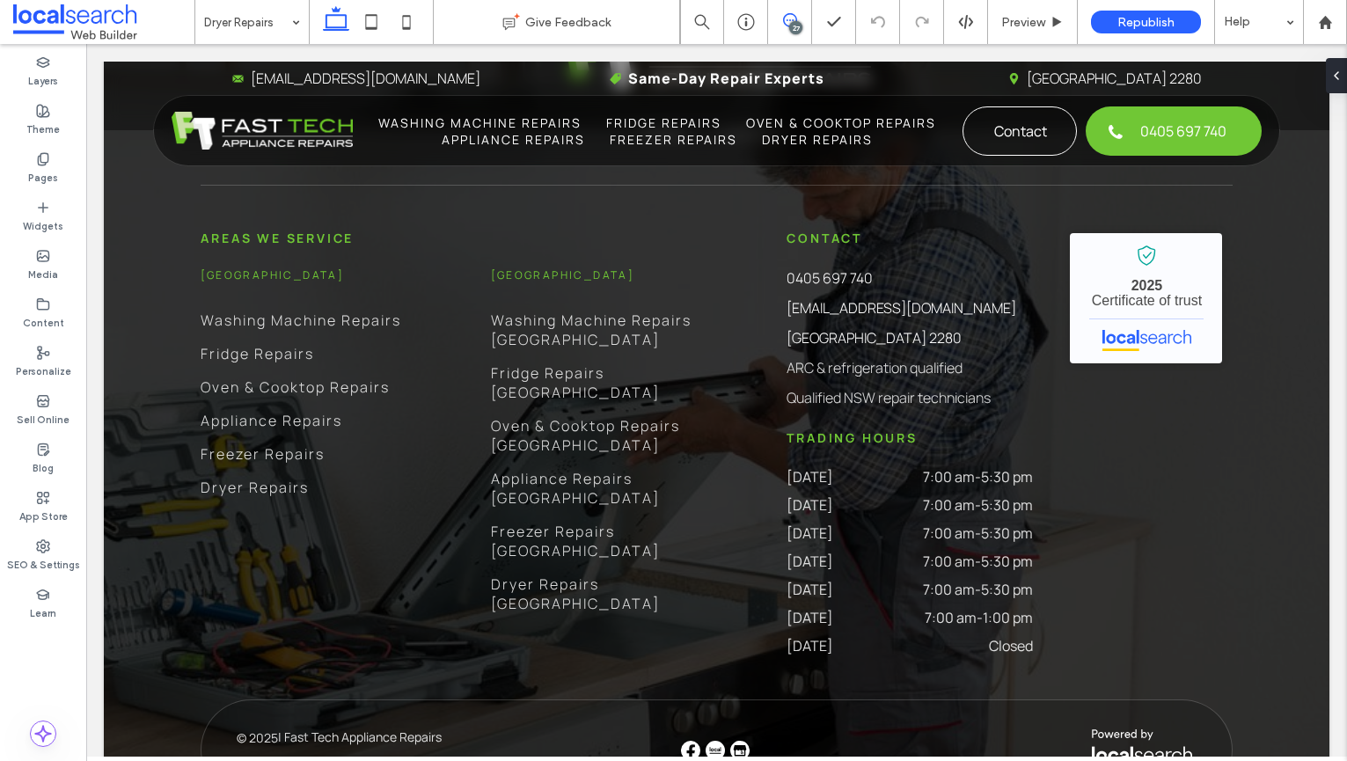
click at [788, 20] on icon at bounding box center [790, 20] width 14 height 14
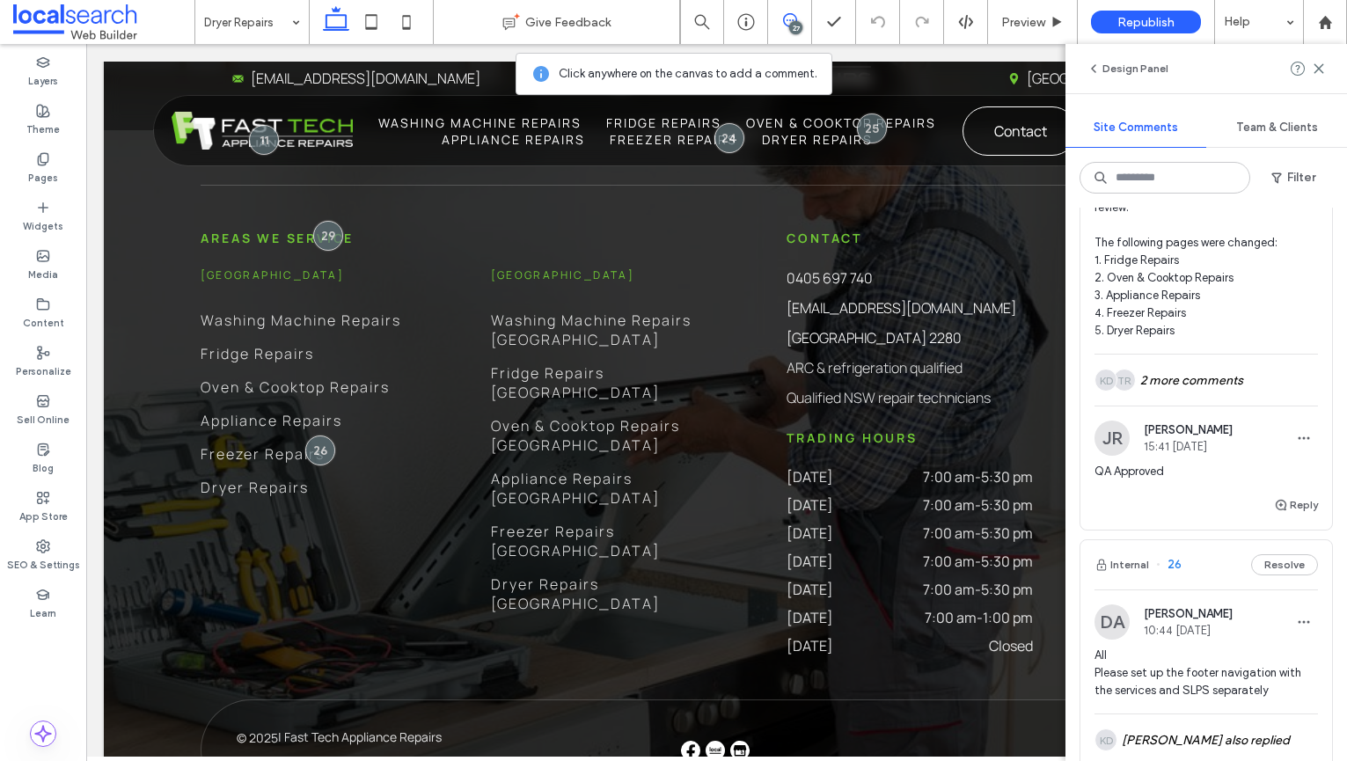
scroll to position [1113, 0]
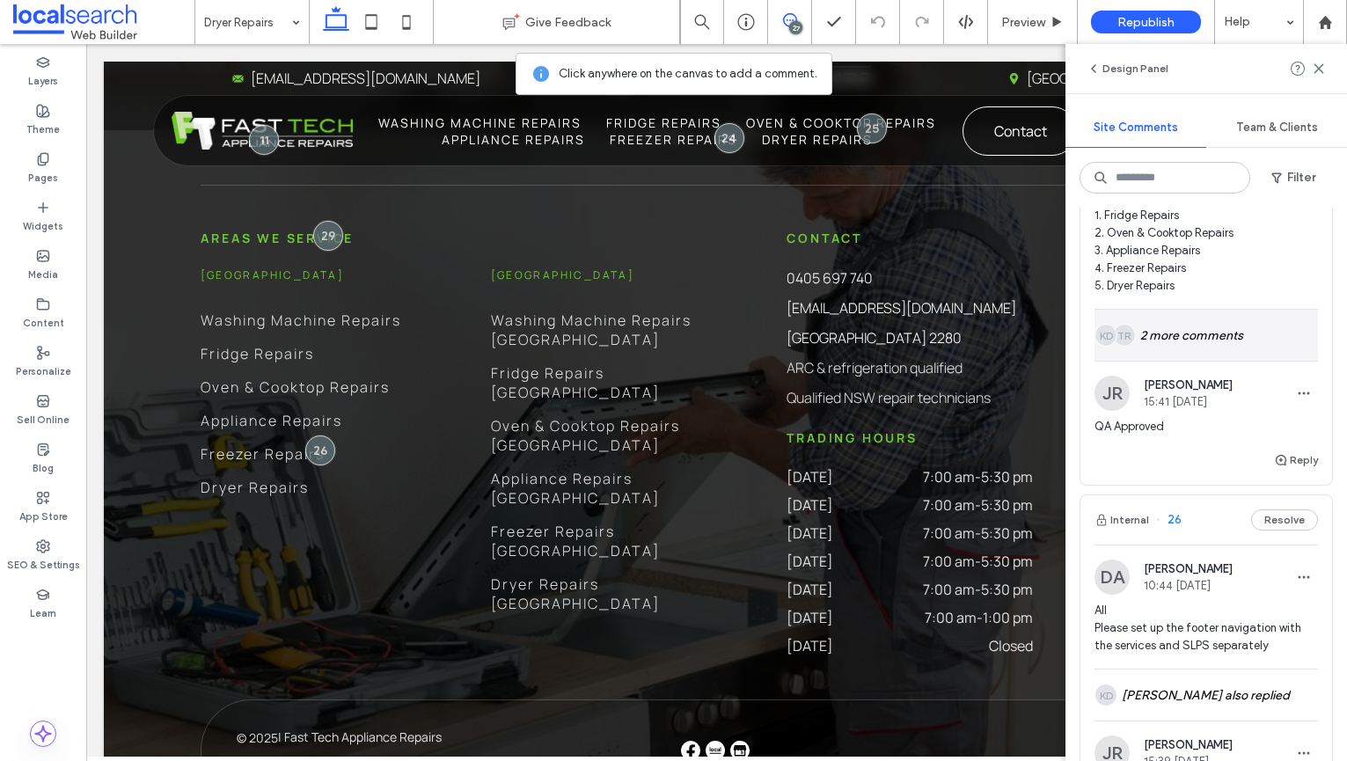
click at [1182, 310] on div "TR KD 2 more comments" at bounding box center [1205, 335] width 223 height 51
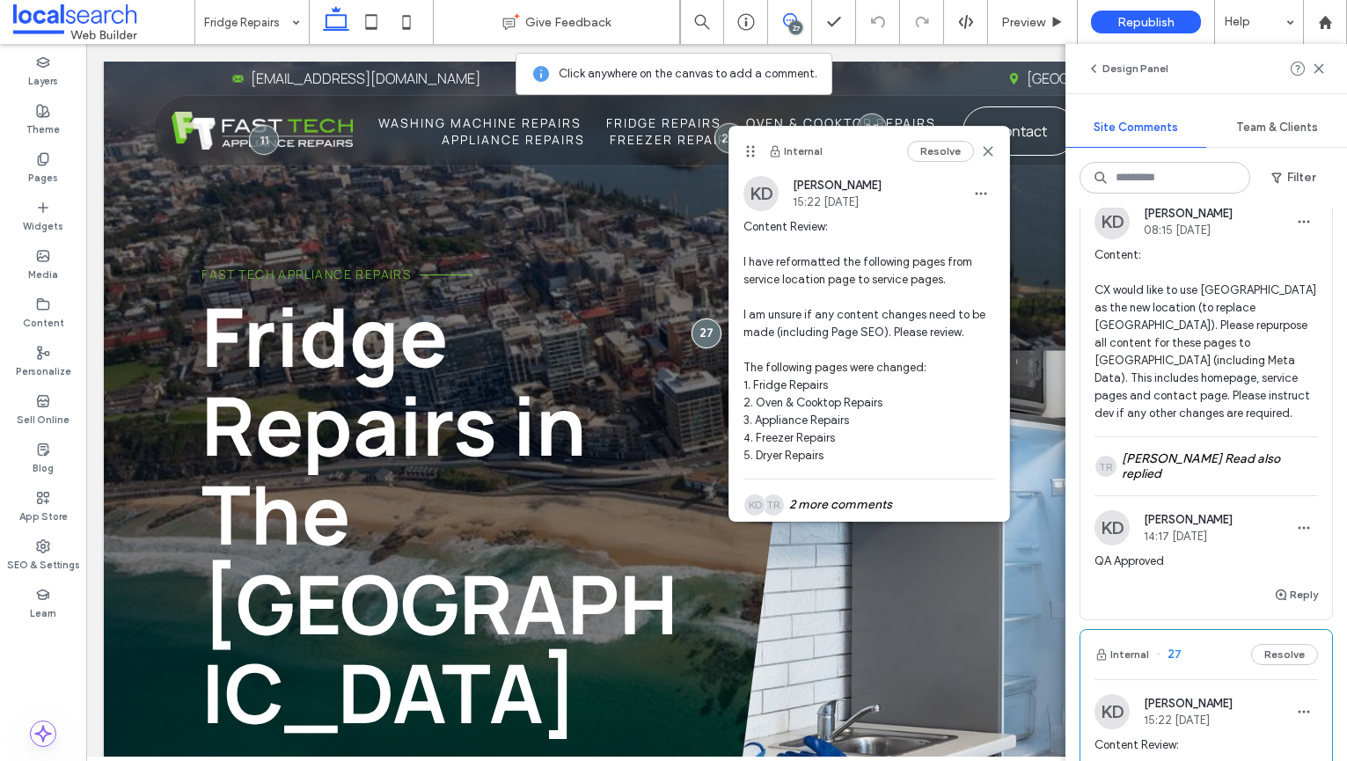
scroll to position [387, 0]
click at [1245, 464] on div "TR [PERSON_NAME] Read also replied" at bounding box center [1205, 470] width 223 height 58
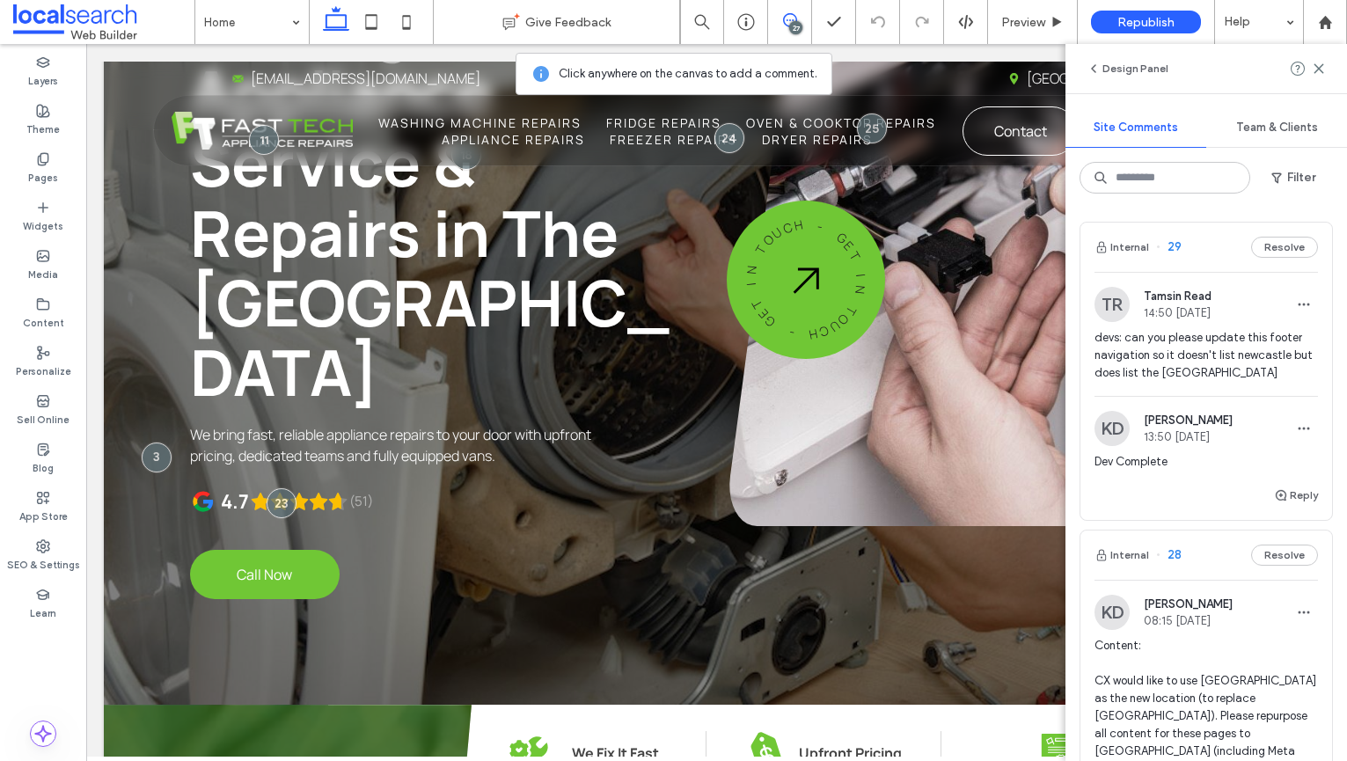
click at [1208, 334] on span "devs: can you please update this footer navigation so it doesn't list newcastle…" at bounding box center [1205, 355] width 223 height 53
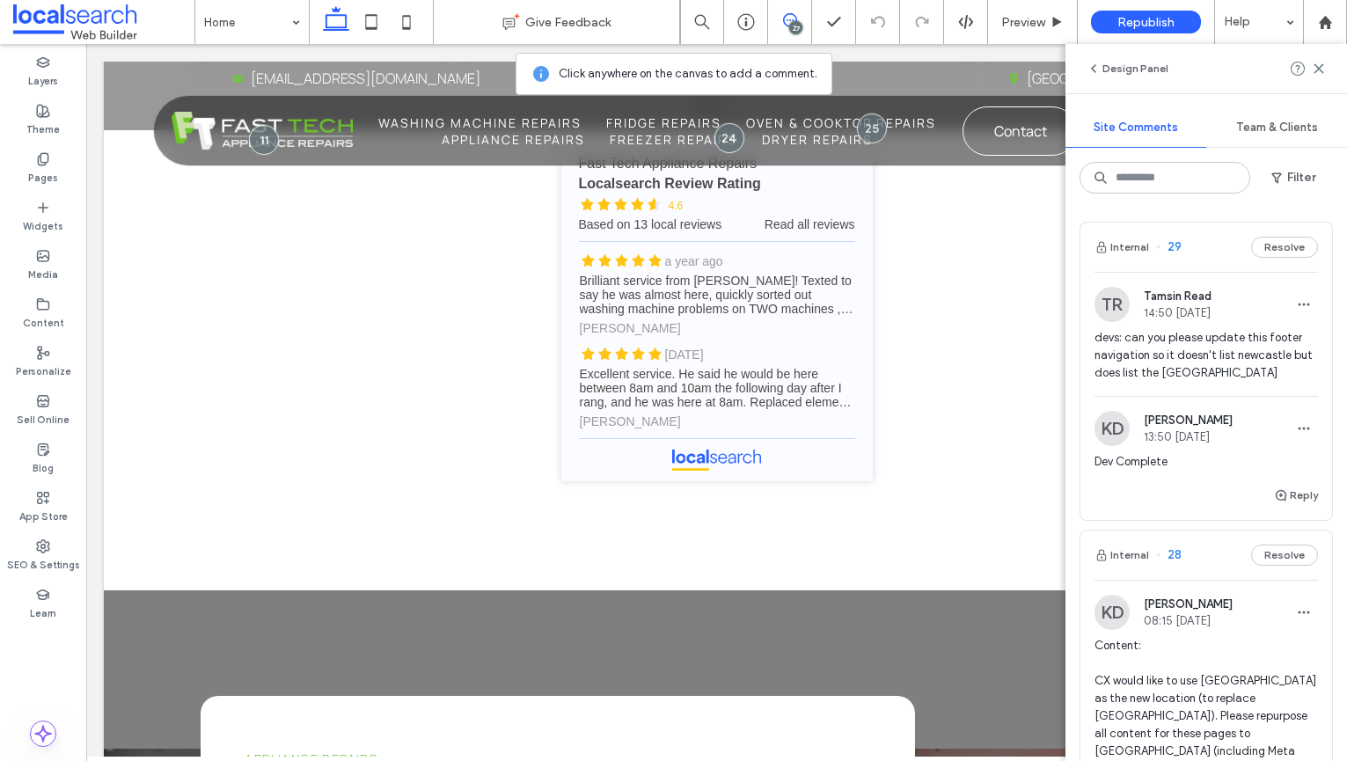
scroll to position [5967, 0]
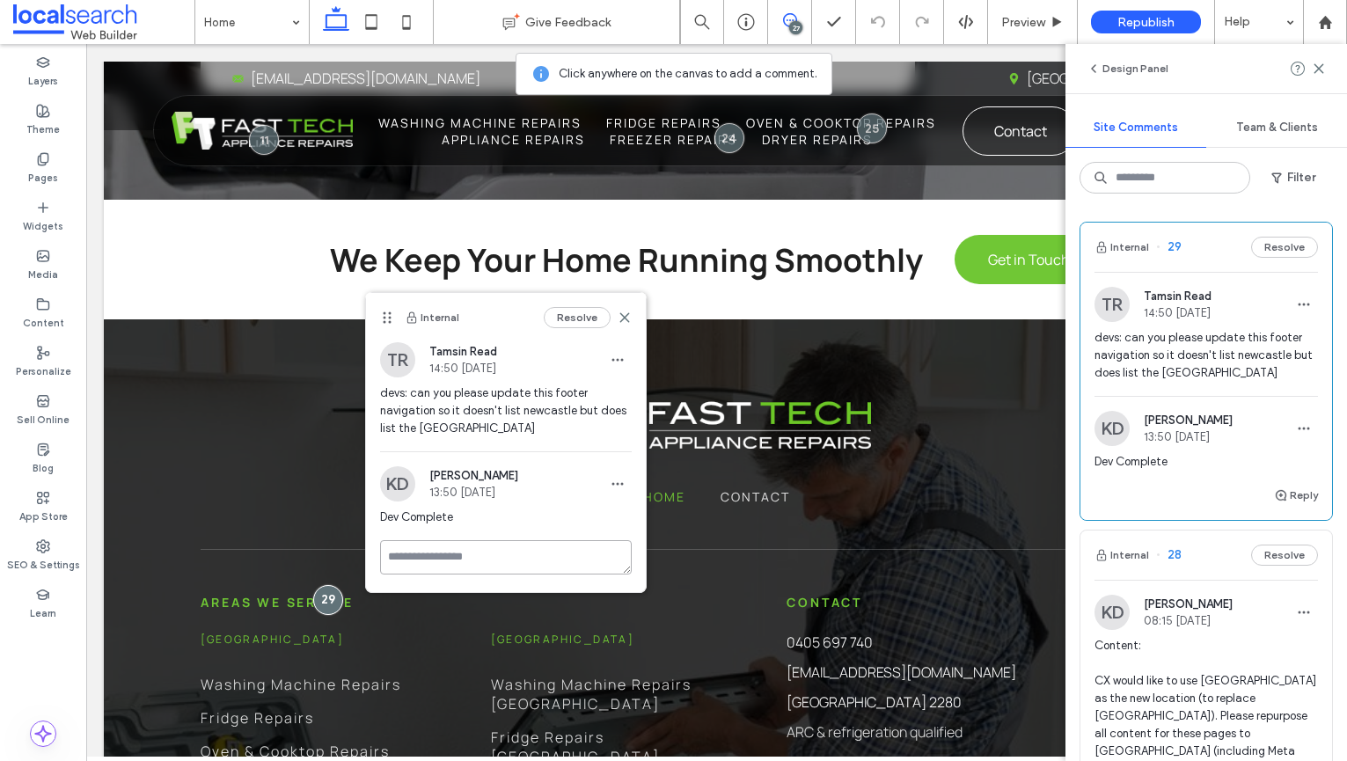
click at [513, 543] on textarea at bounding box center [506, 557] width 252 height 34
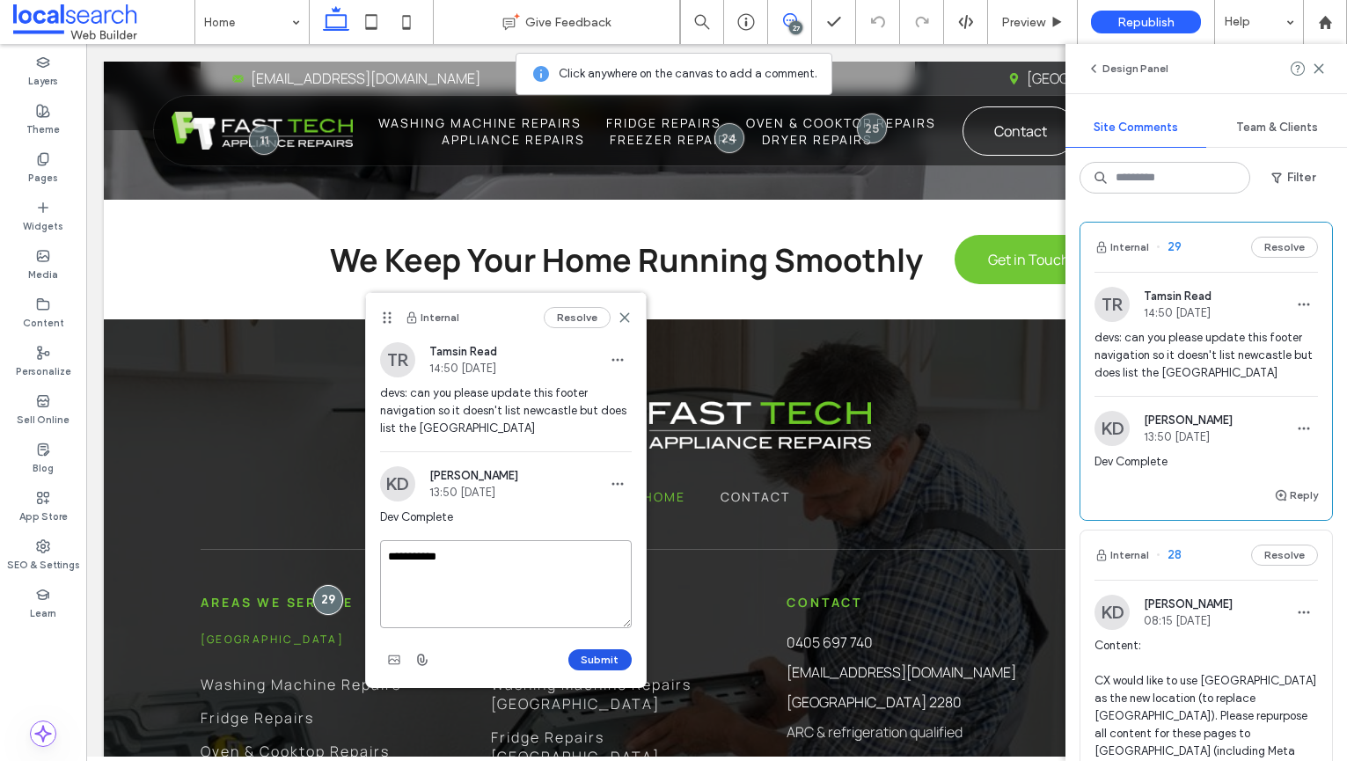
type textarea "**********"
click at [599, 652] on button "Submit" at bounding box center [599, 659] width 63 height 21
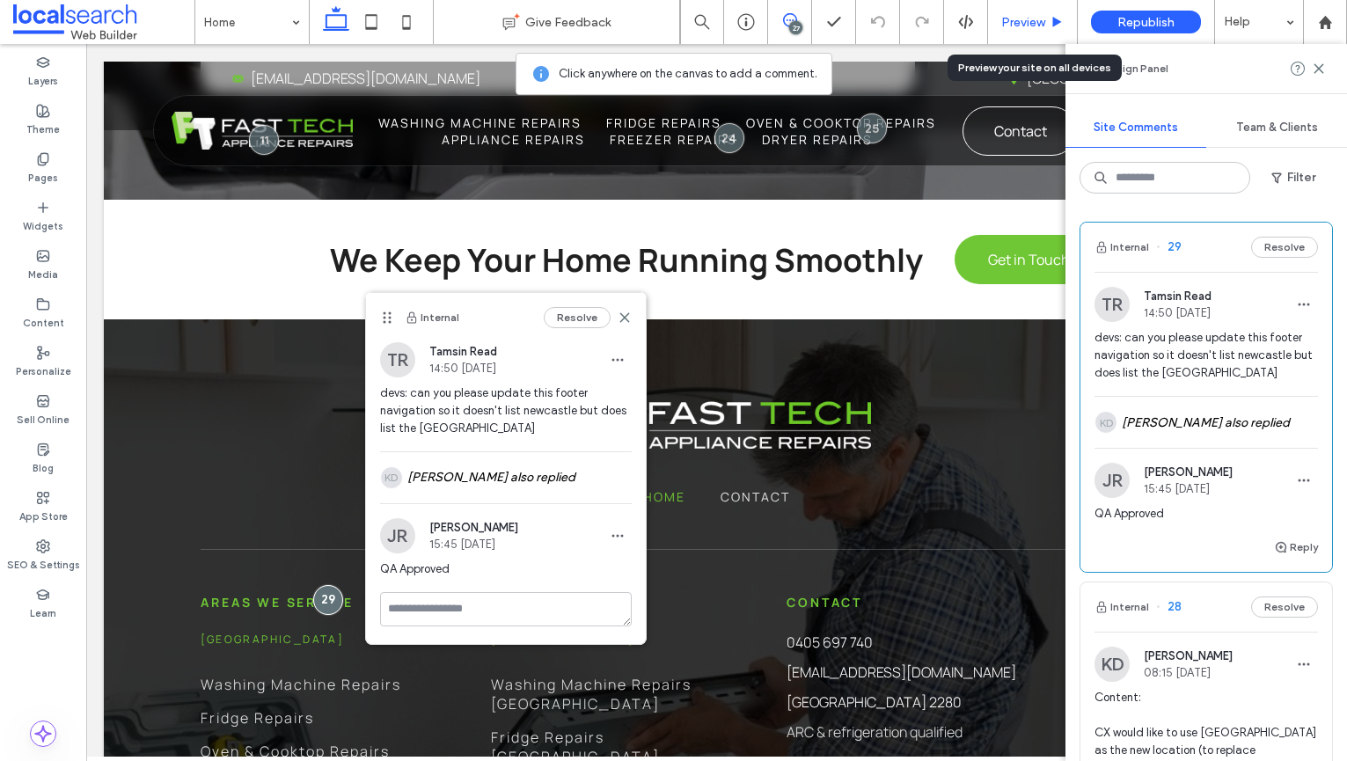
click at [1033, 26] on span "Preview" at bounding box center [1023, 22] width 44 height 15
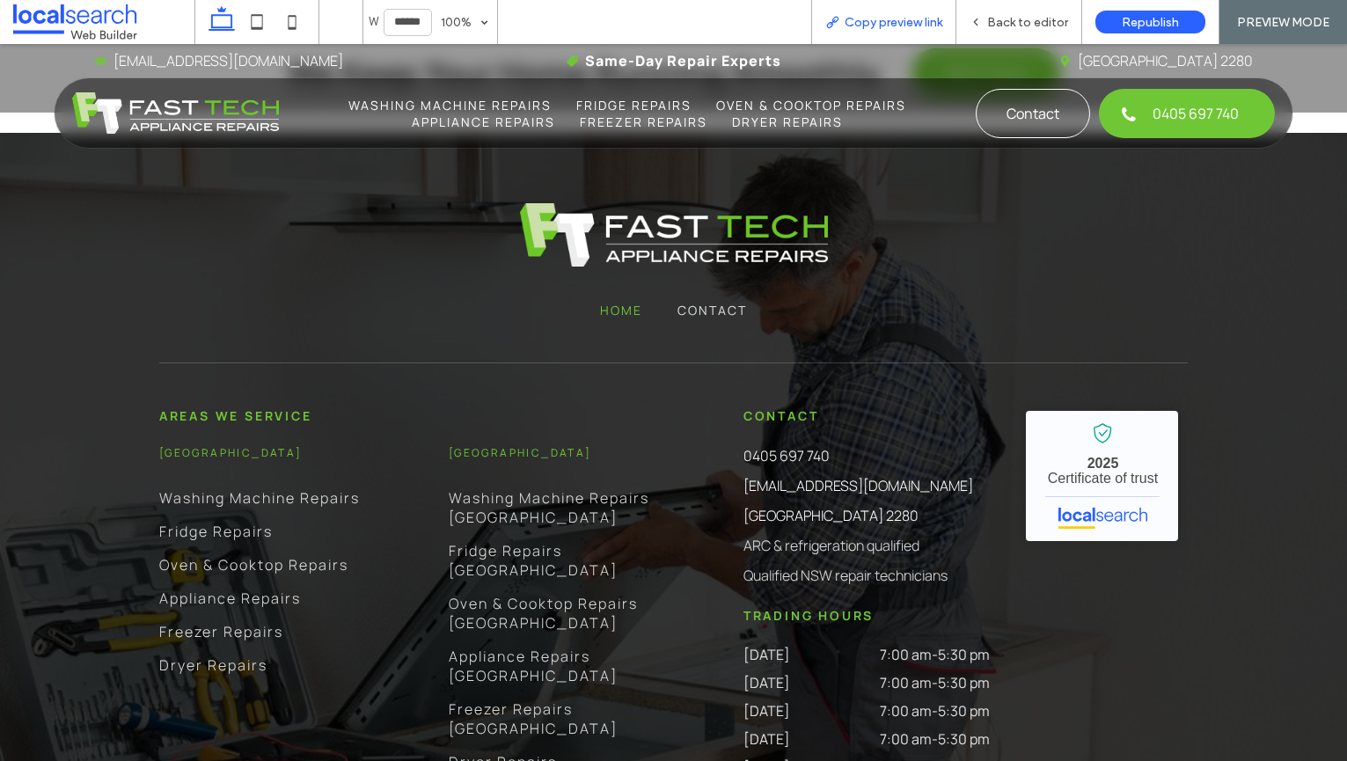
scroll to position [5747, 0]
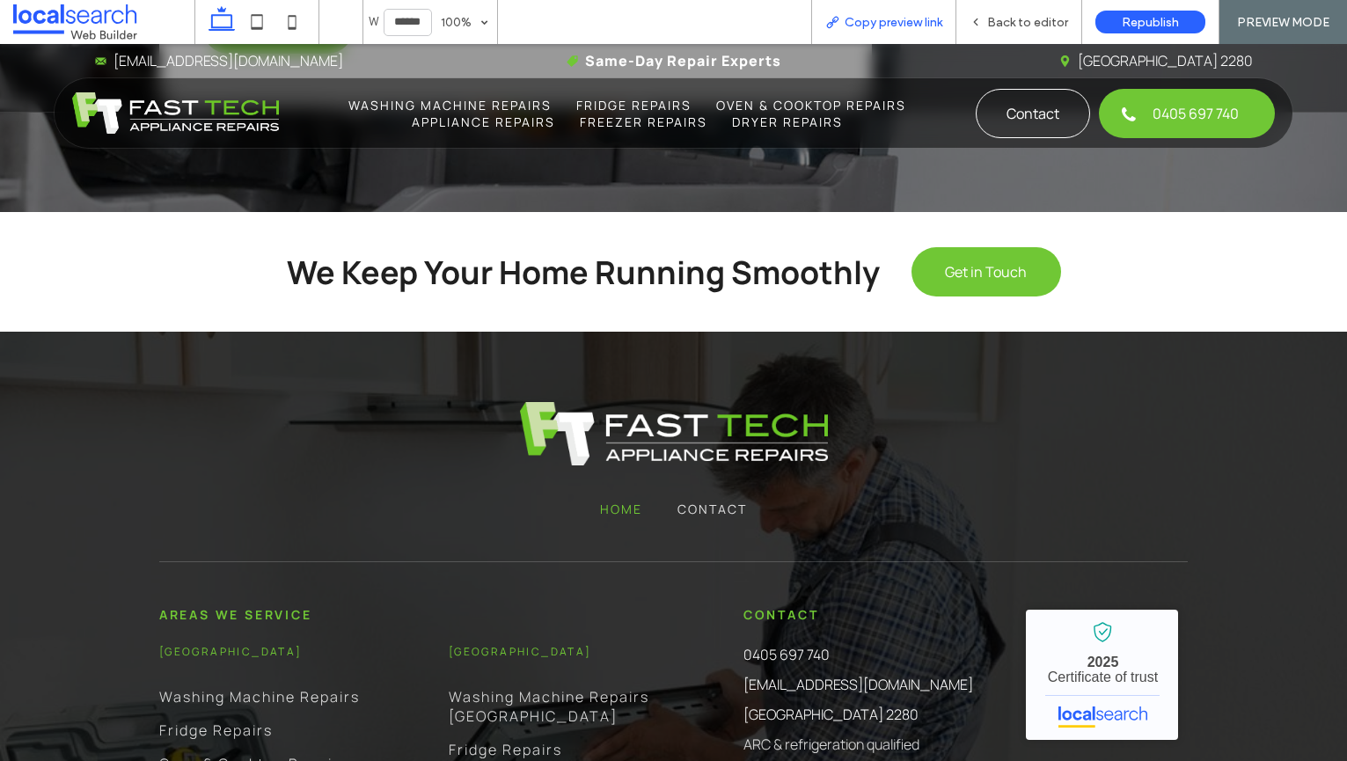
click at [909, 27] on span "Copy preview link" at bounding box center [893, 22] width 98 height 15
click at [1015, 20] on span "Back to editor" at bounding box center [1027, 22] width 81 height 15
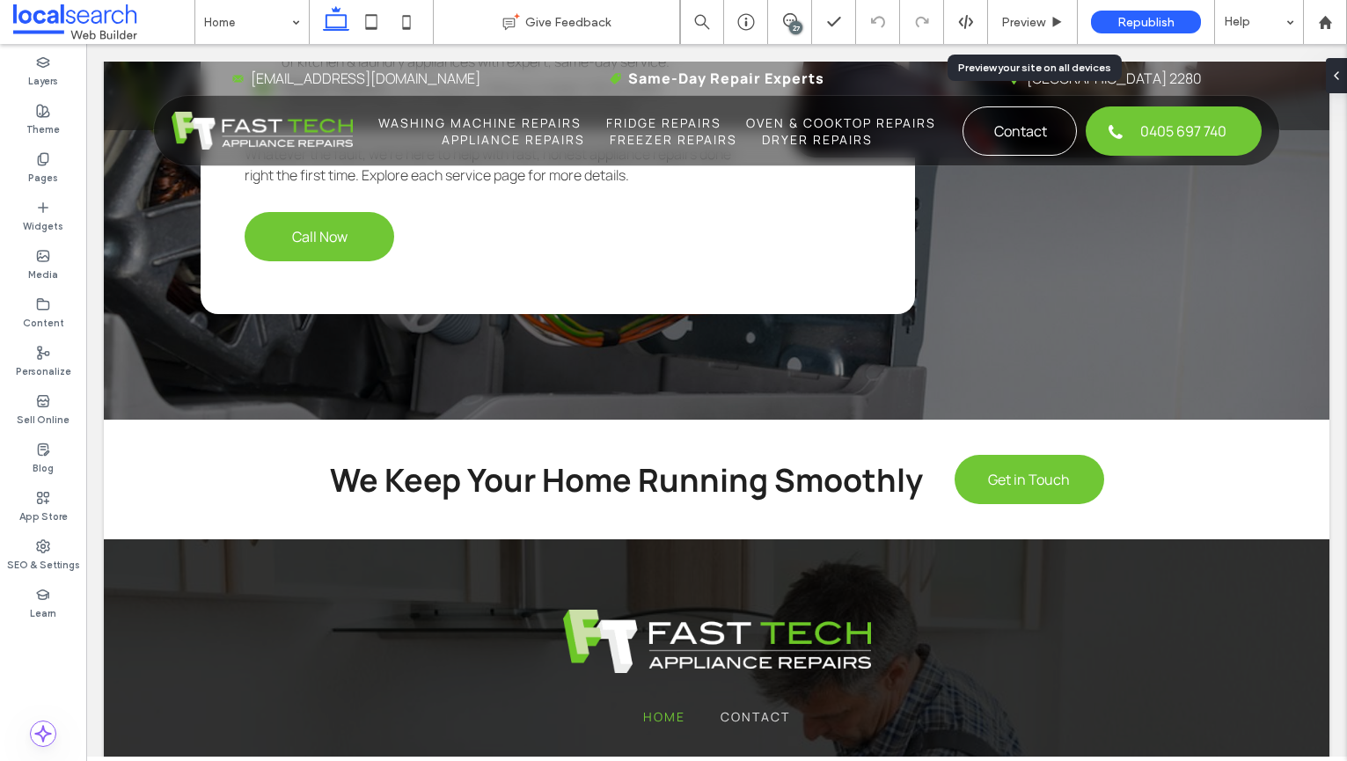
scroll to position [5967, 0]
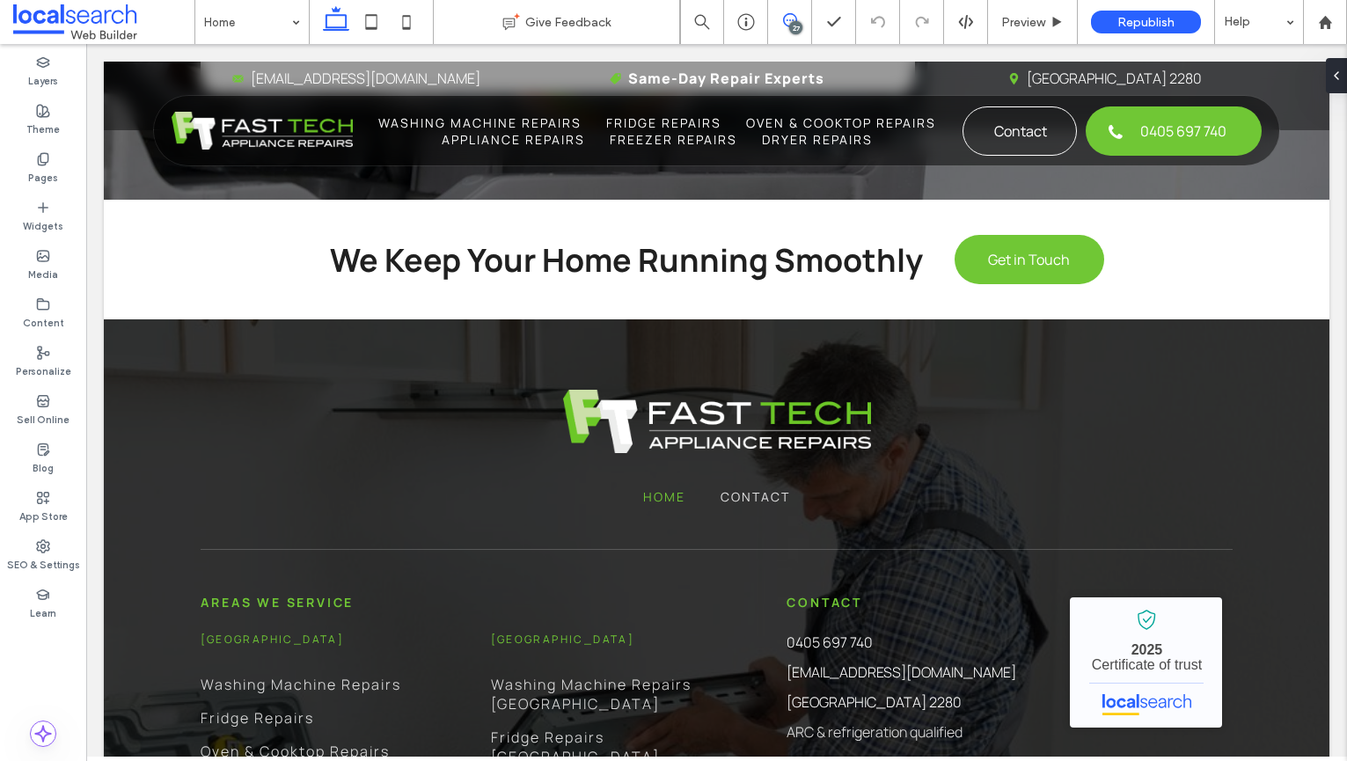
click at [801, 21] on span at bounding box center [789, 20] width 43 height 14
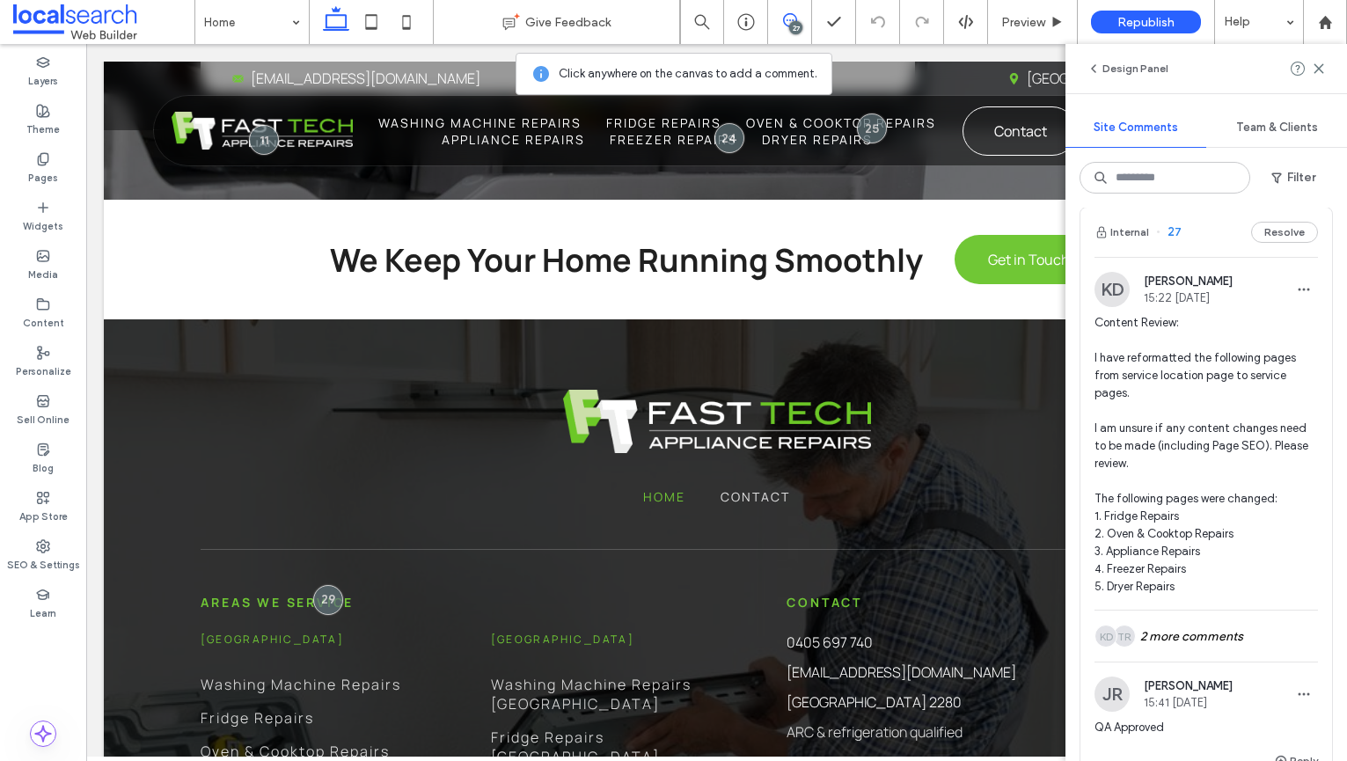
scroll to position [867, 0]
click at [1173, 608] on div "TR KD 2 more comments" at bounding box center [1205, 633] width 223 height 51
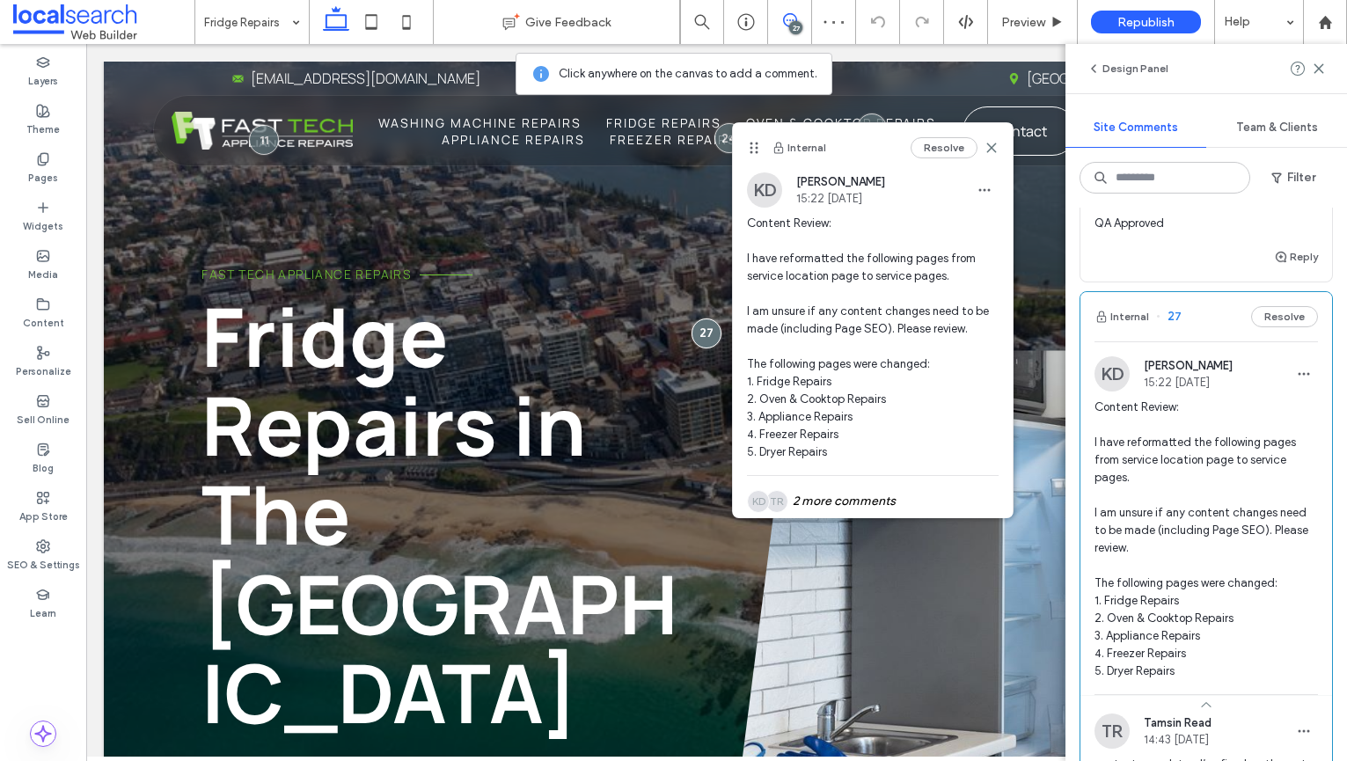
scroll to position [705, 0]
